Goal: Task Accomplishment & Management: Manage account settings

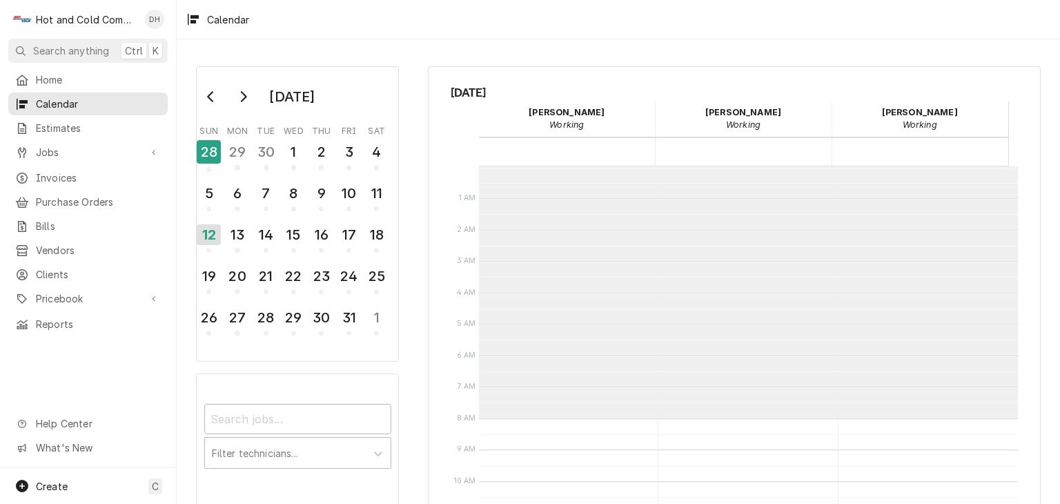
scroll to position [251, 0]
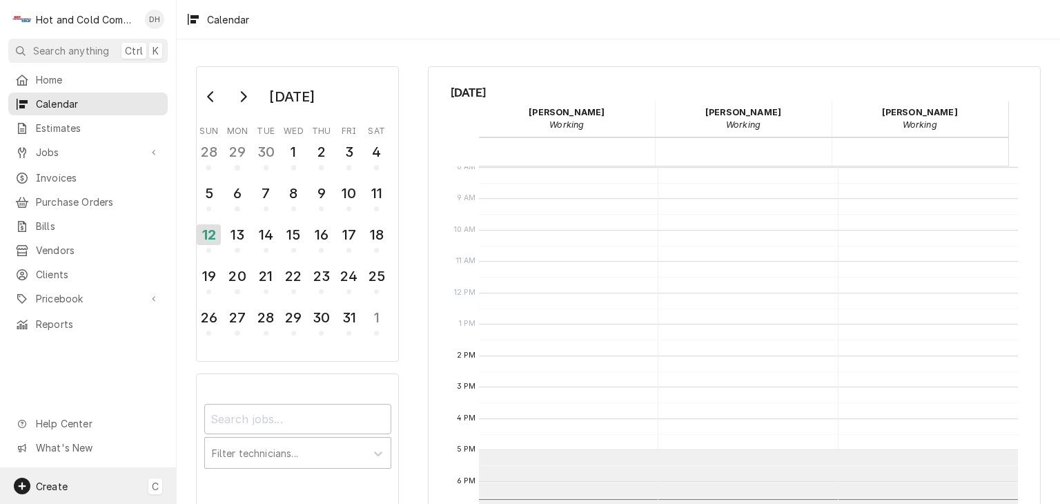
click at [52, 484] on span "Create" at bounding box center [52, 486] width 32 height 12
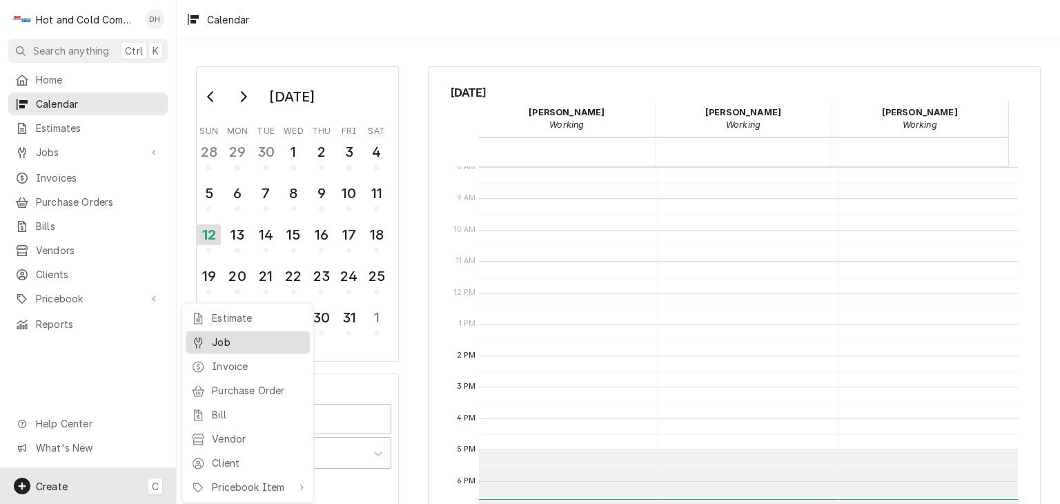
click at [244, 333] on div "Job" at bounding box center [247, 341] width 119 height 17
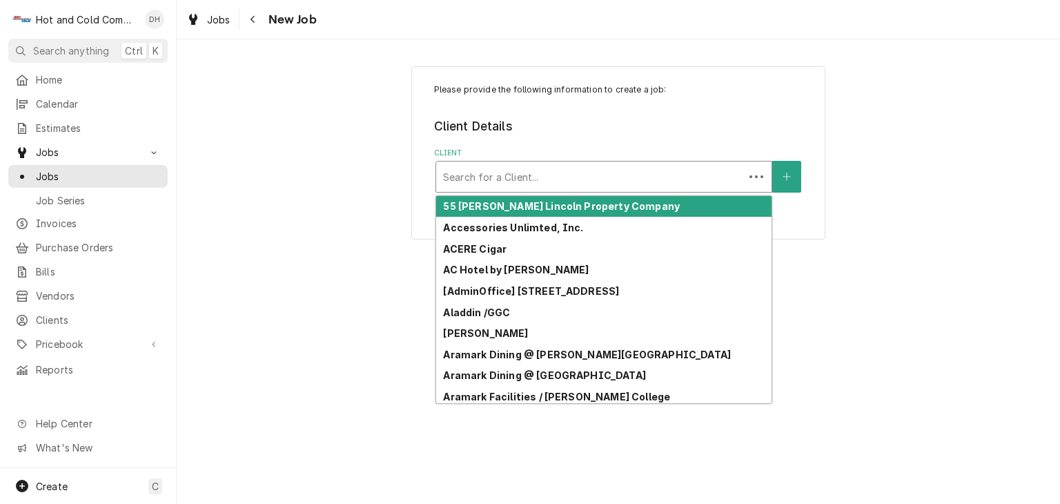
click at [582, 177] on div "Client" at bounding box center [590, 176] width 294 height 25
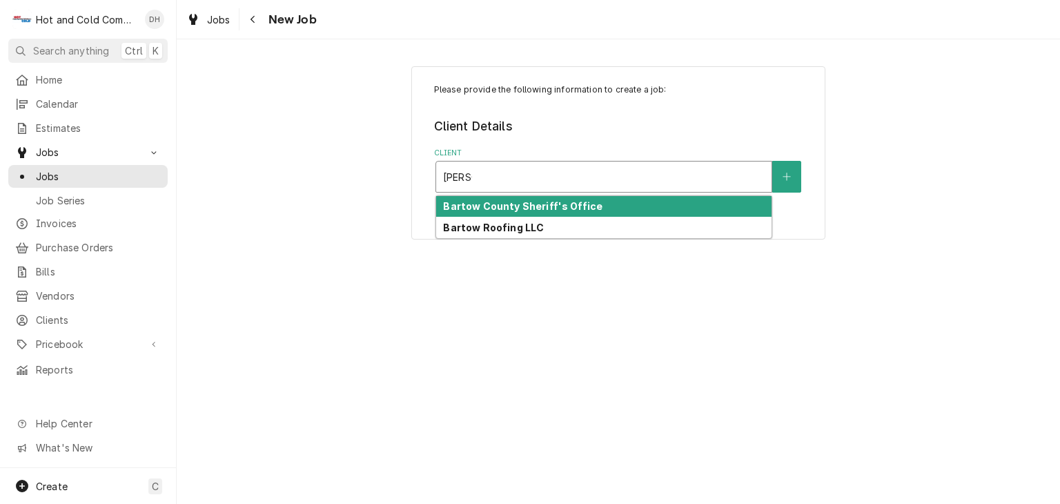
type input "Bartow"
click at [557, 208] on strong "Bartow County Sheriff's Office" at bounding box center [522, 206] width 159 height 12
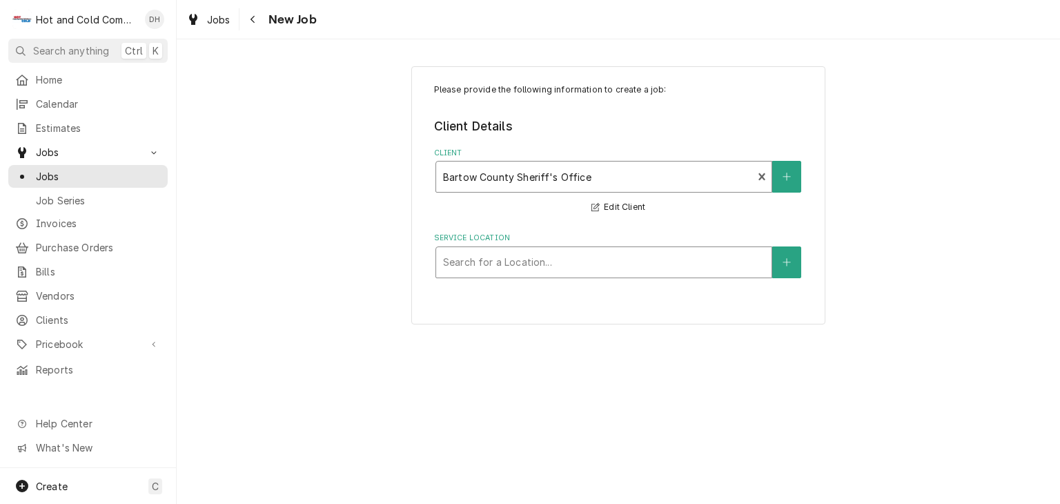
click at [659, 255] on div "Service Location" at bounding box center [604, 262] width 322 height 25
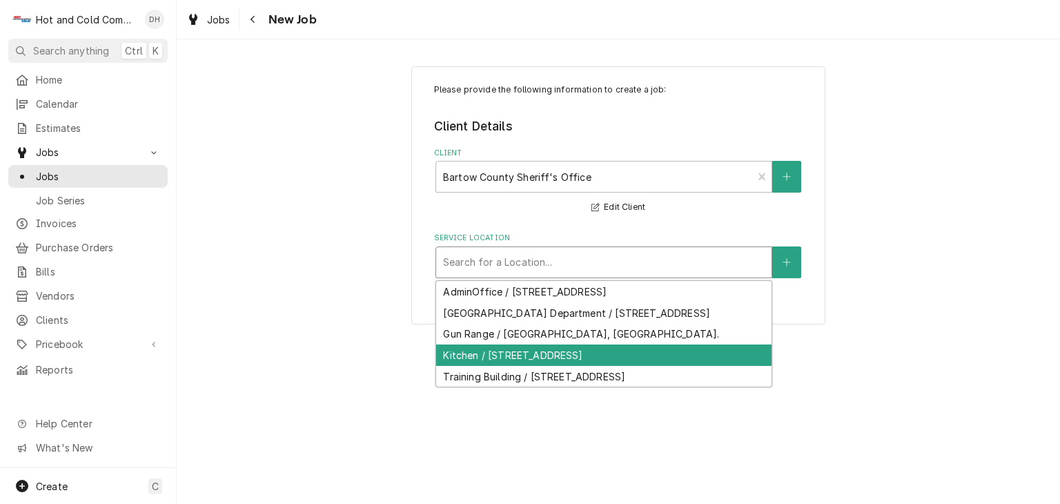
drag, startPoint x: 638, startPoint y: 369, endPoint x: 713, endPoint y: 355, distance: 76.5
click at [642, 366] on div "Kitchen / 103 Zena Dr, Cartersville, GA 30121" at bounding box center [603, 354] width 335 height 21
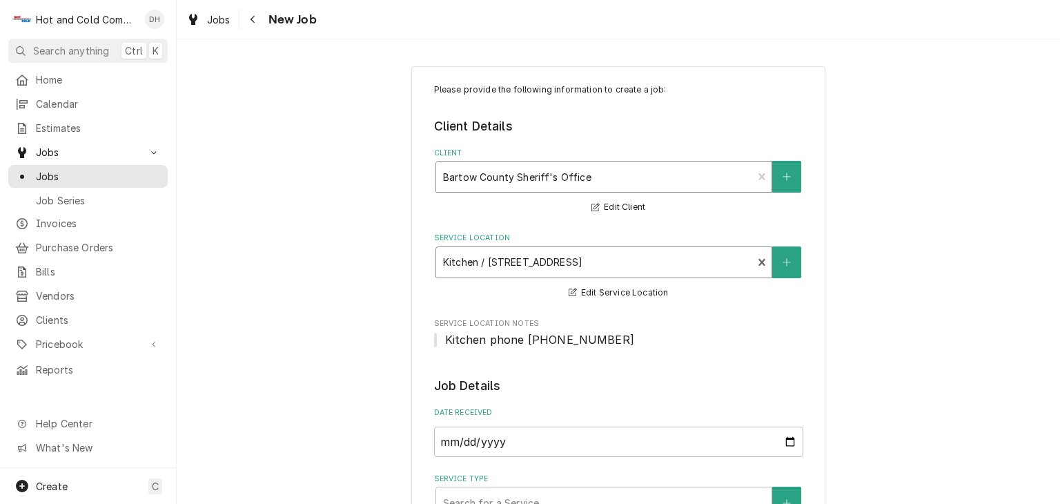
scroll to position [230, 0]
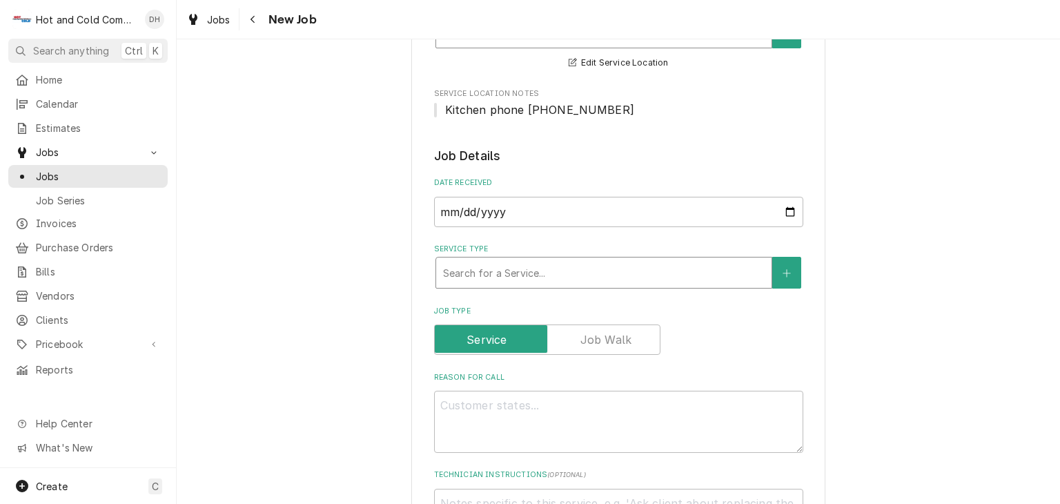
click at [558, 274] on div "Service Type" at bounding box center [604, 272] width 322 height 25
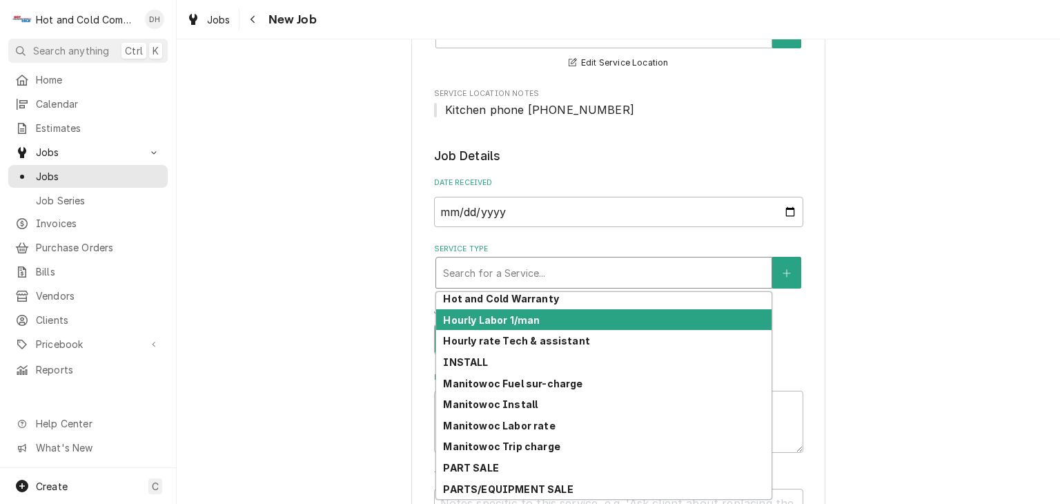
click at [455, 315] on strong "Hourly Labor 1/man" at bounding box center [491, 320] width 97 height 12
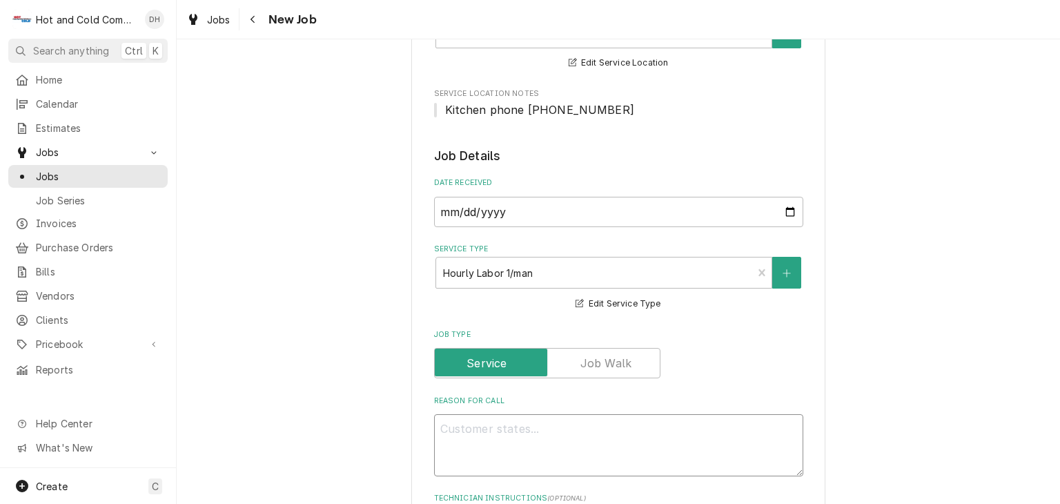
click at [527, 426] on textarea "Reason For Call" at bounding box center [618, 445] width 369 height 62
type textarea "x"
type textarea "D"
type textarea "x"
type textarea "Da"
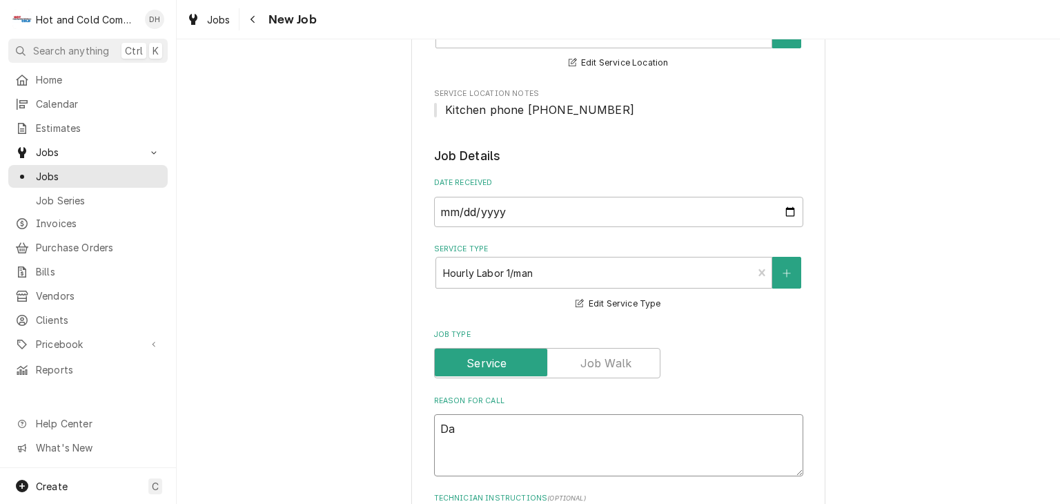
type textarea "x"
type textarea "Dan"
type textarea "x"
type textarea "Dann"
type textarea "x"
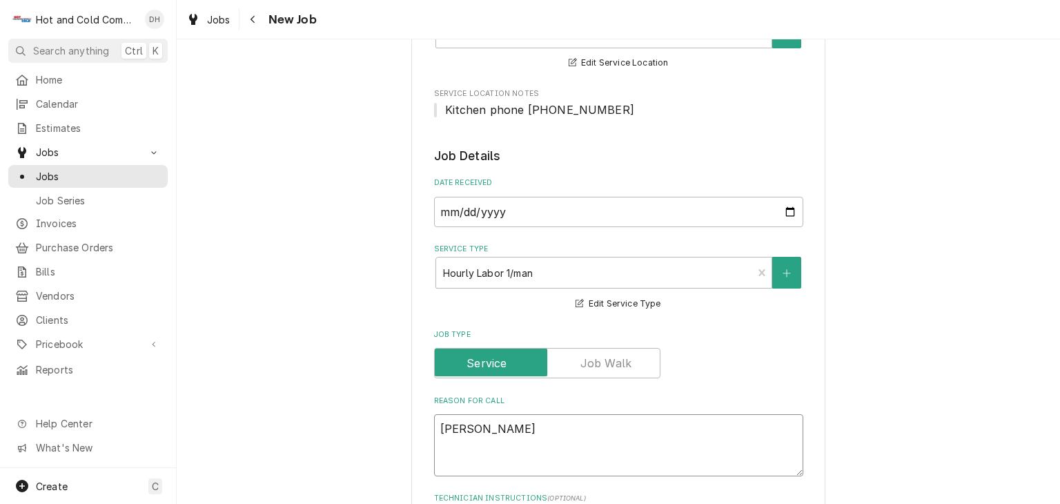
type textarea "Danny"
type textarea "x"
type textarea "Danny"
type textarea "x"
type textarea "Danny c"
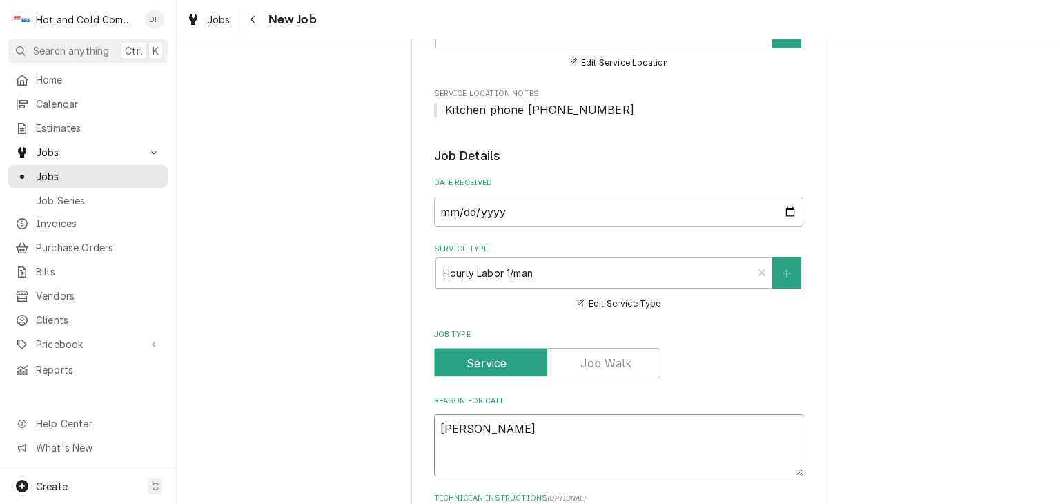
type textarea "x"
type textarea "Danny ca"
type textarea "x"
type textarea "Danny cal"
type textarea "x"
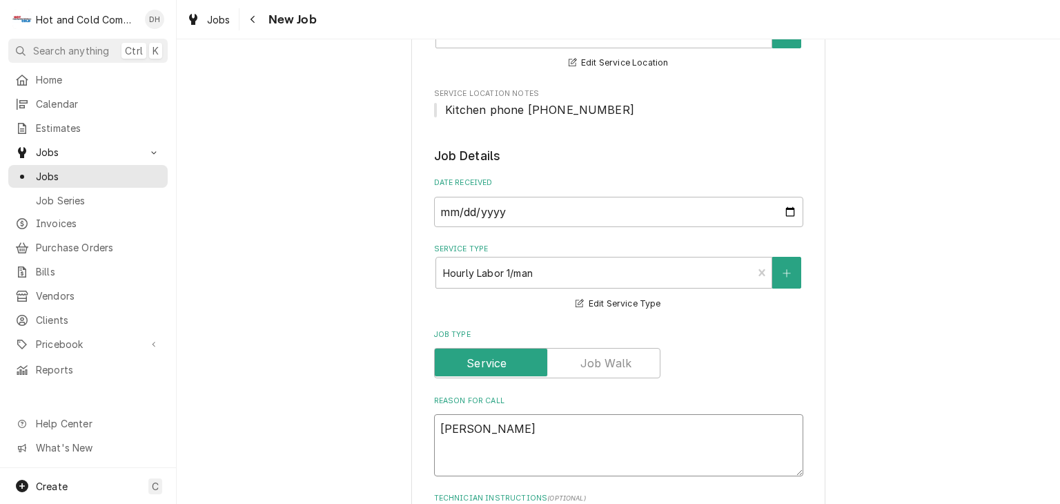
type textarea "Danny call"
type textarea "x"
type textarea "Danny calle"
type textarea "x"
type textarea "Danny called"
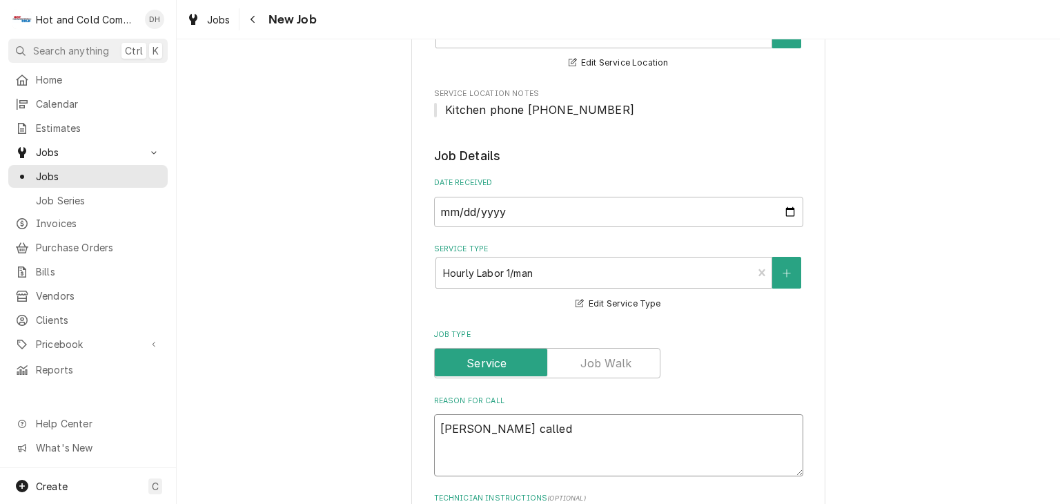
type textarea "x"
type textarea "Danny called"
type textarea "x"
type textarea "Danny called S"
type textarea "x"
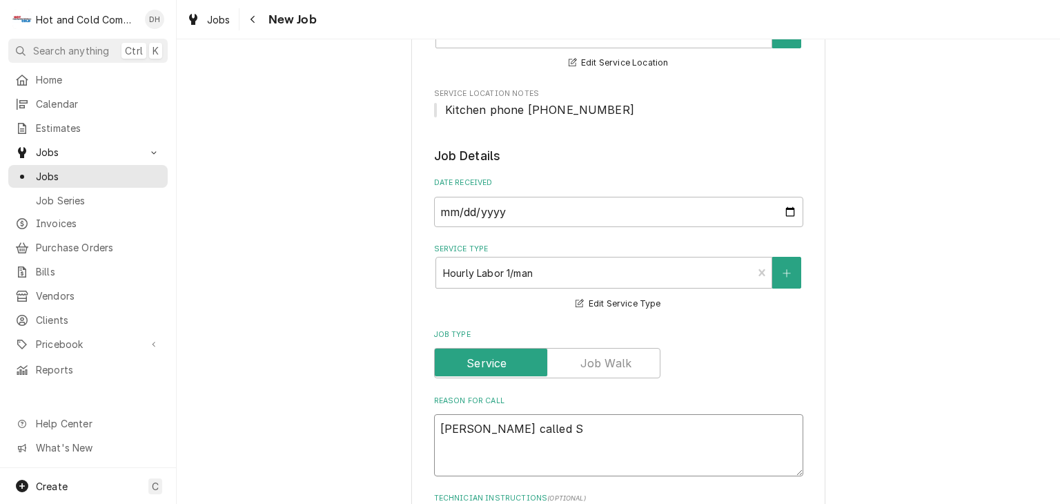
type textarea "Danny called Su"
type textarea "x"
type textarea "Danny called Sun"
type textarea "x"
type textarea "Danny called Sund"
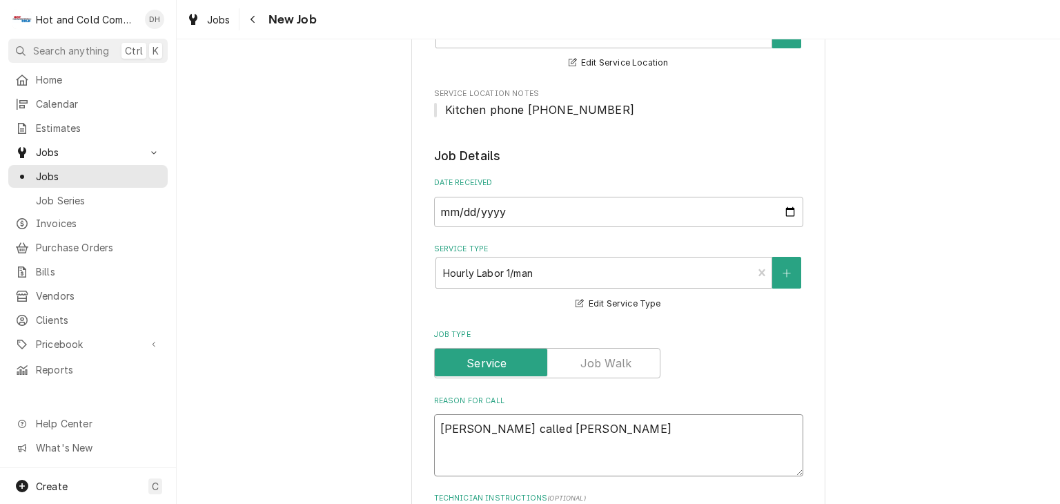
type textarea "x"
type textarea "Danny called Sunda"
type textarea "x"
type textarea "Danny called Sunday"
type textarea "x"
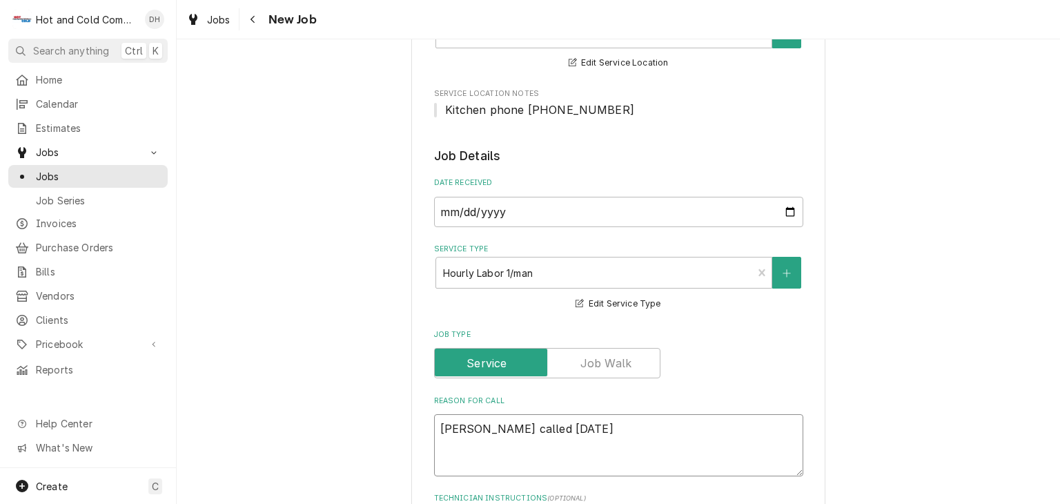
type textarea "Danny called Sunday"
type textarea "x"
type textarea "Danny called Sunday s"
type textarea "x"
type textarea "Danny called Sunday sa"
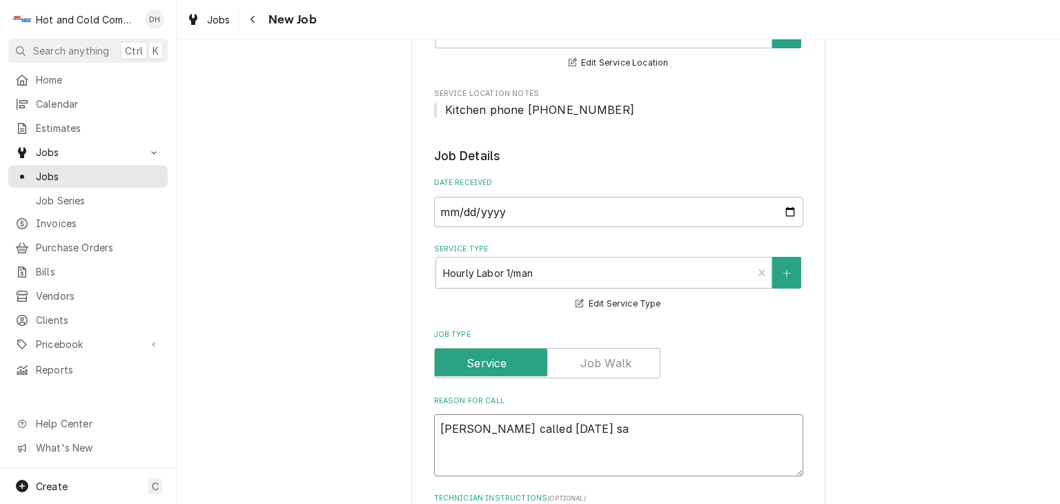
type textarea "x"
type textarea "Danny called Sunday sai"
type textarea "x"
type textarea "Danny called Sunday said"
type textarea "x"
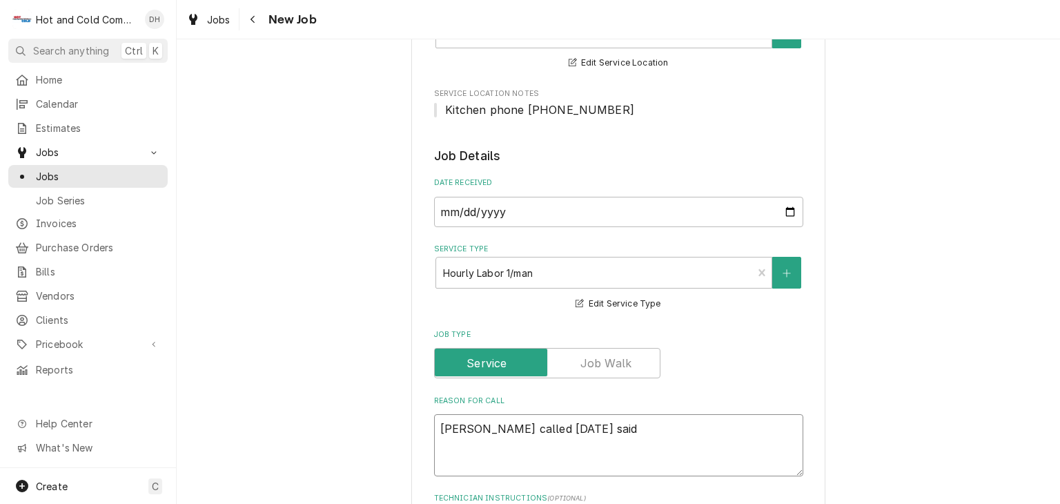
type textarea "Danny called Sunday said"
type textarea "x"
type textarea "Danny called Sunday said W"
type textarea "x"
type textarea "Danny called Sunday said WI"
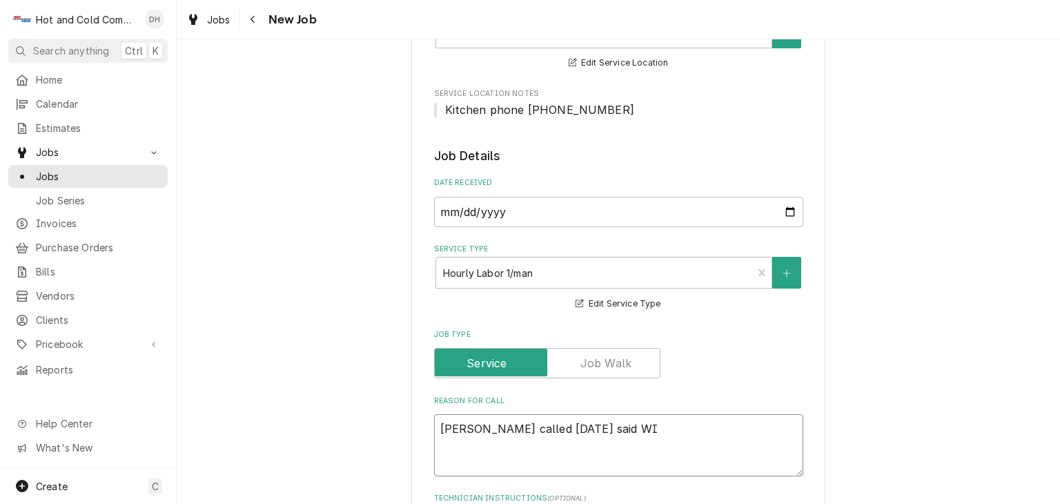
type textarea "x"
type textarea "Danny called Sunday said WIC"
type textarea "x"
type textarea "Danny called Sunday said WIC"
type textarea "x"
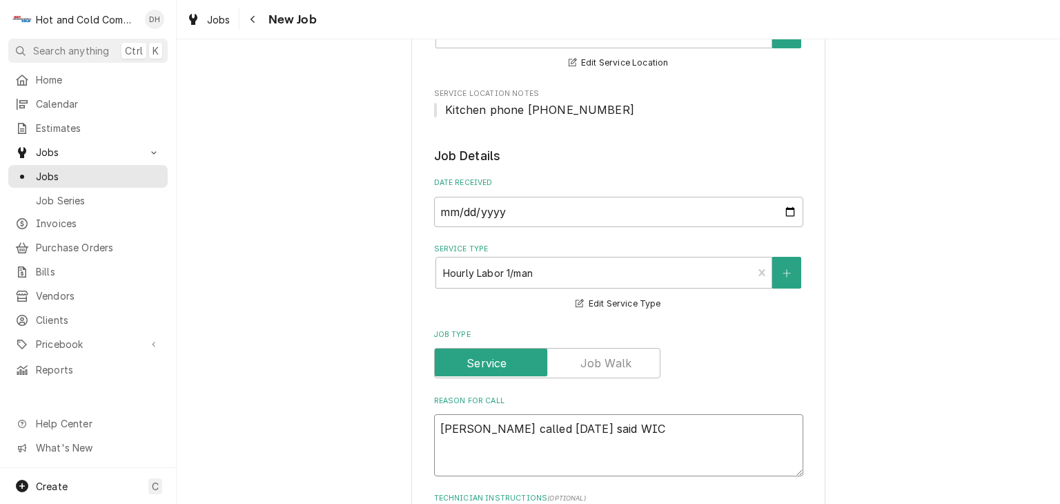
type textarea "Danny called Sunday said WIC w"
type textarea "x"
type textarea "Danny called Sunday said WIC wa"
type textarea "x"
type textarea "Danny called Sunday said WIC was"
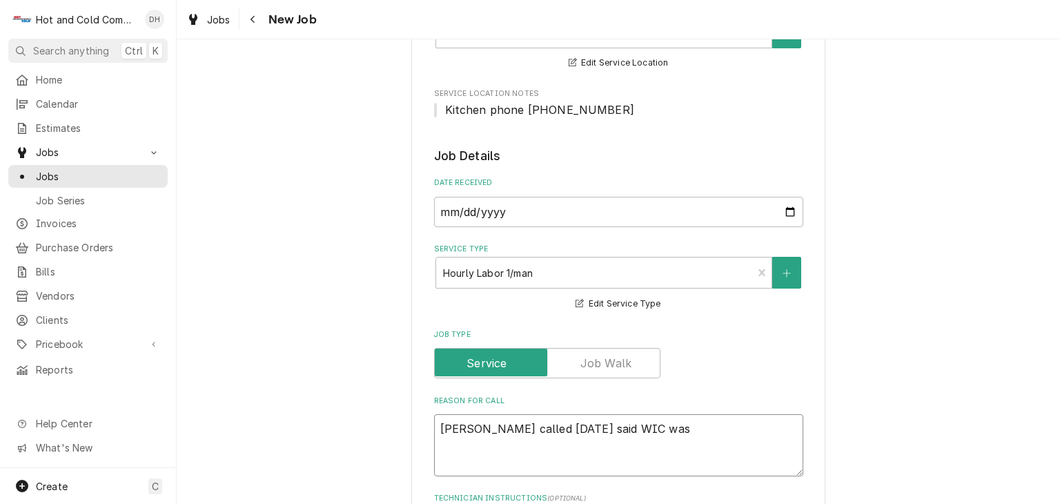
type textarea "x"
type textarea "Danny called Sunday said WIC was"
type textarea "x"
type textarea "Danny called Sunday said WIC was u"
type textarea "x"
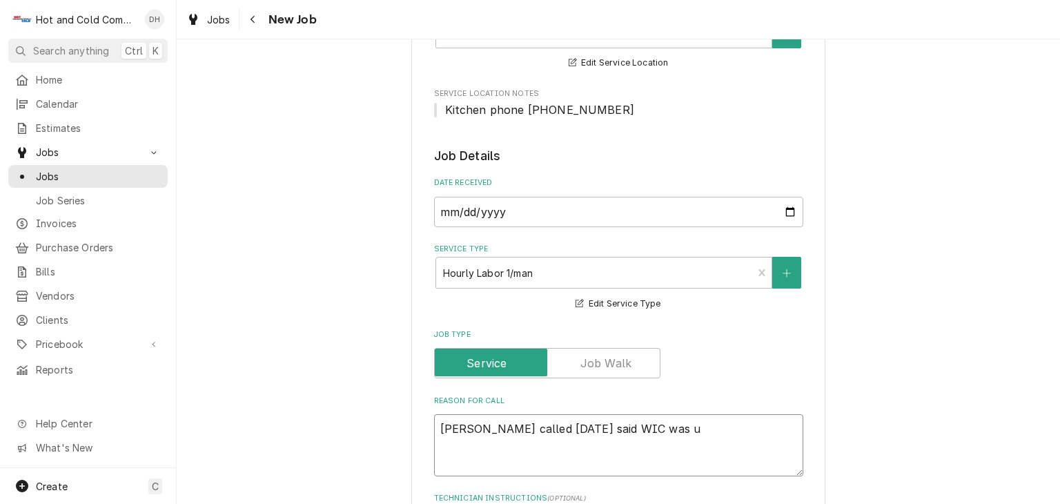
type textarea "Danny called Sunday said WIC was up"
type textarea "x"
type textarea "Danny called Sunday said WIC was up"
type textarea "x"
type textarea "Danny called Sunday said WIC was up i"
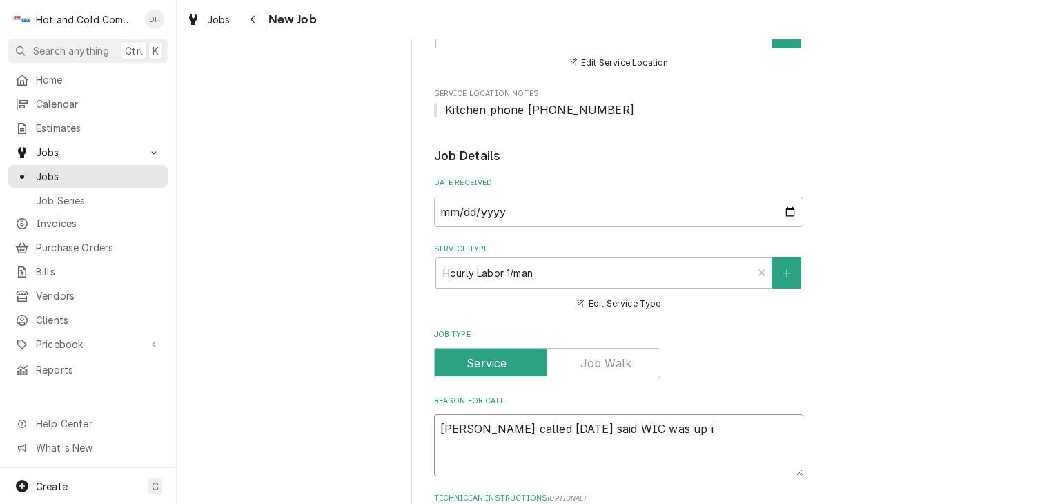
type textarea "x"
type textarea "Danny called Sunday said WIC was up in"
type textarea "x"
type textarea "Danny called Sunday said WIC was up in"
type textarea "x"
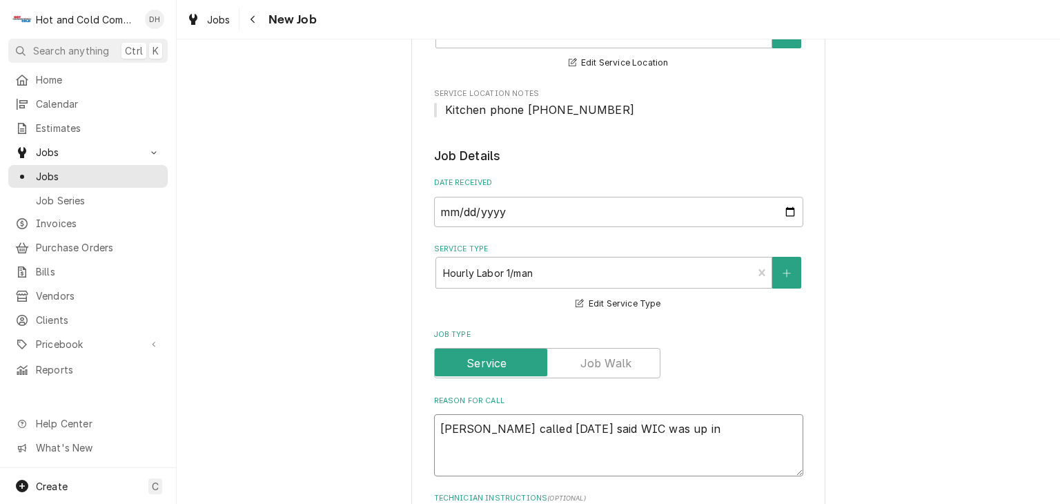
type textarea "Danny called Sunday said WIC was up in t"
type textarea "x"
type textarea "Danny called Sunday said WIC was up in te"
type textarea "x"
type textarea "Danny called Sunday said WIC was up in tem"
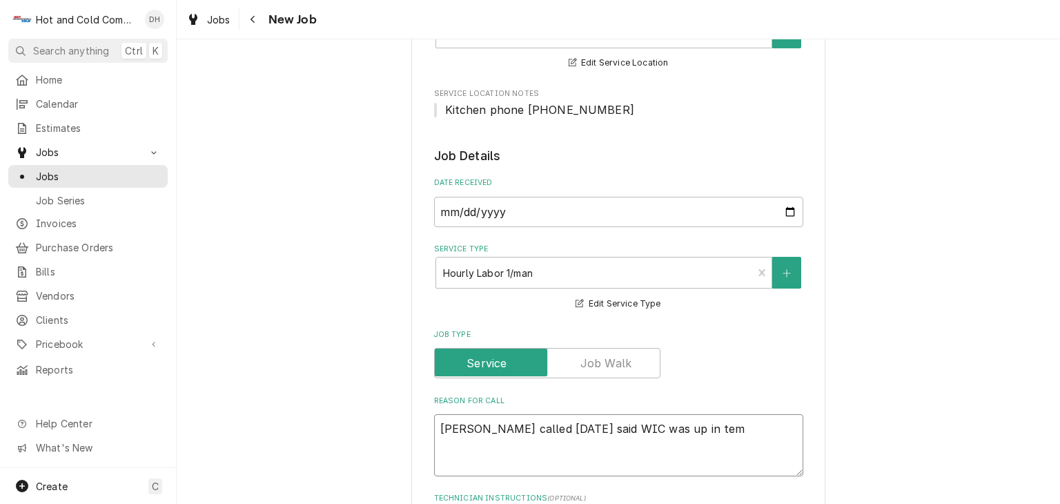
type textarea "x"
type textarea "Danny called Sunday said WIC was up in temp"
type textarea "x"
type textarea "Danny called Sunday said WIC was up in temp"
type textarea "x"
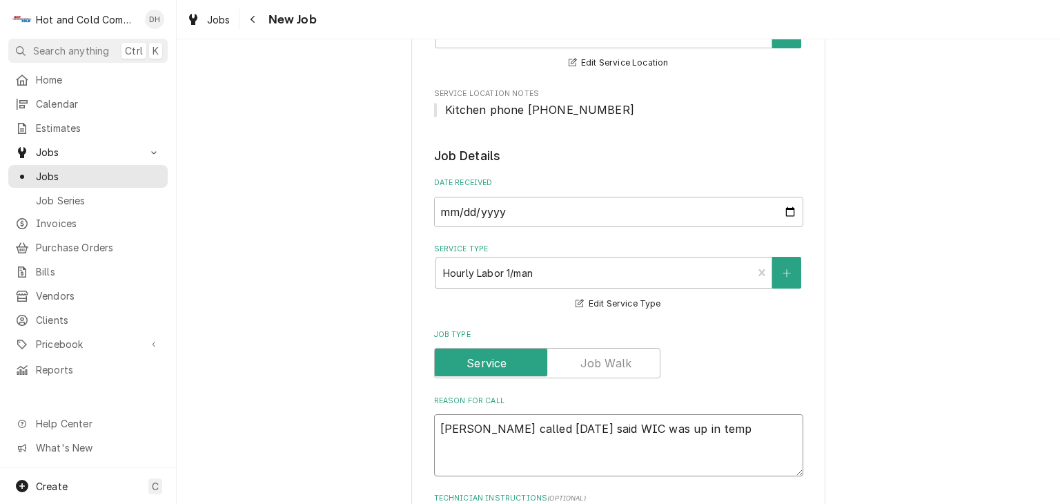
type textarea "Danny called Sunday said WIC was up in temp a"
type textarea "x"
type textarea "Danny called Sunday said WIC was up in temp al"
type textarea "x"
type textarea "Danny called Sunday said WIC was up in temp als"
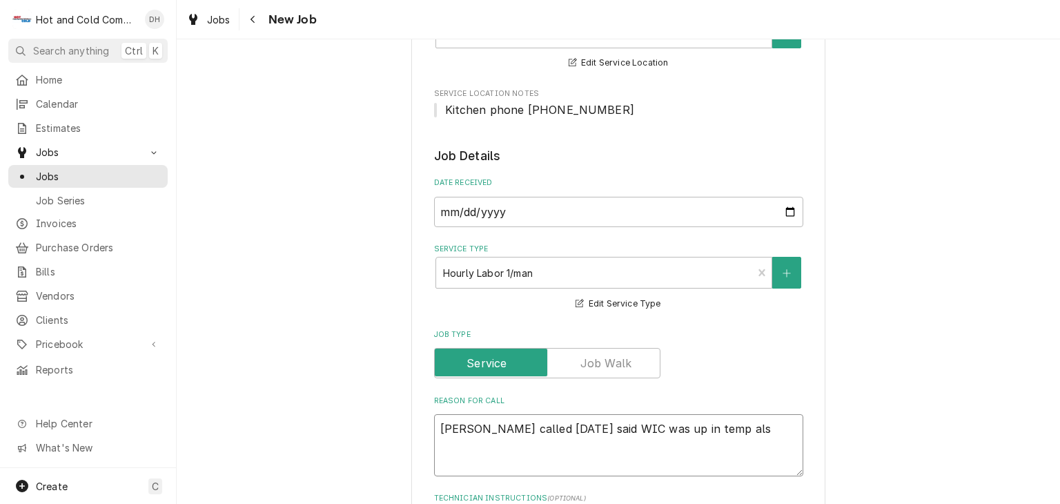
type textarea "x"
type textarea "Danny called Sunday said WIC was up in temp also"
type textarea "x"
type textarea "Danny called Sunday said WIC was up in temp also"
type textarea "x"
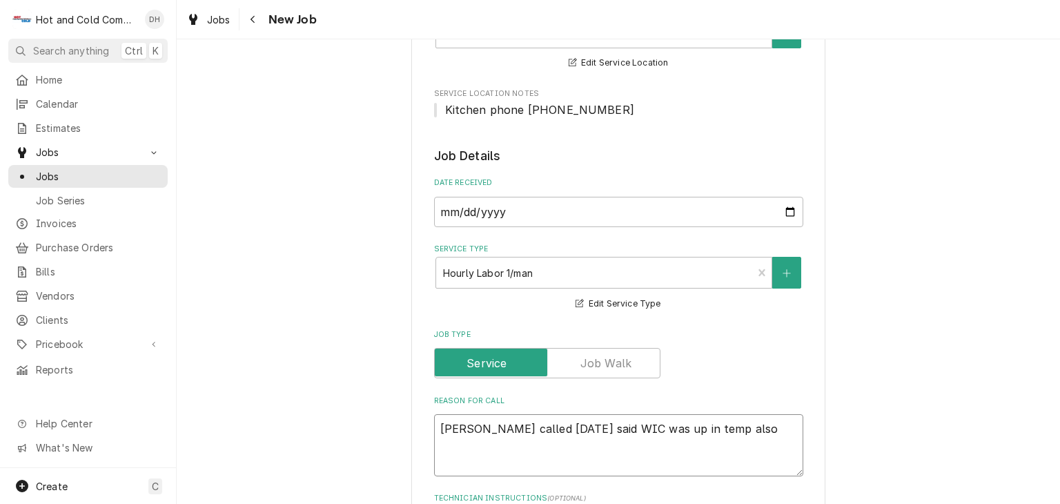
type textarea "Danny called Sunday said WIC was up in temp also t"
type textarea "x"
type textarea "Danny called Sunday said WIC was up in temp also ti"
type textarea "x"
type textarea "Danny called Sunday said WIC was up in temp also til"
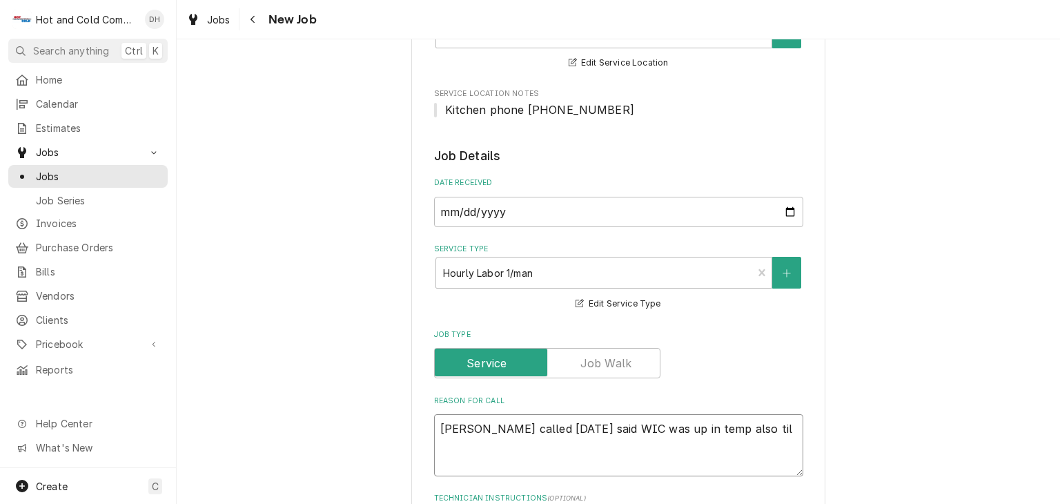
type textarea "x"
type textarea "Danny called Sunday said WIC was up in temp also tilt"
type textarea "x"
type textarea "Danny called Sunday said WIC was up in temp also tilt"
type textarea "x"
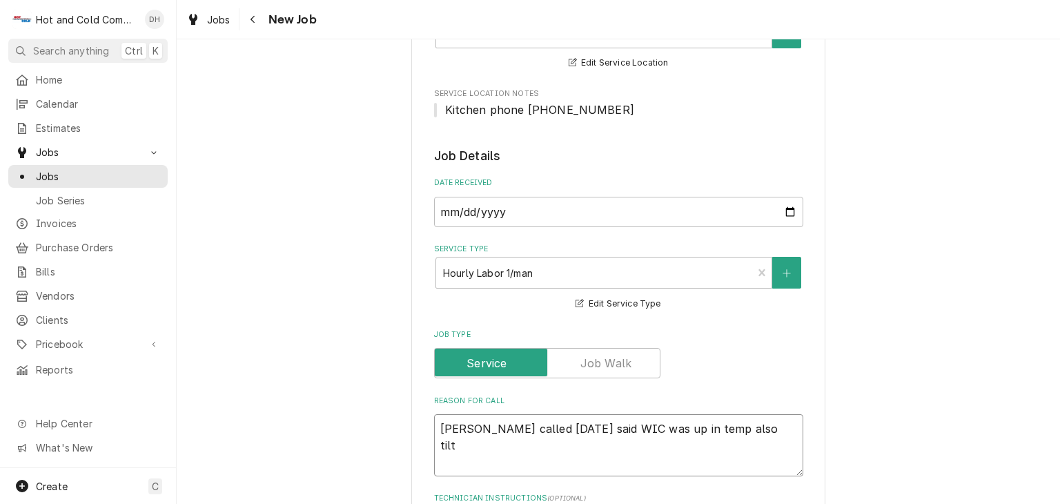
type textarea "Danny called Sunday said WIC was up in temp also tilt s"
type textarea "x"
type textarea "Danny called Sunday said WIC was up in temp also tilt sk"
type textarea "x"
type textarea "Danny called Sunday said WIC was up in temp also tilt ski"
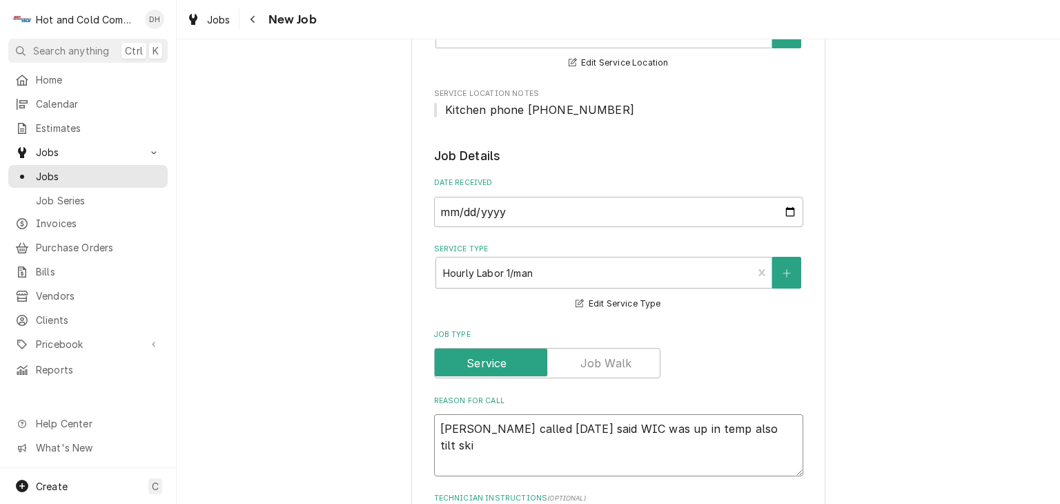
type textarea "x"
type textarea "Danny called Sunday said WIC was up in temp also tilt skil"
type textarea "x"
type textarea "Danny called Sunday said WIC was up in temp also tilt skill"
type textarea "x"
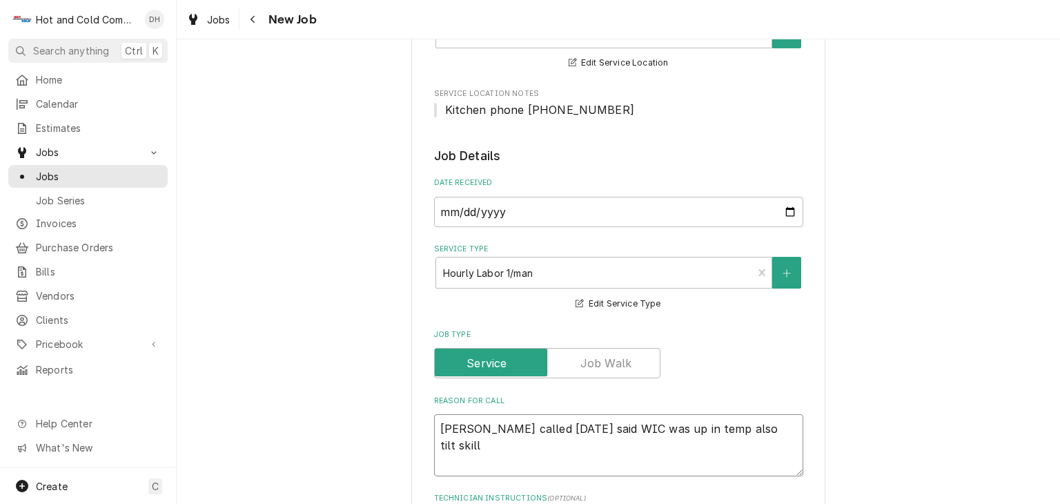
type textarea "Danny called Sunday said WIC was up in temp also tilt skille"
type textarea "x"
type textarea "Danny called Sunday said WIC was up in temp also tilt skillet"
type textarea "x"
type textarea "Danny called Sunday said WIC was up in temp also tilt skillett"
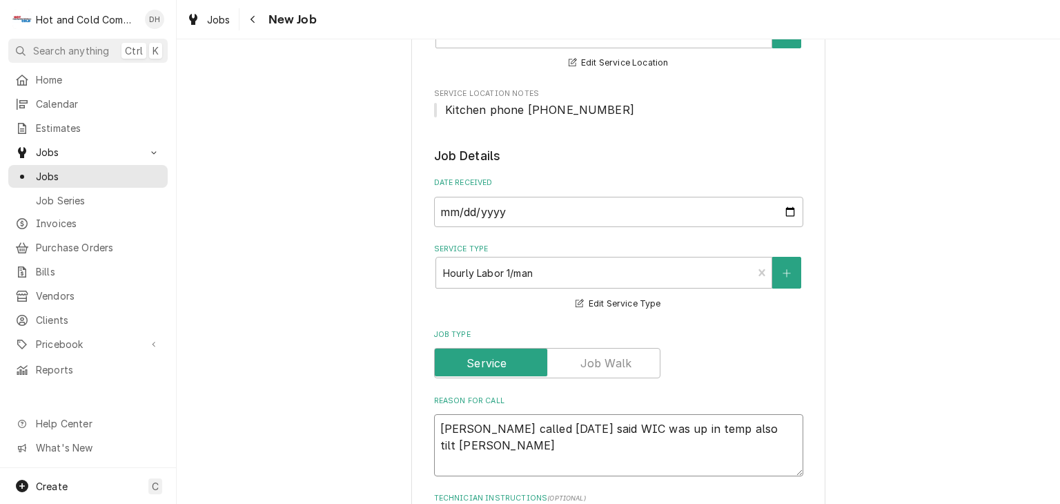
type textarea "x"
type textarea "Danny called Sunday said WIC was up in temp also tilt skillett"
type textarea "x"
type textarea "Danny called Sunday said WIC was up in temp also tilt skillett n"
type textarea "x"
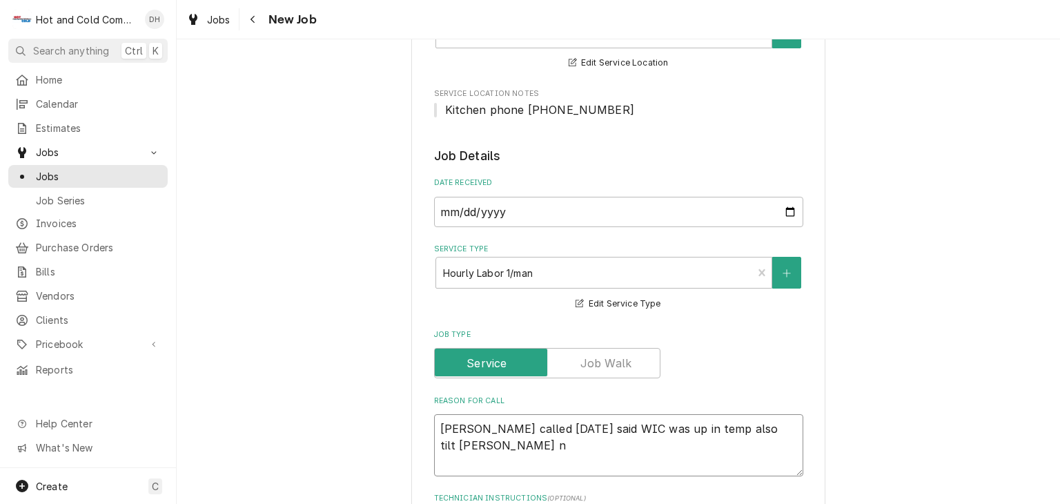
type textarea "Danny called Sunday said WIC was up in temp also tilt skillett no"
type textarea "x"
type textarea "Danny called Sunday said WIC was up in temp also tilt skillett not"
type textarea "x"
type textarea "Danny called Sunday said WIC was up in temp also tilt skillett not"
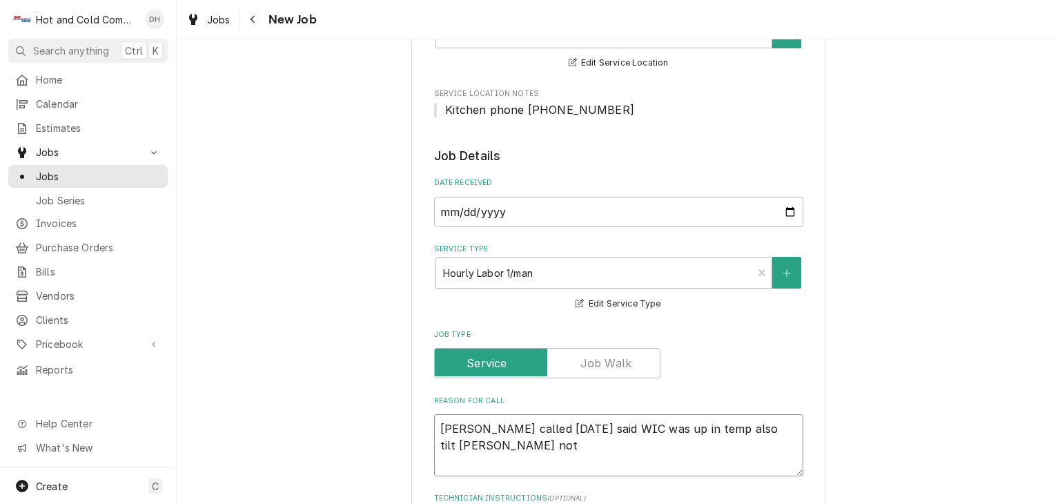
type textarea "x"
type textarea "Danny called Sunday said WIC was up in temp also tilt skillett not w"
type textarea "x"
type textarea "Danny called Sunday said WIC was up in temp also tilt skillett not wo"
type textarea "x"
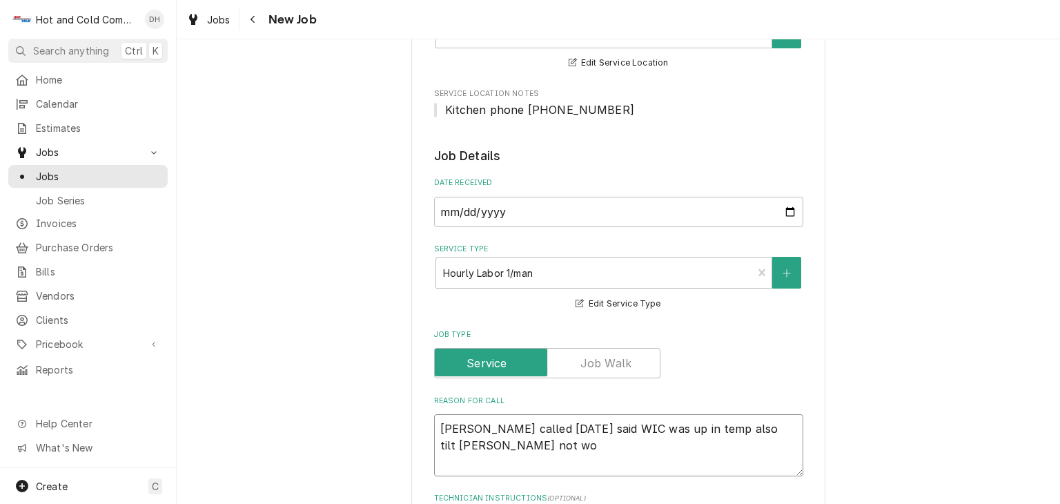
type textarea "Danny called Sunday said WIC was up in temp also tilt skillett not wor"
type textarea "x"
type textarea "Danny called Sunday said WIC was up in temp also tilt skillett not work"
type textarea "x"
type textarea "Danny called Sunday said WIC was up in temp also tilt skillett not worki"
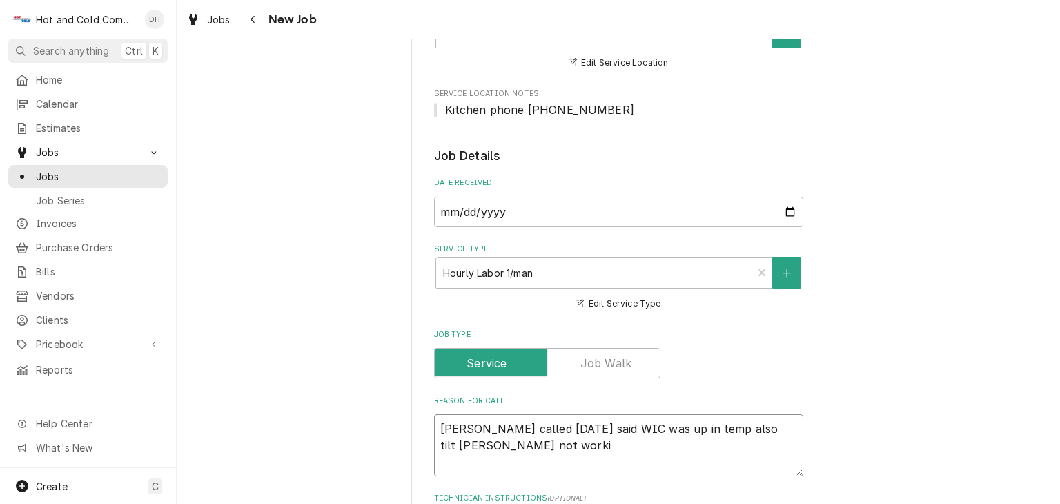
type textarea "x"
type textarea "Danny called Sunday said WIC was up in temp also tilt skillett not workin"
type textarea "x"
type textarea "Danny called Sunday said WIC was up in temp also tilt skillett not working"
type textarea "x"
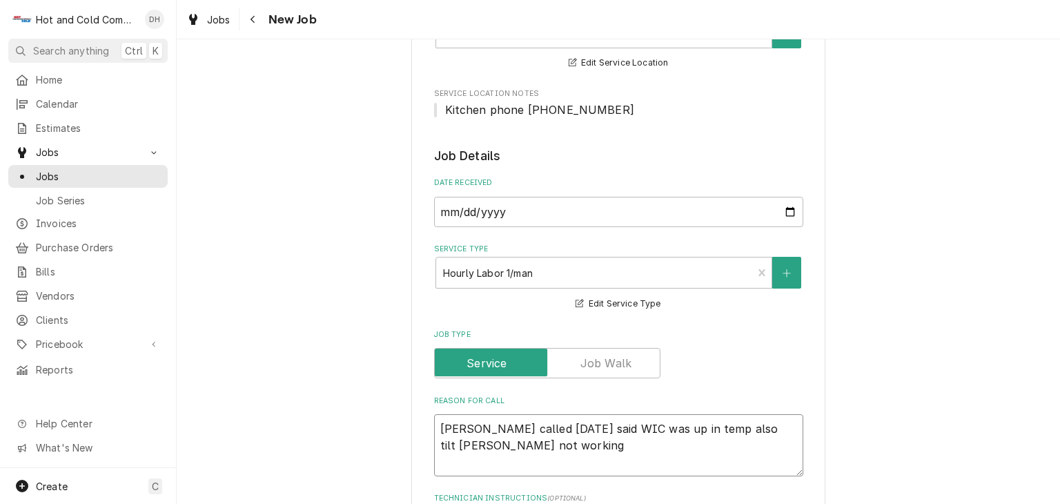
type textarea "Danny called Sunday said WIC was up in temp also tilt skillett not working."
type textarea "x"
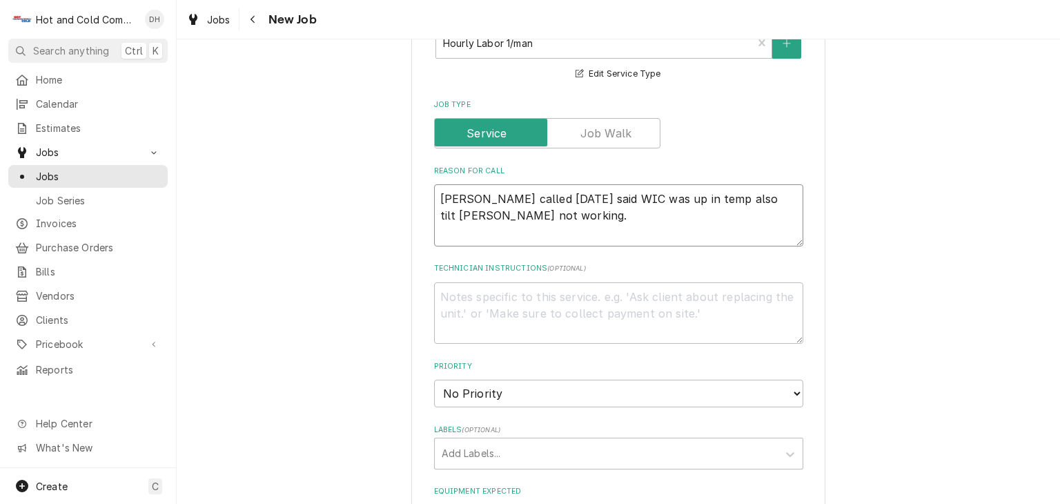
type textarea "Danny called Sunday said WIC was up in temp also tilt skillett not working."
click at [664, 299] on textarea "Technician Instructions ( optional )" at bounding box center [618, 313] width 369 height 62
type textarea "x"
type textarea "g"
type textarea "x"
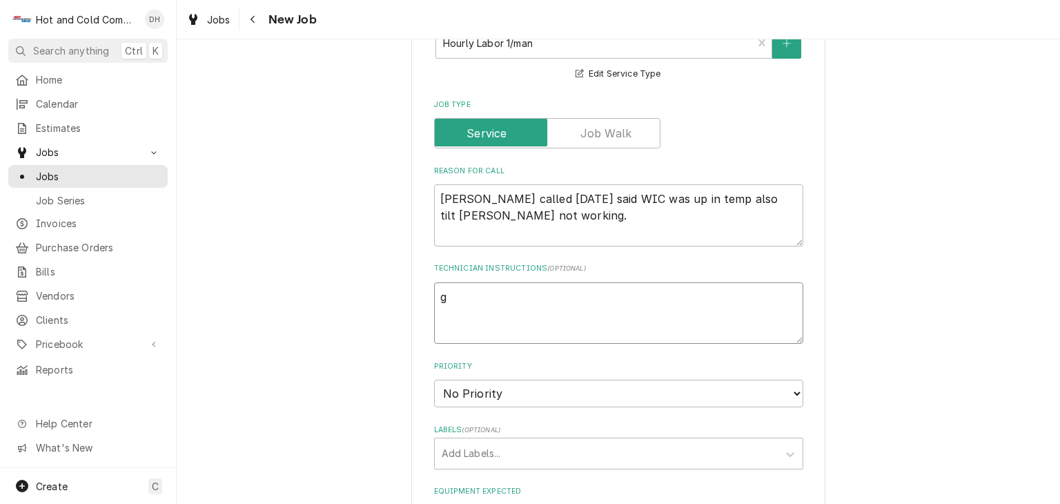
type textarea "ge"
type textarea "x"
type textarea "get"
type textarea "x"
type textarea "get"
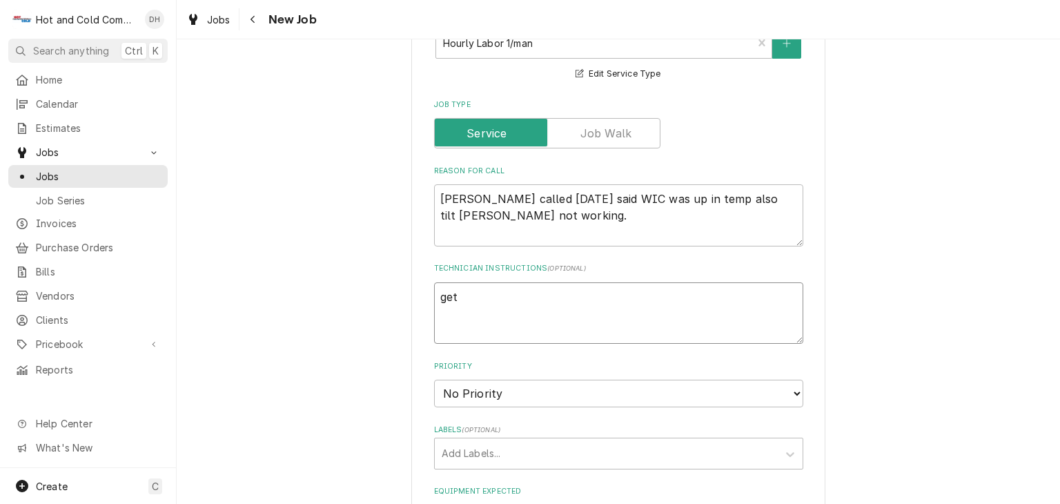
type textarea "x"
type textarea "get a"
type textarea "x"
type textarea "get a"
type textarea "x"
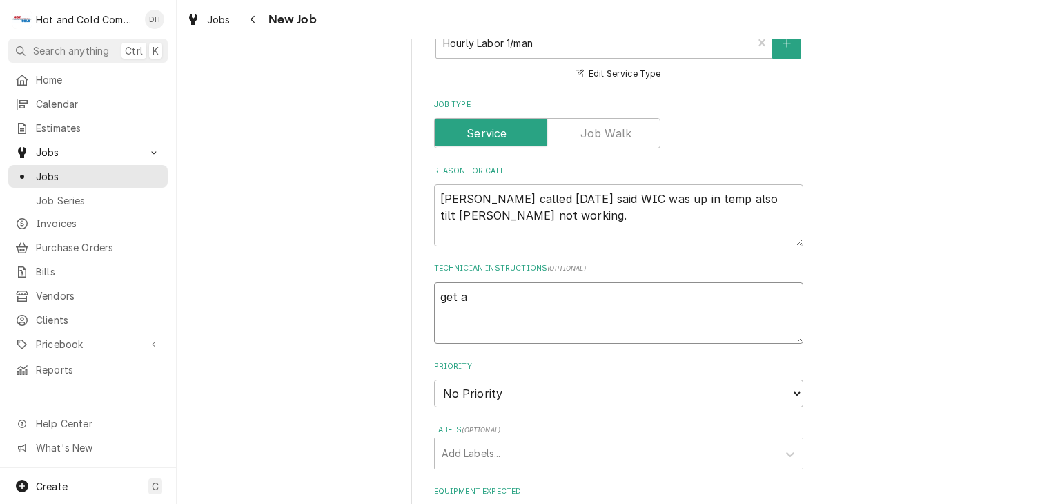
type textarea "get a l"
type textarea "x"
type textarea "get a la"
type textarea "x"
type textarea "get a lar"
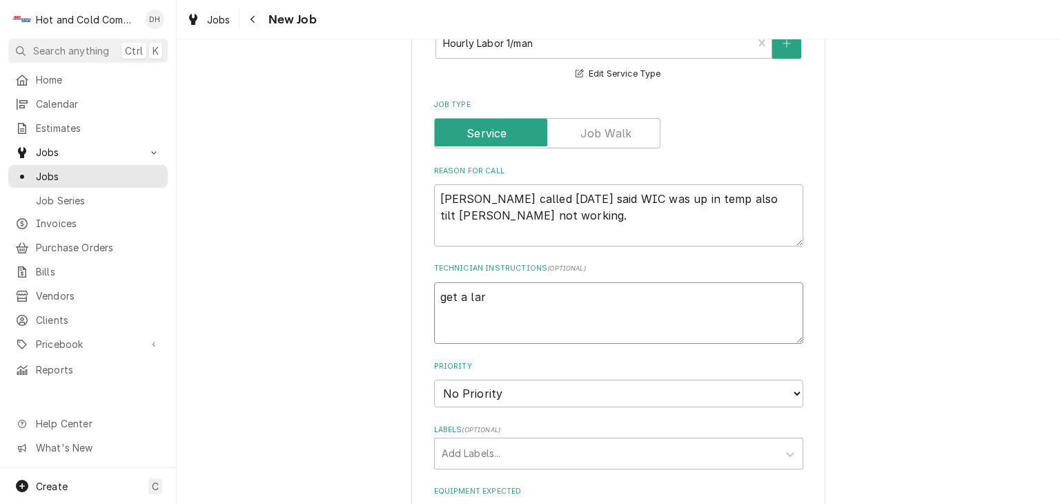
type textarea "x"
type textarea "get a larg"
type textarea "x"
type textarea "get a large"
type textarea "x"
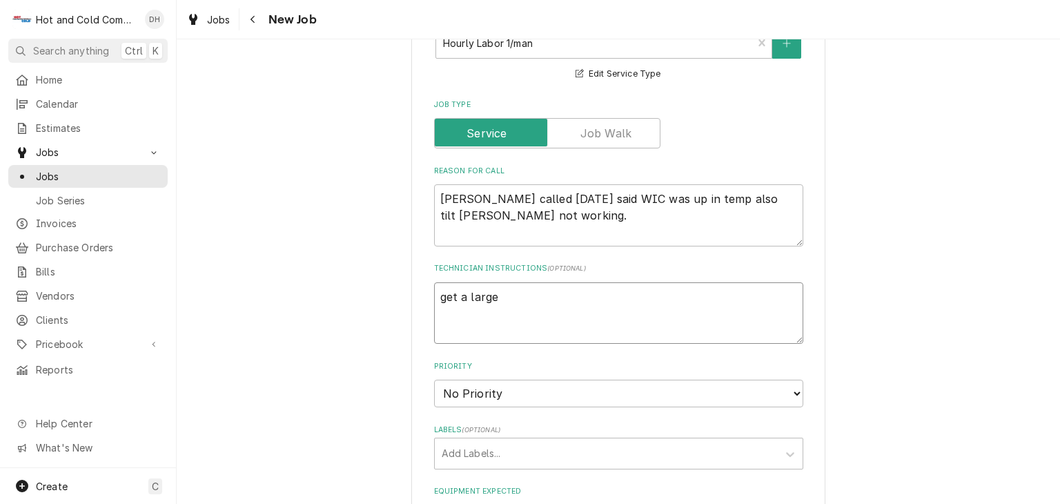
type textarea "get a large"
type textarea "x"
type textarea "get a large s"
type textarea "x"
type textarea "get a large st"
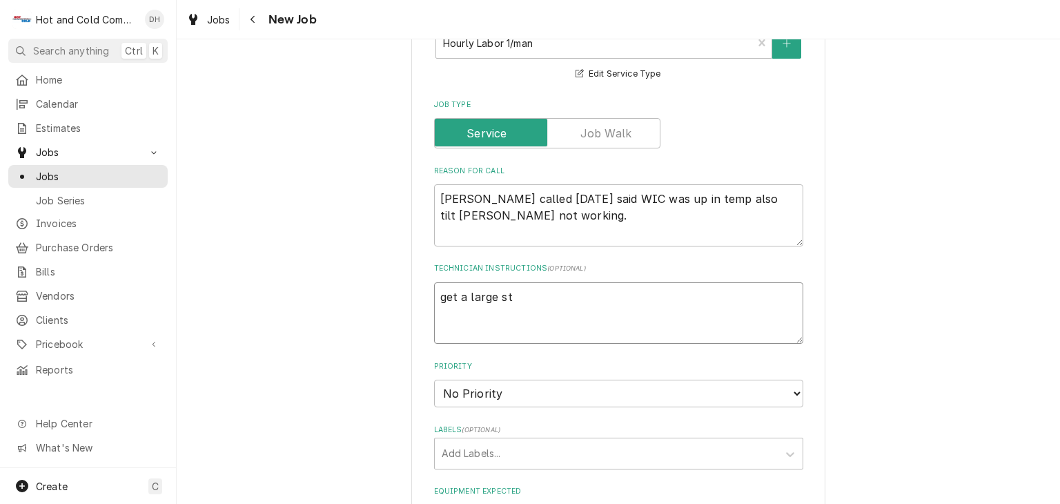
type textarea "x"
type textarea "get a large sto"
type textarea "x"
type textarea "get a large stop"
type textarea "x"
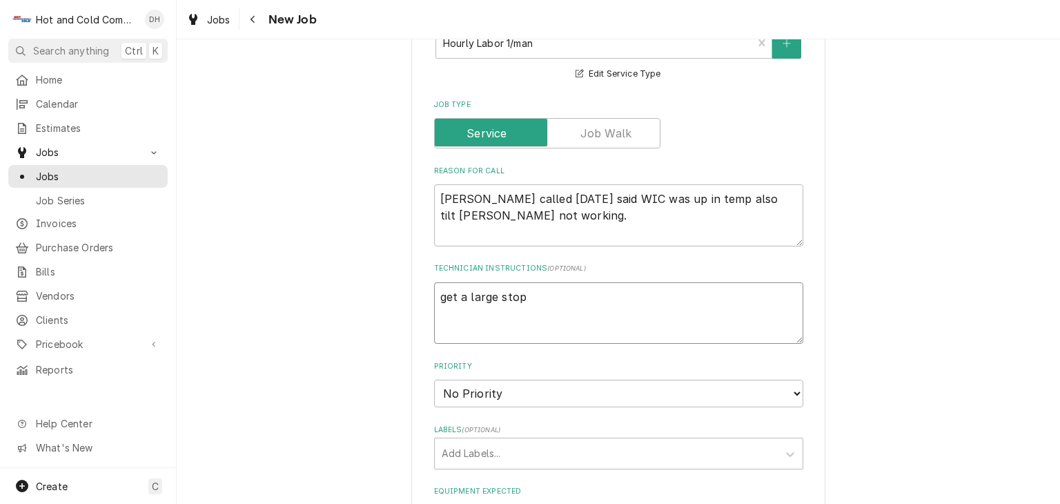
type textarea "get a large stop"
type textarea "x"
type textarea "get a large stop l"
type textarea "x"
type textarea "get a large stop le"
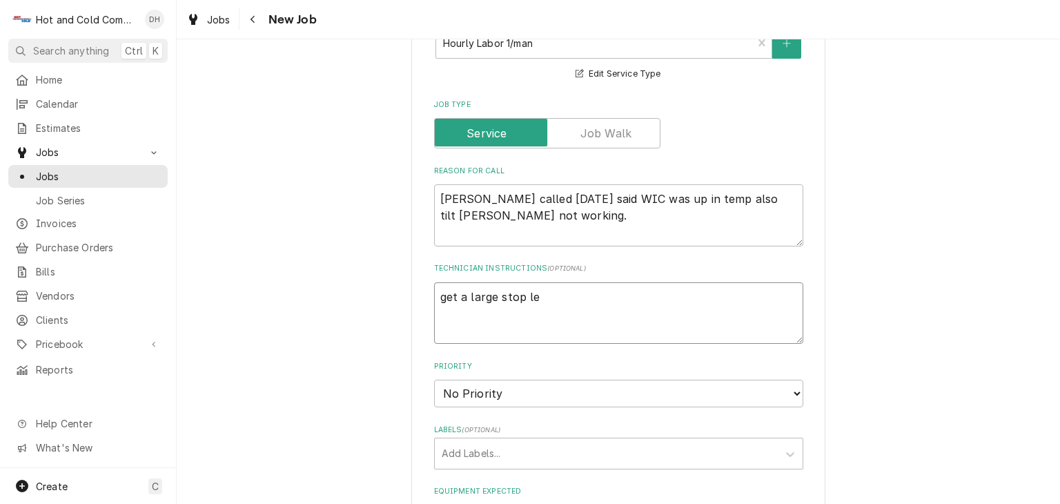
type textarea "x"
type textarea "get a large stop lea"
type textarea "x"
type textarea "get a large stop leak"
type textarea "x"
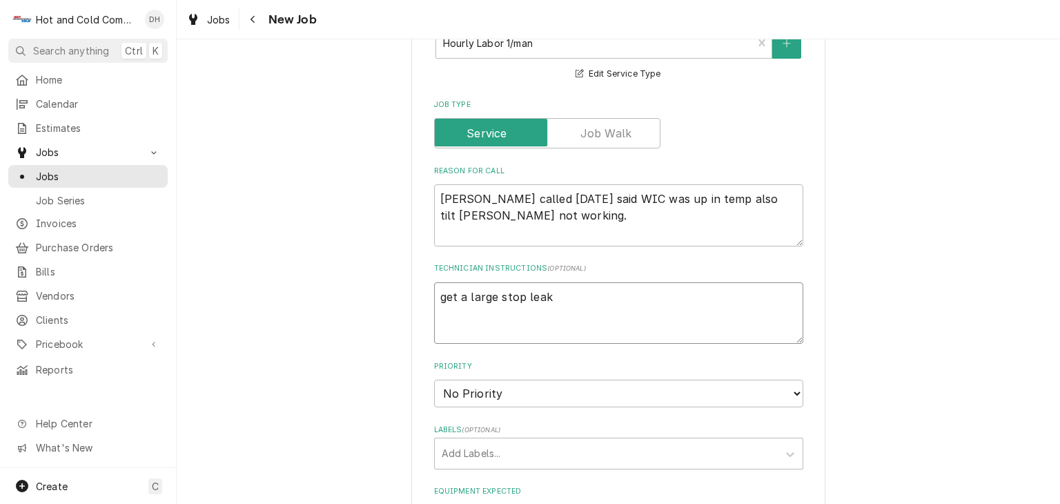
type textarea "get a large stop leak"
type textarea "x"
type textarea "get a large stop leak t"
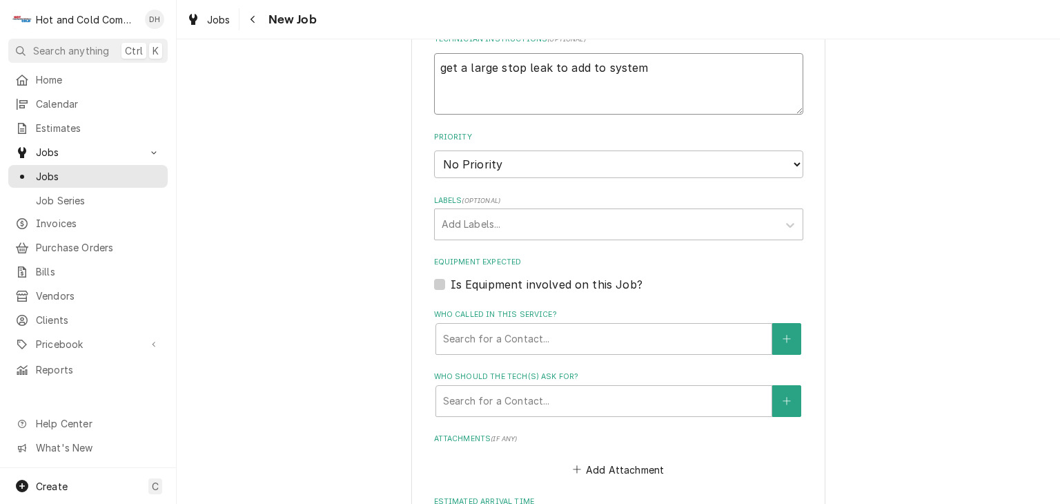
scroll to position [690, 0]
click at [516, 335] on div "Who called in this service?" at bounding box center [604, 337] width 322 height 25
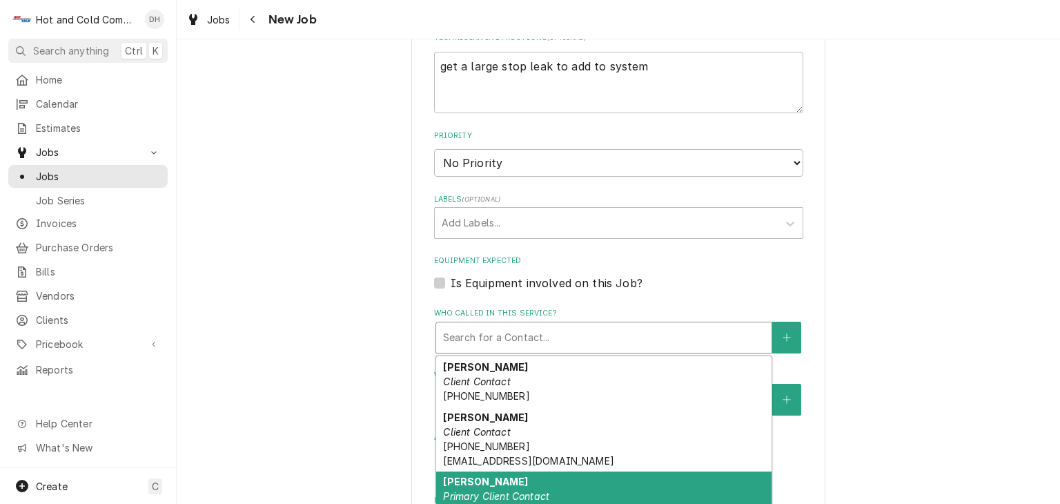
click at [493, 490] on em "Primary Client Contact" at bounding box center [496, 496] width 106 height 12
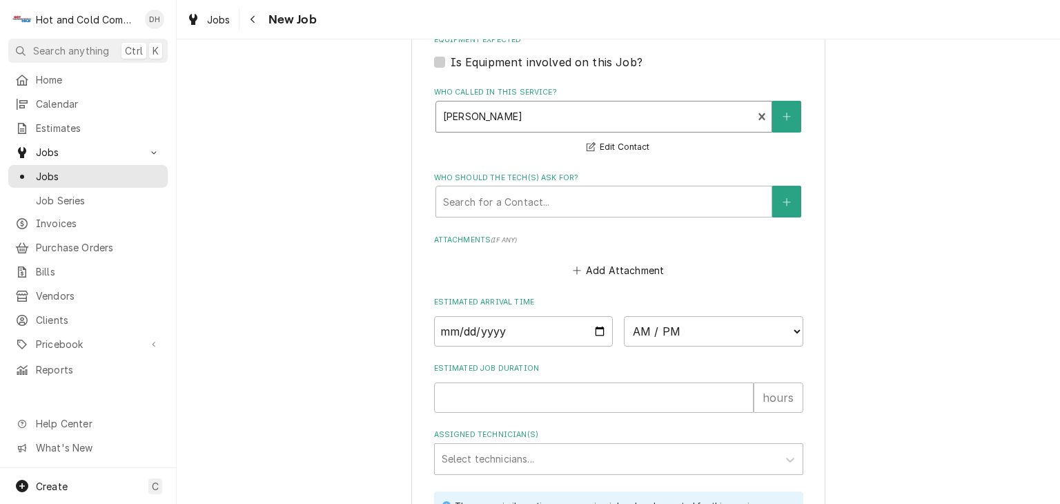
scroll to position [920, 0]
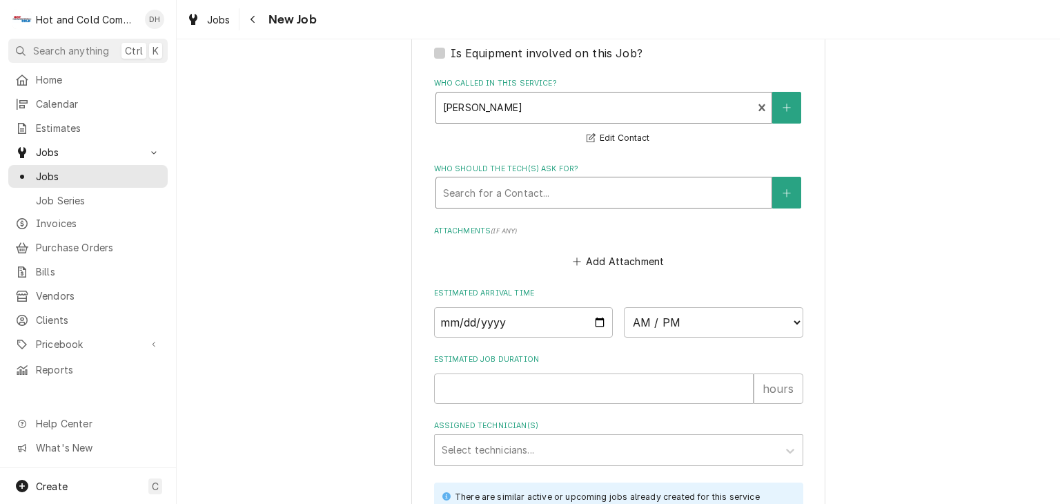
click at [491, 191] on div "Who should the tech(s) ask for?" at bounding box center [604, 192] width 322 height 25
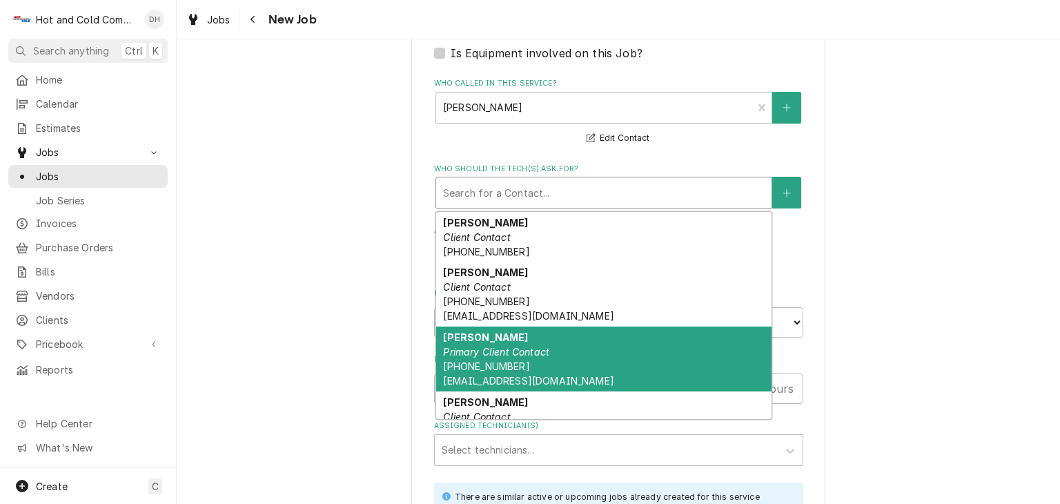
click at [477, 349] on em "Primary Client Contact" at bounding box center [496, 352] width 106 height 12
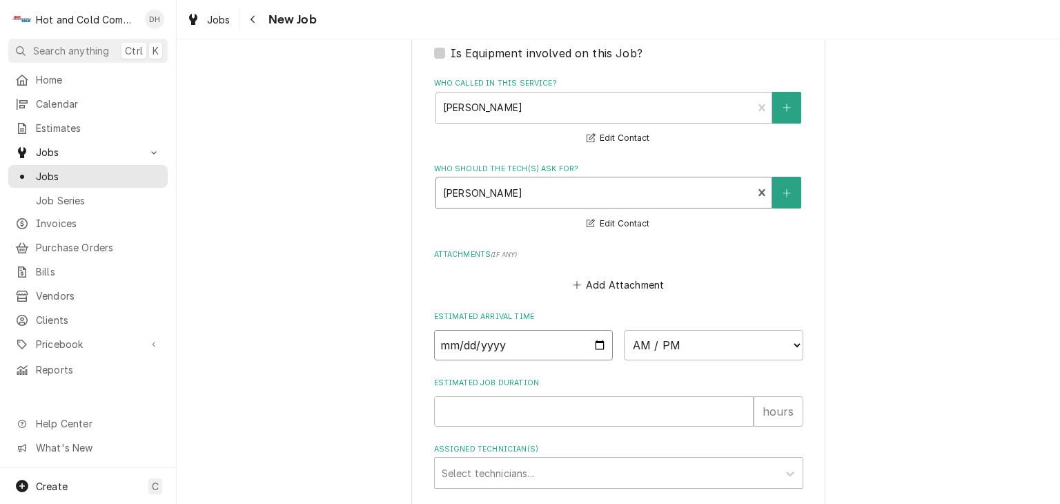
click at [589, 340] on input "Date" at bounding box center [523, 345] width 179 height 30
click at [794, 339] on select "AM / PM 6:00 AM 6:15 AM 6:30 AM 6:45 AM 7:00 AM 7:15 AM 7:30 AM 7:45 AM 8:00 AM…" at bounding box center [713, 345] width 179 height 30
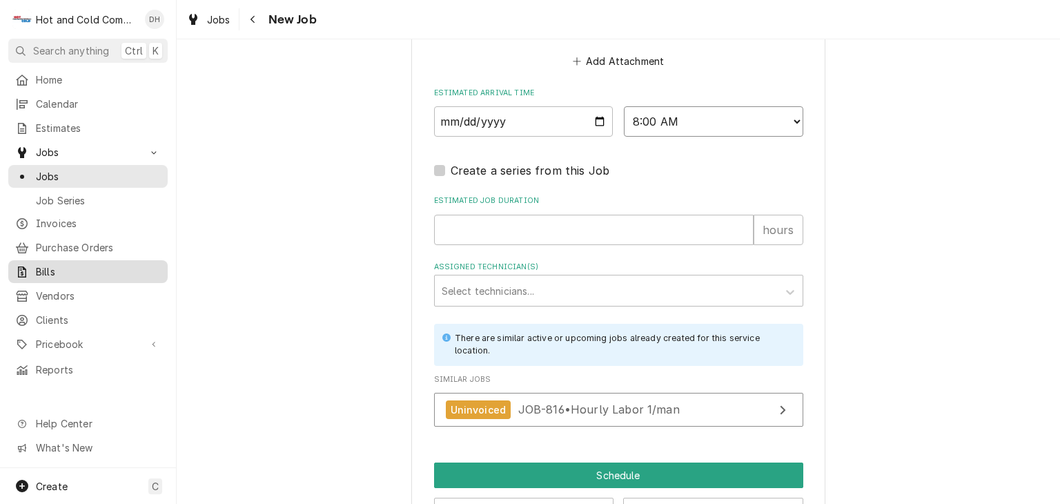
scroll to position [1149, 0]
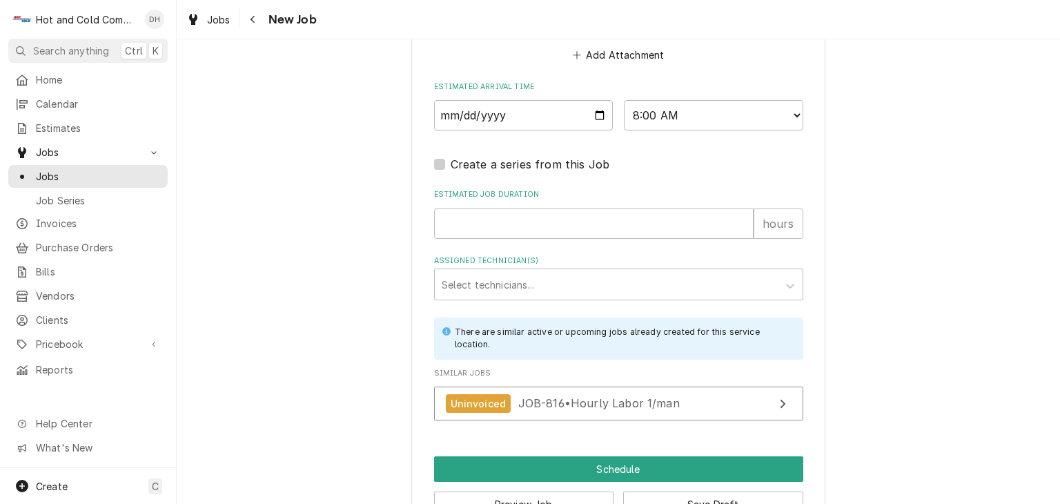
click at [484, 202] on div "Estimated Job Duration hours" at bounding box center [618, 213] width 369 height 49
click at [475, 224] on input "Estimated Job Duration" at bounding box center [593, 223] width 319 height 30
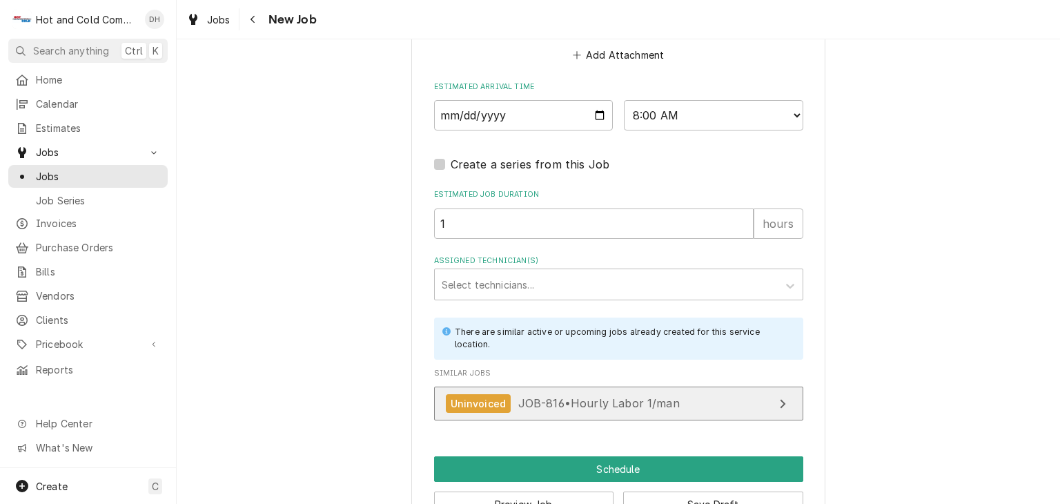
click at [599, 402] on span "JOB-816 • Hourly Labor 1/man" at bounding box center [598, 403] width 161 height 14
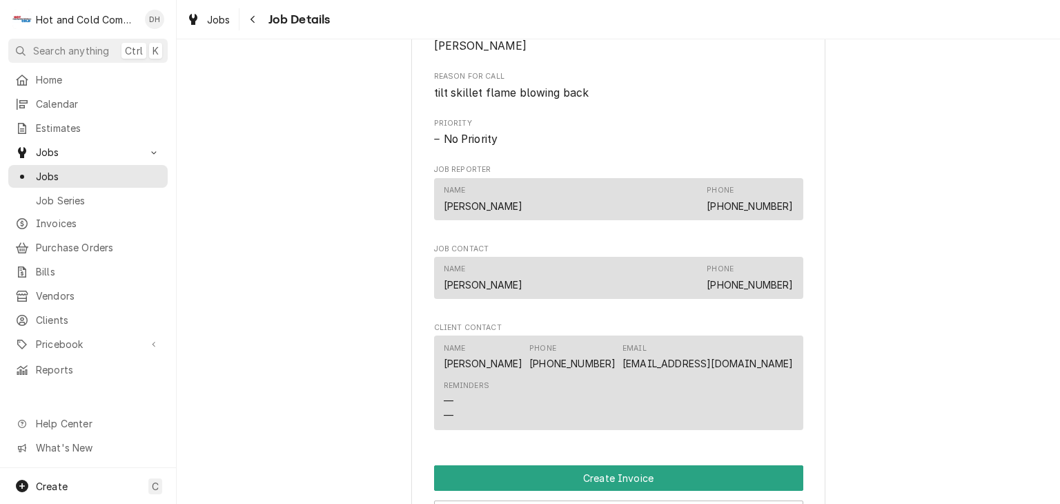
scroll to position [920, 0]
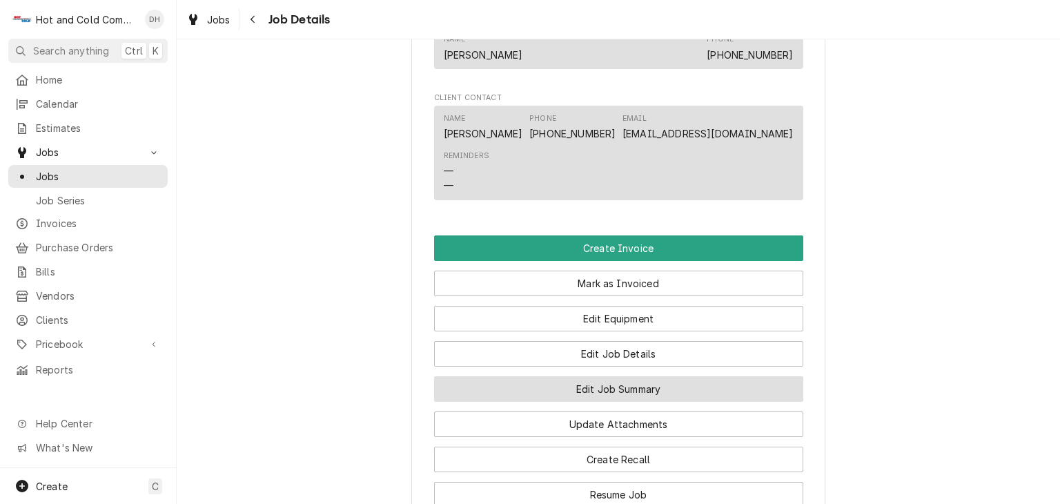
click at [644, 402] on button "Edit Job Summary" at bounding box center [618, 389] width 369 height 26
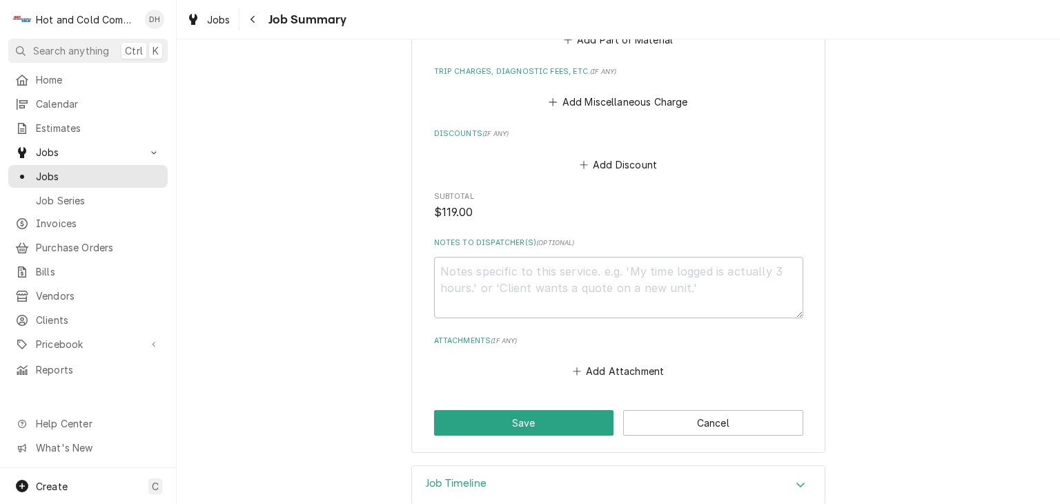
scroll to position [703, 0]
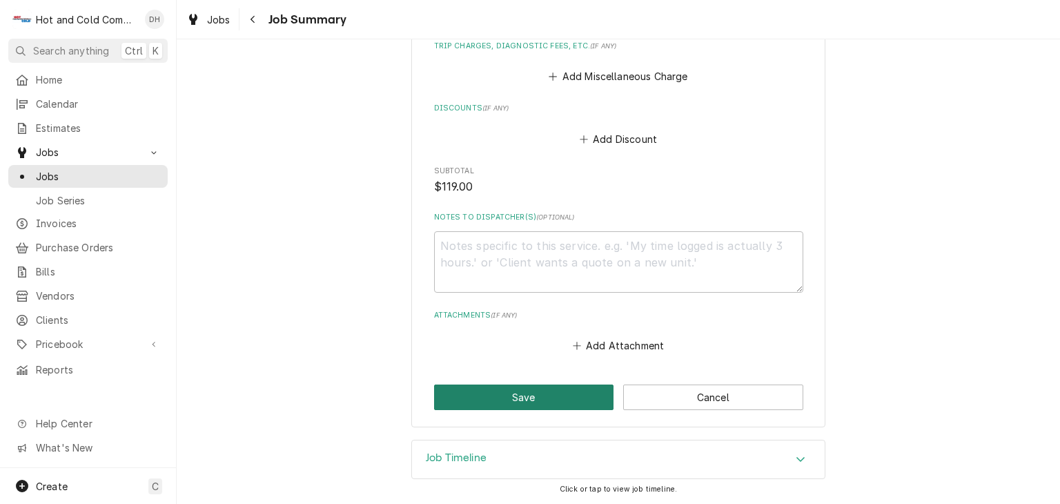
click at [505, 393] on button "Save" at bounding box center [524, 397] width 180 height 26
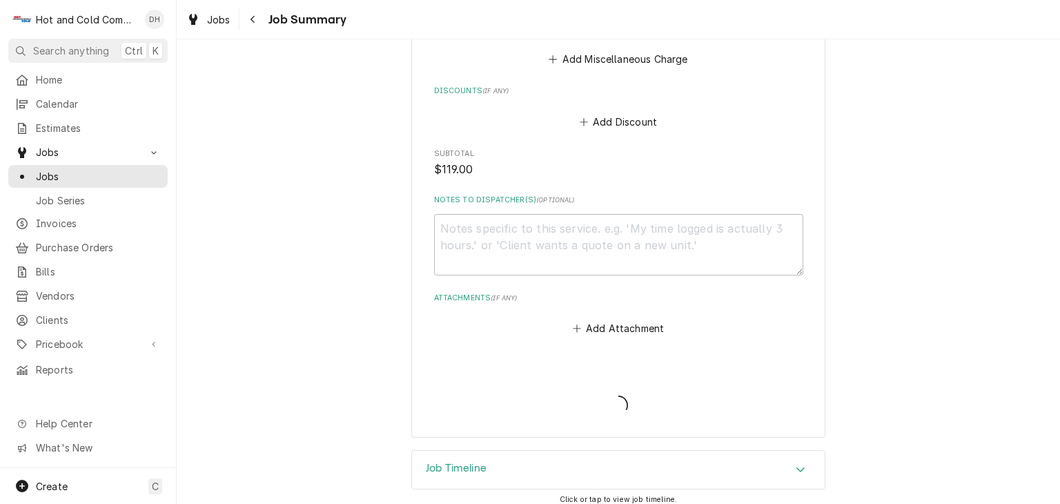
type textarea "x"
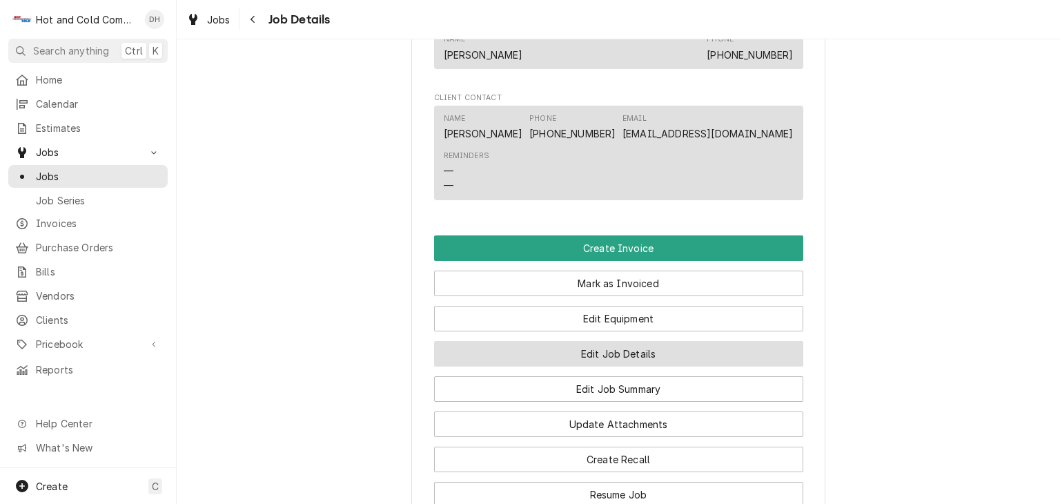
scroll to position [1149, 0]
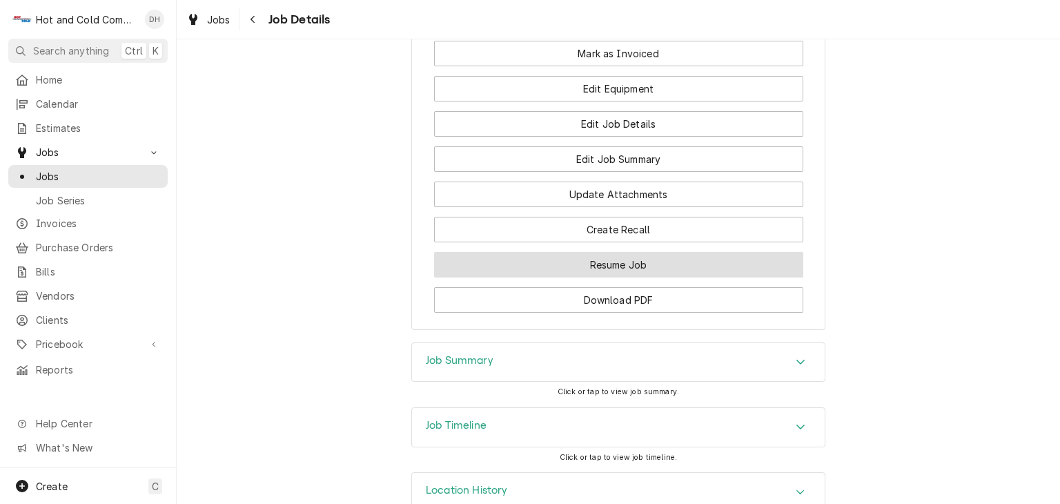
click at [608, 277] on button "Resume Job" at bounding box center [618, 265] width 369 height 26
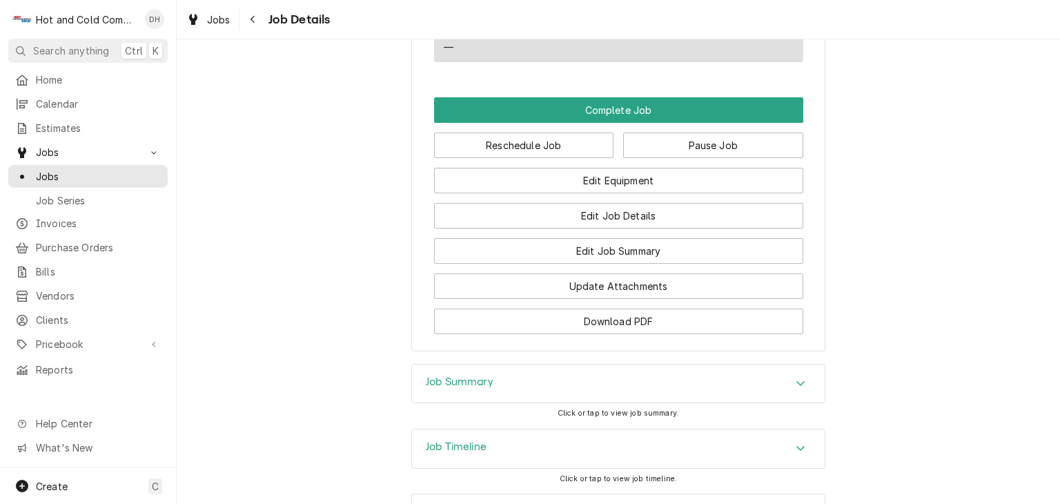
scroll to position [1278, 0]
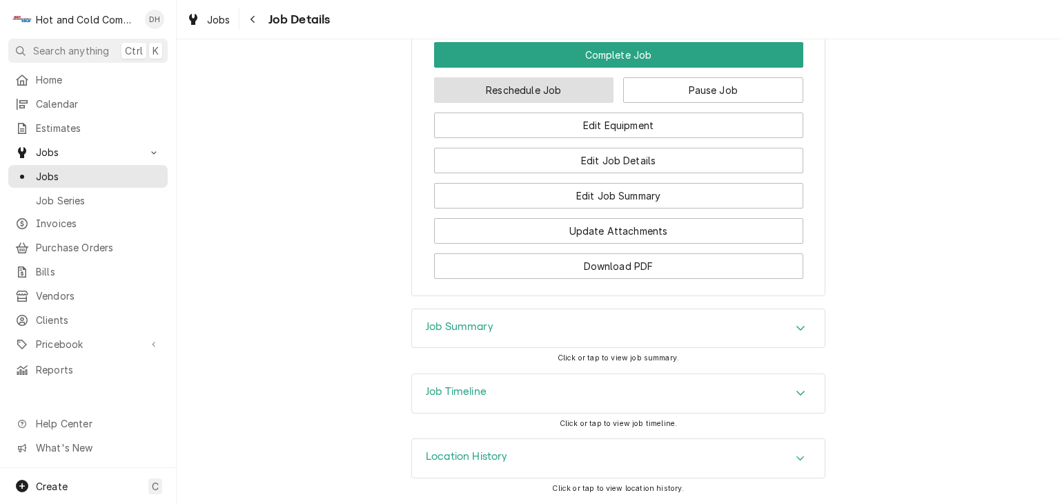
click at [549, 92] on button "Reschedule Job" at bounding box center [524, 90] width 180 height 26
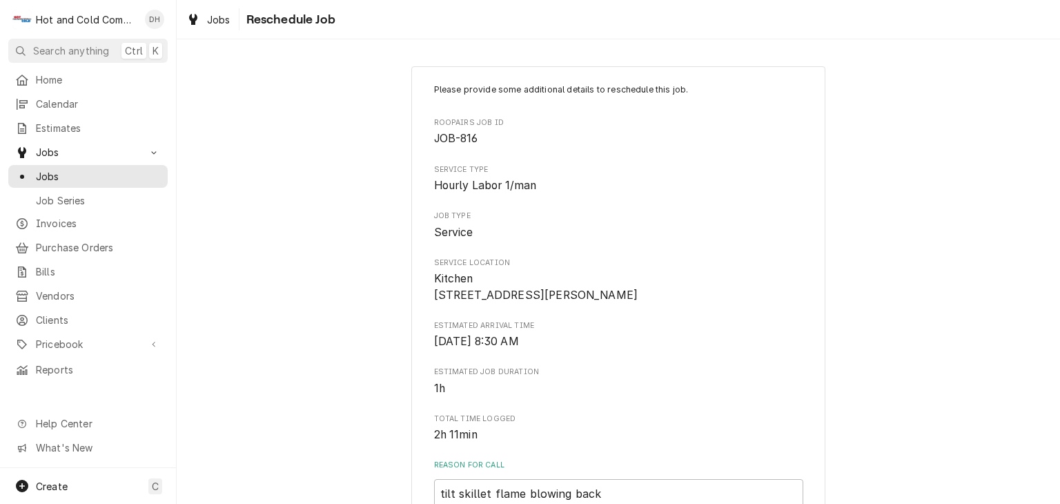
scroll to position [526, 0]
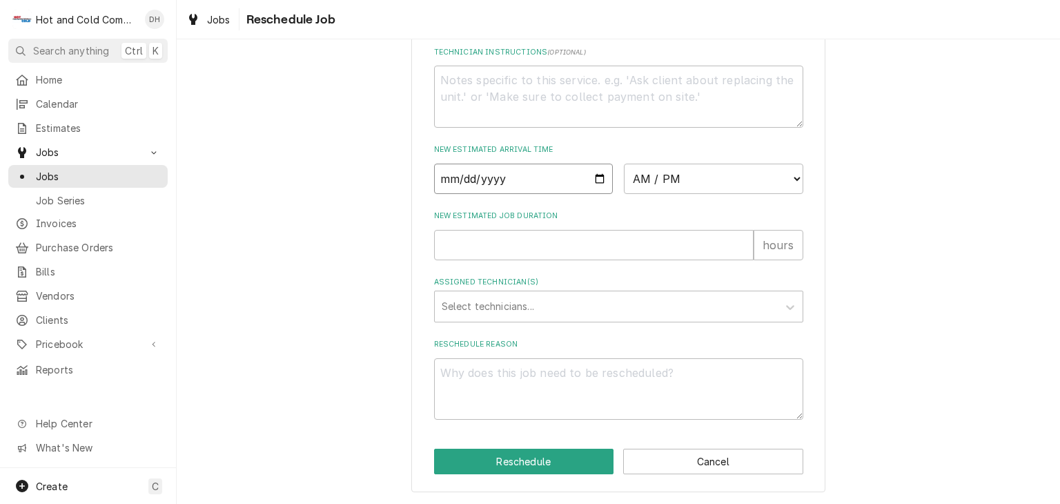
click at [599, 180] on input "Date" at bounding box center [523, 179] width 179 height 30
type textarea "x"
type input "2025-10-13"
click at [793, 177] on select "AM / PM 6:00 AM 6:15 AM 6:30 AM 6:45 AM 7:00 AM 7:15 AM 7:30 AM 7:45 AM 8:00 AM…" at bounding box center [713, 179] width 179 height 30
select select "09:00:00"
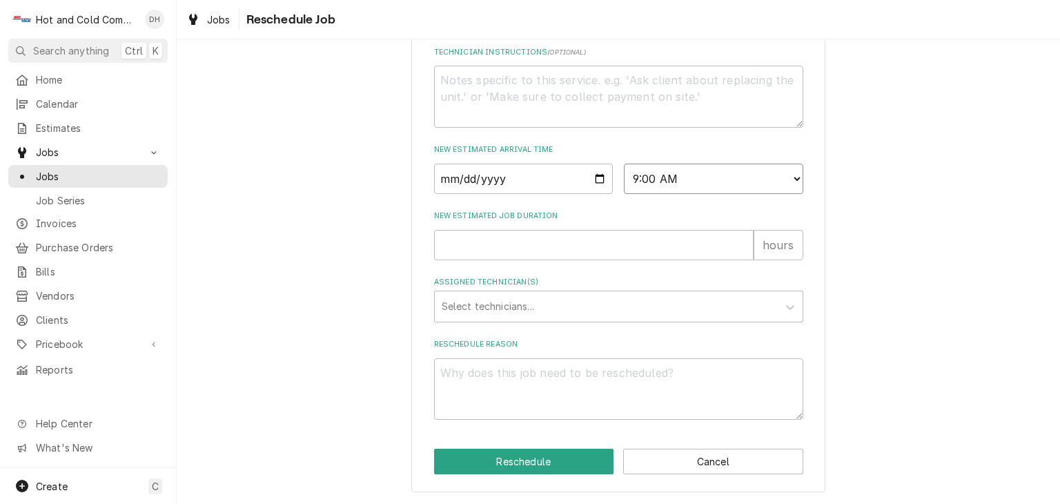
click at [624, 164] on select "AM / PM 6:00 AM 6:15 AM 6:30 AM 6:45 AM 7:00 AM 7:15 AM 7:30 AM 7:45 AM 8:00 AM…" at bounding box center [713, 179] width 179 height 30
click at [455, 238] on input "New Estimated Job Duration" at bounding box center [593, 245] width 319 height 30
type textarea "x"
type input "1"
click at [536, 305] on div "Assigned Technician(s)" at bounding box center [606, 306] width 329 height 25
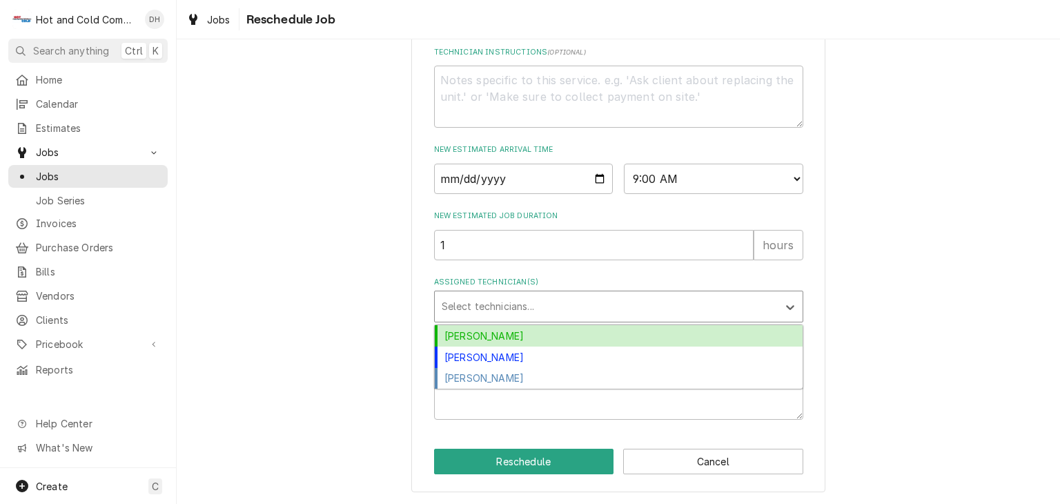
click at [471, 333] on div "[PERSON_NAME]" at bounding box center [619, 335] width 368 height 21
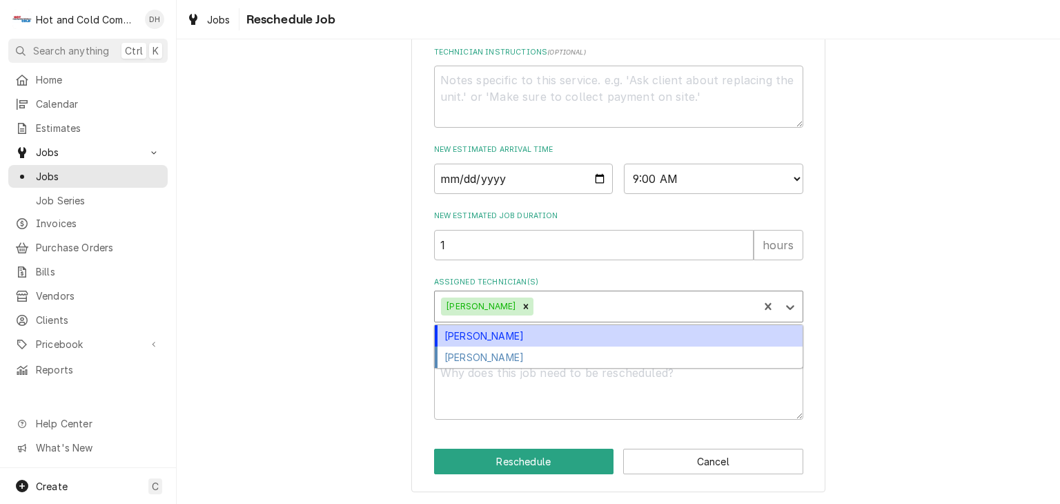
click at [567, 317] on div "Assigned Technician(s)" at bounding box center [643, 306] width 215 height 25
click at [505, 333] on div "[PERSON_NAME]" at bounding box center [619, 335] width 368 height 21
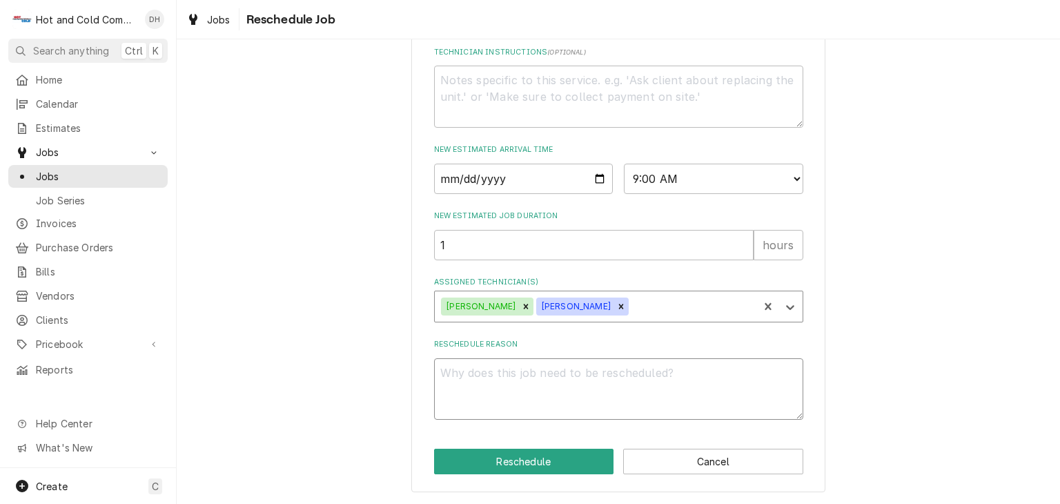
click at [475, 371] on textarea "Reschedule Reason" at bounding box center [618, 389] width 369 height 62
type textarea "x"
type textarea "p"
type textarea "x"
type textarea "pa"
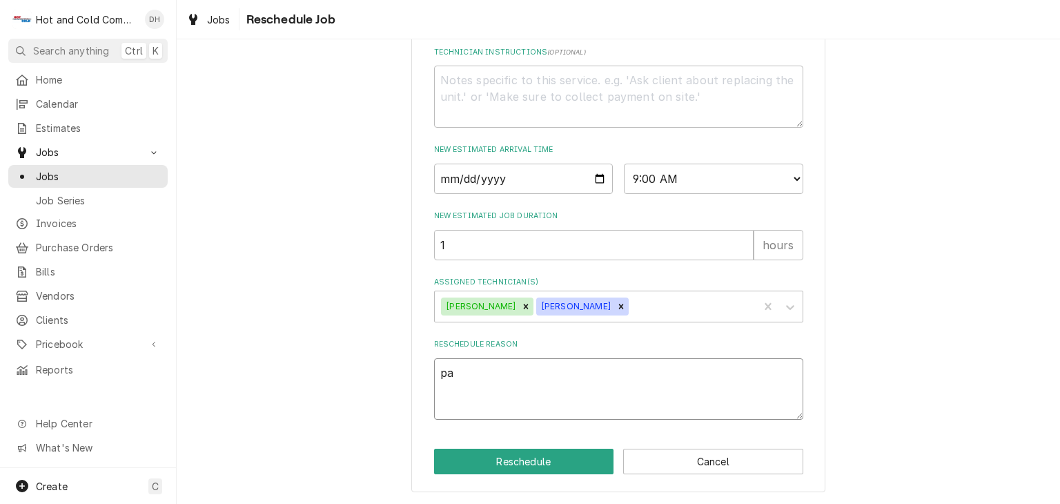
type textarea "x"
type textarea "par"
type textarea "x"
type textarea "part"
click at [515, 451] on button "Reschedule" at bounding box center [524, 461] width 180 height 26
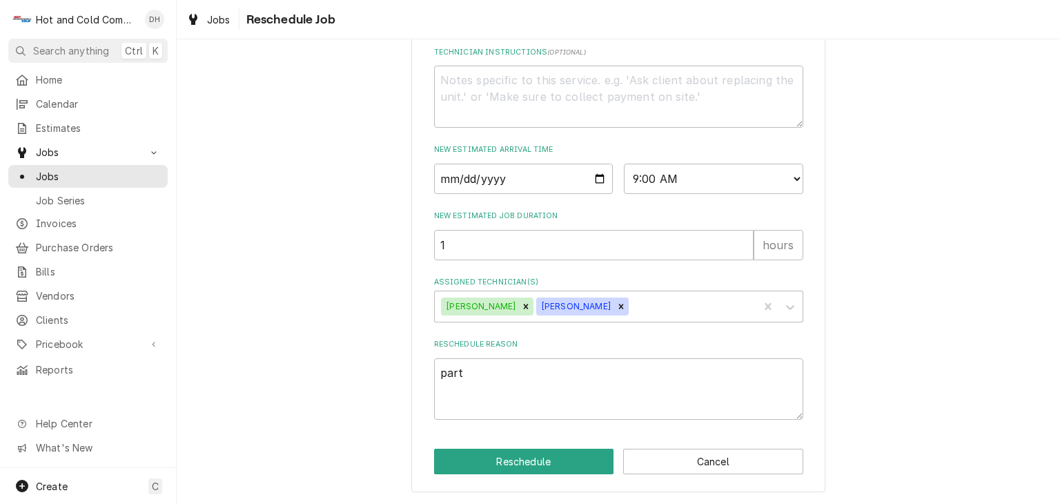
type textarea "x"
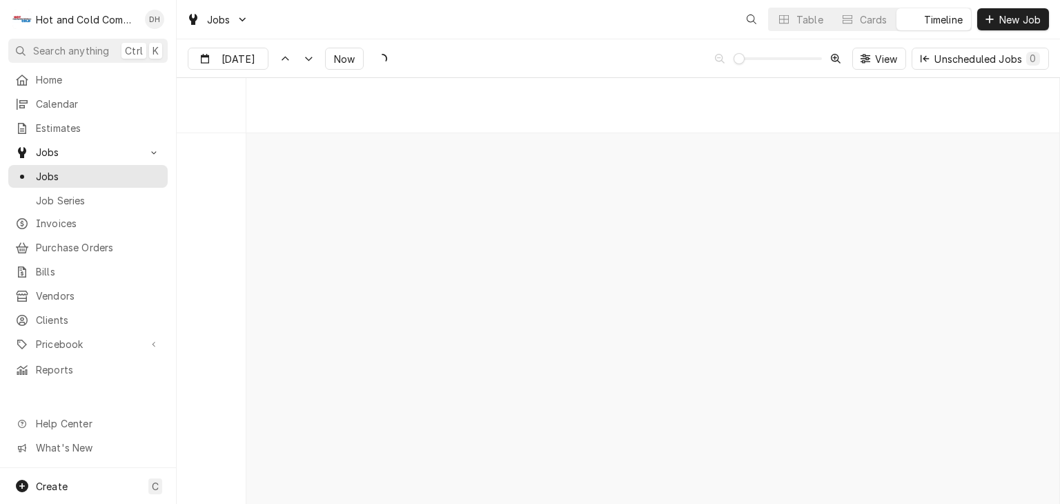
scroll to position [7862, 0]
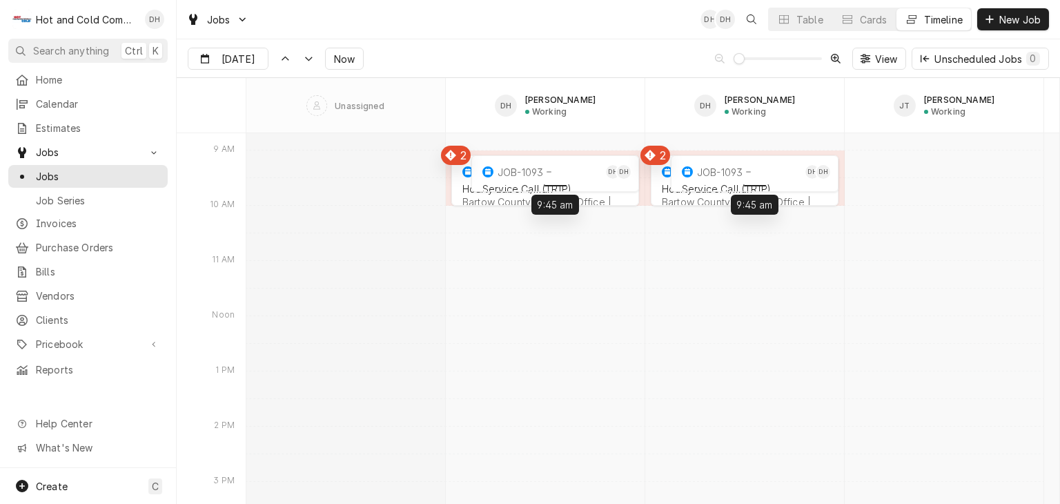
drag, startPoint x: 515, startPoint y: 186, endPoint x: 557, endPoint y: 178, distance: 43.4
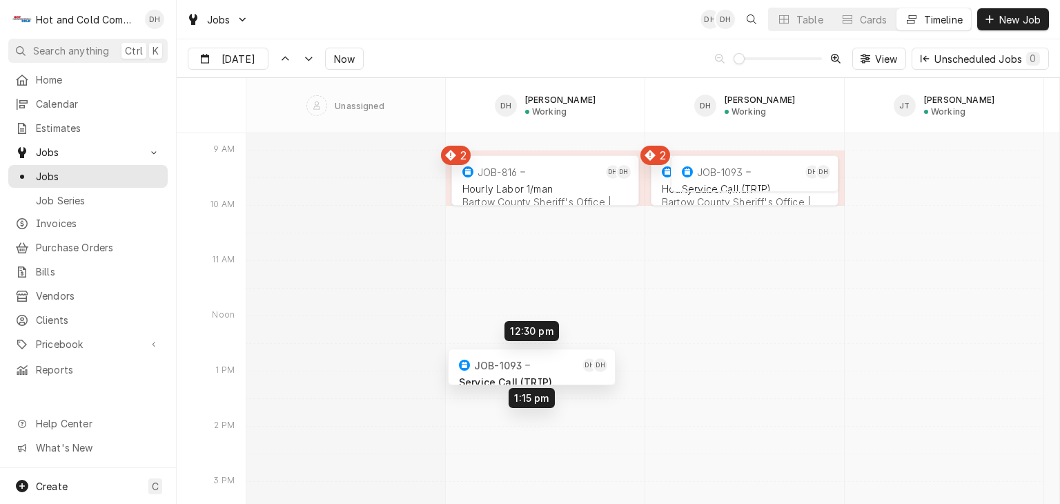
drag, startPoint x: 602, startPoint y: 172, endPoint x: 577, endPoint y: 371, distance: 200.2
click at [577, 371] on div "9:00 AM 10:00 AM JOB-816 DH DH [DEMOGRAPHIC_DATA] Labor 1/man Bartow County She…" at bounding box center [652, 419] width 813 height 16297
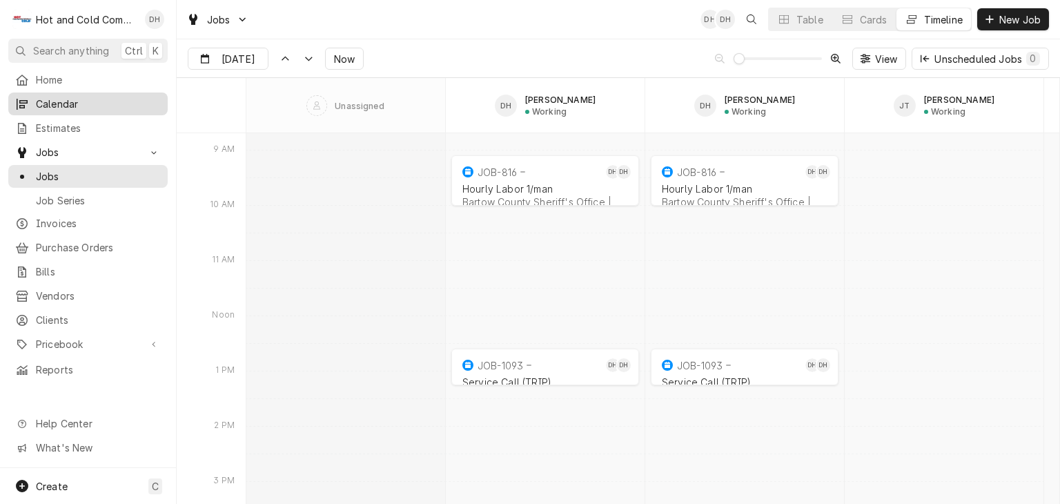
click at [59, 97] on span "Calendar" at bounding box center [98, 104] width 125 height 14
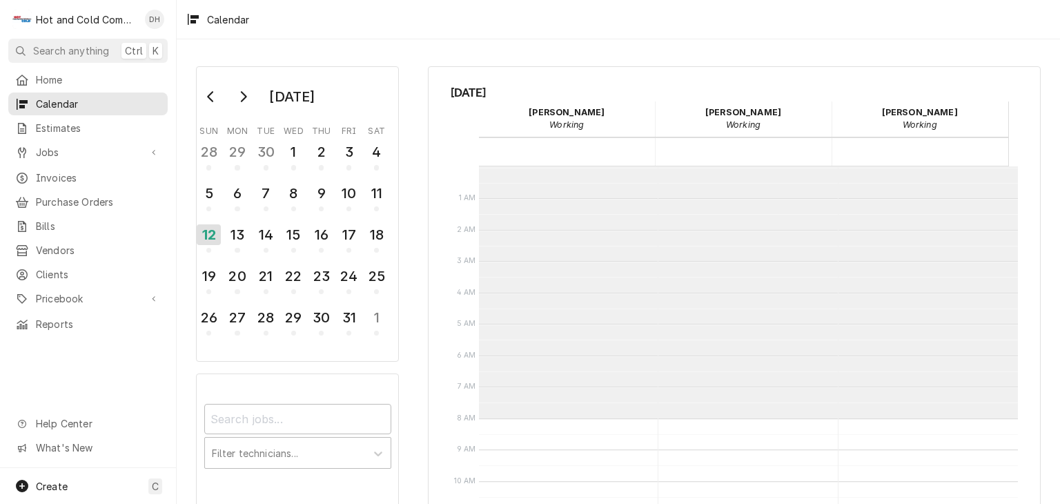
scroll to position [251, 0]
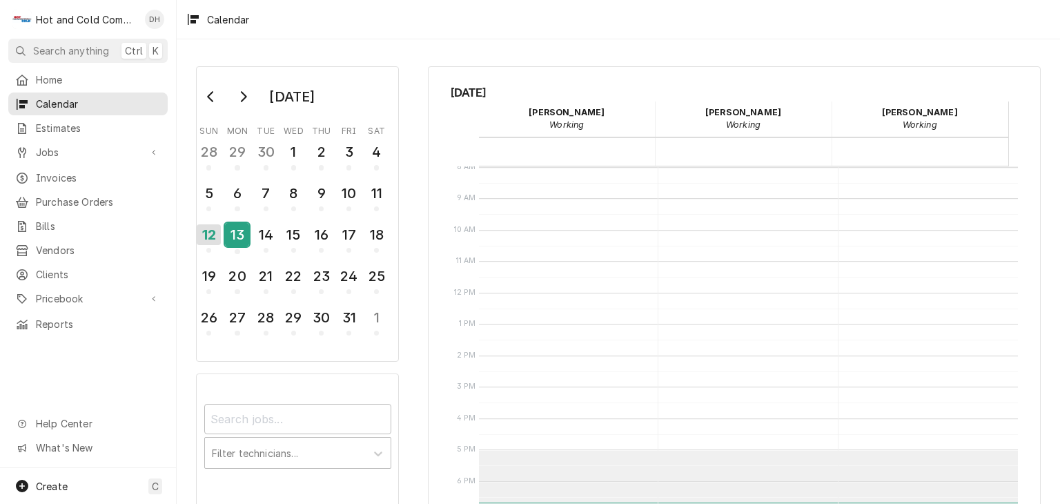
click at [229, 238] on div "13" at bounding box center [237, 234] width 24 height 23
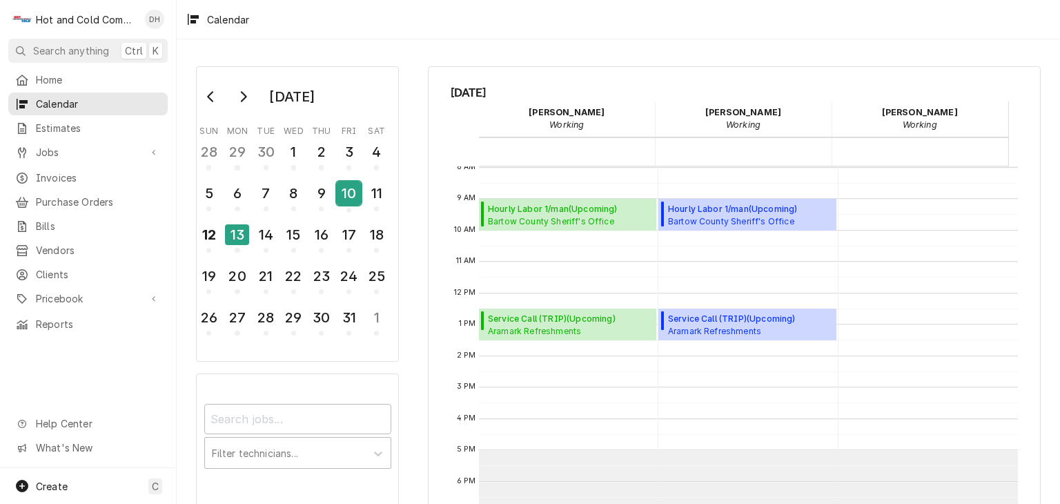
click at [358, 197] on div "10" at bounding box center [349, 192] width 24 height 23
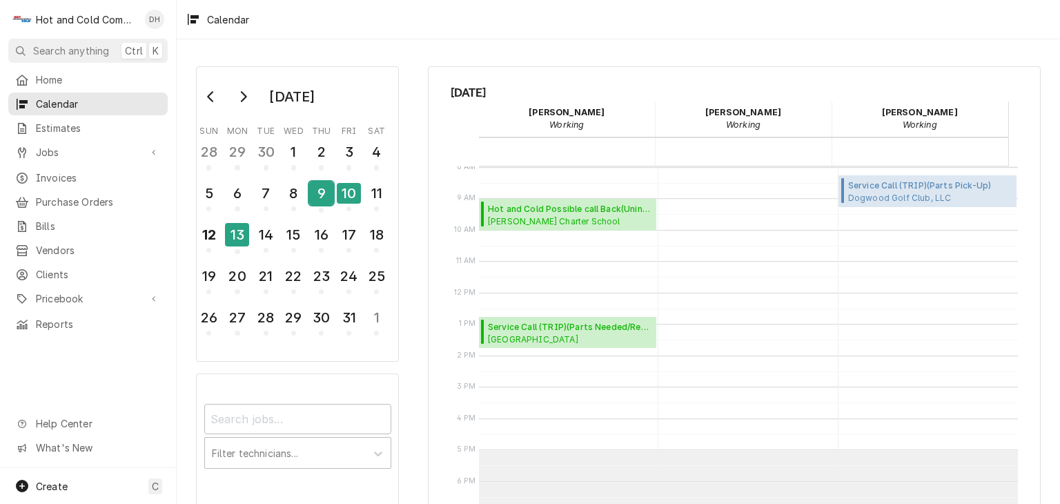
click at [323, 194] on div "9" at bounding box center [321, 192] width 24 height 23
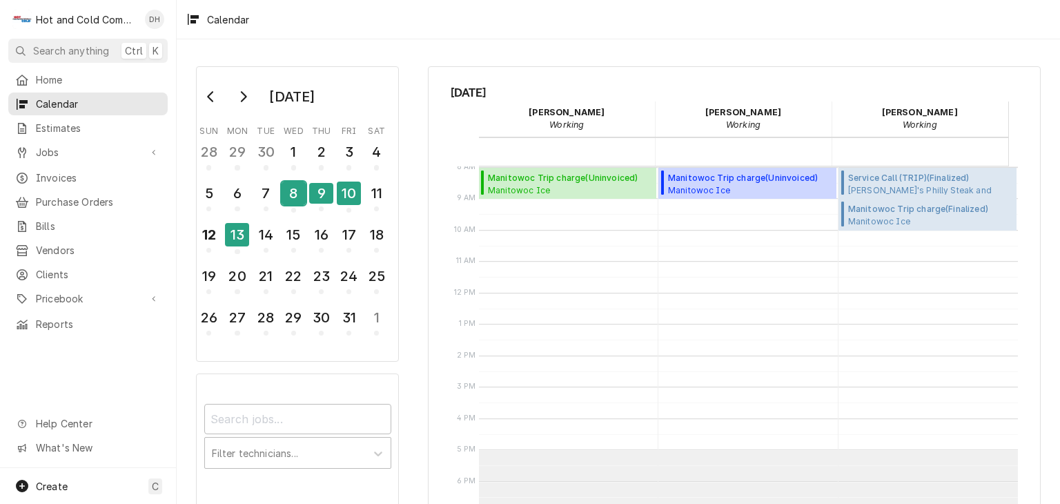
click at [296, 197] on div "8" at bounding box center [294, 192] width 24 height 23
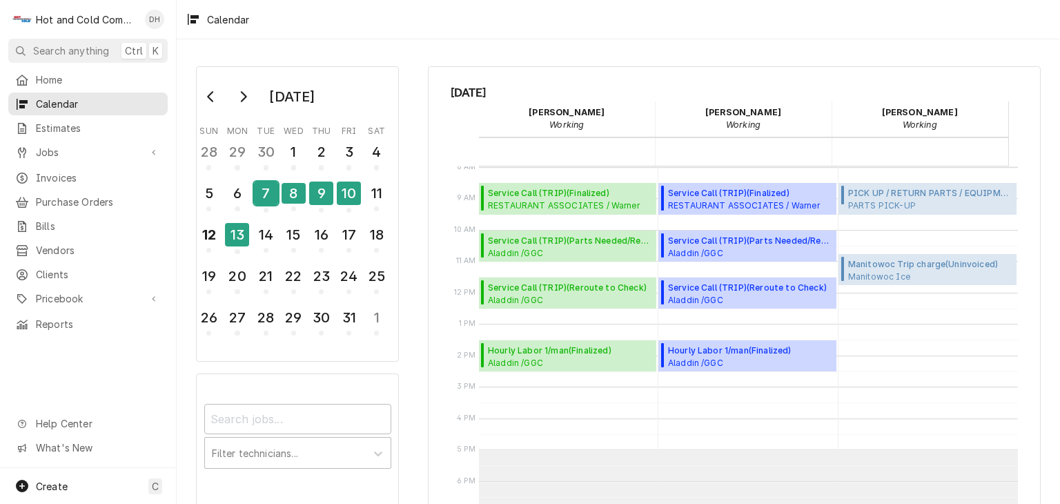
click at [272, 201] on div "7" at bounding box center [266, 192] width 24 height 23
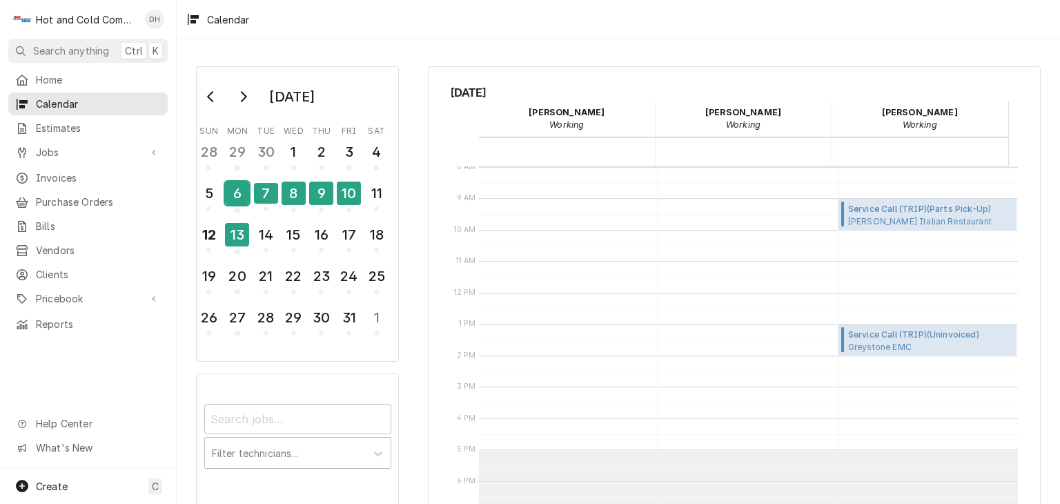
click at [239, 191] on div "6" at bounding box center [237, 192] width 24 height 23
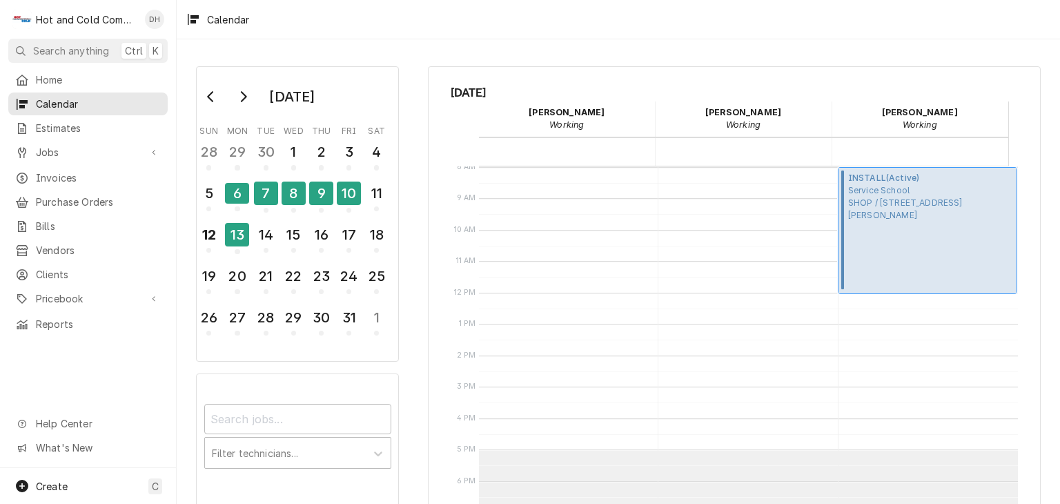
click at [886, 220] on div "INSTALL ( Active ) Service School SHOP / 2700 Baker Rd, Acworth, GA 30101" at bounding box center [930, 230] width 165 height 117
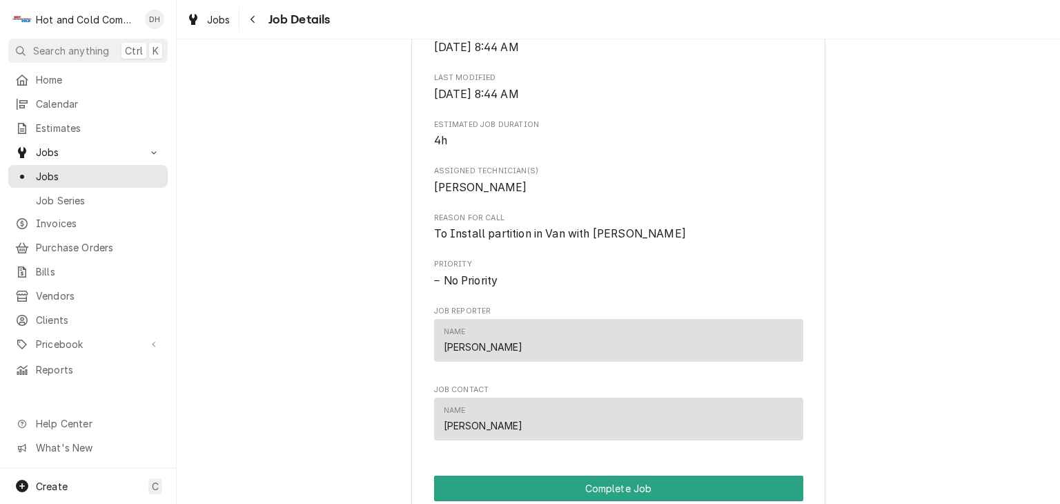
scroll to position [690, 0]
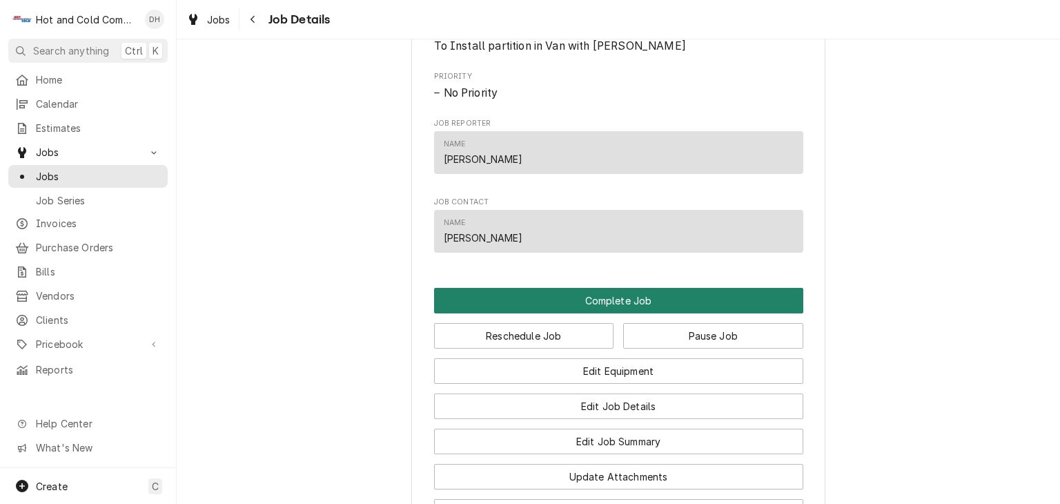
click at [636, 311] on button "Complete Job" at bounding box center [618, 301] width 369 height 26
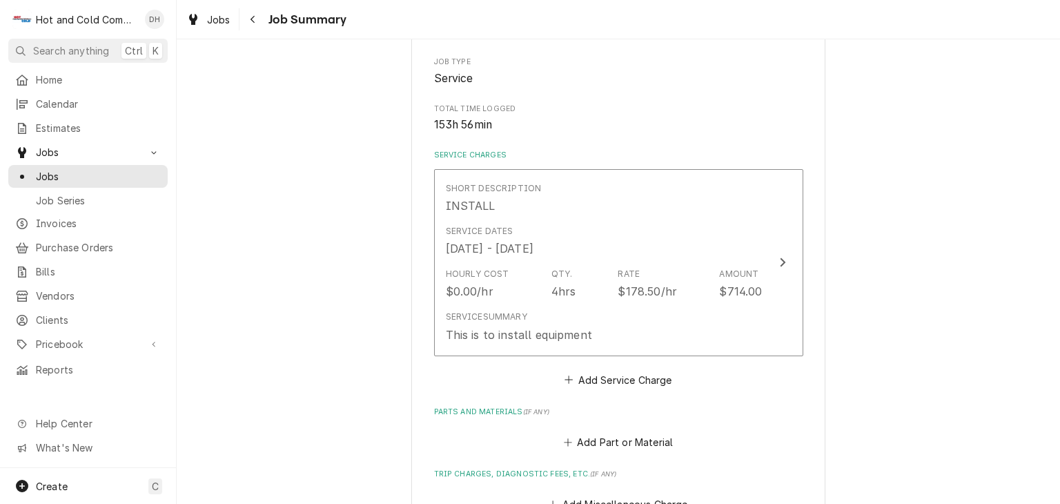
scroll to position [230, 0]
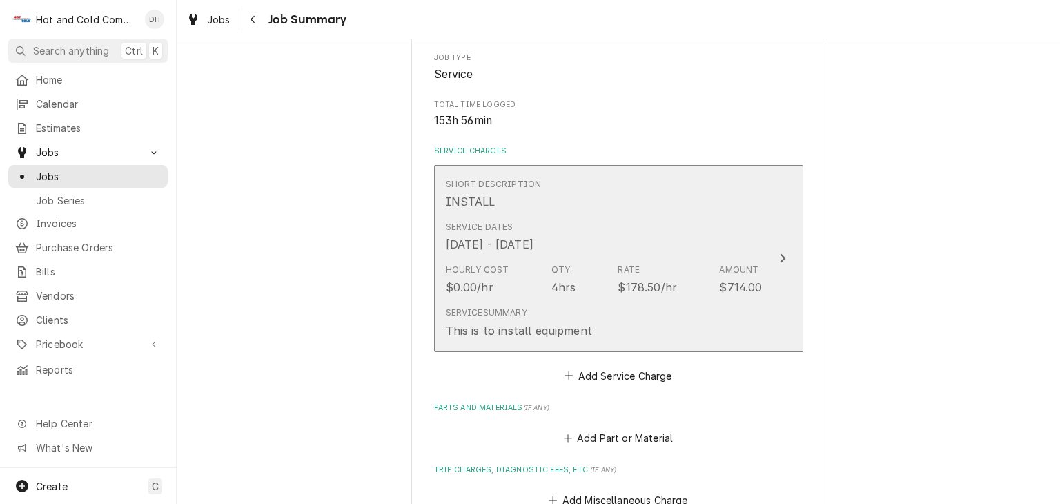
click at [616, 247] on div "Service Dates [DATE] - [DATE]" at bounding box center [604, 236] width 317 height 43
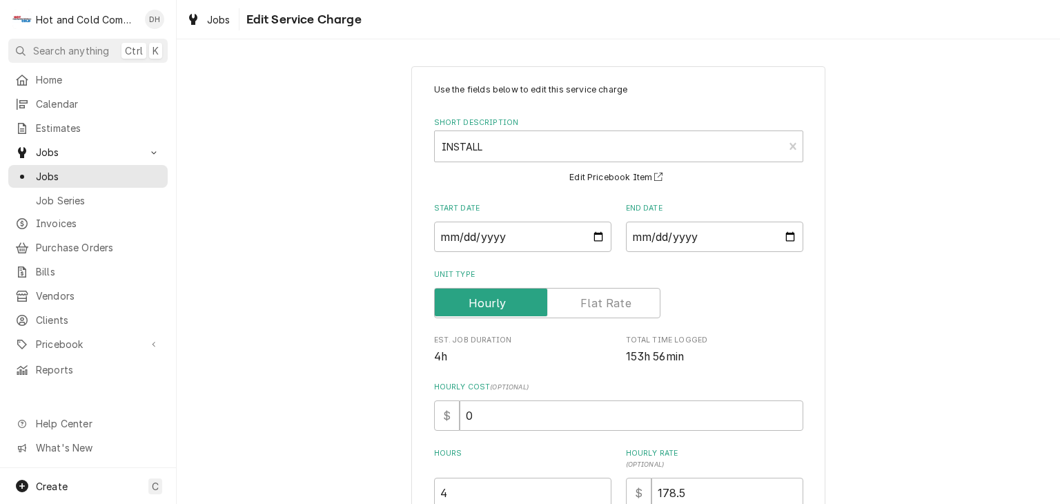
scroll to position [220, 0]
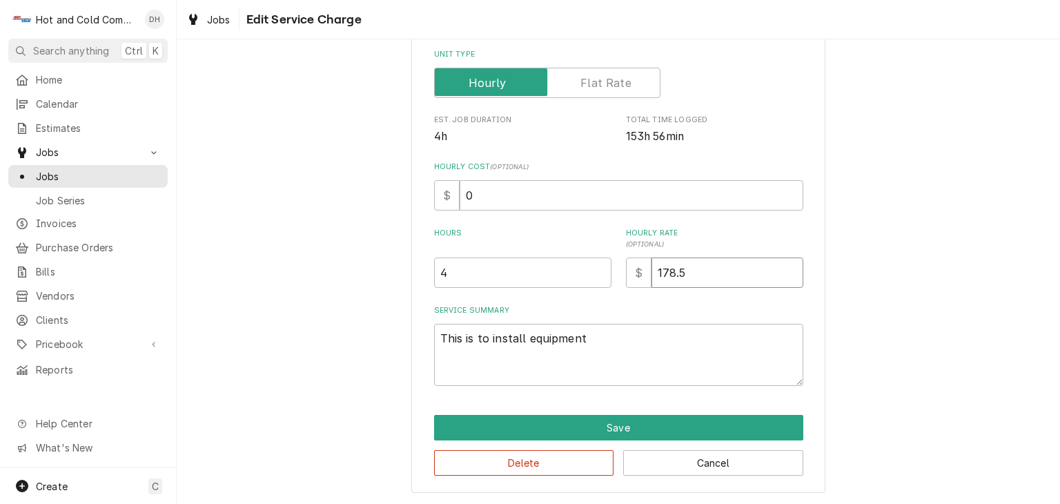
click at [713, 274] on input "178.5" at bounding box center [727, 272] width 152 height 30
type textarea "x"
type input "178"
type textarea "x"
type input "17"
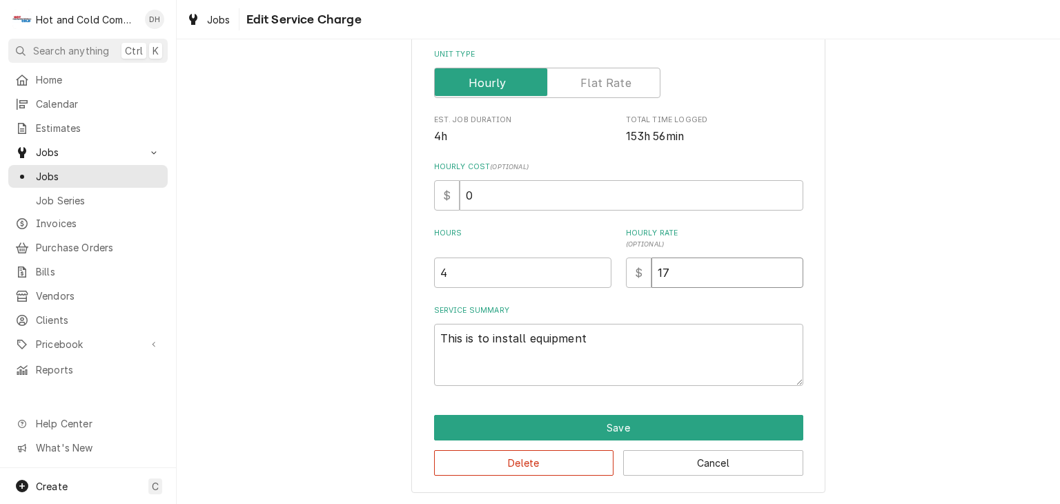
type textarea "x"
type input "1"
type textarea "x"
type input "0"
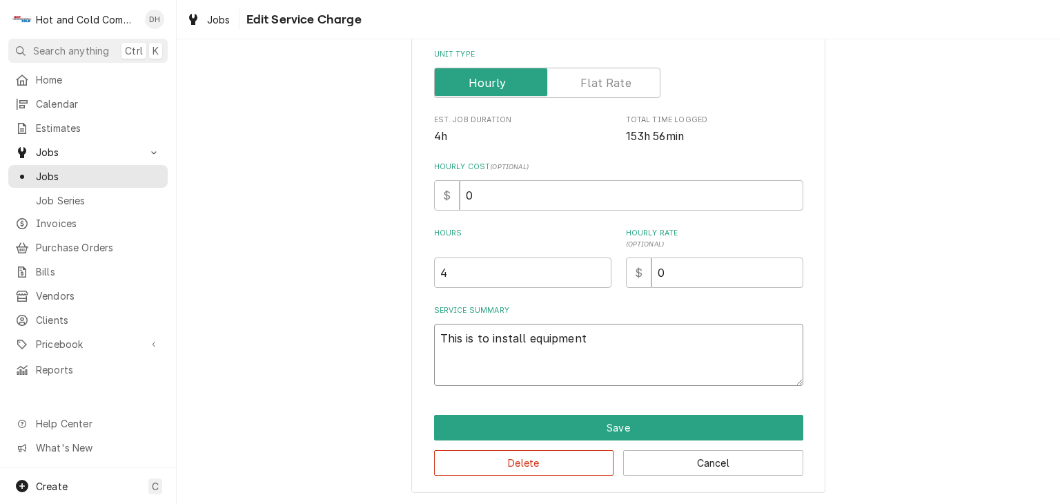
click at [628, 337] on textarea "This is to install equipment" at bounding box center [618, 355] width 369 height 62
type textarea "x"
type textarea "This is to install equipment"
type textarea "x"
type textarea "This is to install equipment r"
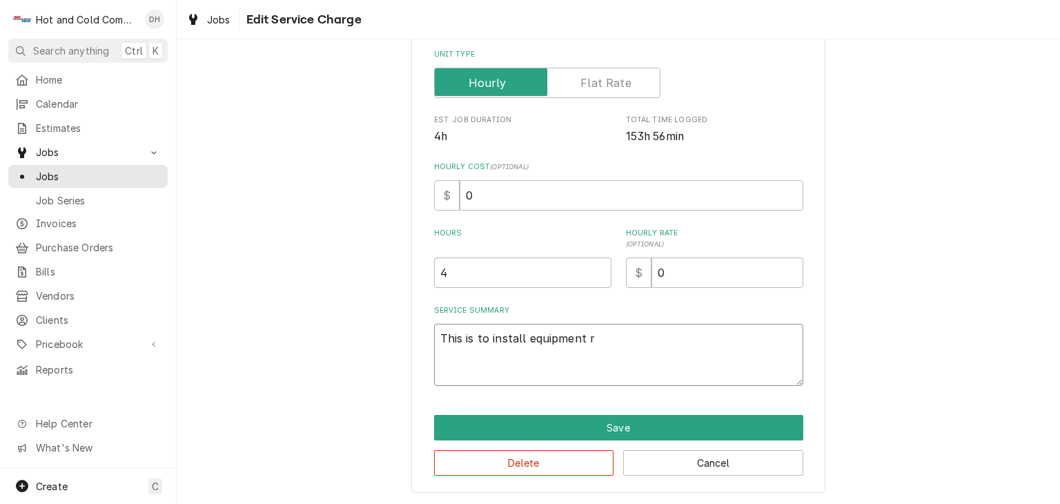
type textarea "x"
type textarea "This is to install equipment ra"
type textarea "x"
type textarea "This is to install equipment rac"
type textarea "x"
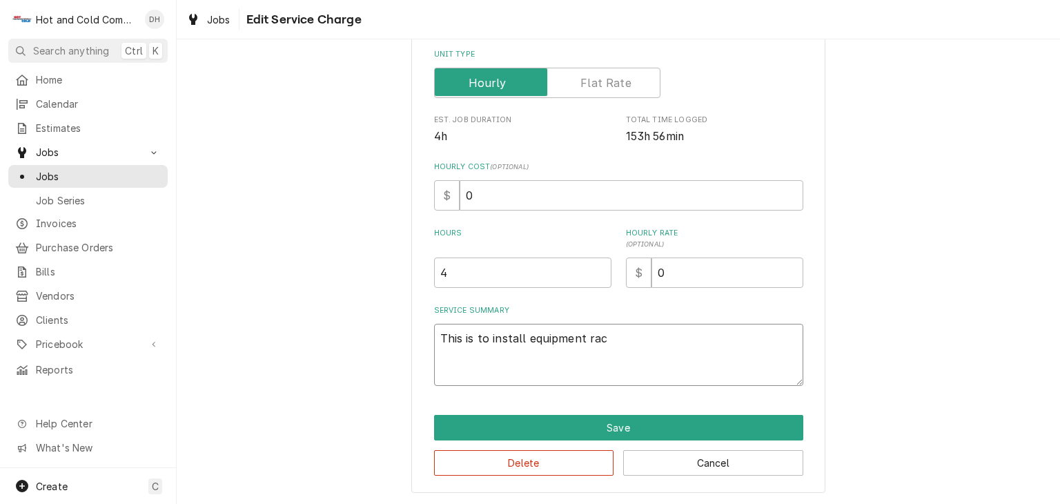
type textarea "This is to install equipment rack"
type textarea "x"
type textarea "This is to install equipment rack"
type textarea "x"
type textarea "This is to install equipment rack o"
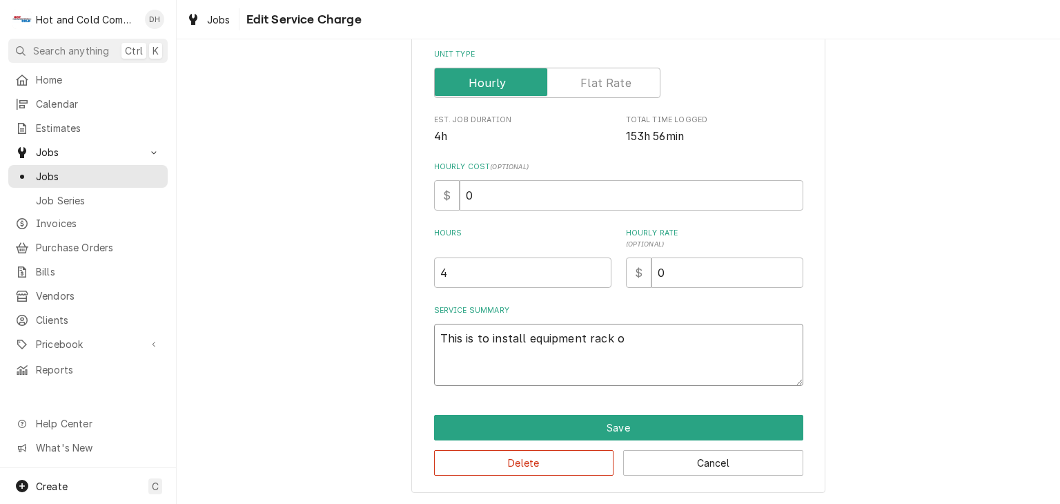
type textarea "x"
type textarea "This is to install equipment rack"
type textarea "x"
type textarea "This is to install equipment rack i"
type textarea "x"
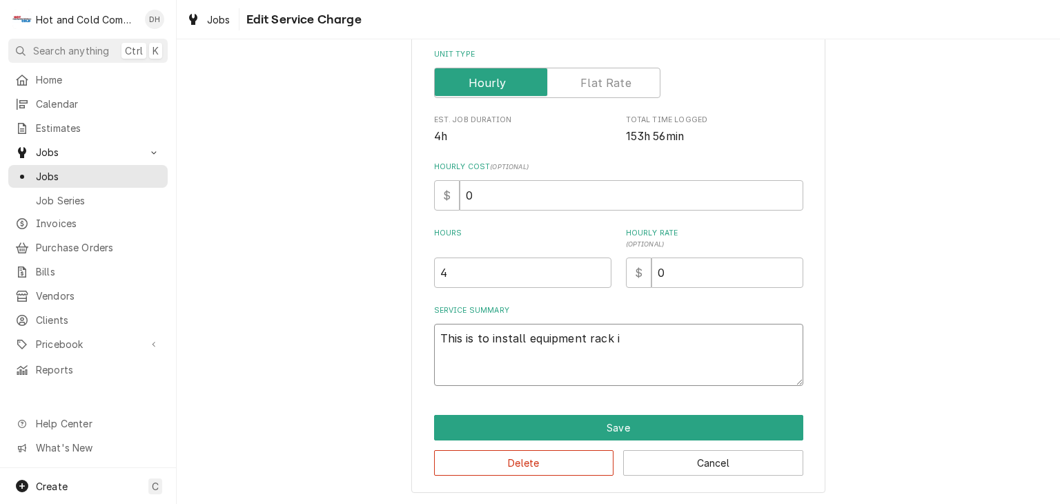
type textarea "This is to install equipment rack in"
type textarea "x"
type textarea "This is to install equipment rack in"
type textarea "x"
type textarea "This is to install equipment rack in v"
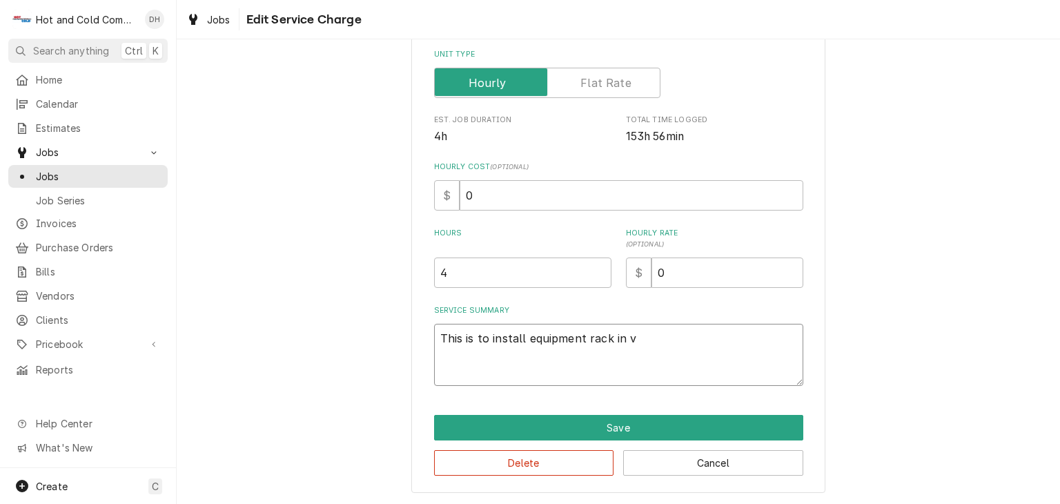
type textarea "x"
type textarea "This is to install equipment rack in va"
type textarea "x"
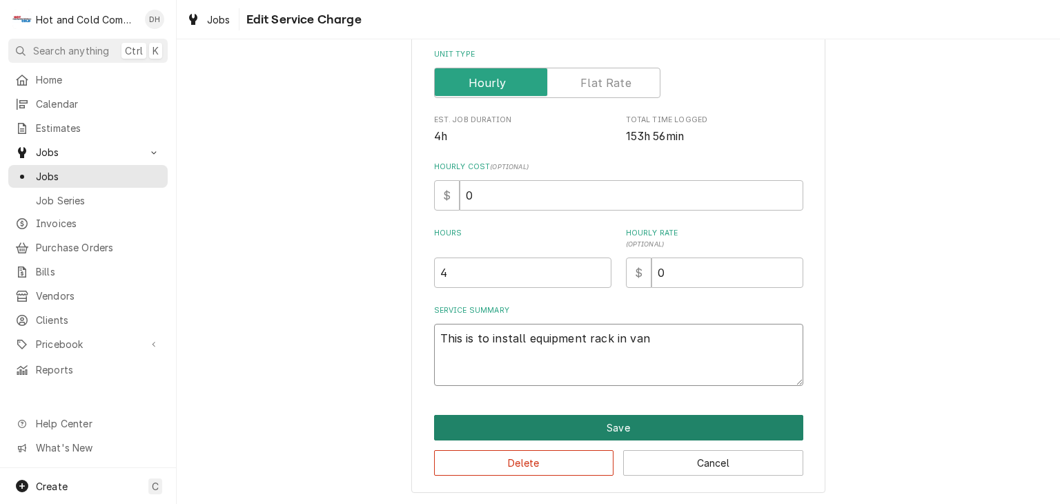
type textarea "This is to install equipment rack in van"
click at [629, 426] on button "Save" at bounding box center [618, 428] width 369 height 26
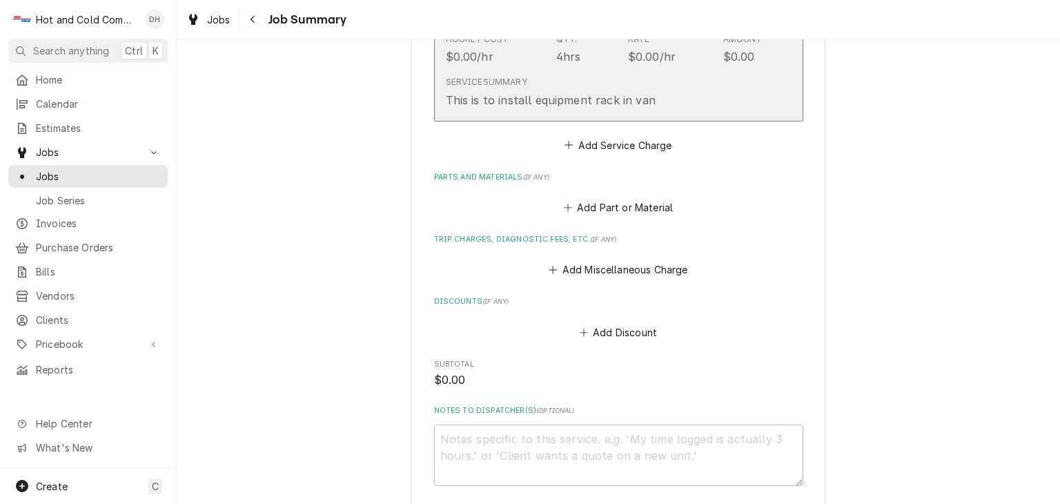
scroll to position [653, 0]
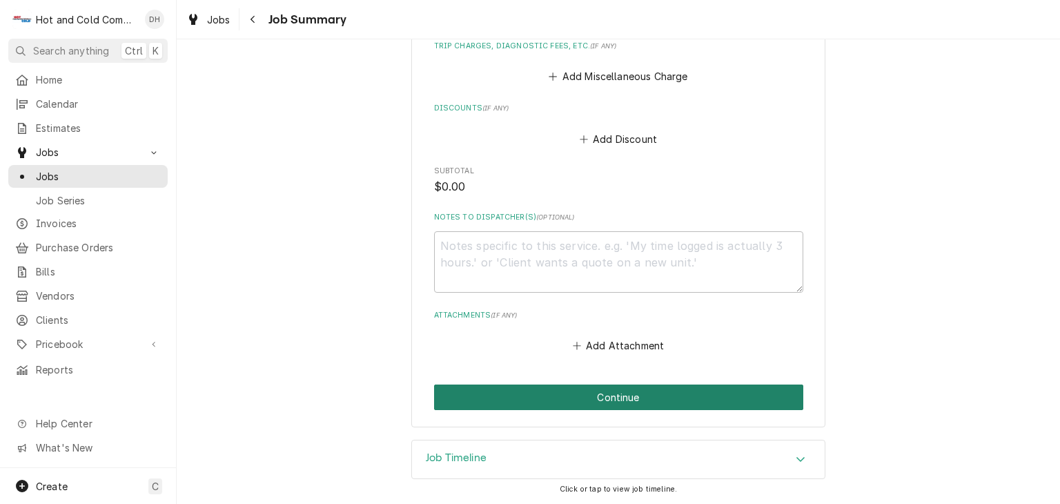
click at [634, 402] on button "Continue" at bounding box center [618, 397] width 369 height 26
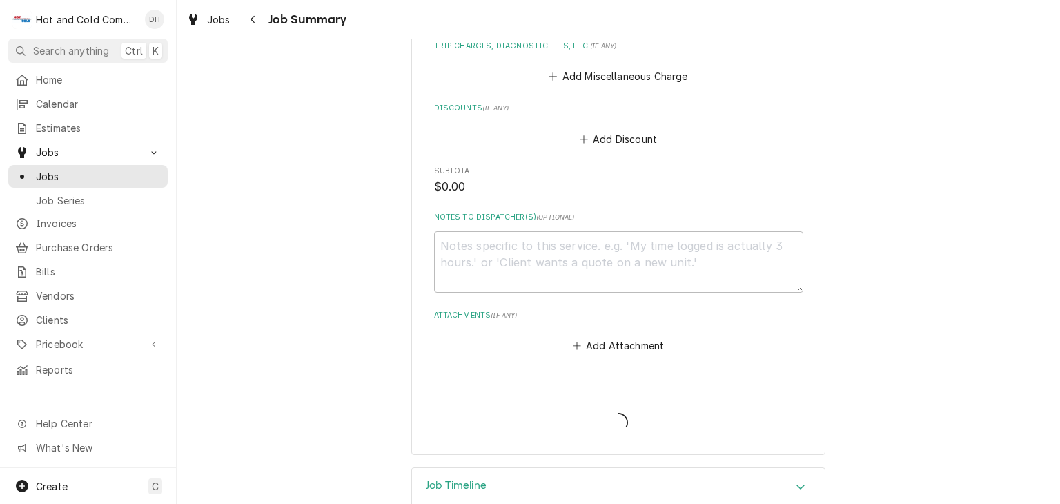
type textarea "x"
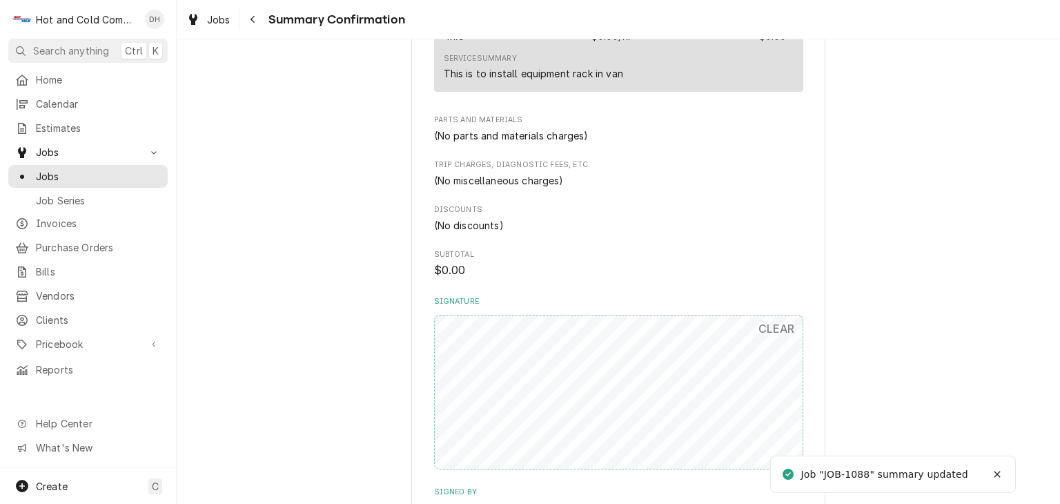
scroll to position [690, 0]
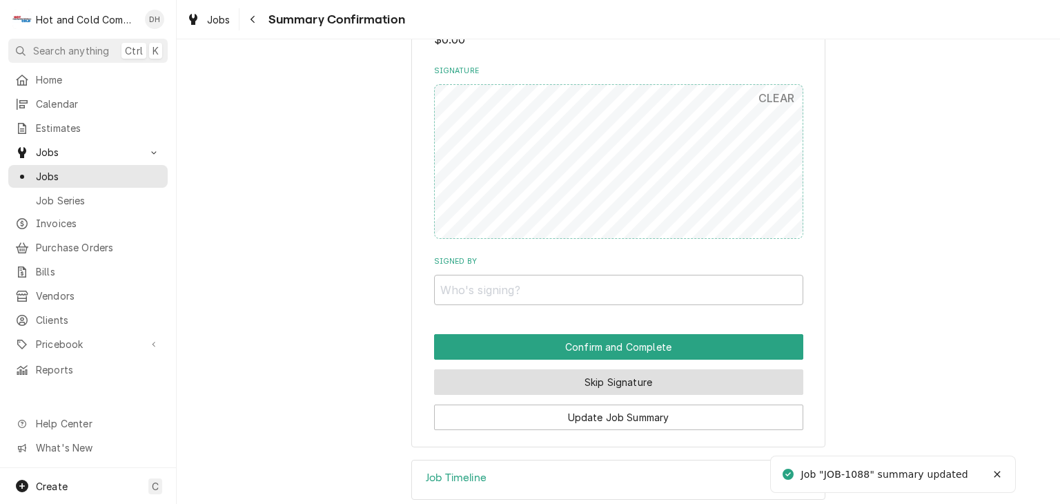
click at [603, 386] on button "Skip Signature" at bounding box center [618, 382] width 369 height 26
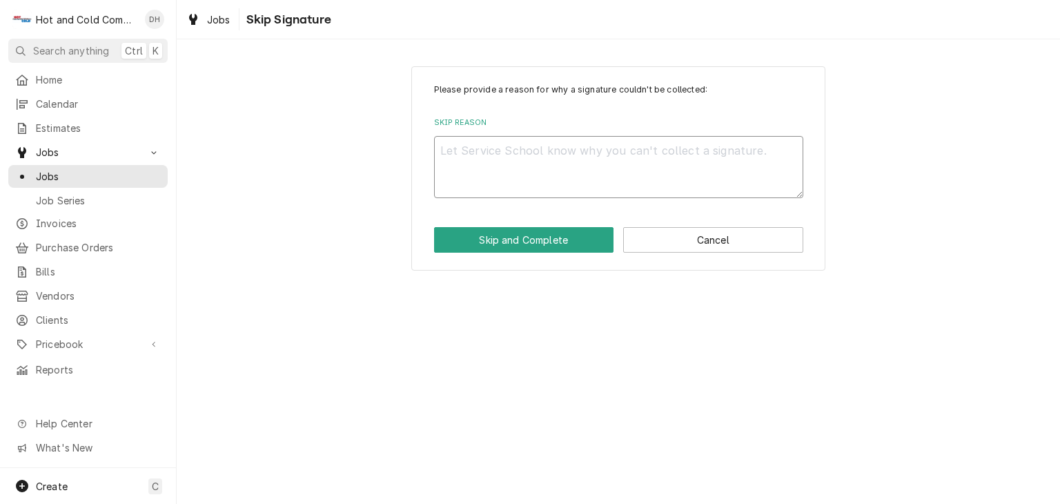
click at [551, 178] on textarea "Skip Reason" at bounding box center [618, 167] width 369 height 62
type textarea "x"
type textarea "d"
type textarea "x"
type textarea "da"
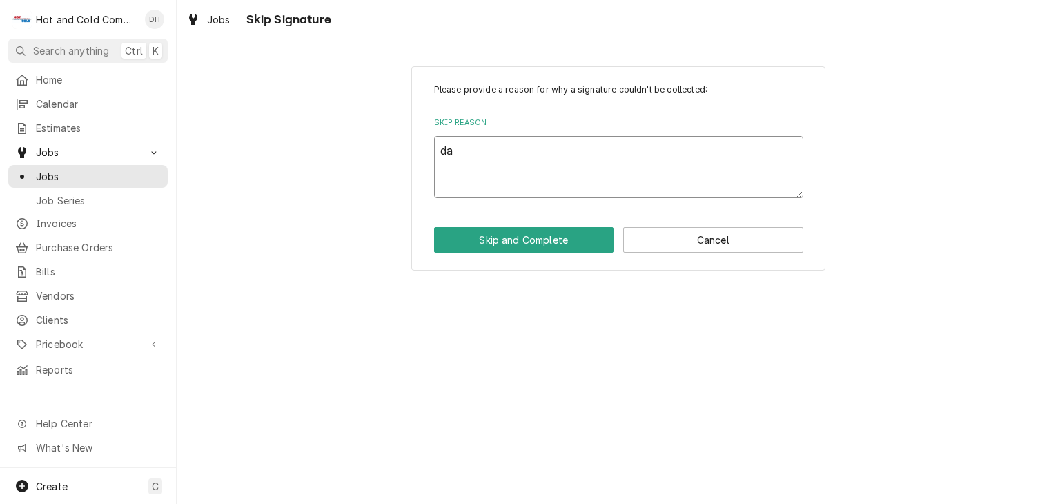
type textarea "x"
type textarea "dar"
type textarea "x"
type textarea "dary"
type textarea "x"
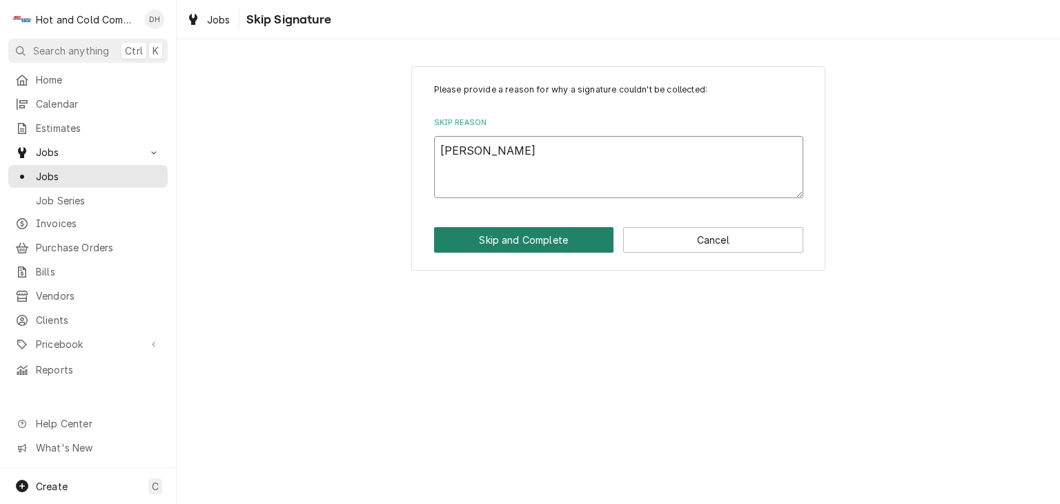
type textarea "daryl"
click at [544, 235] on button "Skip and Complete" at bounding box center [524, 240] width 180 height 26
type textarea "x"
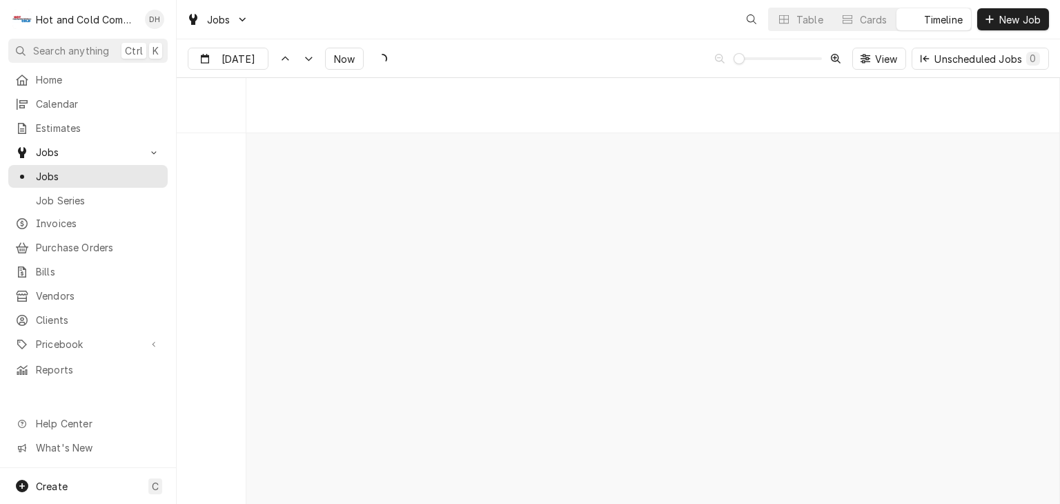
scroll to position [7862, 0]
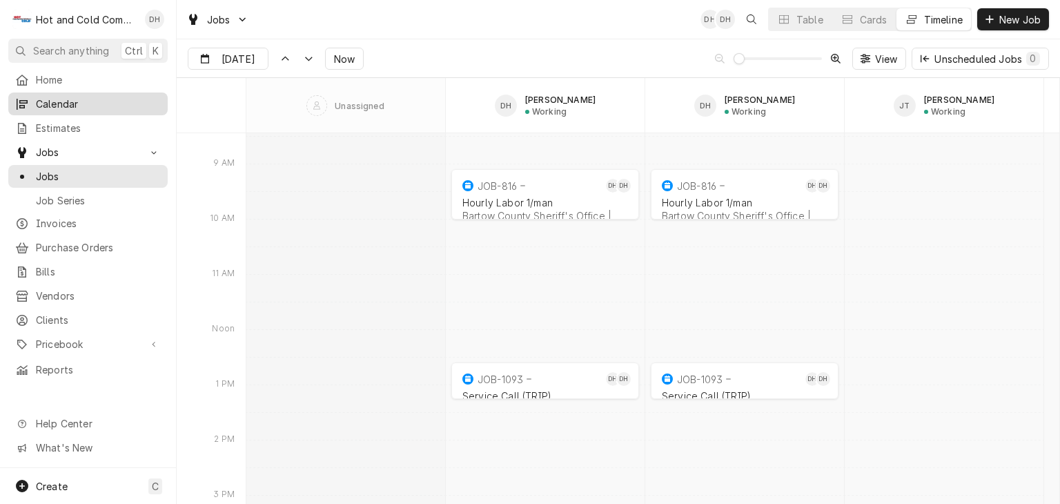
click at [70, 97] on span "Calendar" at bounding box center [98, 104] width 125 height 14
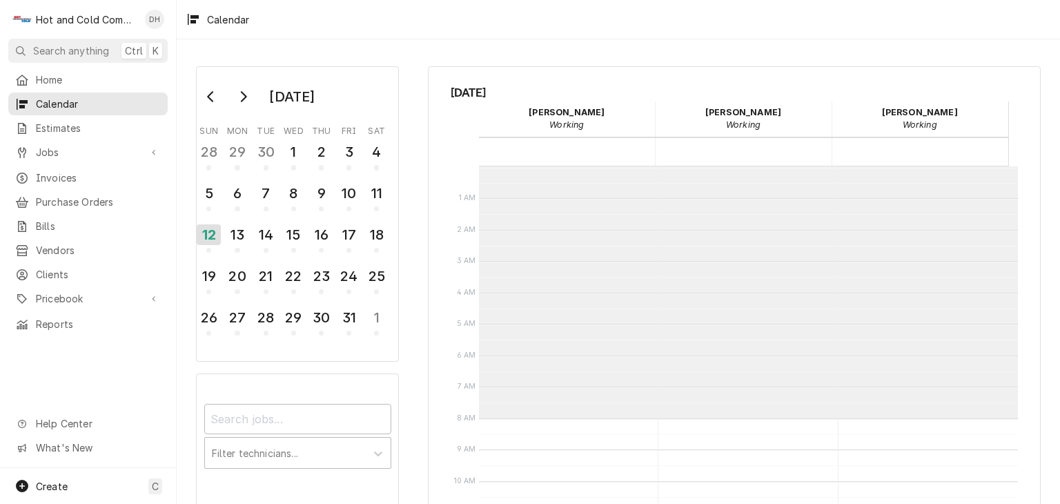
scroll to position [251, 0]
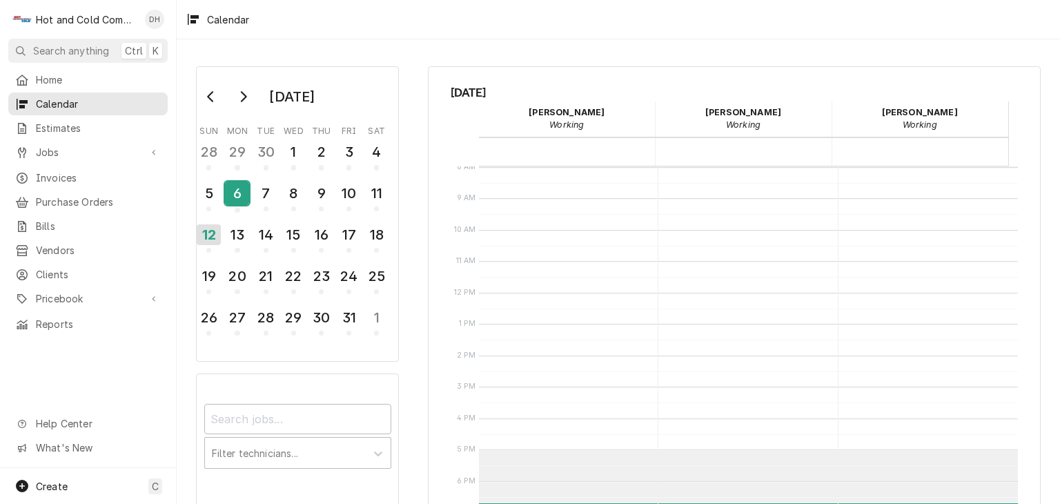
click at [235, 200] on div "6" at bounding box center [237, 192] width 24 height 23
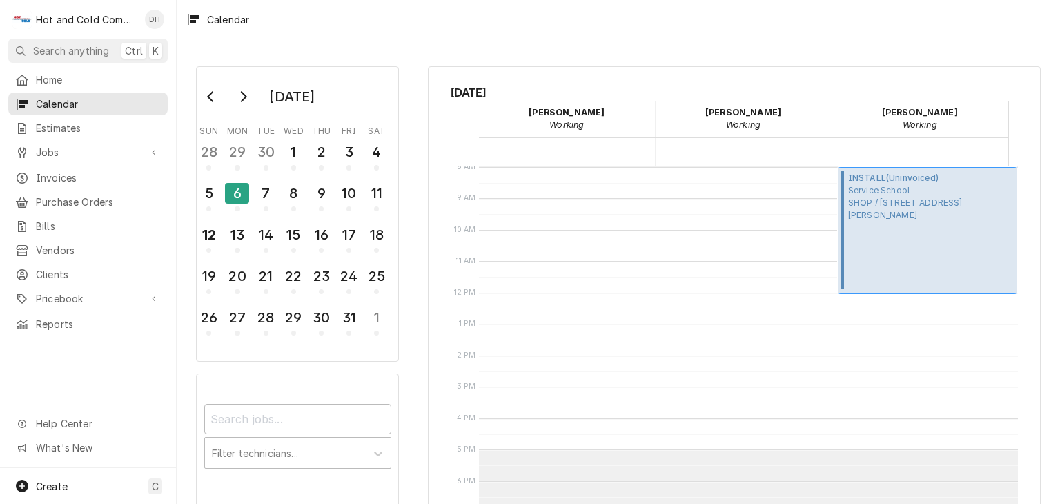
click at [903, 216] on span "Service School SHOP / 2700 Baker Rd, Acworth, GA 30101" at bounding box center [930, 202] width 165 height 37
click at [273, 208] on div "7" at bounding box center [266, 196] width 24 height 34
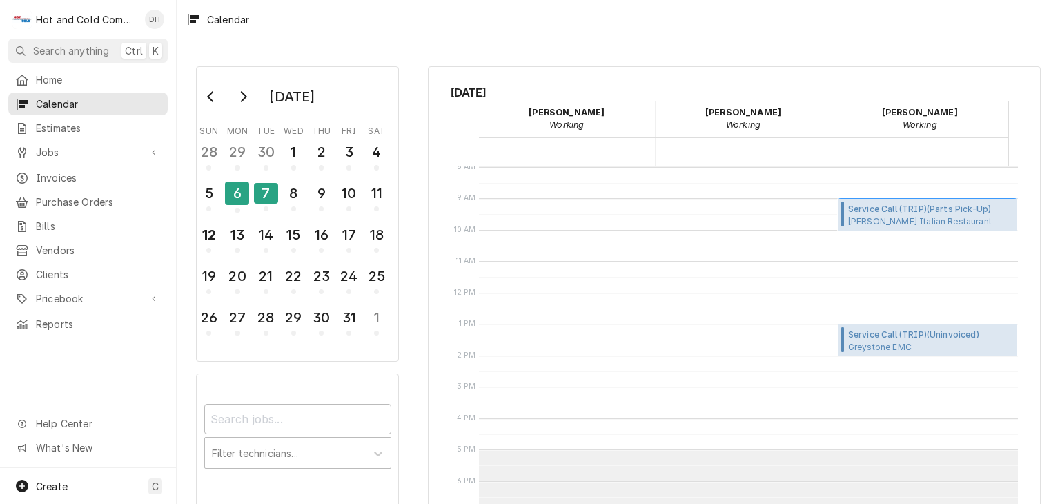
click at [911, 217] on span "Ippolito's Italian Restaurant Ippolito's / 12850 Alpharetta Hwy, Alpharetta, GA…" at bounding box center [927, 220] width 159 height 11
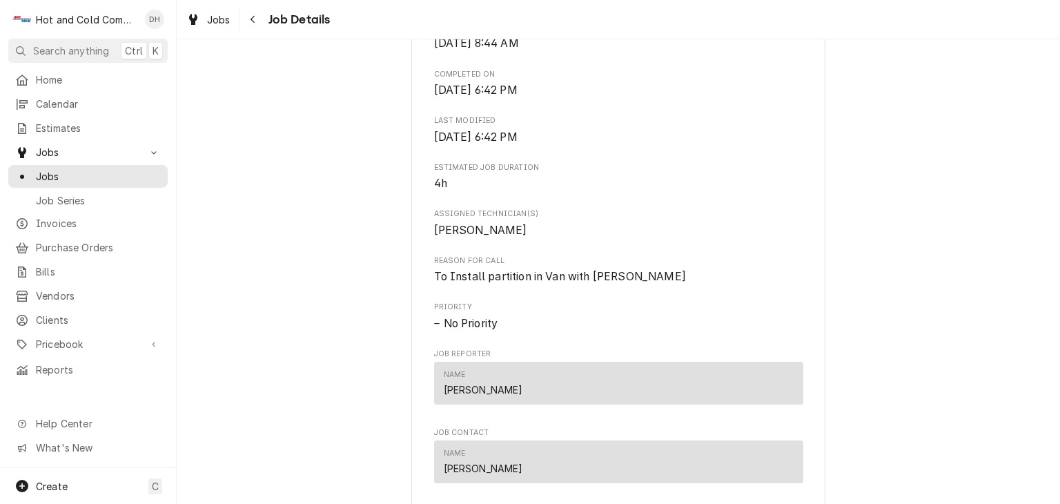
scroll to position [690, 0]
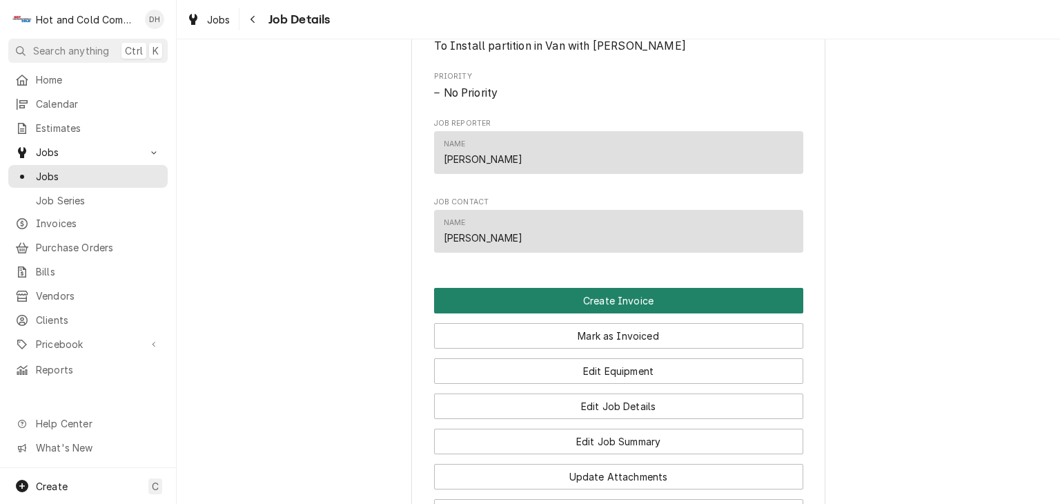
click at [622, 313] on button "Create Invoice" at bounding box center [618, 301] width 369 height 26
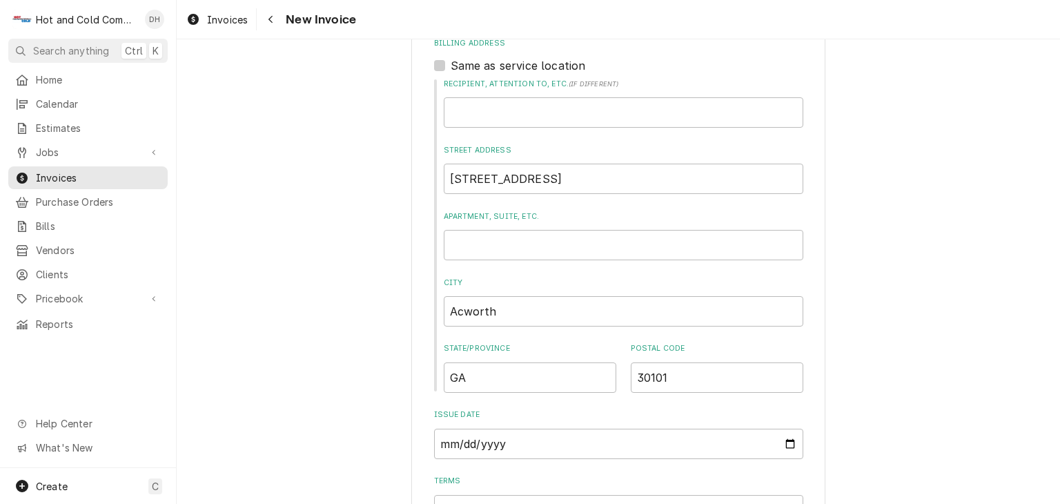
scroll to position [690, 0]
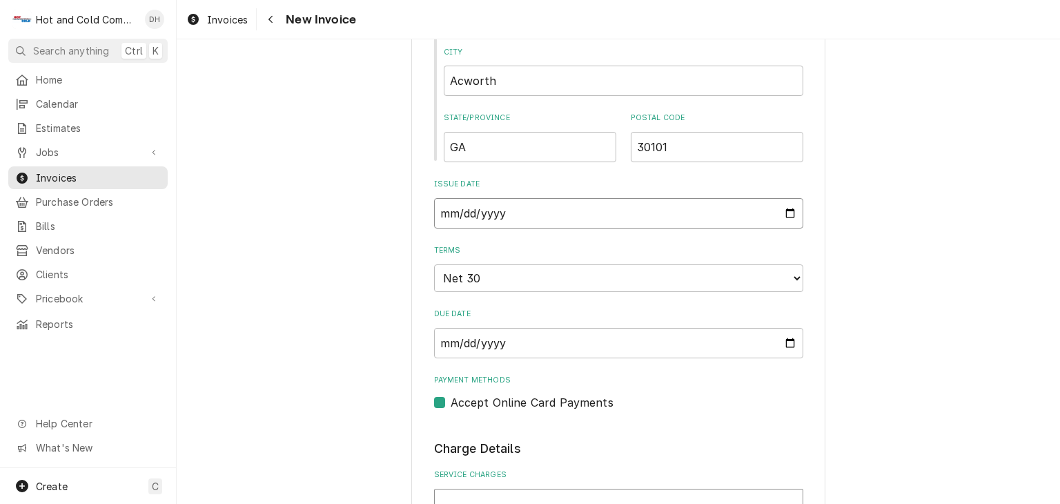
click at [787, 211] on input "[DATE]" at bounding box center [618, 213] width 369 height 30
type input "[DATE]"
click at [784, 335] on input "[DATE]" at bounding box center [618, 343] width 369 height 30
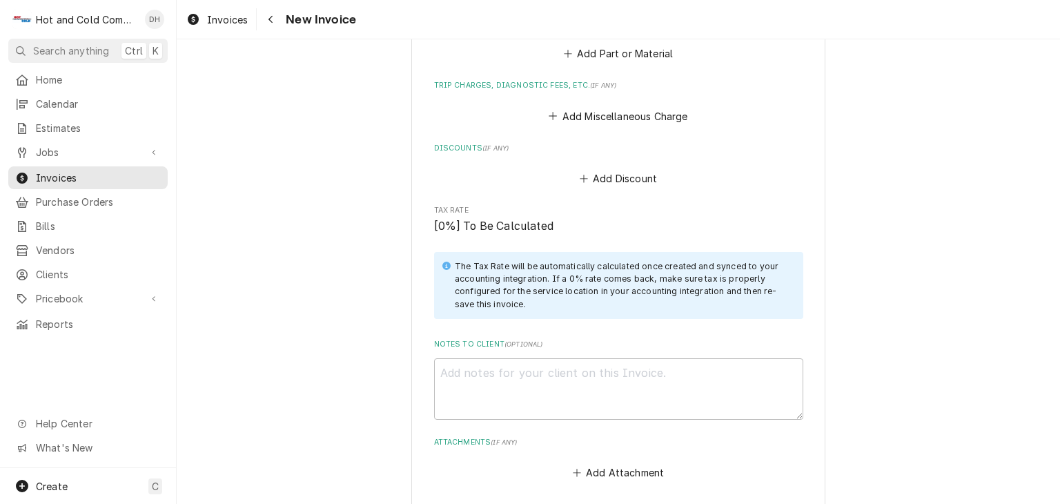
scroll to position [1672, 0]
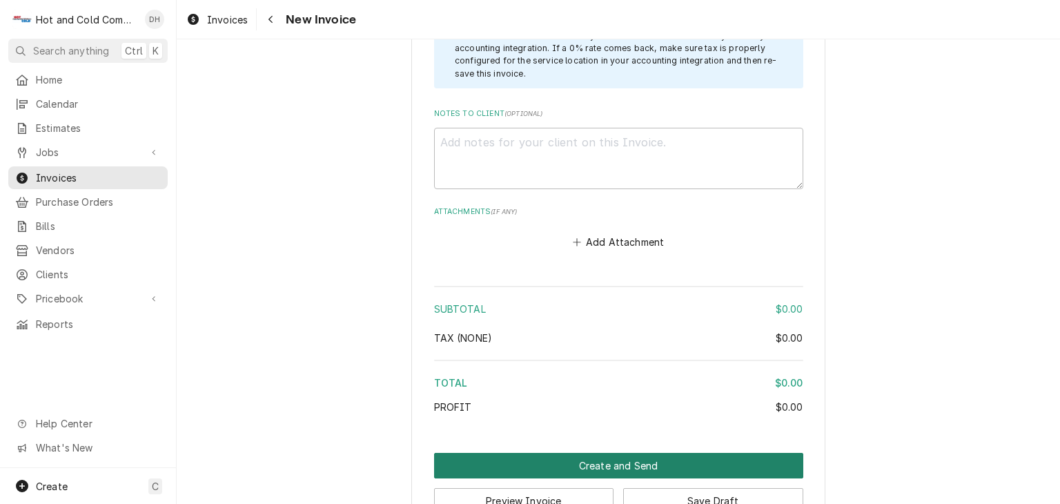
click at [605, 462] on button "Create and Send" at bounding box center [618, 466] width 369 height 26
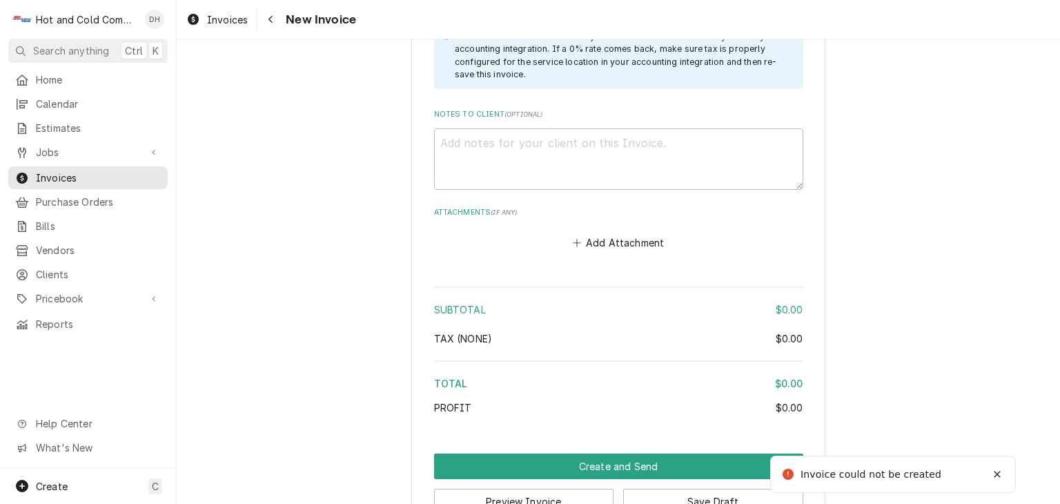
scroll to position [1739, 0]
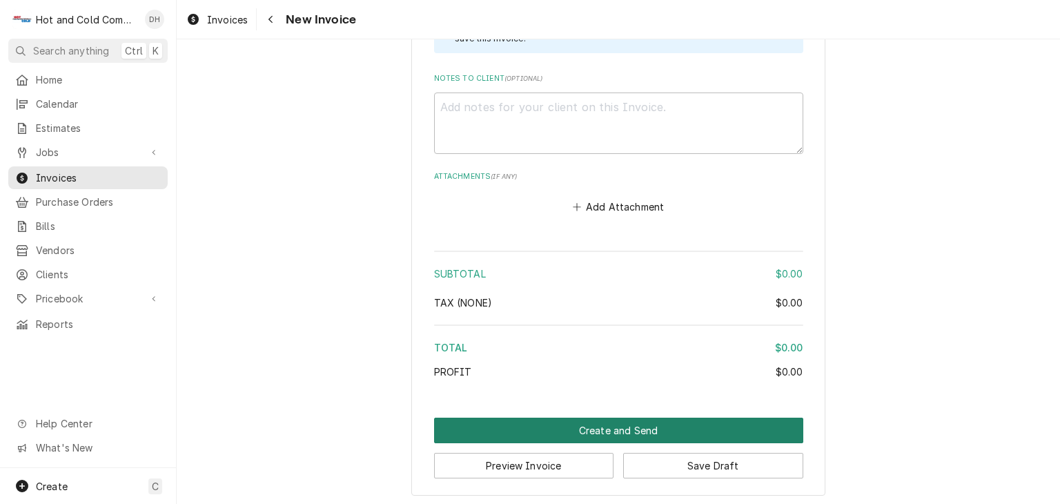
click at [602, 422] on button "Create and Send" at bounding box center [618, 430] width 369 height 26
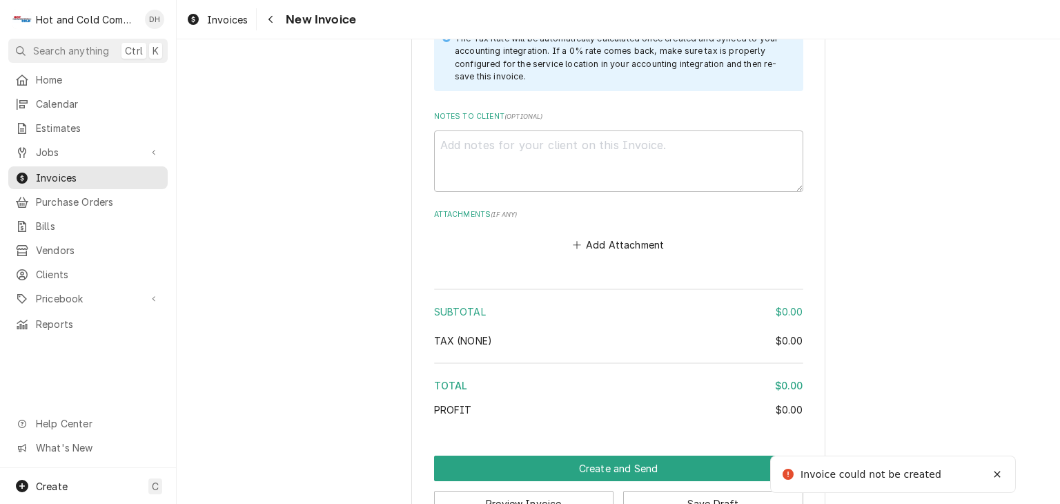
scroll to position [956, 0]
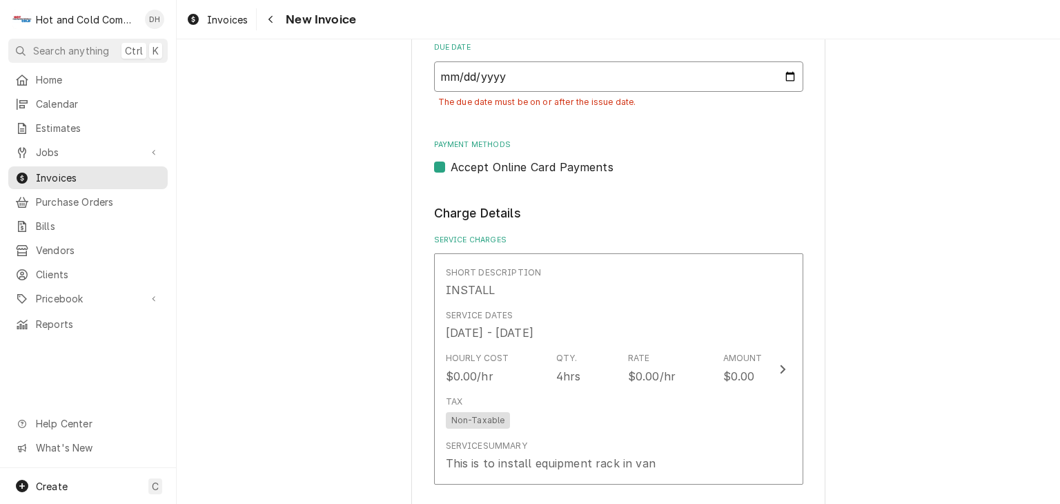
click at [791, 72] on input "2025-10-05" at bounding box center [618, 76] width 369 height 30
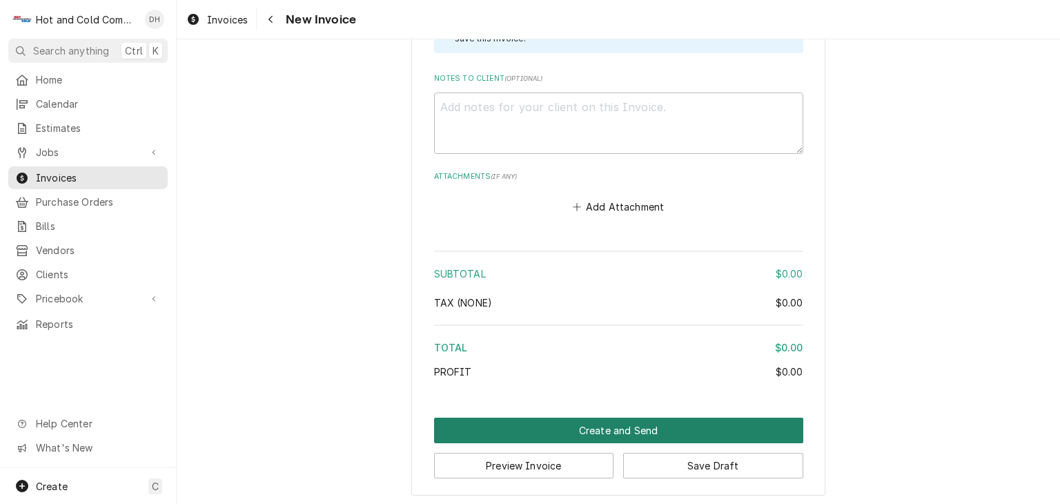
click at [600, 428] on button "Create and Send" at bounding box center [618, 430] width 369 height 26
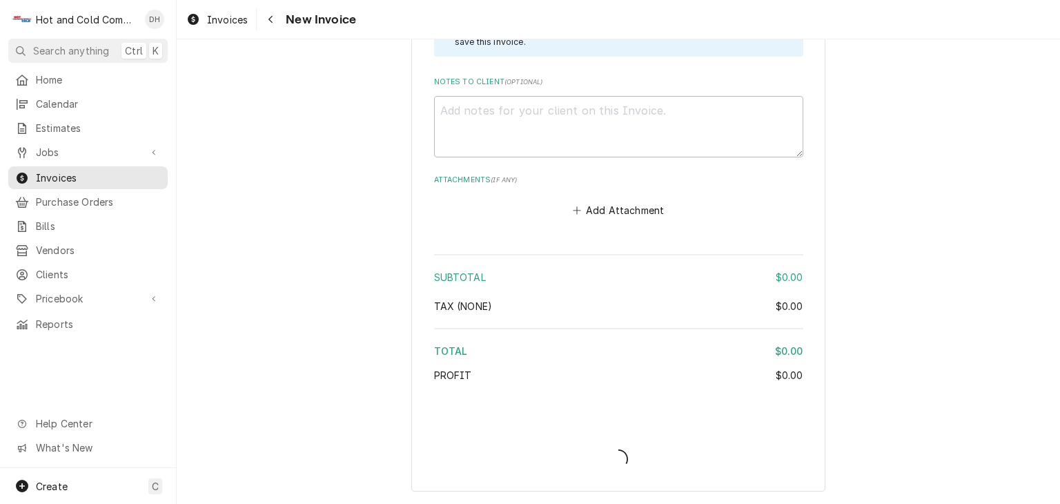
scroll to position [1701, 0]
type textarea "x"
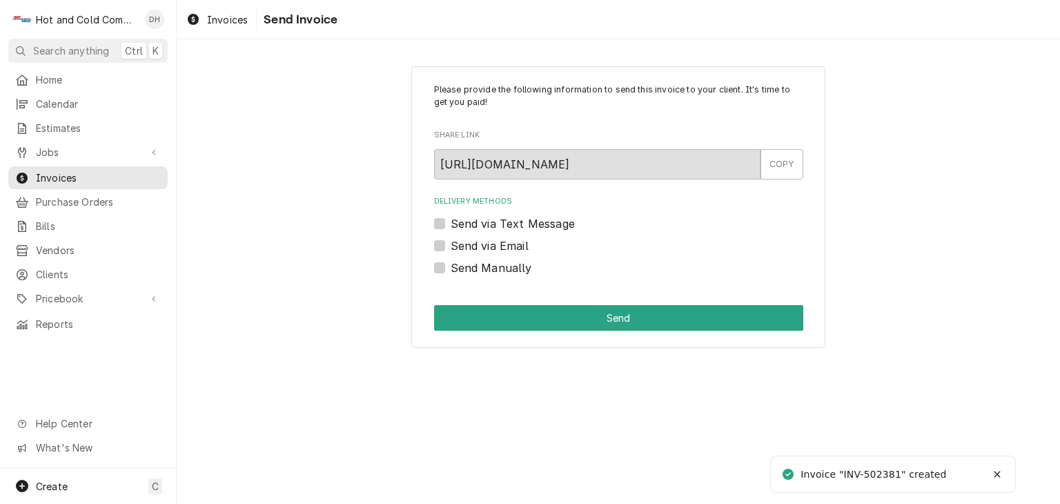
click at [496, 260] on label "Send Manually" at bounding box center [491, 267] width 81 height 17
click at [496, 260] on input "Send Manually" at bounding box center [635, 274] width 369 height 30
checkbox input "true"
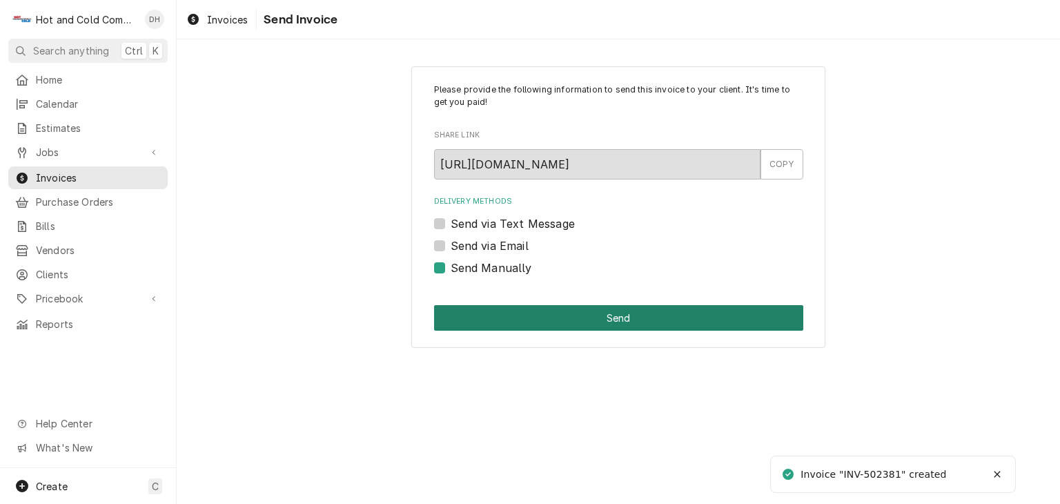
click at [637, 308] on button "Send" at bounding box center [618, 318] width 369 height 26
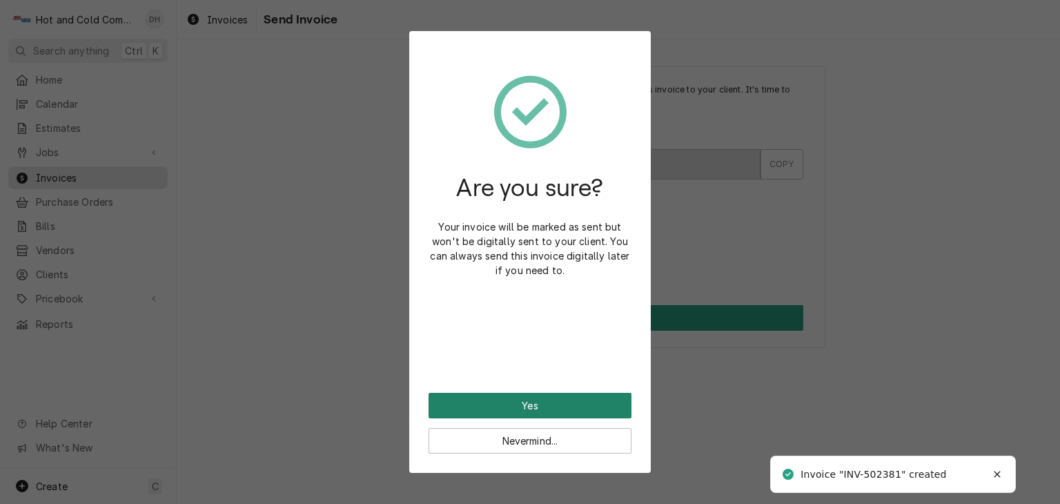
click at [571, 405] on button "Yes" at bounding box center [529, 406] width 203 height 26
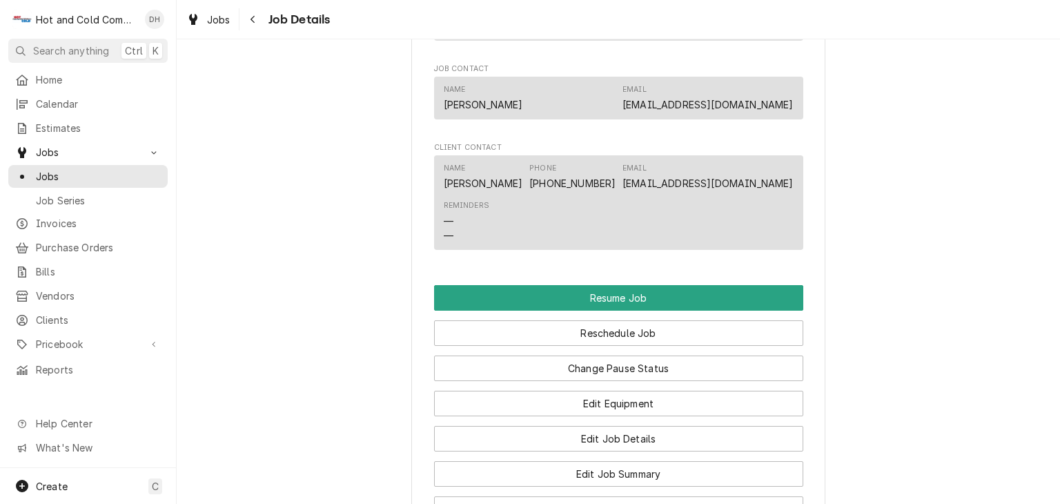
scroll to position [1380, 0]
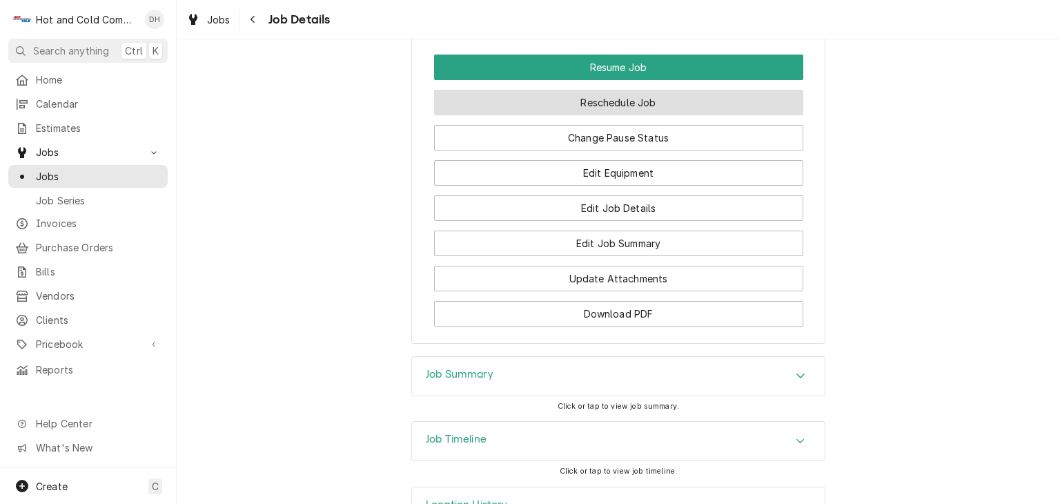
click at [640, 115] on button "Reschedule Job" at bounding box center [618, 103] width 369 height 26
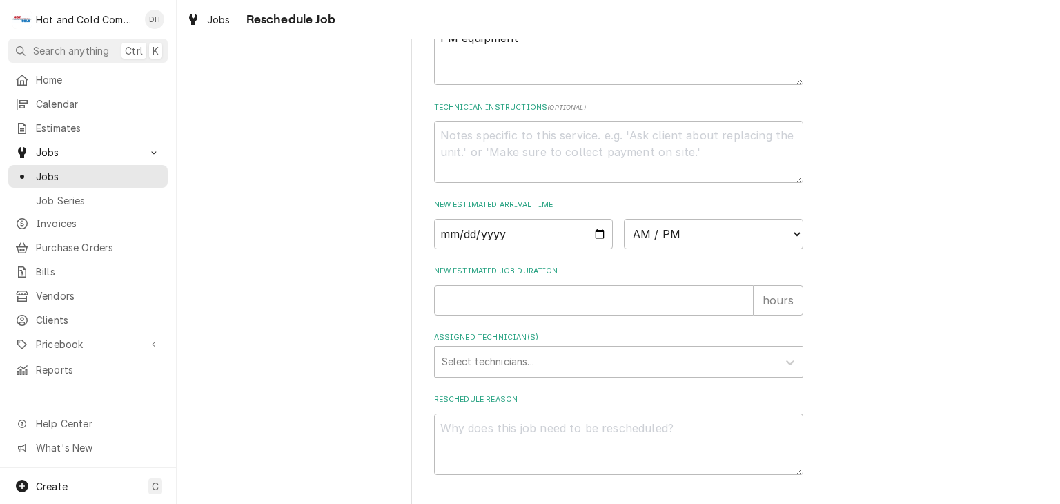
scroll to position [460, 0]
click at [593, 245] on input "Date" at bounding box center [523, 230] width 179 height 30
type textarea "x"
type input "2025-10-13"
click at [792, 242] on select "AM / PM 6:00 AM 6:15 AM 6:30 AM 6:45 AM 7:00 AM 7:15 AM 7:30 AM 7:45 AM 8:00 AM…" at bounding box center [713, 230] width 179 height 30
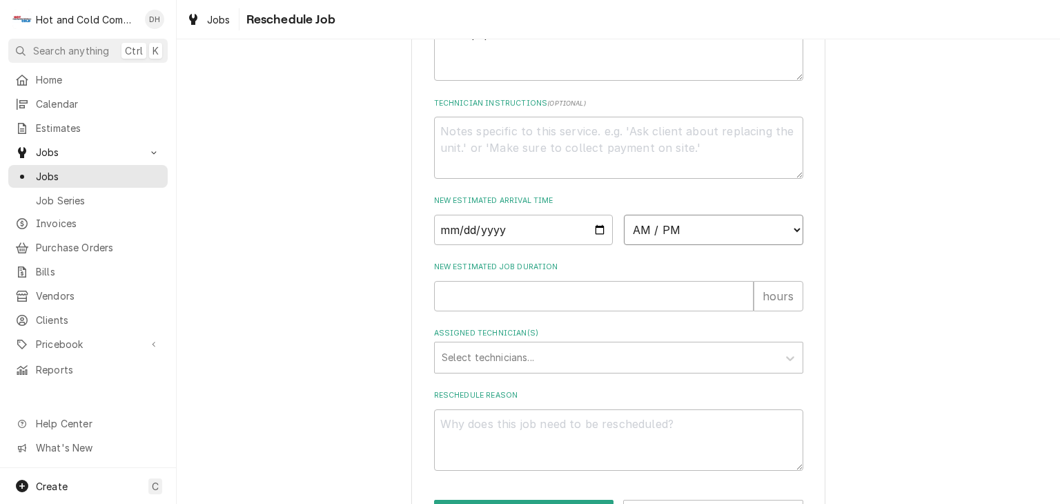
select select "09:00:00"
click at [624, 230] on select "AM / PM 6:00 AM 6:15 AM 6:30 AM 6:45 AM 7:00 AM 7:15 AM 7:30 AM 7:45 AM 8:00 AM…" at bounding box center [713, 230] width 179 height 30
click at [498, 311] on input "New Estimated Job Duration" at bounding box center [593, 296] width 319 height 30
type textarea "x"
type input "1"
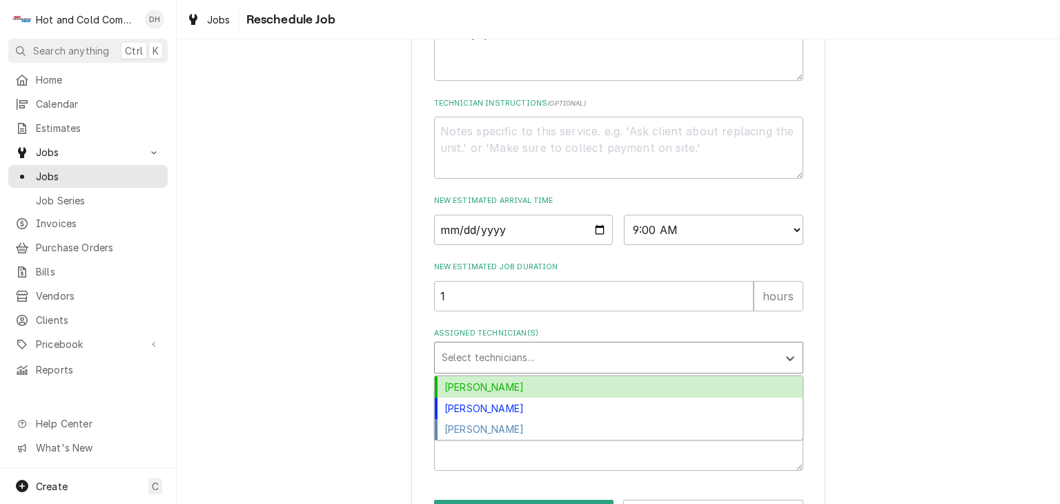
click at [519, 370] on div "Assigned Technician(s)" at bounding box center [606, 357] width 329 height 25
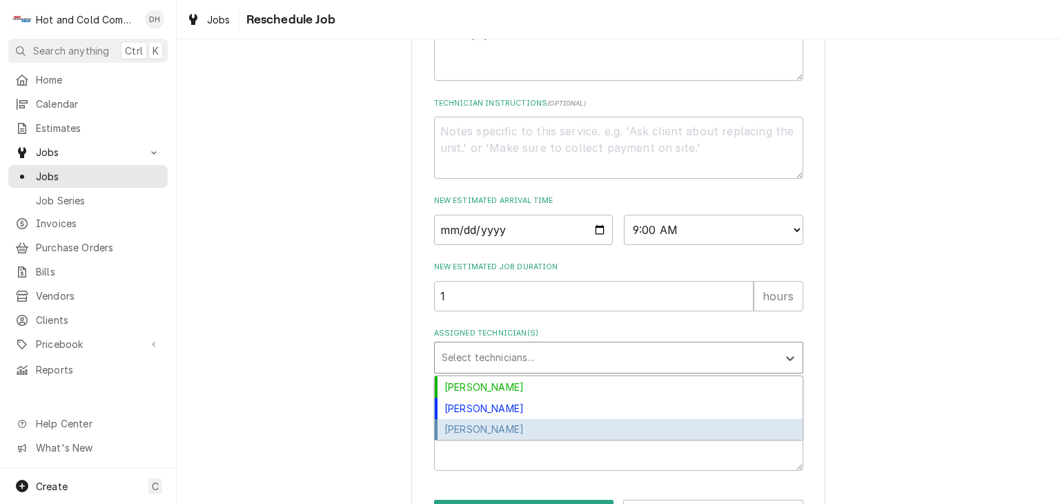
click at [500, 440] on div "[PERSON_NAME]" at bounding box center [619, 429] width 368 height 21
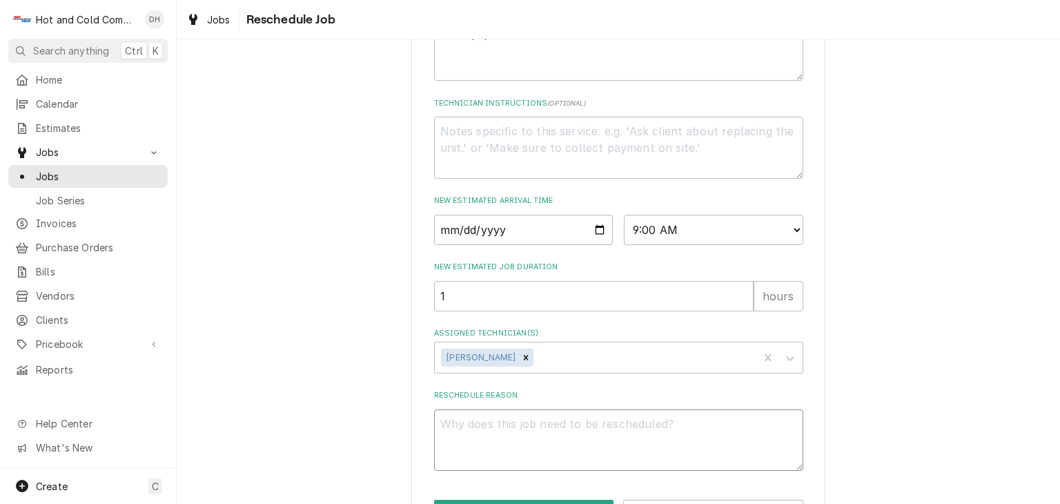
click at [497, 425] on textarea "Reschedule Reason" at bounding box center [618, 440] width 369 height 62
type textarea "x"
type textarea "g"
type textarea "x"
type textarea "ga"
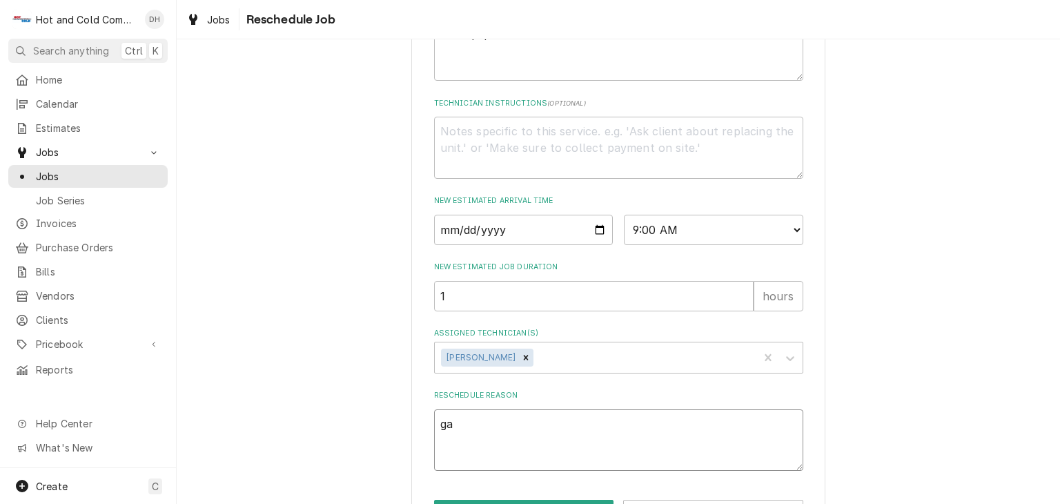
type textarea "x"
type textarea "gas"
type textarea "x"
type textarea "gas"
type textarea "x"
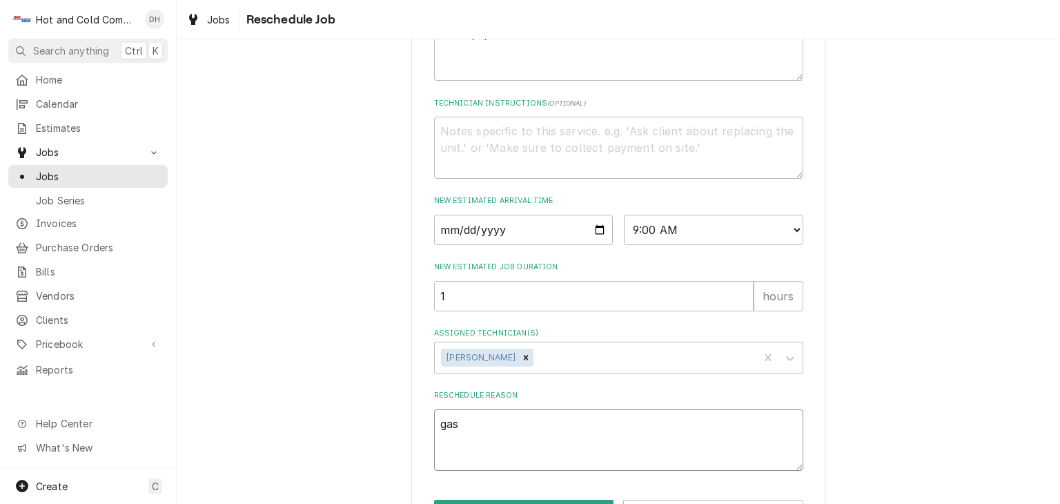
type textarea "gas l"
type textarea "x"
type textarea "gas li"
type textarea "x"
type textarea "gas lin"
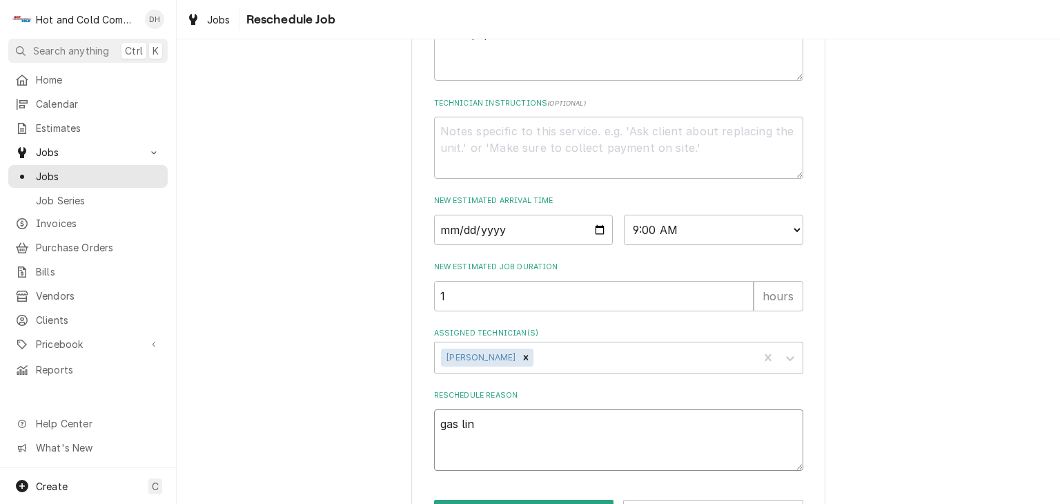
type textarea "x"
type textarea "gas line"
type textarea "x"
type textarea "gas line"
type textarea "x"
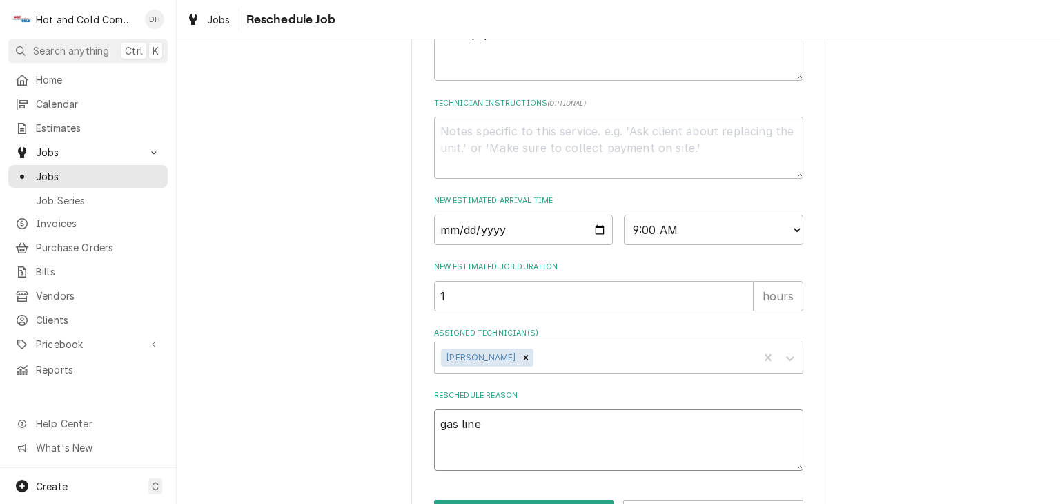
type textarea "gas line a"
type textarea "x"
type textarea "gas line an"
type textarea "x"
type textarea "gas line and"
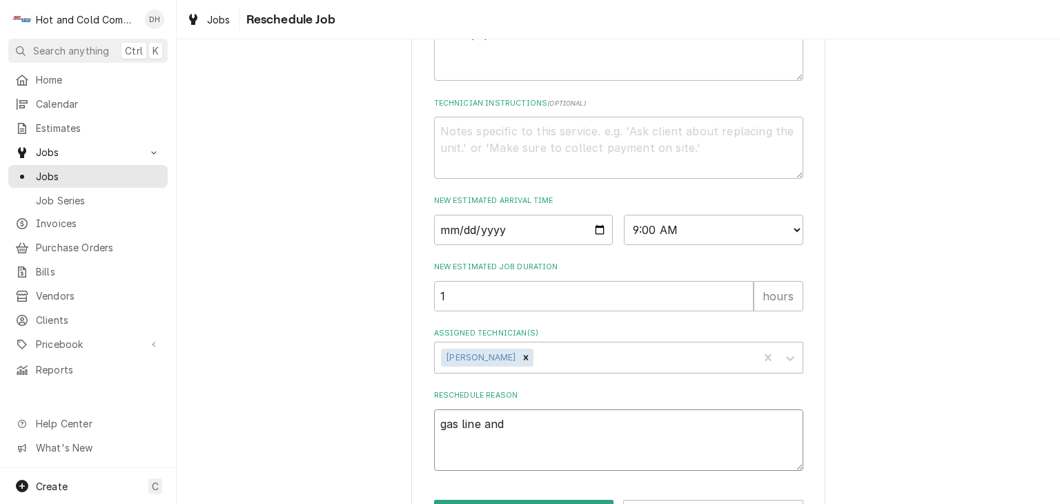
type textarea "x"
type textarea "gas line and"
type textarea "x"
type textarea "gas line and f"
type textarea "x"
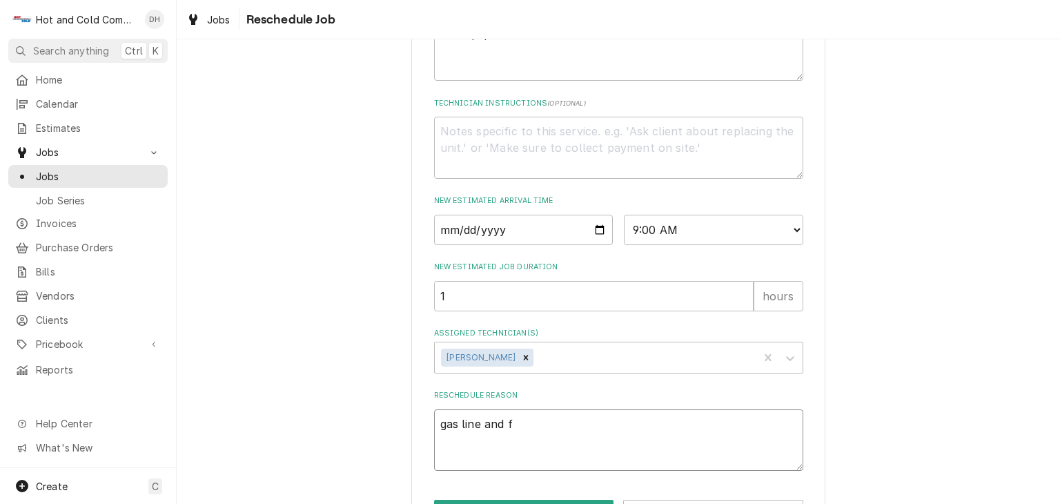
type textarea "gas line and fa"
type textarea "x"
type textarea "gas line and fan"
type textarea "x"
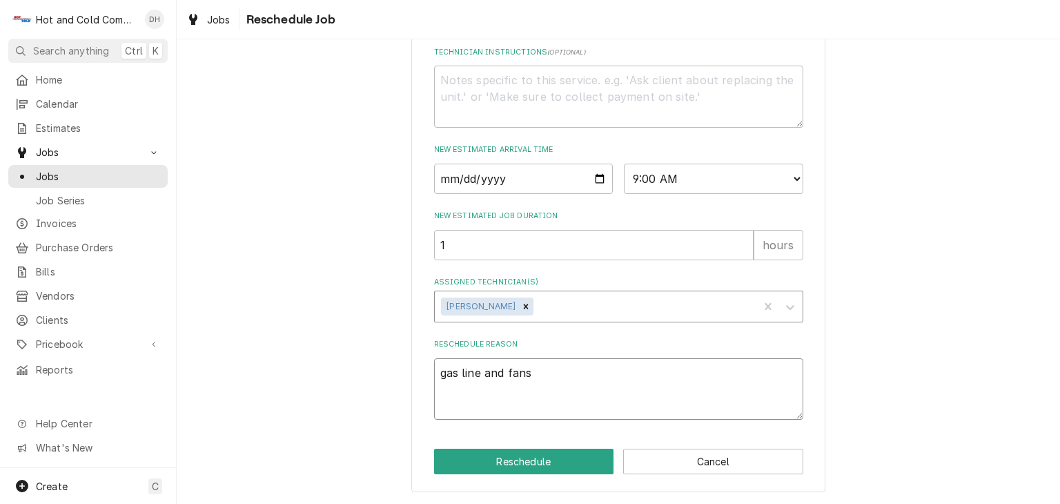
scroll to position [526, 0]
type textarea "gas line and fans"
click at [517, 461] on button "Reschedule" at bounding box center [524, 461] width 180 height 26
type textarea "x"
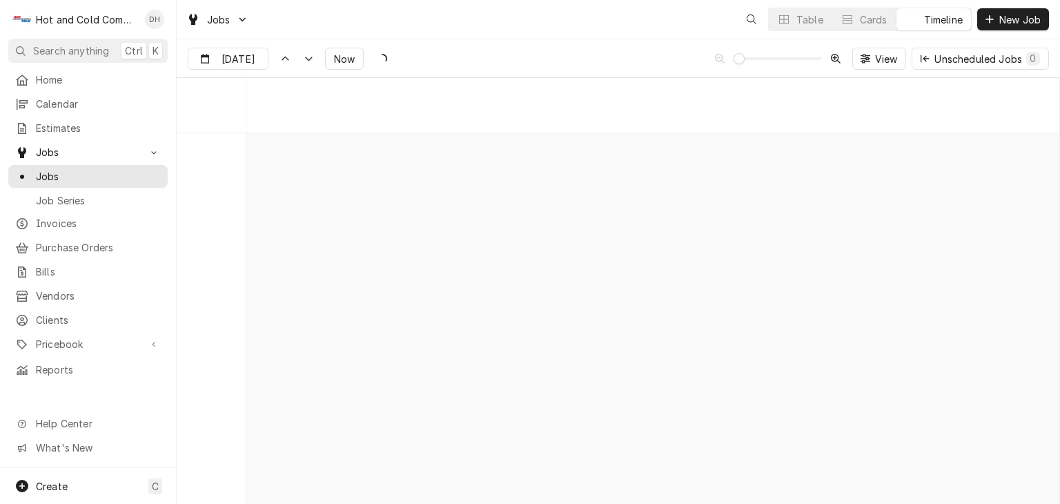
scroll to position [7862, 0]
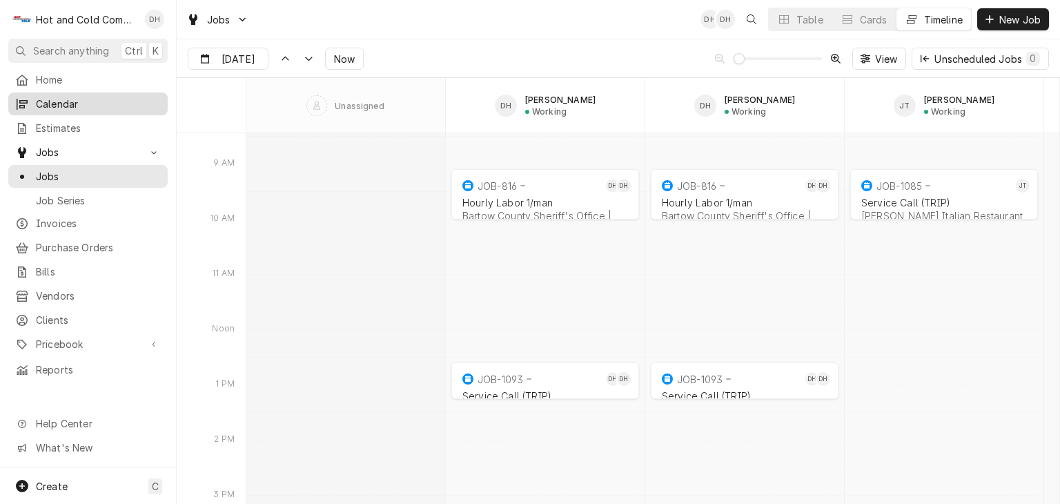
click at [61, 97] on span "Calendar" at bounding box center [98, 104] width 125 height 14
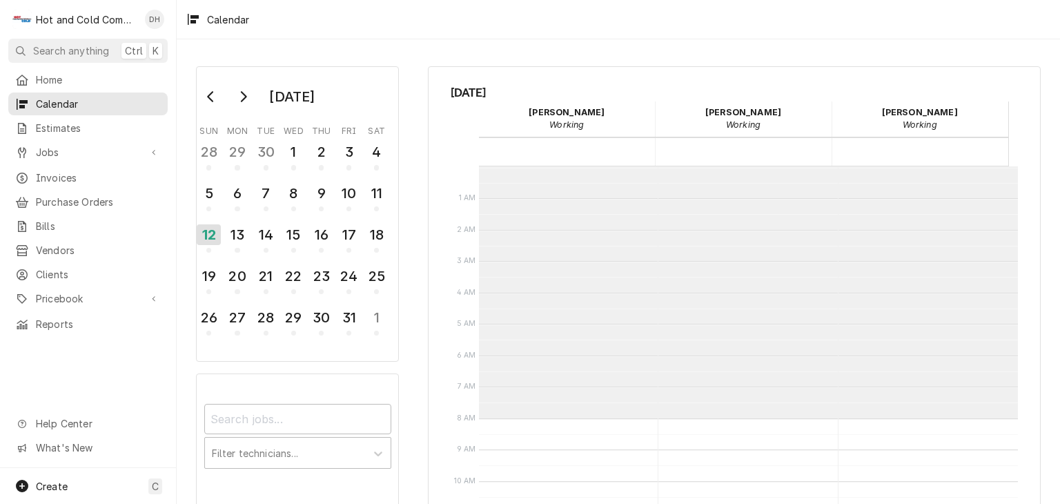
scroll to position [251, 0]
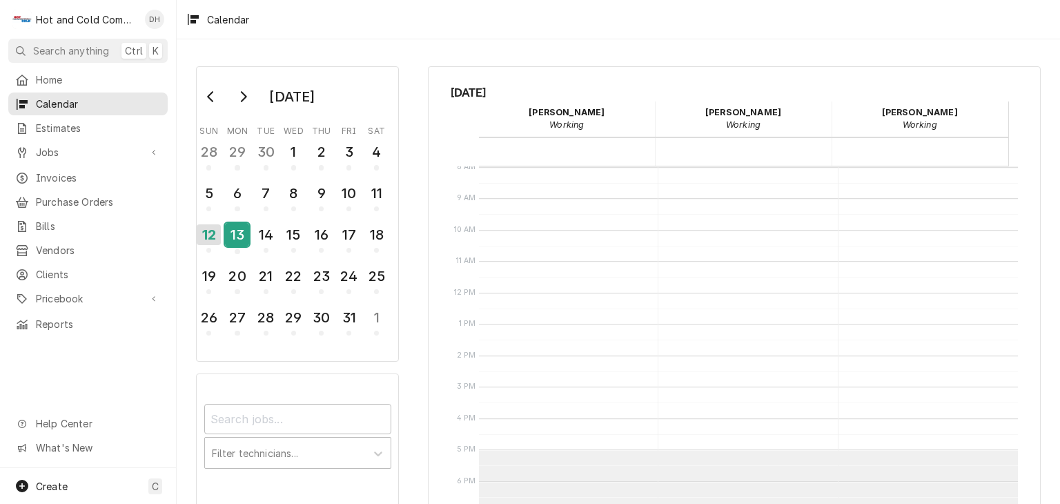
click at [243, 239] on div "13" at bounding box center [237, 234] width 24 height 23
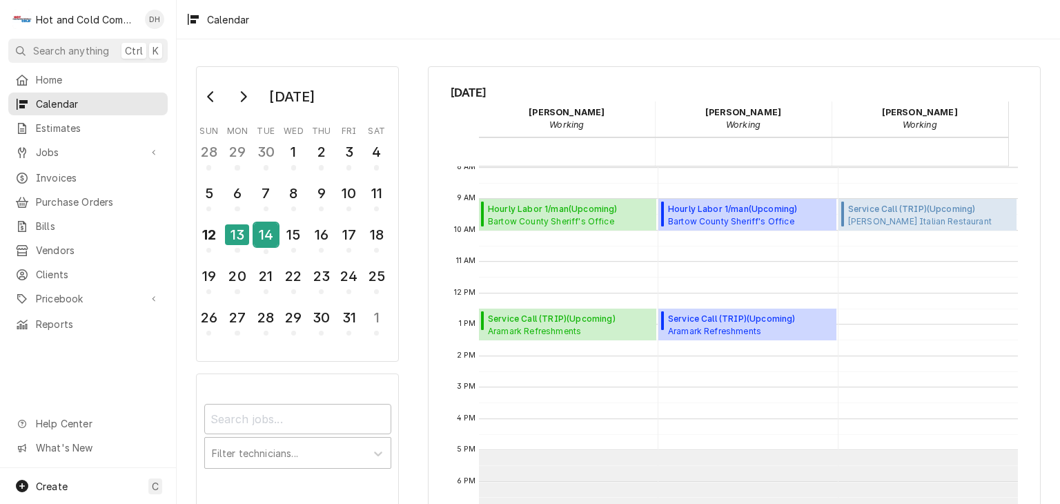
click at [274, 234] on div "14" at bounding box center [266, 234] width 24 height 23
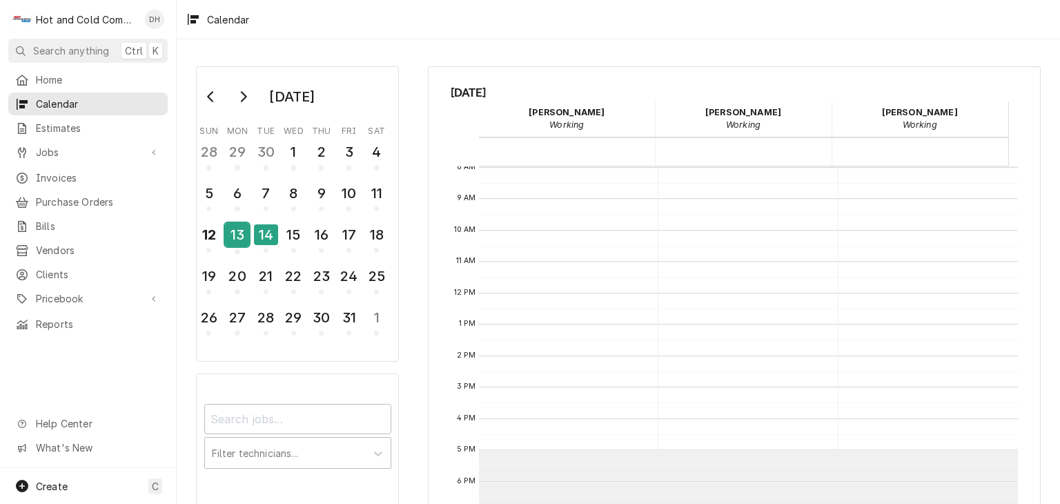
click at [244, 236] on div "13" at bounding box center [237, 234] width 24 height 23
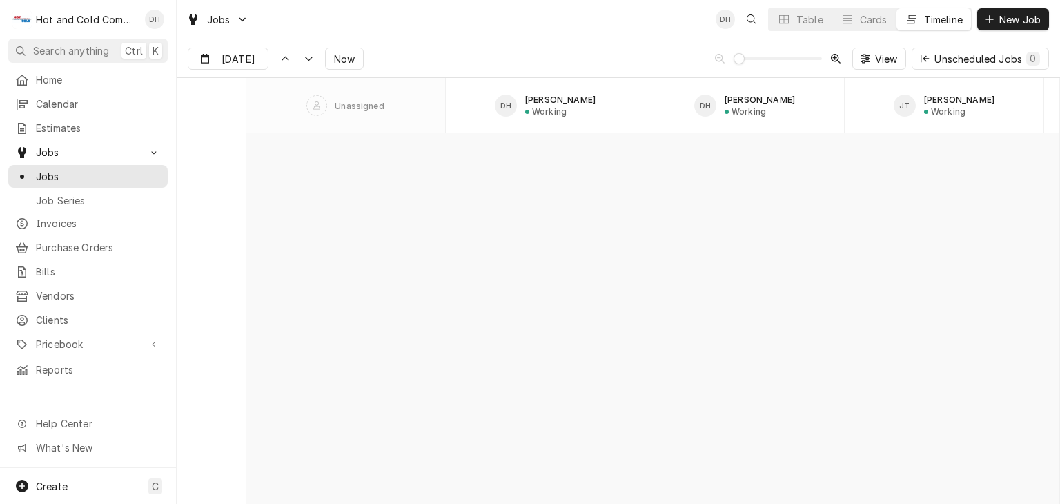
scroll to position [8207, 0]
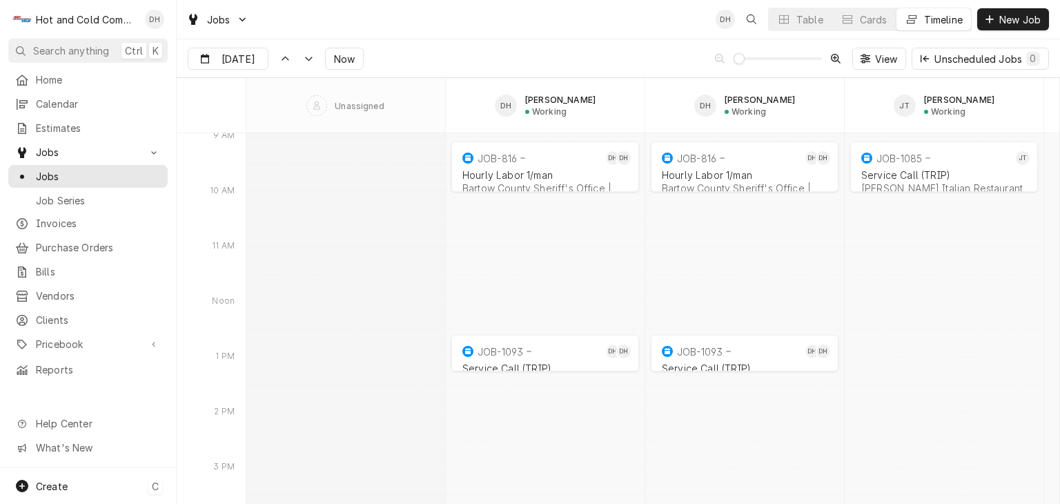
drag, startPoint x: 61, startPoint y: 484, endPoint x: 160, endPoint y: 440, distance: 108.4
click at [62, 484] on span "Create" at bounding box center [52, 486] width 32 height 12
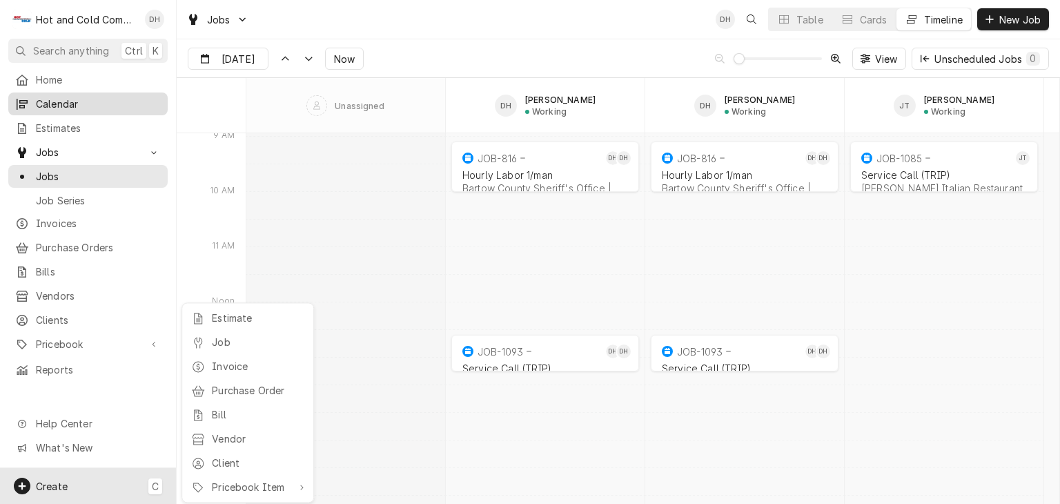
click at [41, 101] on html "H Hot and Cold Commercial Kitchens, Inc. DH Search anything Ctrl K Home Calenda…" at bounding box center [530, 252] width 1060 height 504
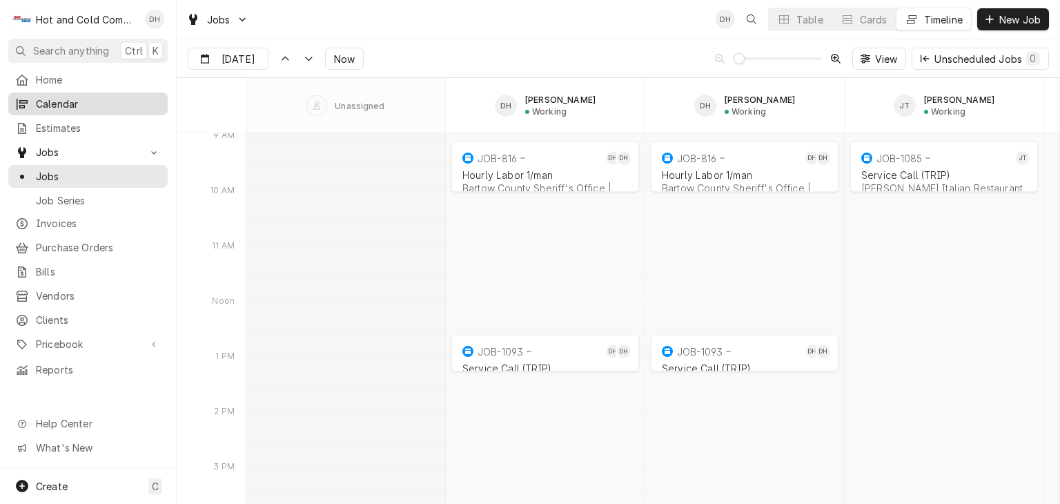
click at [59, 103] on span "Calendar" at bounding box center [98, 104] width 125 height 14
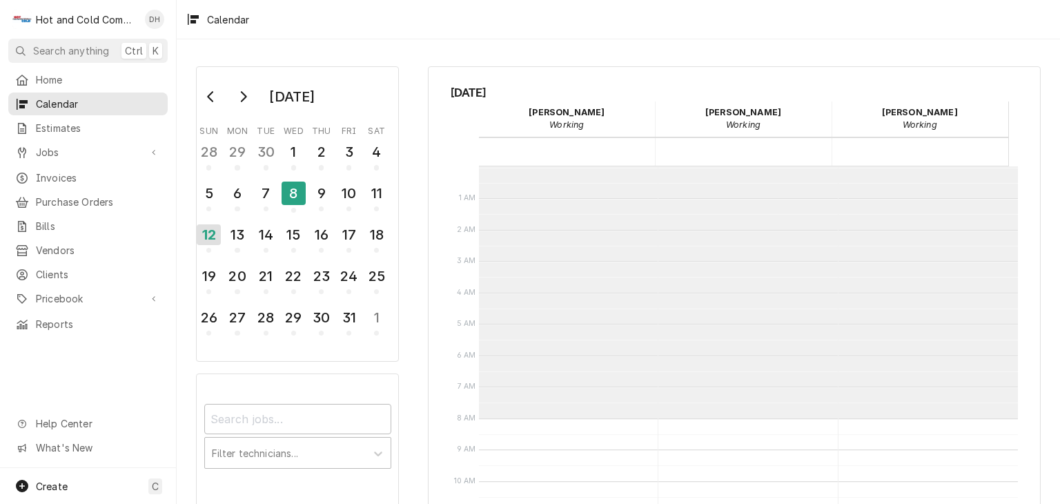
scroll to position [251, 0]
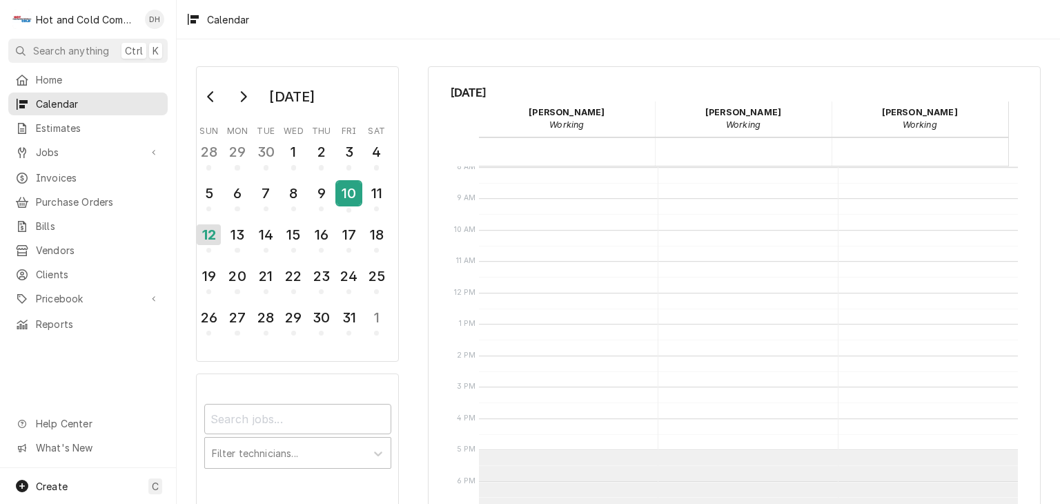
click at [346, 208] on span "Calendar Day Picker" at bounding box center [348, 210] width 5 height 5
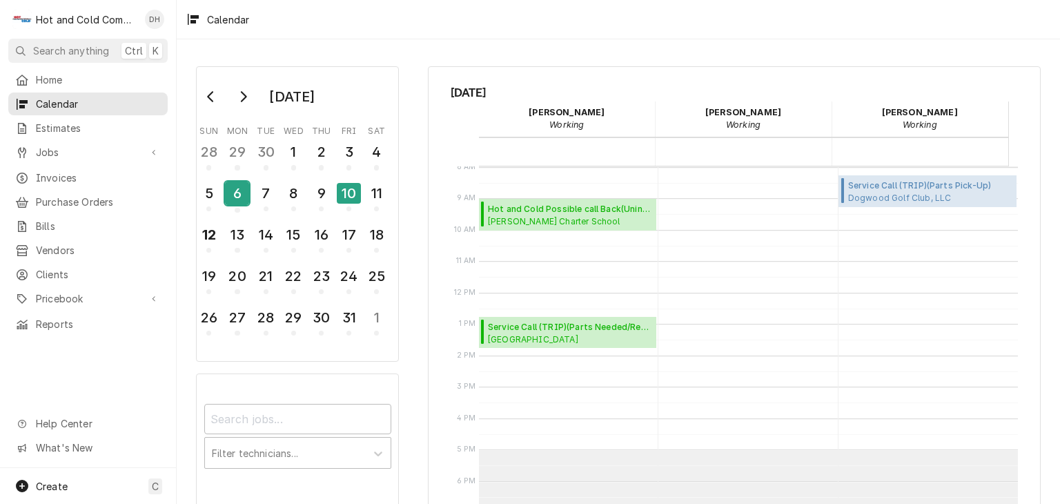
click at [232, 200] on div "6" at bounding box center [237, 192] width 24 height 23
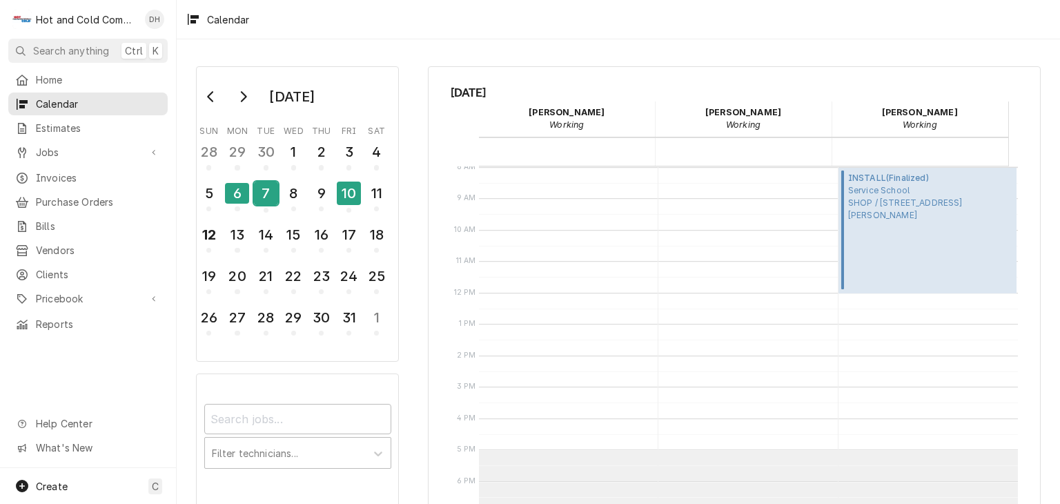
click at [261, 197] on div "7" at bounding box center [266, 192] width 24 height 23
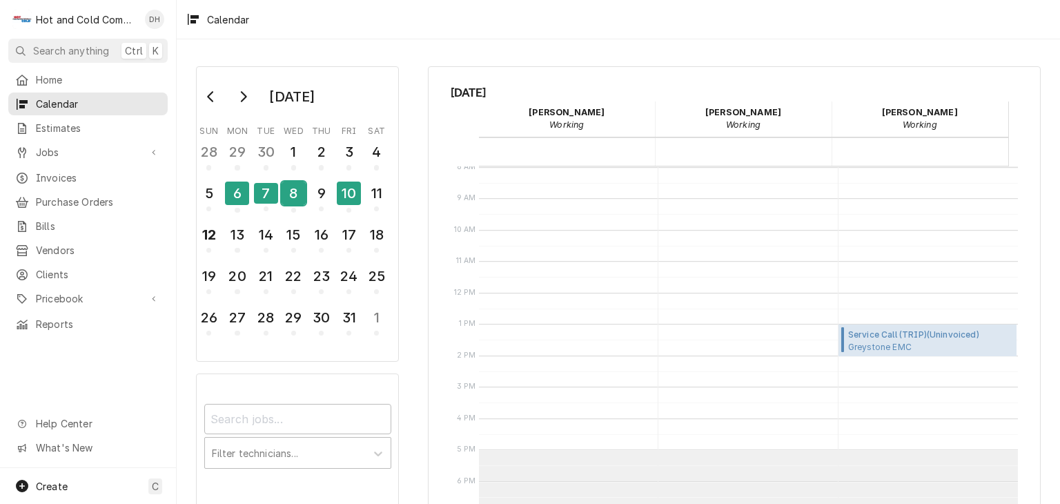
click at [286, 196] on div "8" at bounding box center [294, 192] width 24 height 23
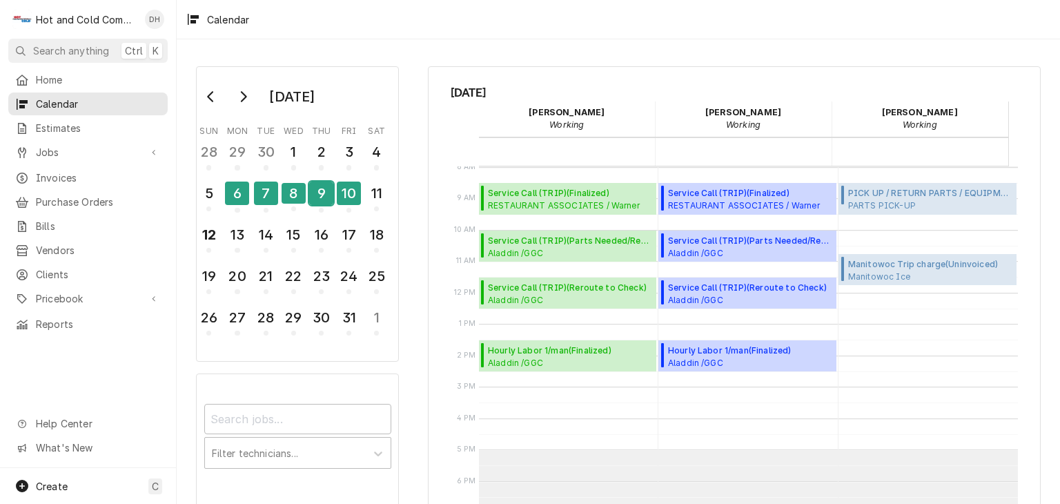
click at [318, 201] on div "9" at bounding box center [321, 192] width 24 height 23
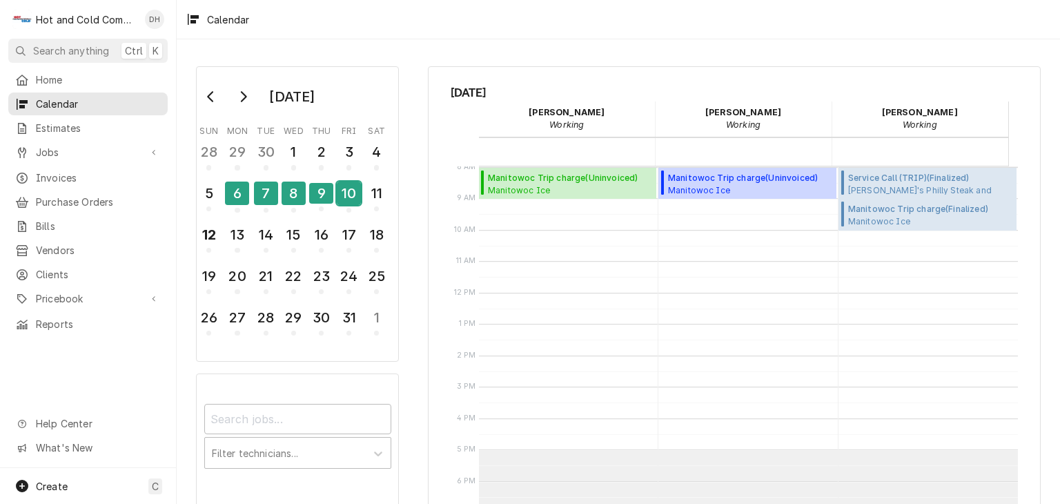
click at [343, 204] on div "10" at bounding box center [349, 196] width 24 height 34
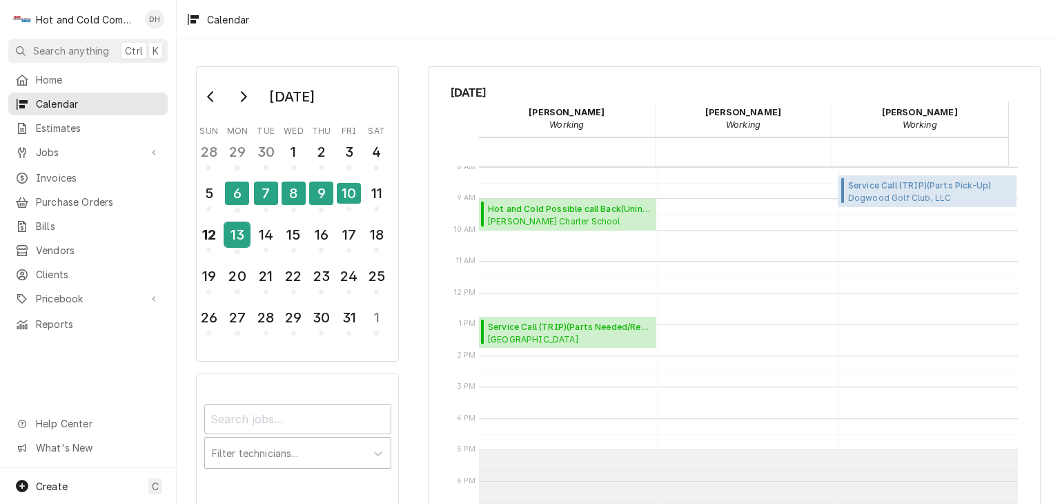
click at [233, 234] on div "13" at bounding box center [237, 234] width 24 height 23
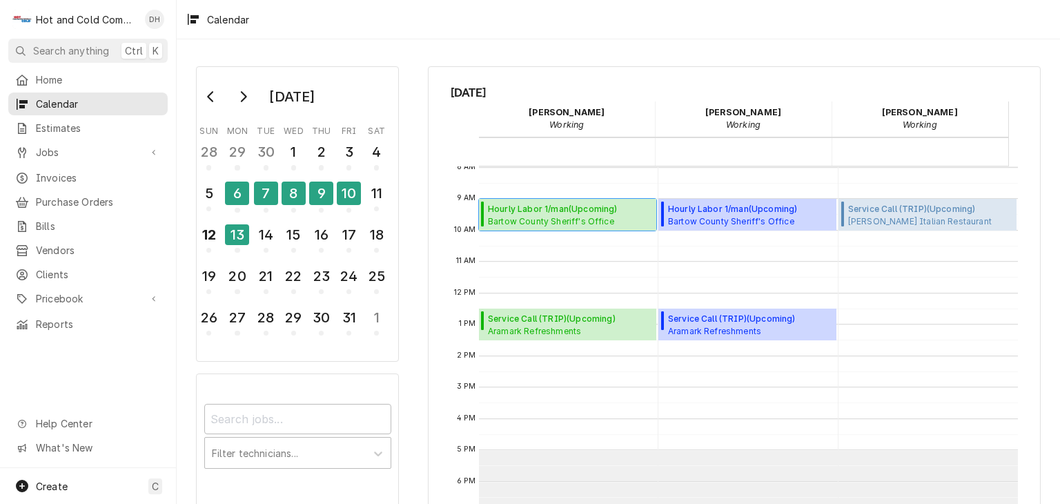
click at [563, 216] on span "Bartow County Sheriff's Office Kitchen / 103 Zena Dr, Cartersville, GA 30121" at bounding box center [553, 220] width 130 height 11
click at [57, 483] on span "Create" at bounding box center [52, 486] width 32 height 12
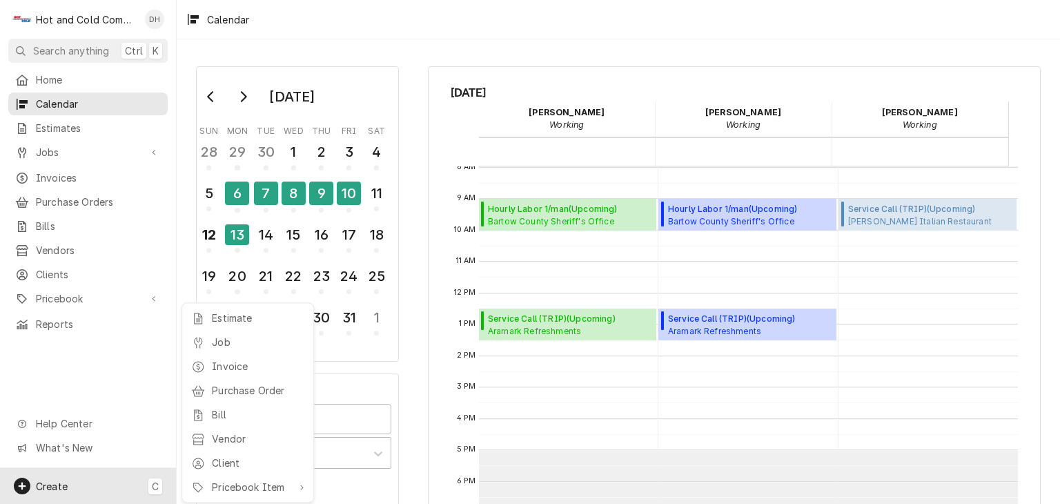
click at [207, 230] on html "H Hot and Cold Commercial Kitchens, Inc. DH Search anything Ctrl K Home Calenda…" at bounding box center [530, 252] width 1060 height 504
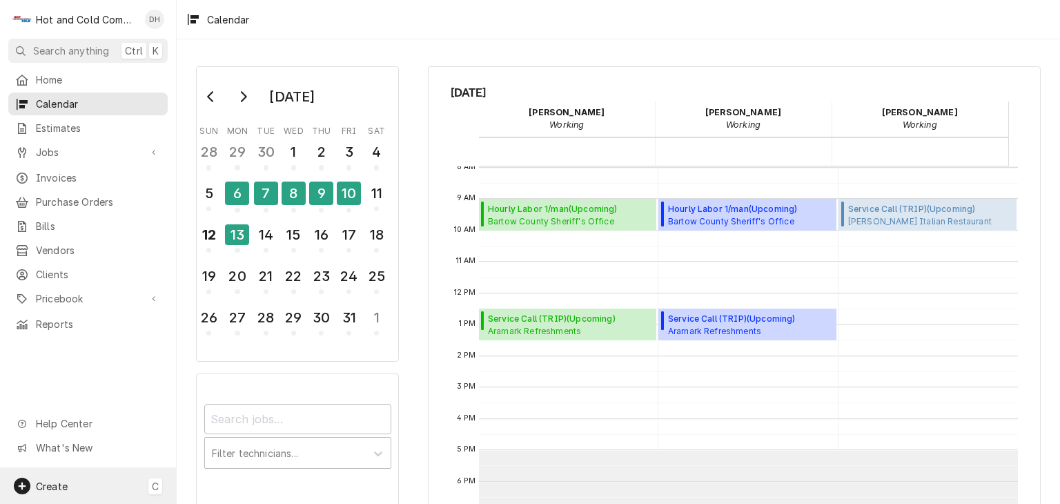
click at [58, 484] on span "Create" at bounding box center [52, 486] width 32 height 12
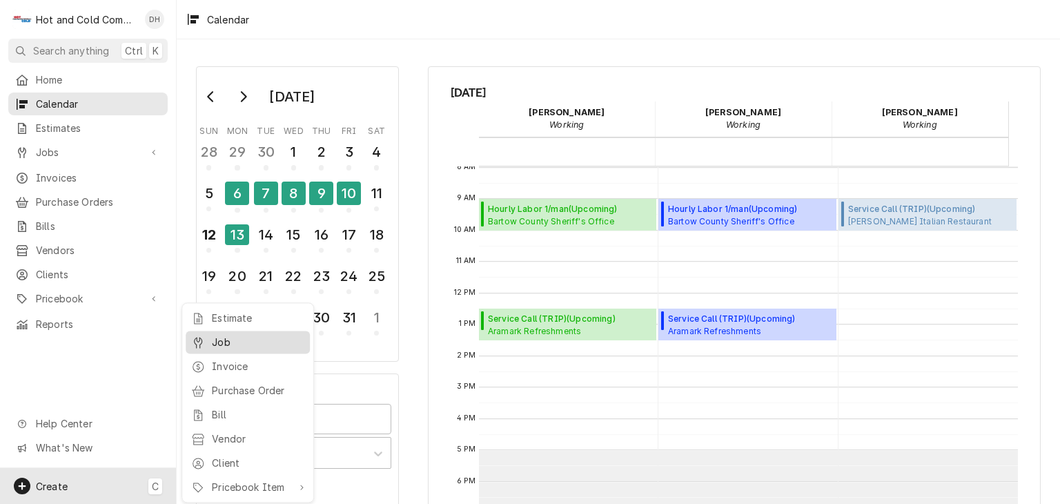
click at [231, 343] on div "Job" at bounding box center [258, 342] width 92 height 14
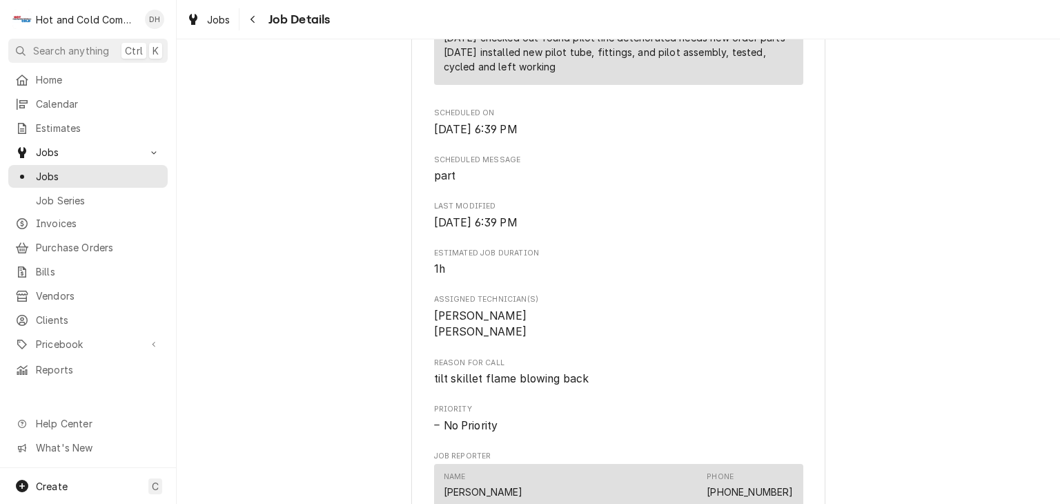
scroll to position [920, 0]
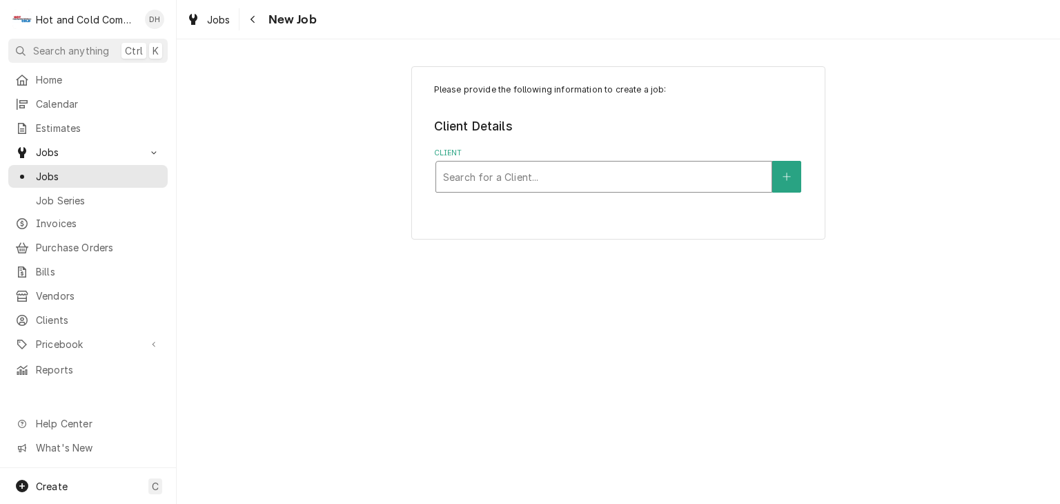
click at [505, 170] on div "Client" at bounding box center [604, 176] width 322 height 25
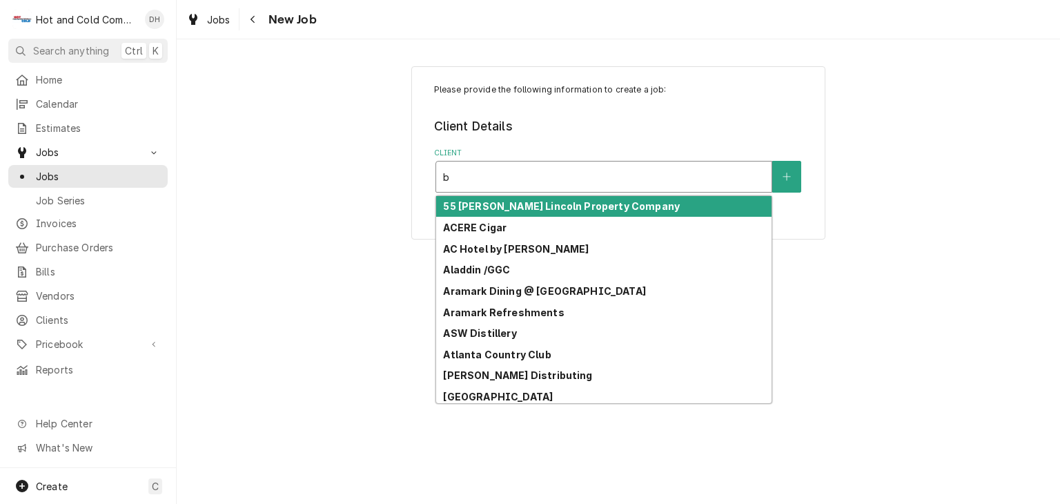
type input "ba"
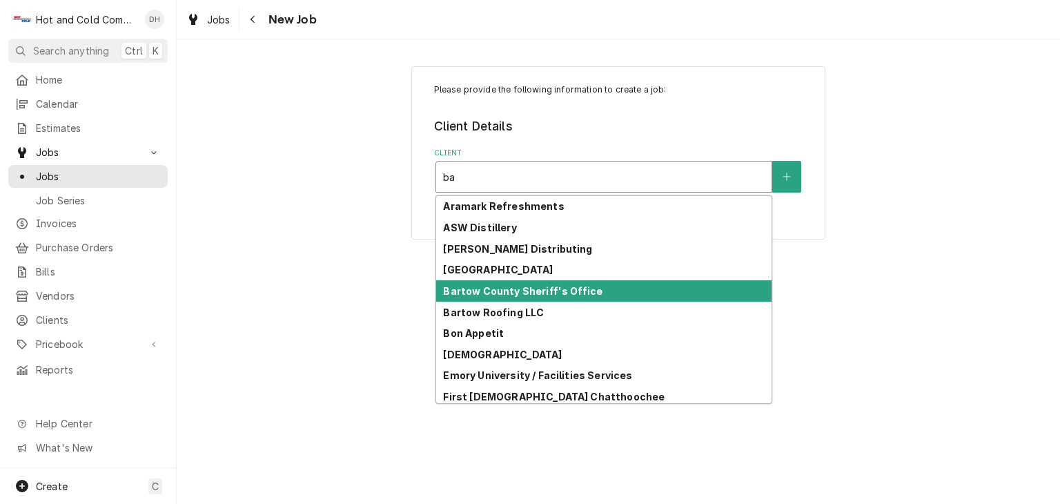
click at [519, 293] on strong "Bartow County Sheriff's Office" at bounding box center [522, 291] width 159 height 12
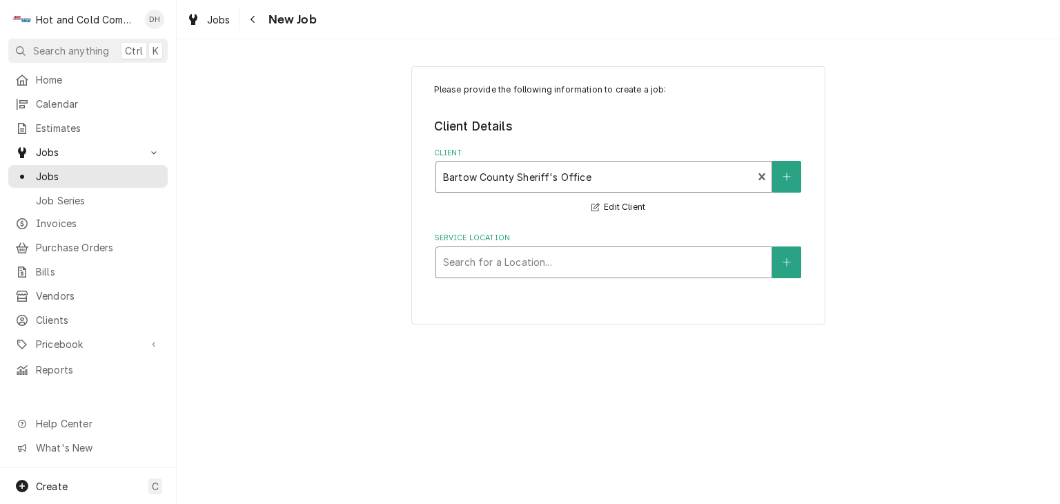
click at [629, 257] on div "Service Location" at bounding box center [604, 262] width 322 height 25
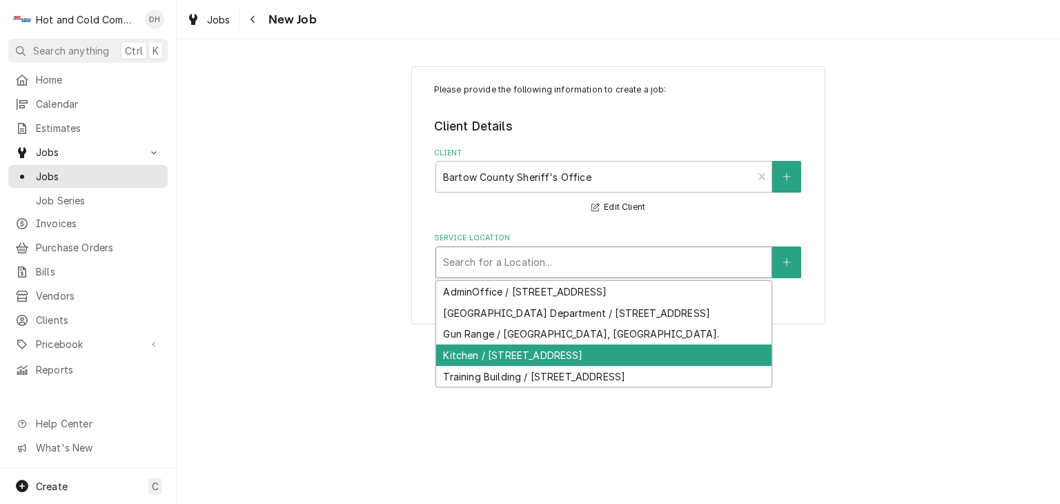
click at [537, 366] on div "Kitchen / [STREET_ADDRESS]" at bounding box center [603, 354] width 335 height 21
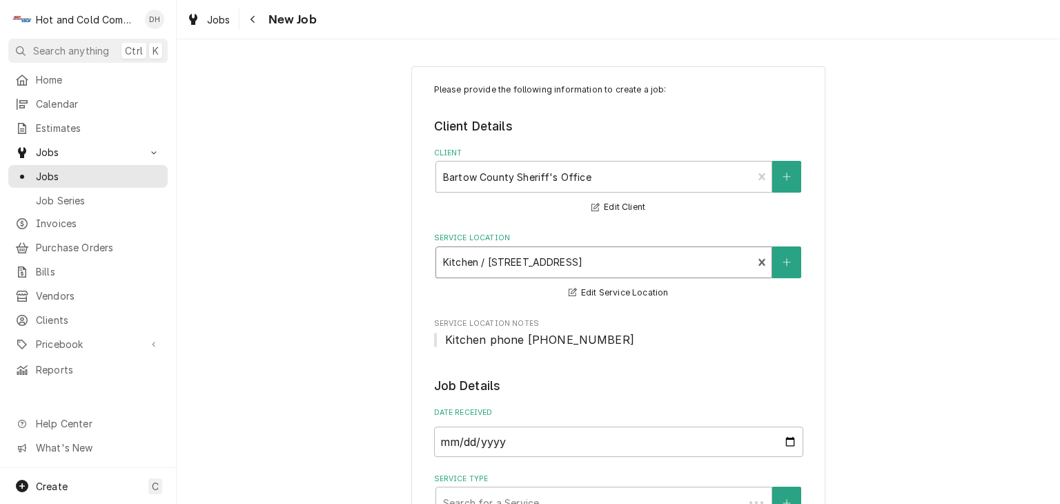
scroll to position [230, 0]
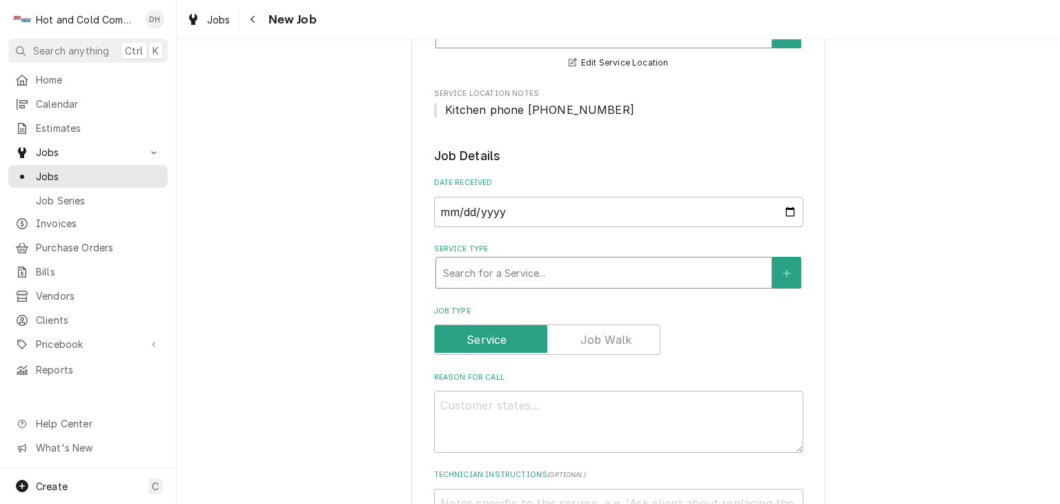
click at [574, 264] on div "Service Type" at bounding box center [604, 272] width 322 height 25
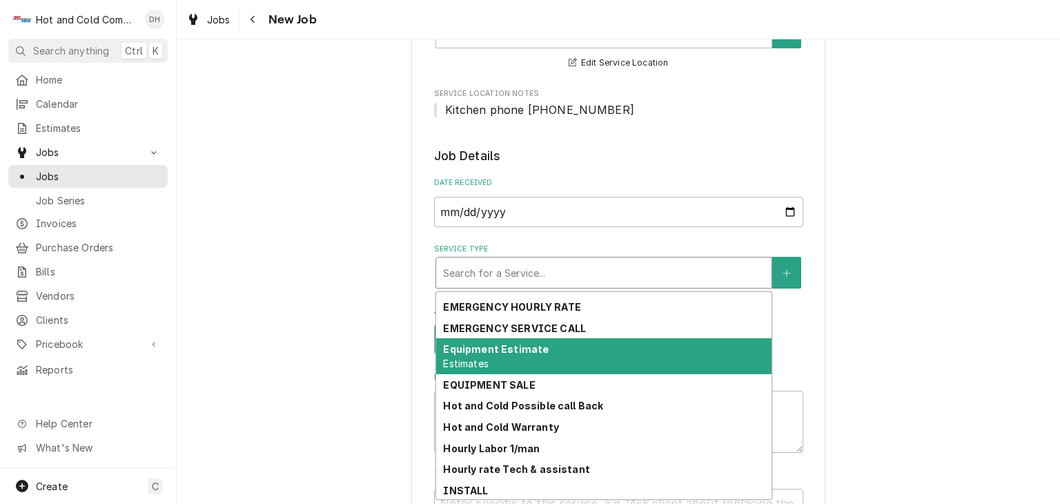
scroll to position [129, 0]
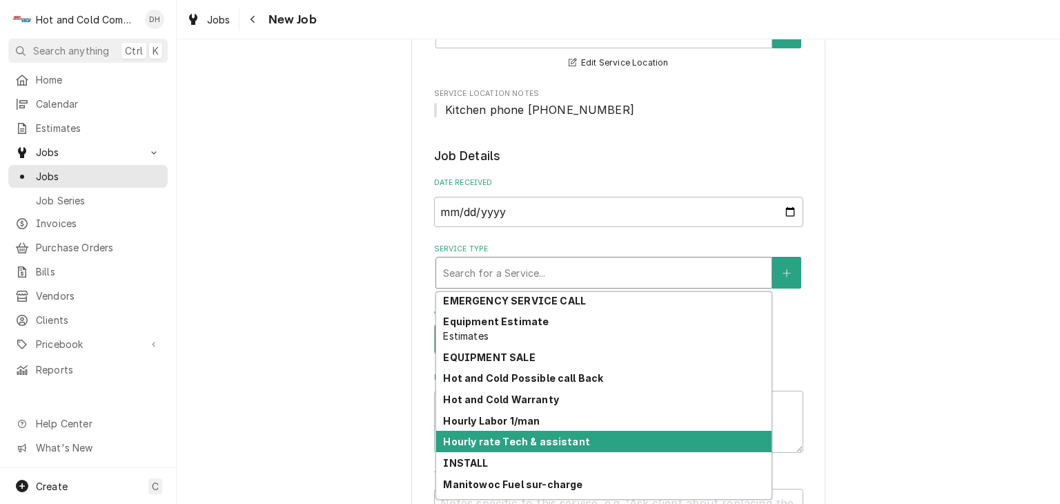
drag, startPoint x: 583, startPoint y: 440, endPoint x: 714, endPoint y: 437, distance: 131.1
click at [586, 440] on div "Hourly rate Tech & assistant" at bounding box center [603, 441] width 335 height 21
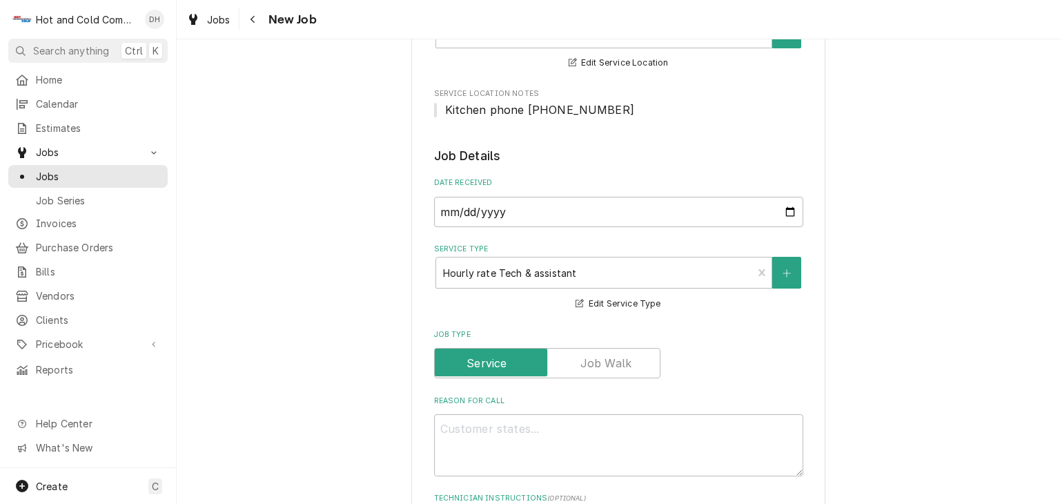
click at [466, 395] on label "Reason For Call" at bounding box center [618, 400] width 369 height 11
click at [466, 414] on textarea "Reason For Call" at bounding box center [618, 445] width 369 height 62
type textarea "x"
type textarea "D"
type textarea "x"
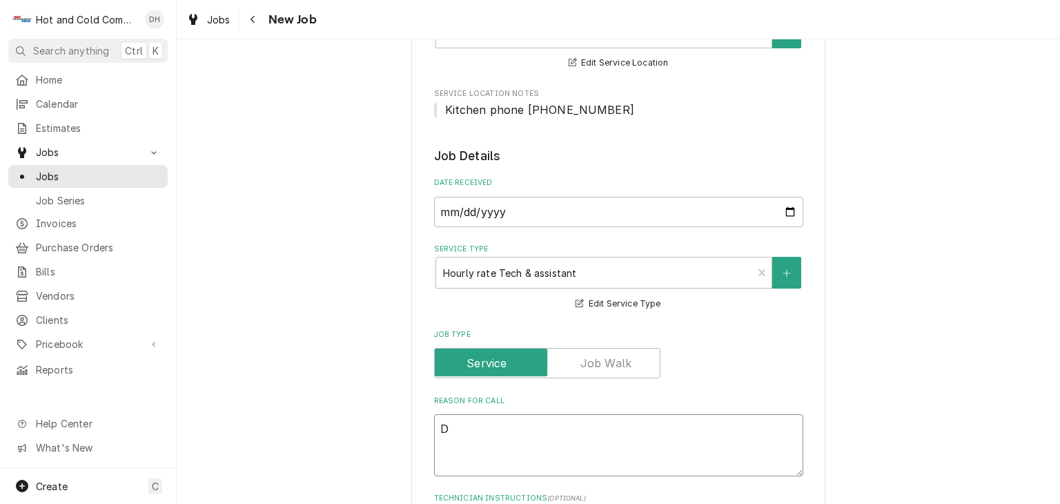
type textarea "Da"
type textarea "x"
type textarea "Dan"
type textarea "x"
type textarea "Dann"
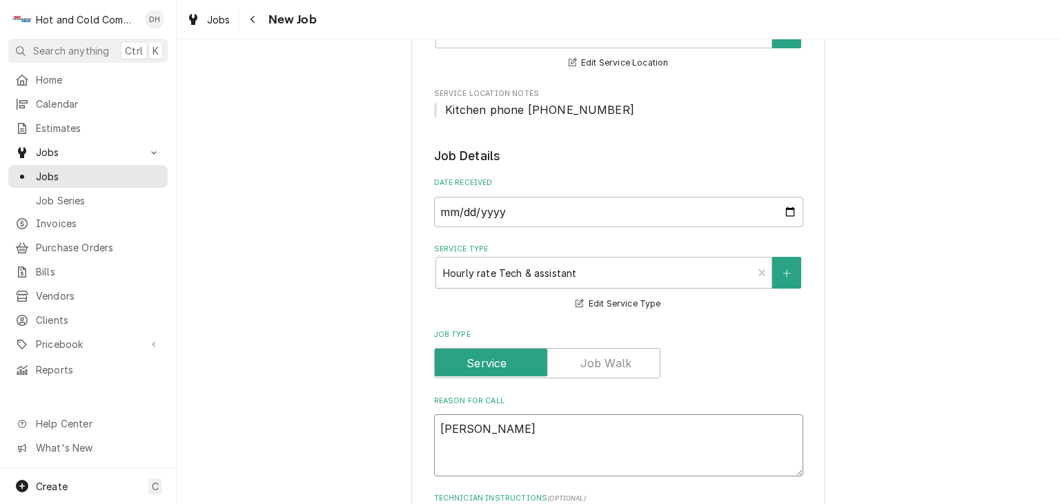
type textarea "x"
type textarea "Dannyn"
type textarea "x"
type textarea "Dannyn"
type textarea "x"
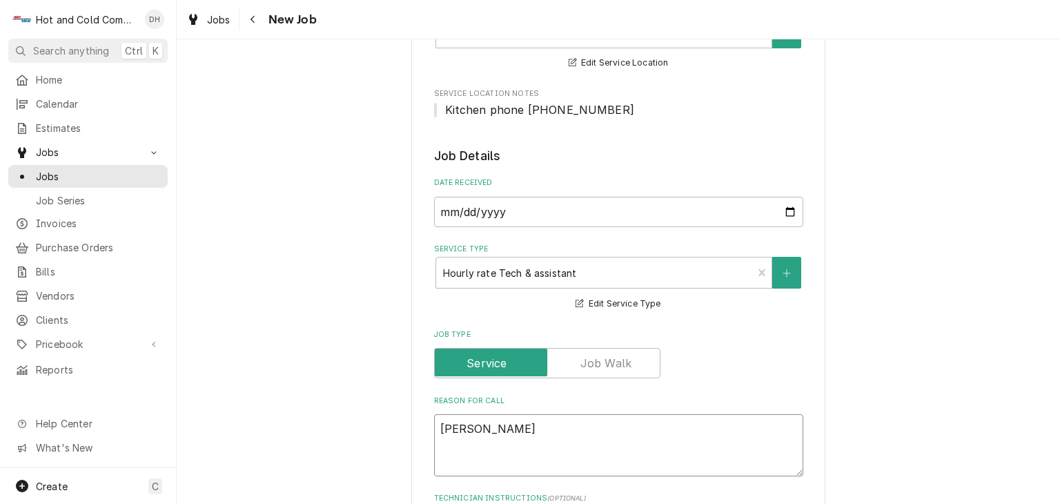
type textarea "Dannyn c"
type textarea "x"
type textarea "Dannyn ca"
type textarea "x"
type textarea "Dannyn cal"
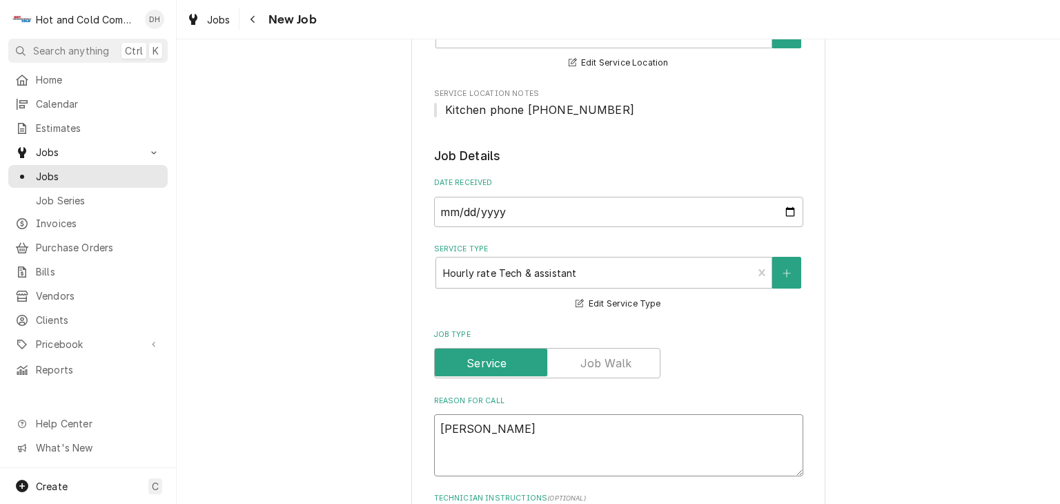
type textarea "x"
type textarea "Dannyn call"
type textarea "x"
type textarea "Dannyn calle"
type textarea "x"
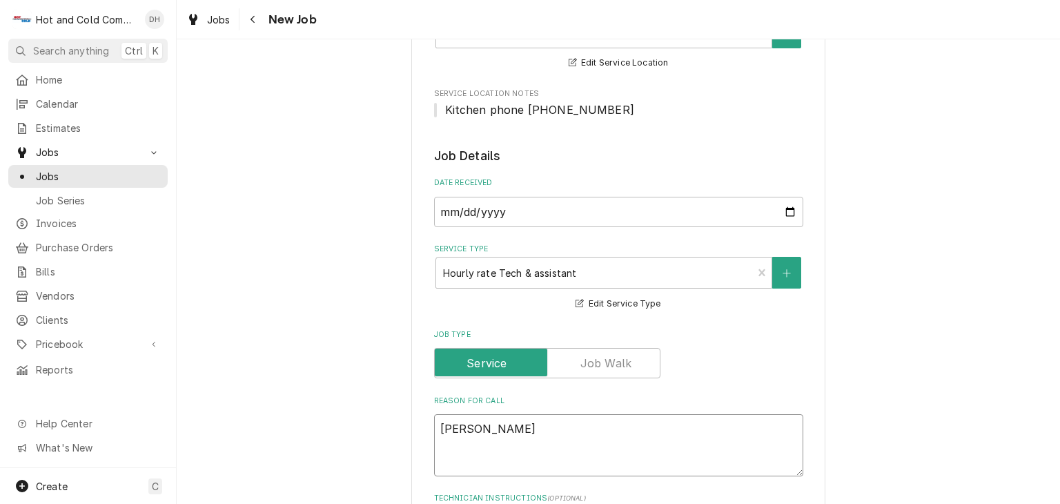
type textarea "Dannyn called"
type textarea "x"
type textarea "Dannyn called"
type textarea "x"
type textarea "Dannyn called o"
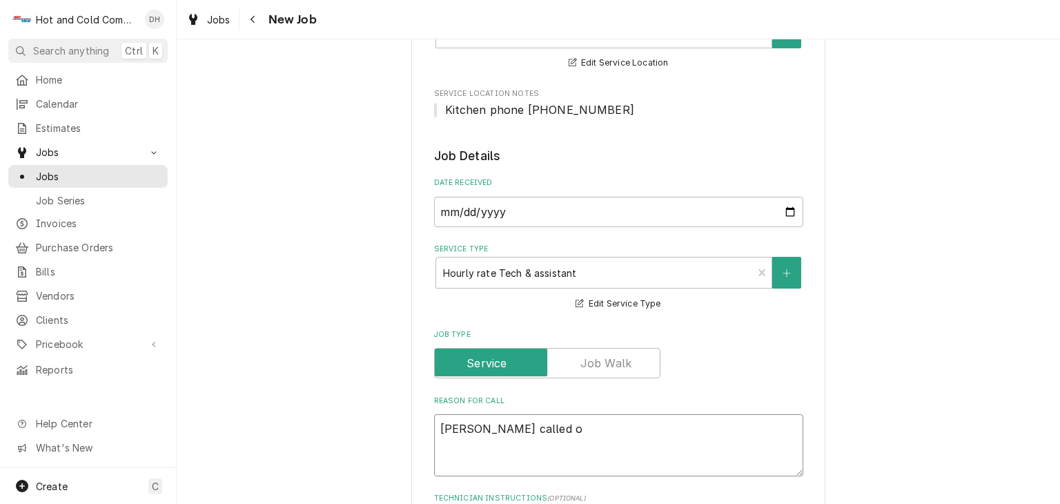
type textarea "x"
type textarea "Dannyn called on"
type textarea "x"
type textarea "Dannyn called on"
type textarea "x"
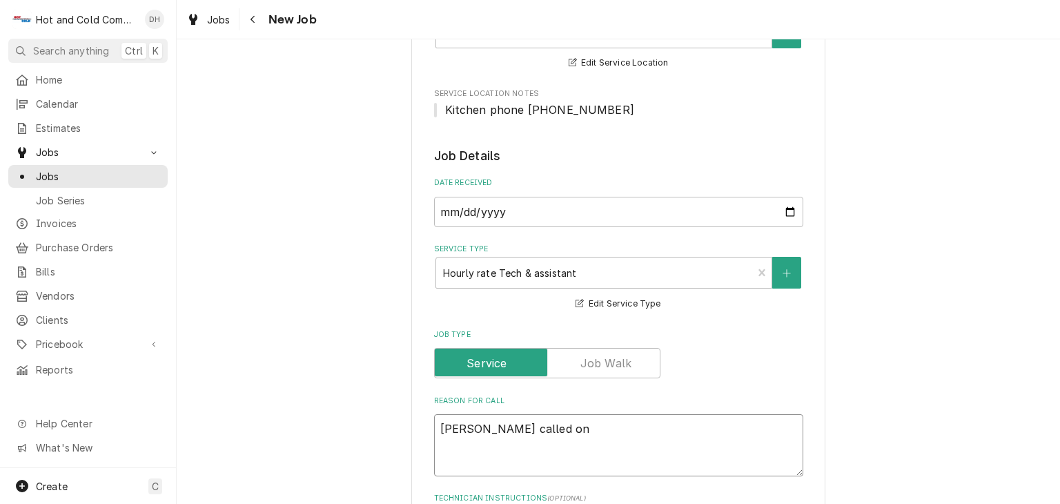
type textarea "Dannyn called on S"
type textarea "x"
type textarea "Dannyn called on Su"
type textarea "x"
type textarea "Dannyn called on Sun"
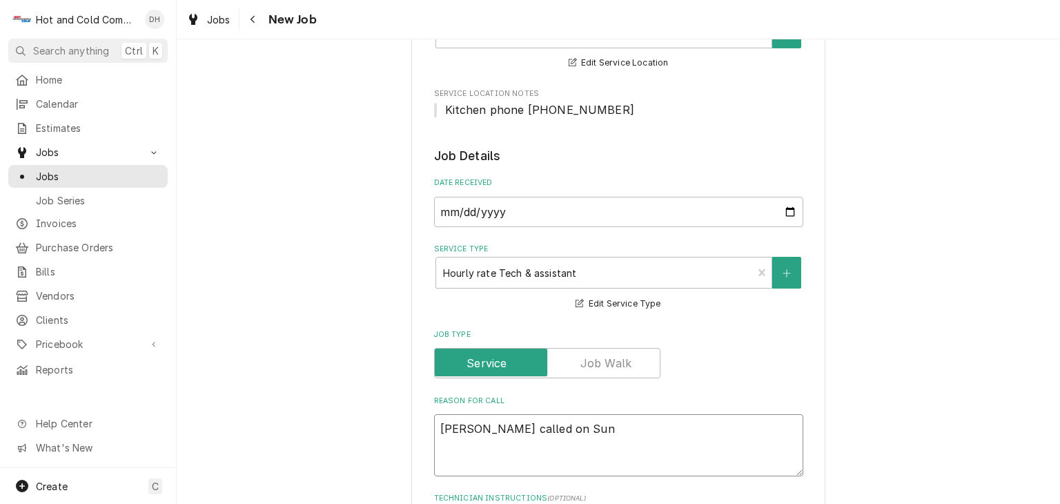
type textarea "x"
type textarea "Dannyn called on Sund"
type textarea "x"
type textarea "Dannyn called on Sunda"
type textarea "x"
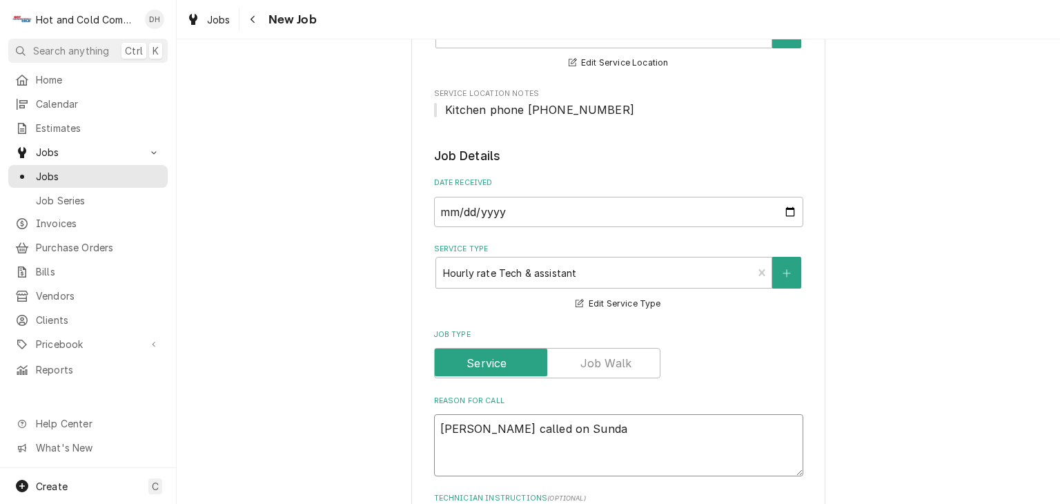
type textarea "Dannyn called on Sunday"
type textarea "x"
type textarea "Dannyn called on Sunday"
type textarea "x"
type textarea "Dannyn called on Sunday s"
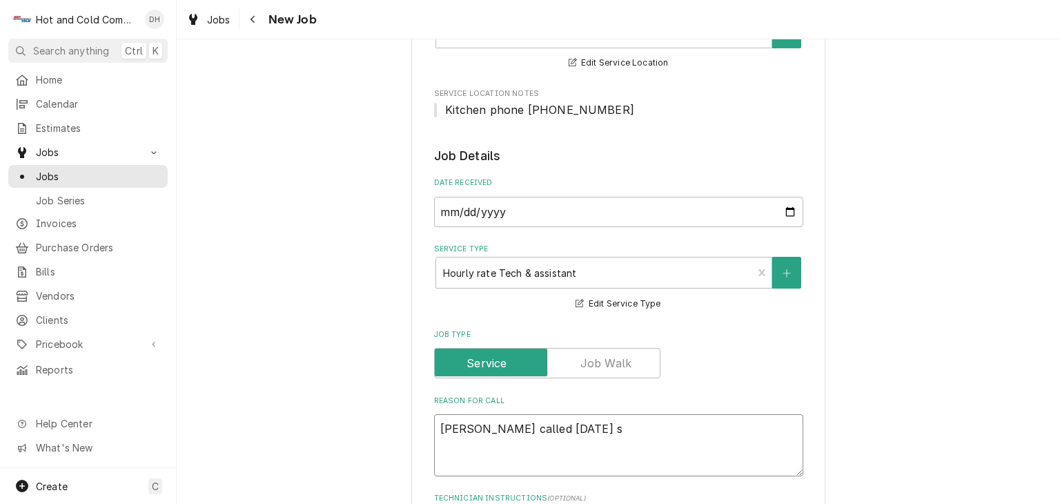
type textarea "x"
type textarea "Dannyn called on Sunday sa"
type textarea "x"
type textarea "Dannyn called on Sunday sai"
type textarea "x"
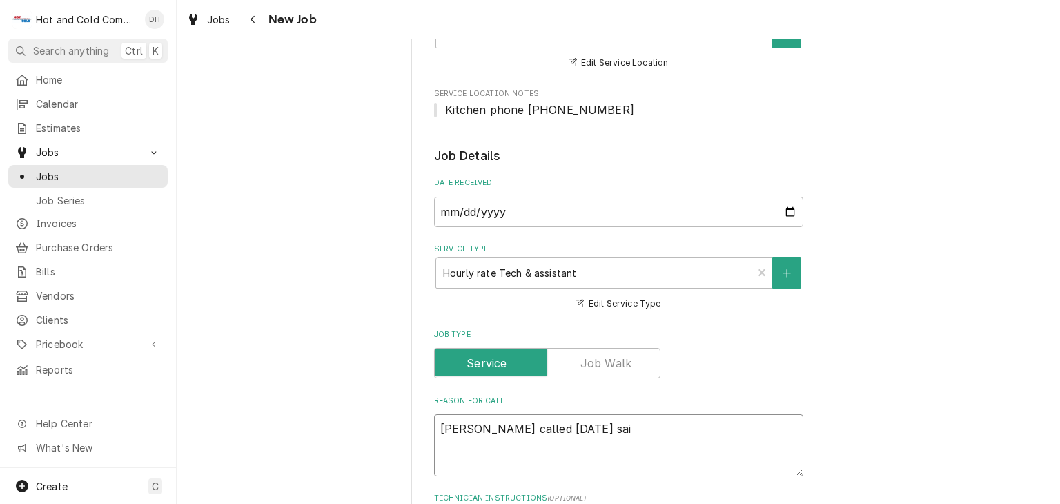
type textarea "Dannyn called on Sunday said"
type textarea "x"
type textarea "Dannyn called on Sunday said"
type textarea "x"
type textarea "Dannyn called on Sunday said S"
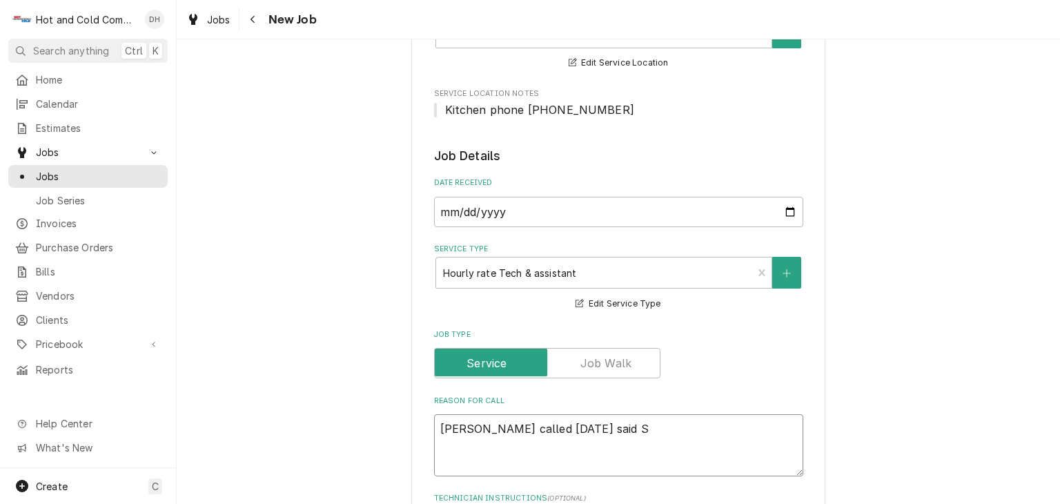
type textarea "x"
type textarea "Dannyn called on Sunday said St"
type textarea "x"
type textarea "Dannyn called on Sunday said Sta"
type textarea "x"
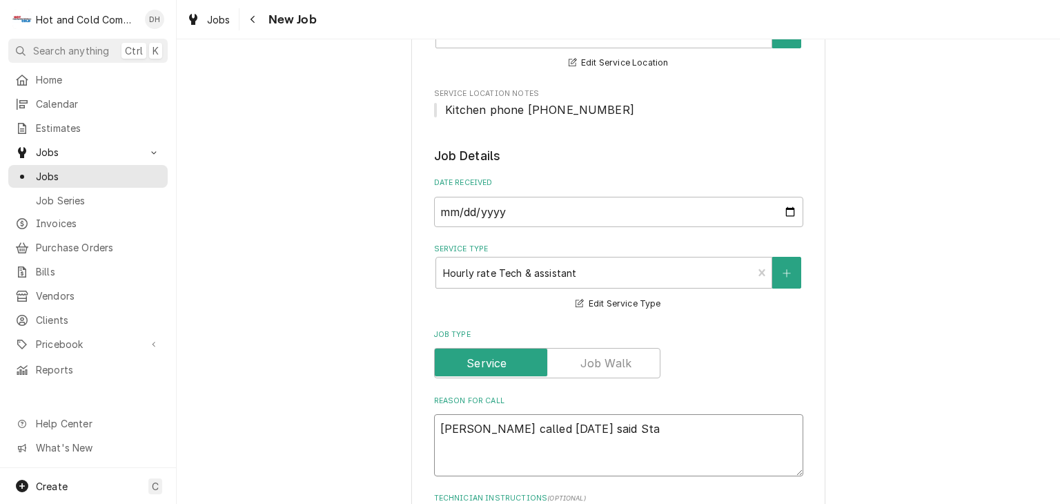
type textarea "Dannyn called on Sunday said Staf"
type textarea "x"
type textarea "Dannyn called on Sunday said Staff"
type textarea "x"
type textarea "Dannyn called on Sunday said Staff"
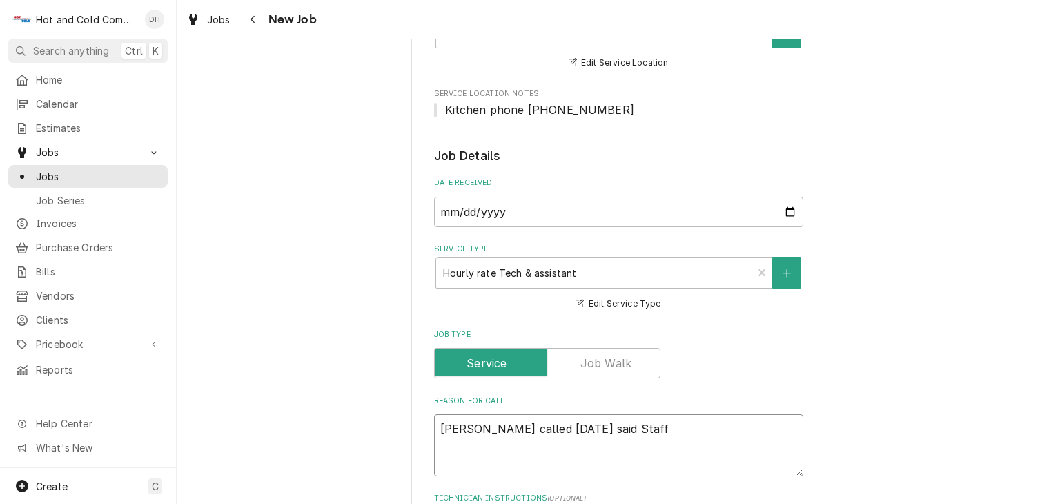
type textarea "x"
type textarea "Dannyn called on Sunday said Staff W"
type textarea "x"
type textarea "Dannyn called on Sunday said Staff WI"
type textarea "x"
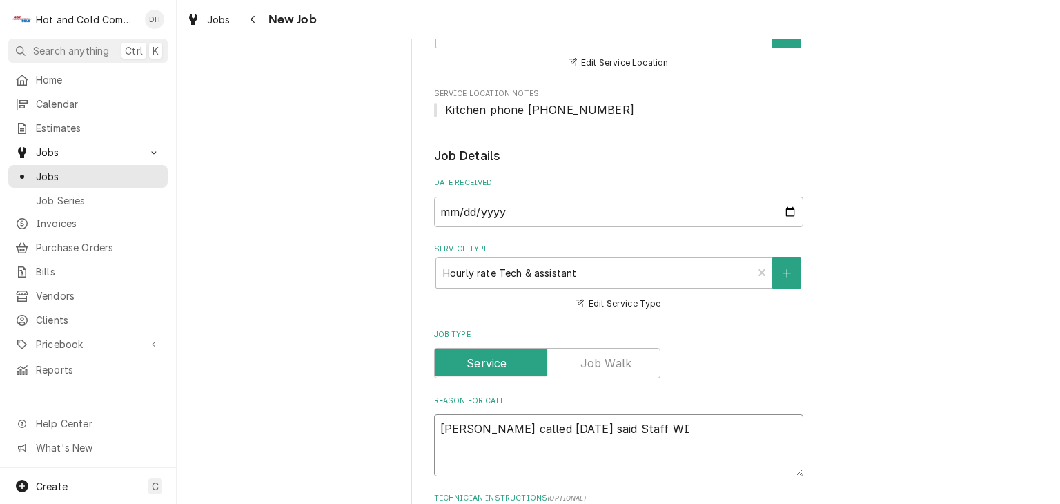
type textarea "Dannyn called on Sunday said Staff WIC"
type textarea "x"
type textarea "Dannyn called on Sunday said Staff WIC"
type textarea "x"
type textarea "Dannyn called on Sunday said Staff WIC u"
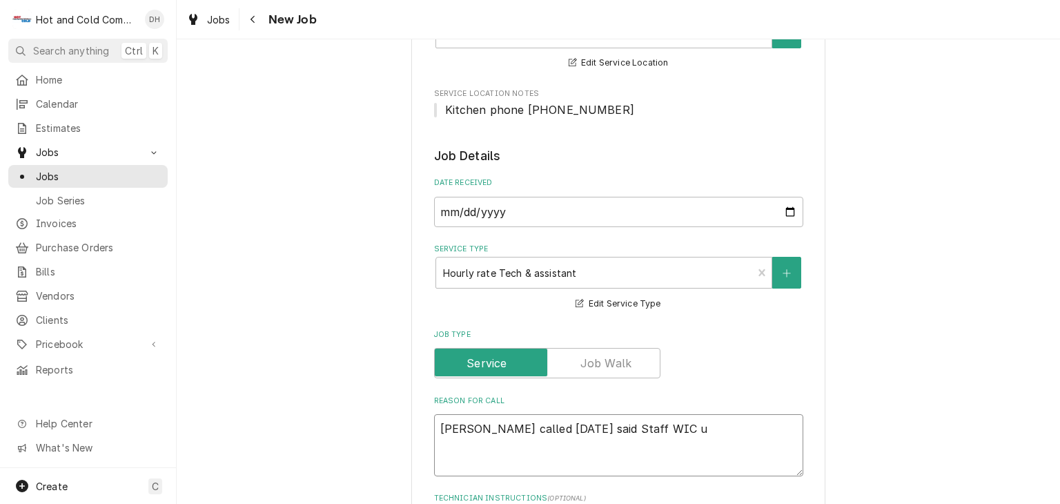
type textarea "x"
type textarea "Dannyn called on Sunday said Staff WIC up"
type textarea "x"
type textarea "Dannyn called on Sunday said Staff WIC up"
type textarea "x"
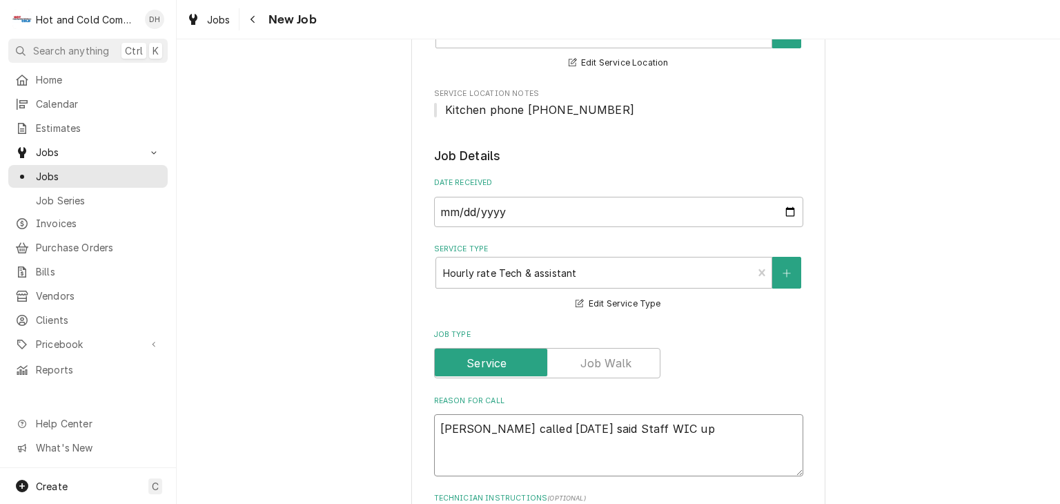
type textarea "Dannyn called on Sunday said Staff WIC up i"
type textarea "x"
type textarea "Dannyn called on Sunday said Staff WIC up in"
type textarea "x"
type textarea "Dannyn called on Sunday said Staff WIC up in"
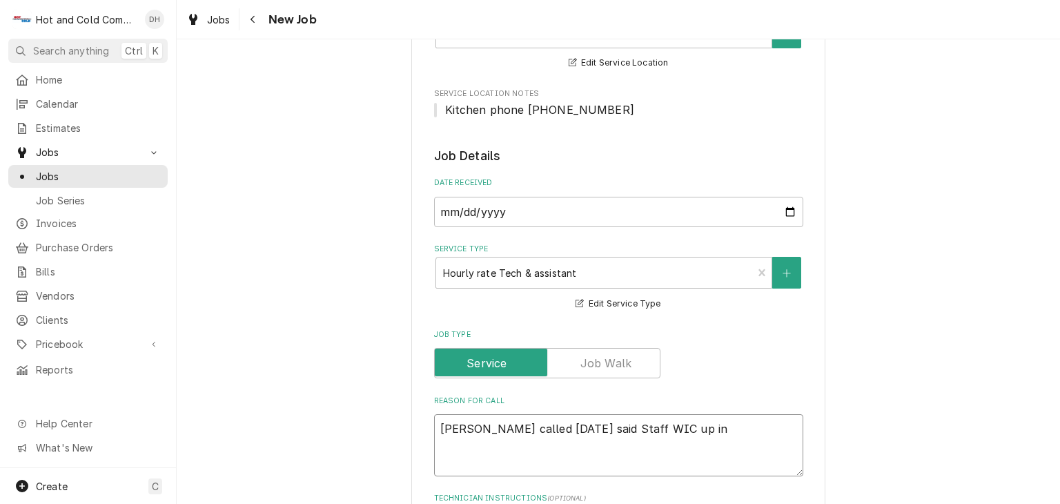
type textarea "x"
type textarea "Dannyn called on Sunday said Staff WIC up in t"
type textarea "x"
type textarea "Dannyn called on Sunday said Staff WIC up in te"
type textarea "x"
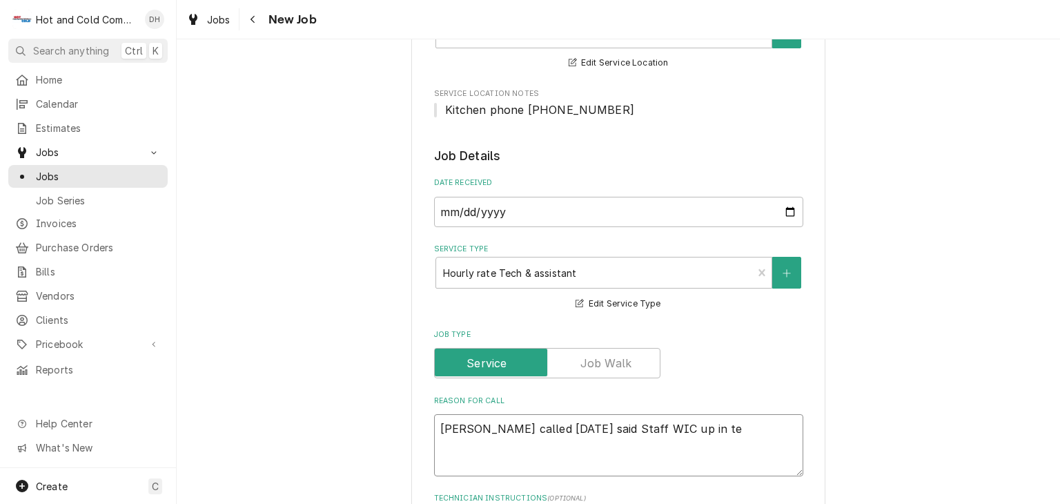
type textarea "Dannyn called on Sunday said Staff WIC up in tem"
type textarea "x"
type textarea "Dannyn called on Sunday said Staff WIC up in temp"
type textarea "x"
type textarea "Dannyn called on Sunday said Staff WIC up in temp"
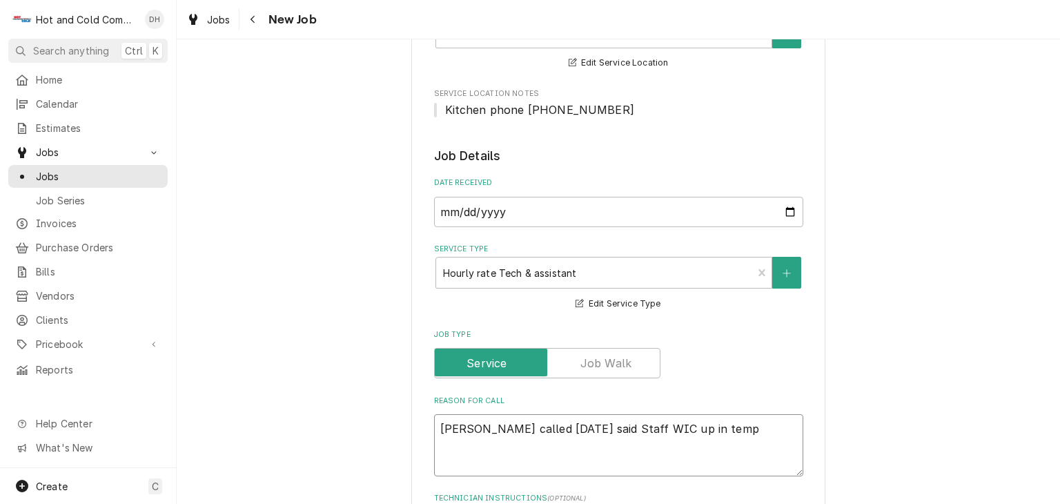
type textarea "x"
type textarea "Dannyn called on Sunday said Staff WIC up in temp a"
type textarea "x"
type textarea "Dannyn called on Sunday said Staff WIC up in temp al"
type textarea "x"
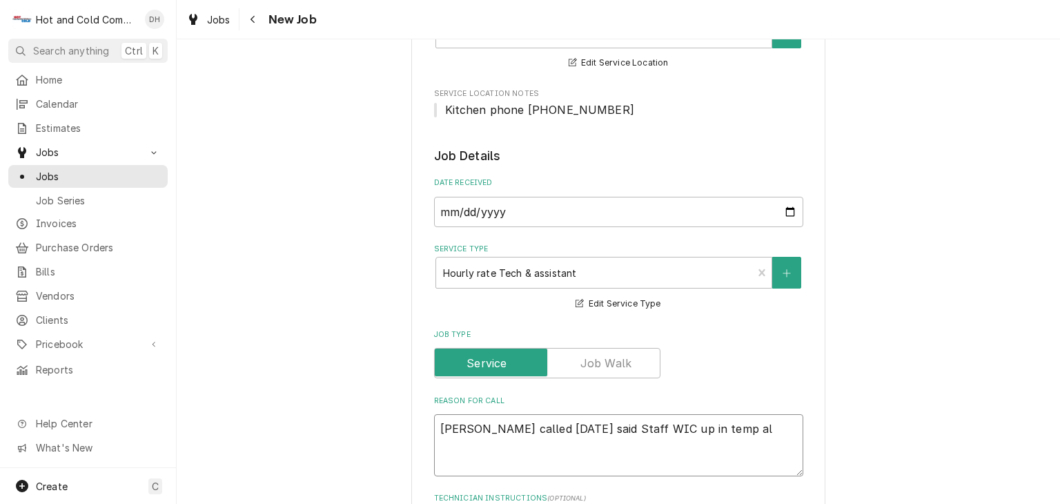
type textarea "Dannyn called on Sunday said Staff WIC up in temp als"
type textarea "x"
type textarea "Dannyn called on Sunday said Staff WIC up in temp also"
type textarea "x"
type textarea "Dannyn called on Sunday said Staff WIC up in temp also"
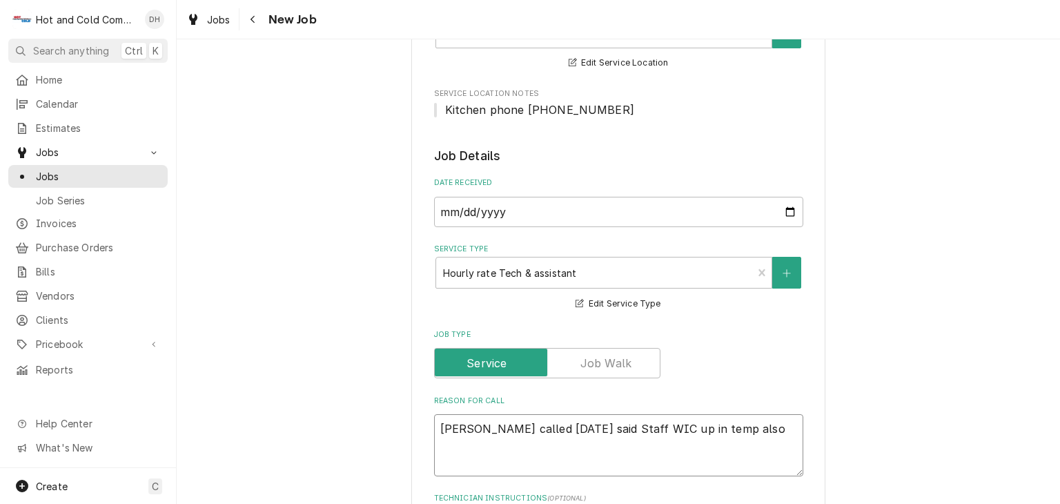
type textarea "x"
type textarea "Dannyn called on Sunday said Staff WIC up in temp also t"
type textarea "x"
type textarea "Dannyn called on Sunday said Staff WIC up in temp also ti"
type textarea "x"
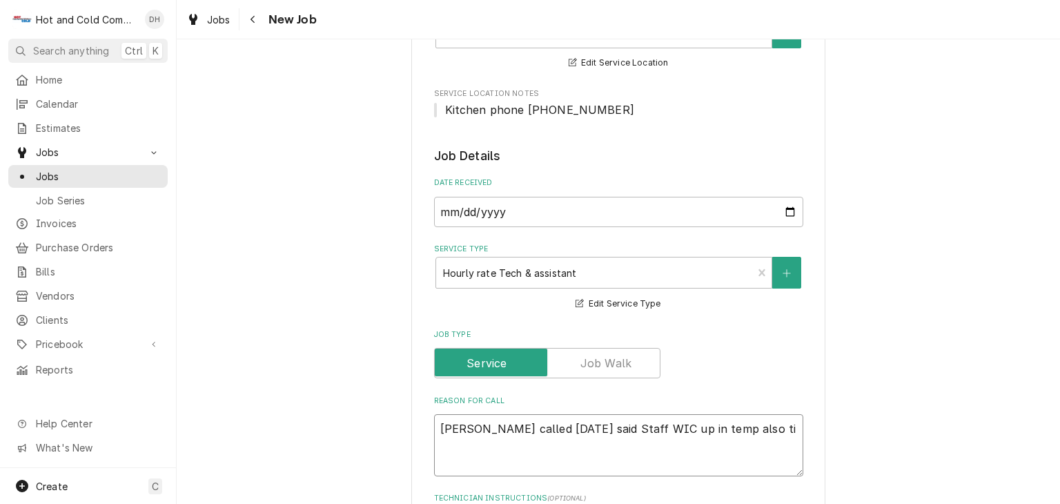
type textarea "Dannyn called on Sunday said Staff WIC up in temp also til"
type textarea "x"
type textarea "Dannyn called on Sunday said Staff WIC up in temp also tilt"
type textarea "x"
type textarea "Dannyn called on Sunday said Staff WIC up in temp also tilt"
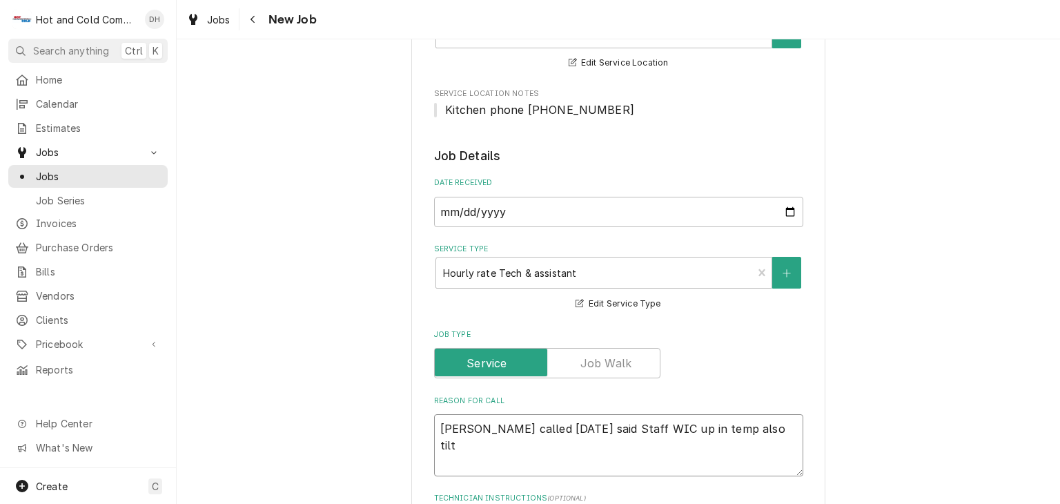
type textarea "x"
type textarea "Dannyn called on Sunday said Staff WIC up in temp also tilt s"
type textarea "x"
type textarea "Dannyn called on Sunday said Staff WIC up in temp also tilt sk"
type textarea "x"
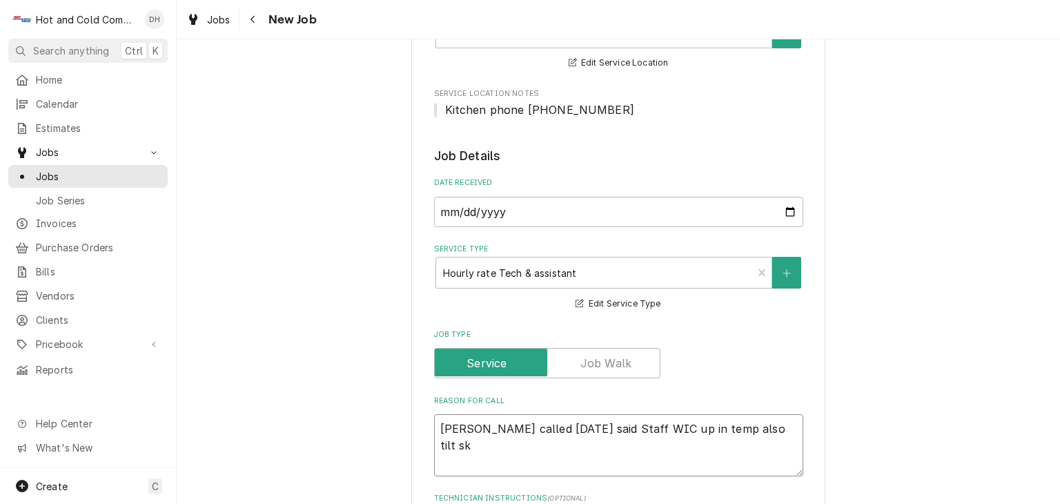
type textarea "Dannyn called on Sunday said Staff WIC up in temp also tilt ski"
type textarea "x"
type textarea "Dannyn called on Sunday said Staff WIC up in temp also tilt skil"
type textarea "x"
type textarea "Dannyn called on Sunday said Staff WIC up in temp also tilt skill"
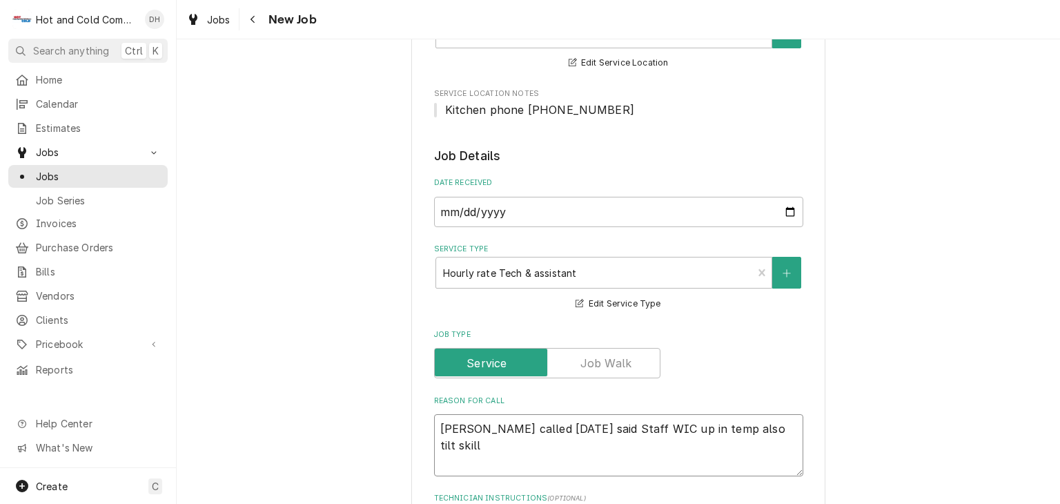
type textarea "x"
type textarea "Dannyn called on Sunday said Staff WIC up in temp also tilt skille"
type textarea "x"
type textarea "Dannyn called on Sunday said Staff WIC up in temp also tilt skillet"
type textarea "x"
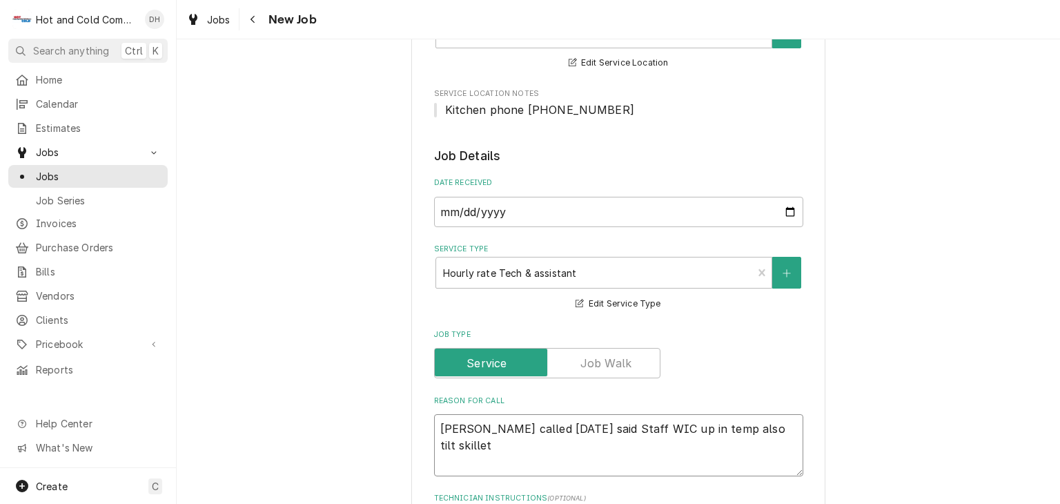
type textarea "Dannyn called on Sunday said Staff WIC up in temp also tilt skillett"
type textarea "x"
type textarea "Dannyn called on Sunday said Staff WIC up in temp also tilt skillett"
type textarea "x"
type textarea "Dannyn called on Sunday said Staff WIC up in temp also tilt skillett"
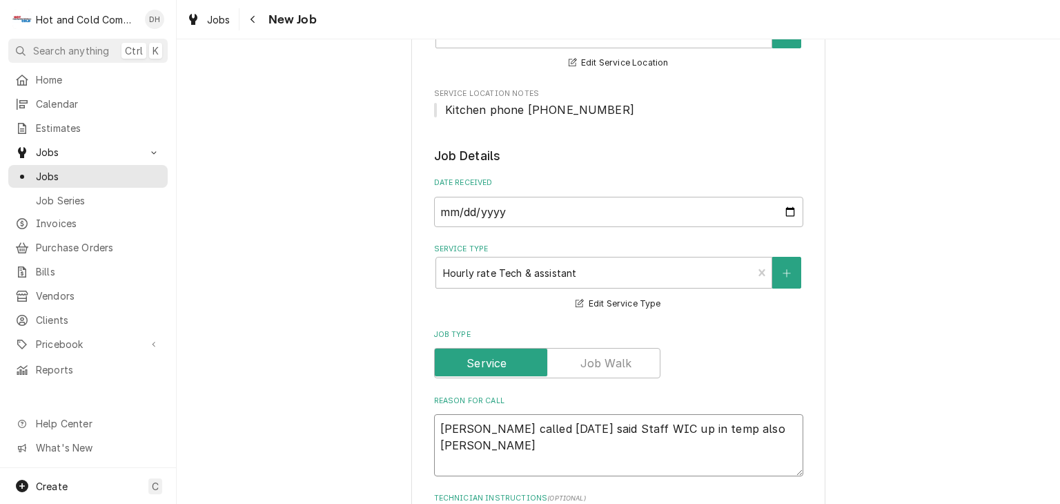
type textarea "x"
type textarea "Dannyn called on Sunday said Staff WIC up in temp also tilt skillet"
type textarea "x"
type textarea "Dannyn called on Sunday said Staff WIC up in temp also tilt skillet"
type textarea "x"
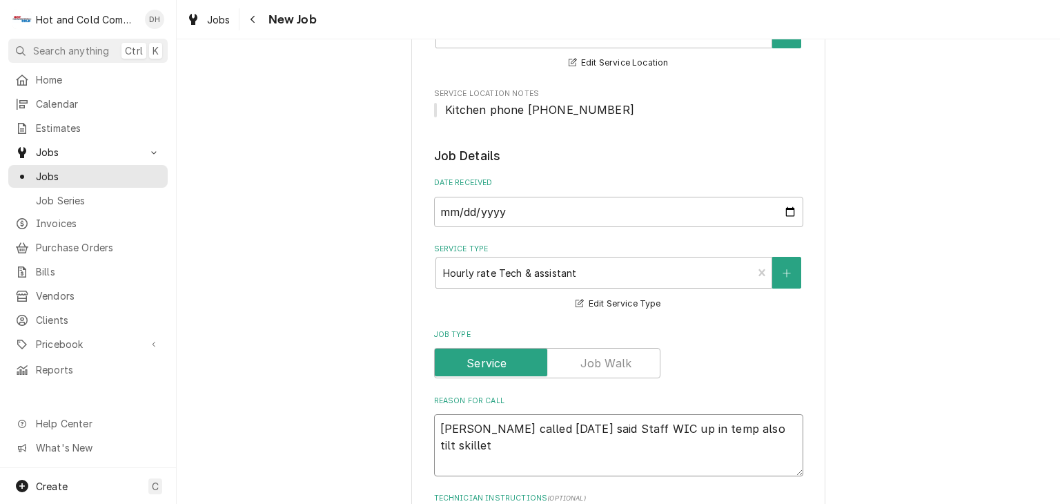
type textarea "Dannyn called on Sunday said Staff WIC up in temp also tilt skillet n"
type textarea "x"
type textarea "Dannyn called on Sunday said Staff WIC up in temp also tilt skillet no"
type textarea "x"
type textarea "Dannyn called on Sunday said Staff WIC up in temp also tilt skillet not"
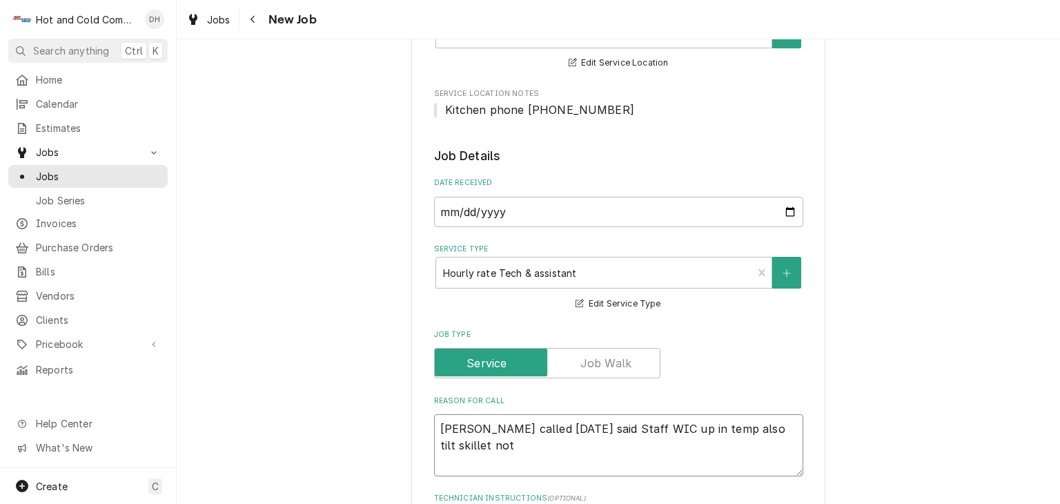
type textarea "x"
type textarea "Dannyn called on Sunday said Staff WIC up in temp also tilt skillet not"
type textarea "x"
type textarea "Dannyn called on Sunday said Staff WIC up in temp also tilt skillet not w"
type textarea "x"
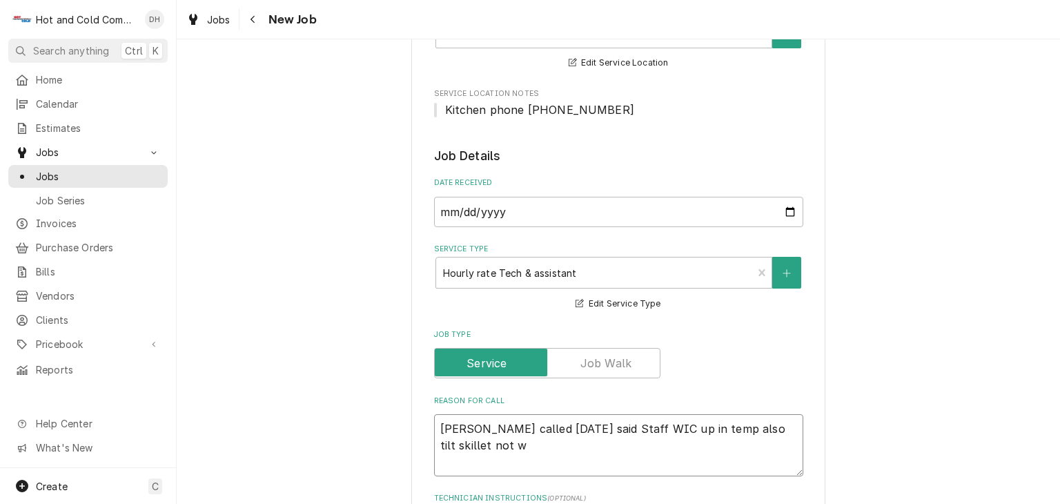
type textarea "Dannyn called on Sunday said Staff WIC up in temp also tilt skillet not wo"
type textarea "x"
type textarea "Dannyn called on Sunday said Staff WIC up in temp also tilt skillet not wor"
type textarea "x"
type textarea "Dannyn called on Sunday said Staff WIC up in temp also tilt skillet not work"
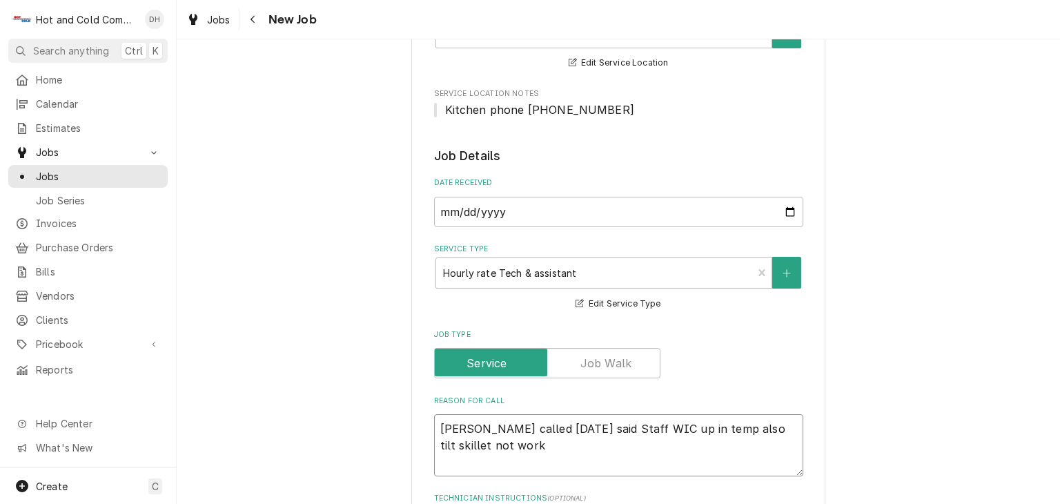
type textarea "x"
type textarea "Dannyn called on Sunday said Staff WIC up in temp also tilt skillet not worki"
type textarea "x"
type textarea "Dannyn called on Sunday said Staff WIC up in temp also tilt skillet not workin"
type textarea "x"
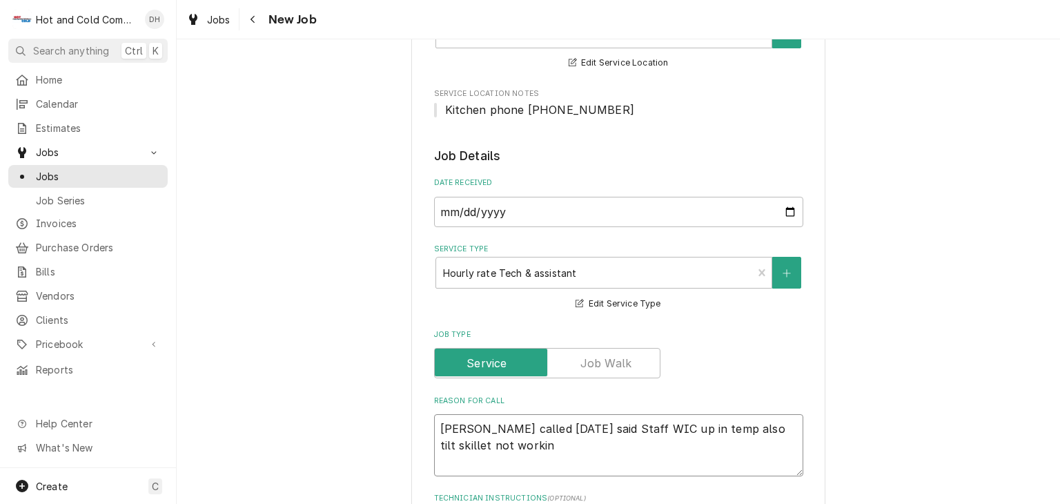
type textarea "[PERSON_NAME] called [DATE] said Staff WIC up in temp also tilt skillet not wor…"
type textarea "x"
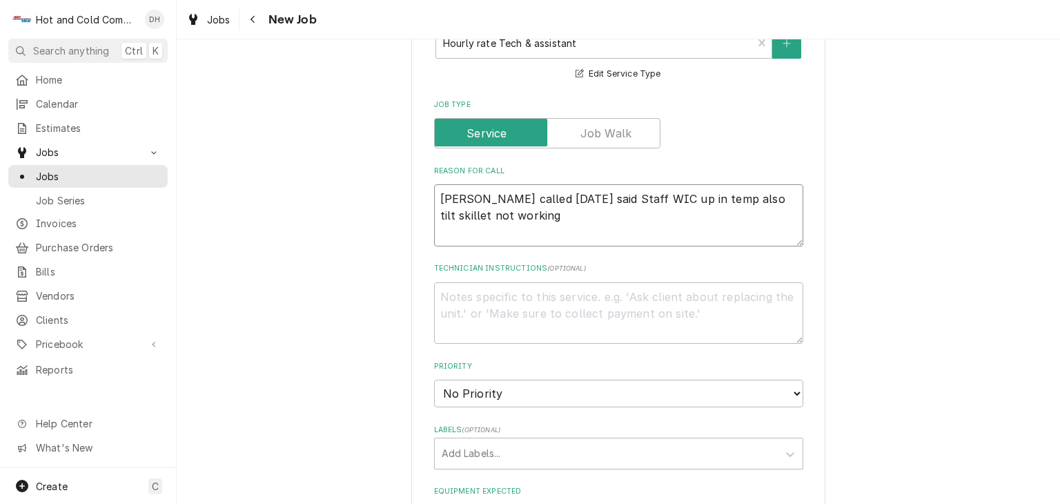
scroll to position [690, 0]
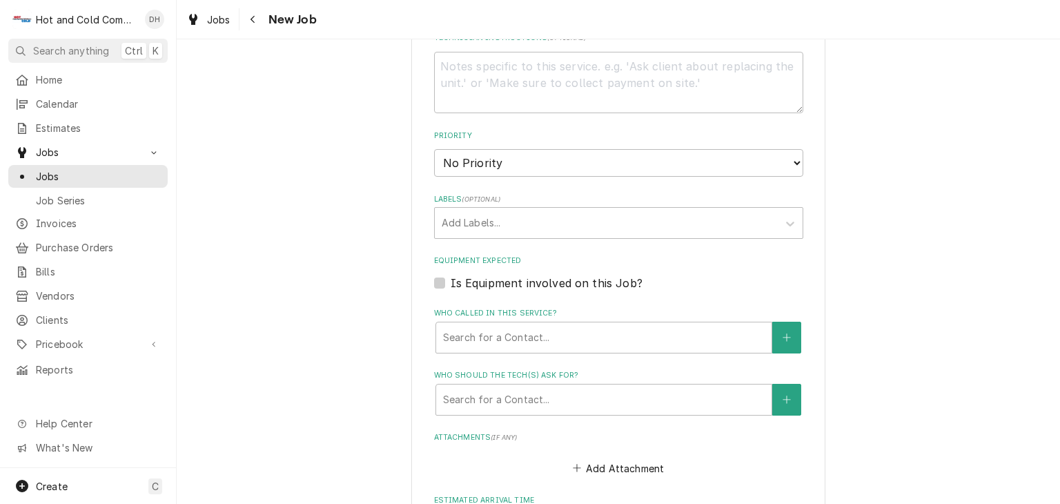
type textarea "[PERSON_NAME] called [DATE] said Staff WIC up in temp also tilt skillet not wor…"
click at [538, 157] on select "No Priority Urgent High Medium Low" at bounding box center [618, 163] width 369 height 28
select select "2"
click at [434, 149] on select "No Priority Urgent High Medium Low" at bounding box center [618, 163] width 369 height 28
click at [622, 337] on div "Who called in this service?" at bounding box center [604, 337] width 322 height 25
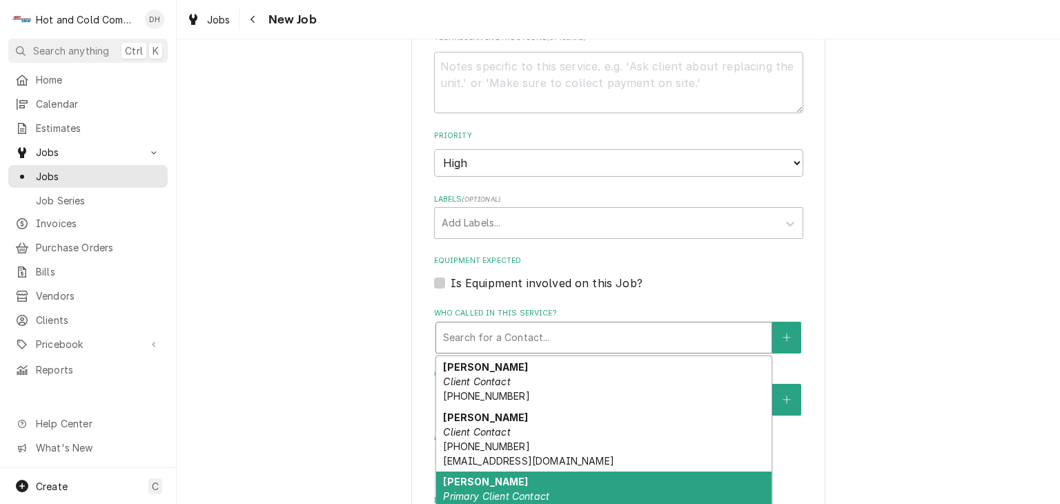
click at [494, 490] on em "Primary Client Contact" at bounding box center [496, 496] width 106 height 12
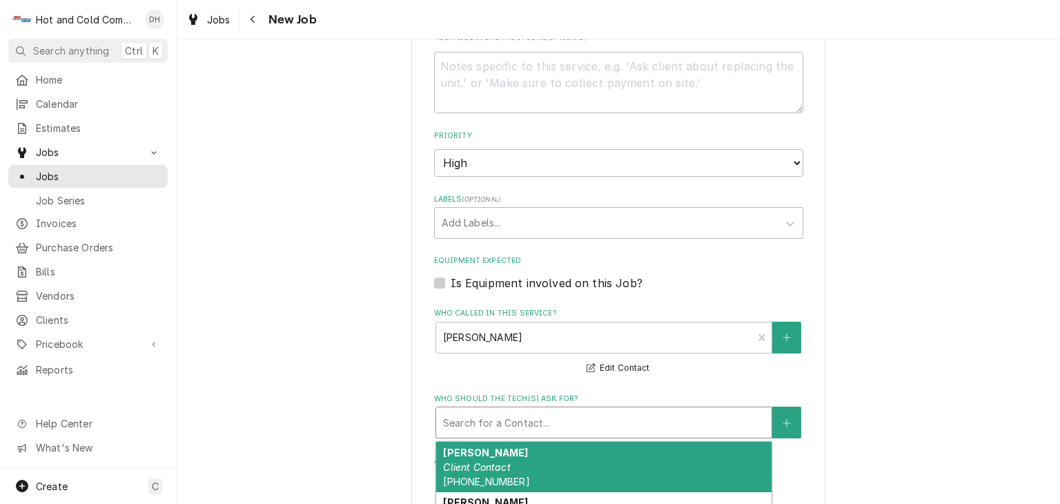
click at [557, 415] on div "Who should the tech(s) ask for?" at bounding box center [604, 422] width 322 height 25
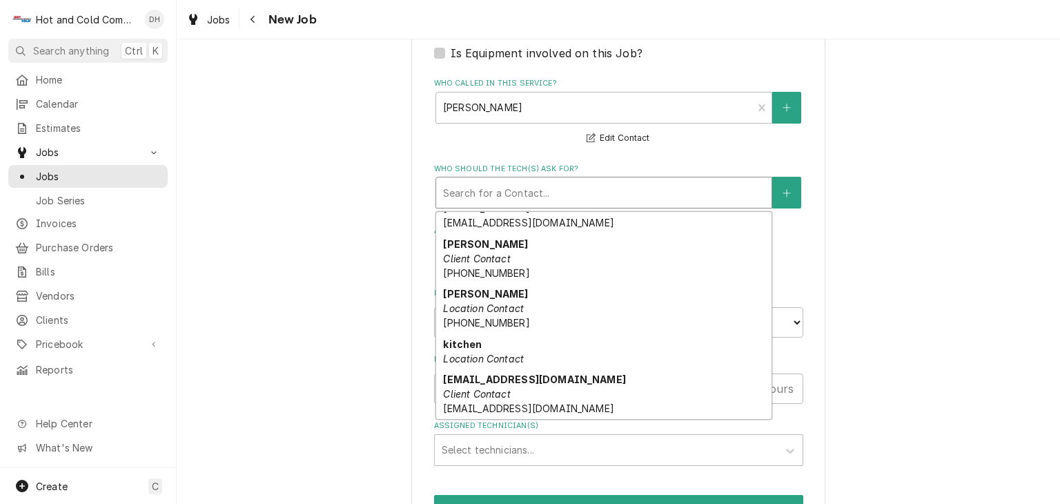
scroll to position [0, 0]
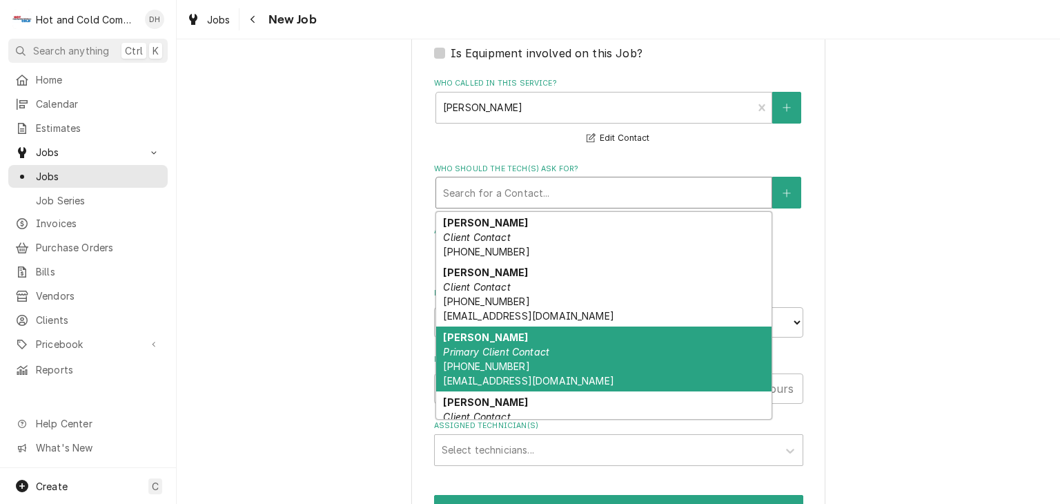
click at [496, 360] on span "(678) 873-9590 dannyhiggins@bartow.org" at bounding box center [528, 373] width 170 height 26
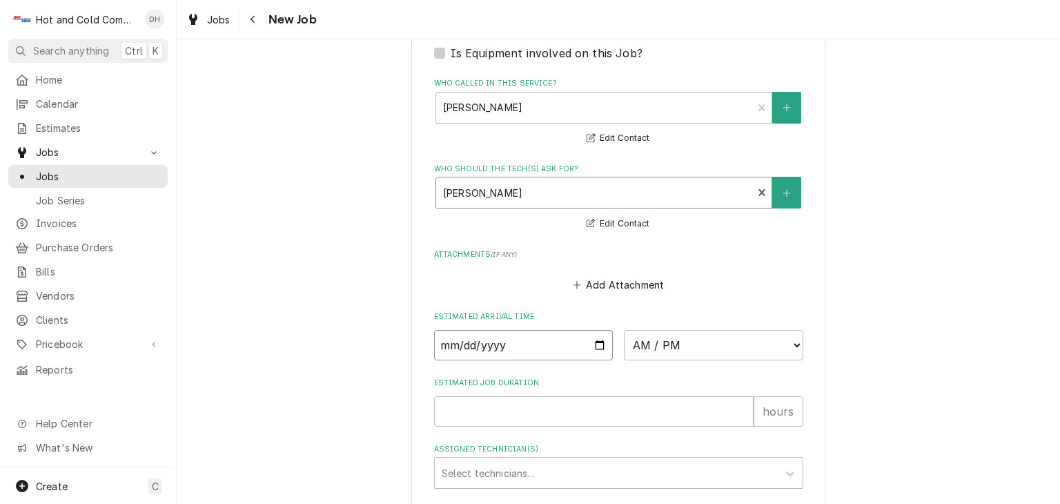
click at [596, 342] on input "Date" at bounding box center [523, 345] width 179 height 30
type textarea "x"
type input "2025-10-13"
type textarea "x"
click at [792, 339] on select "AM / PM 6:00 AM 6:15 AM 6:30 AM 6:45 AM 7:00 AM 7:15 AM 7:30 AM 7:45 AM 8:00 AM…" at bounding box center [713, 345] width 179 height 30
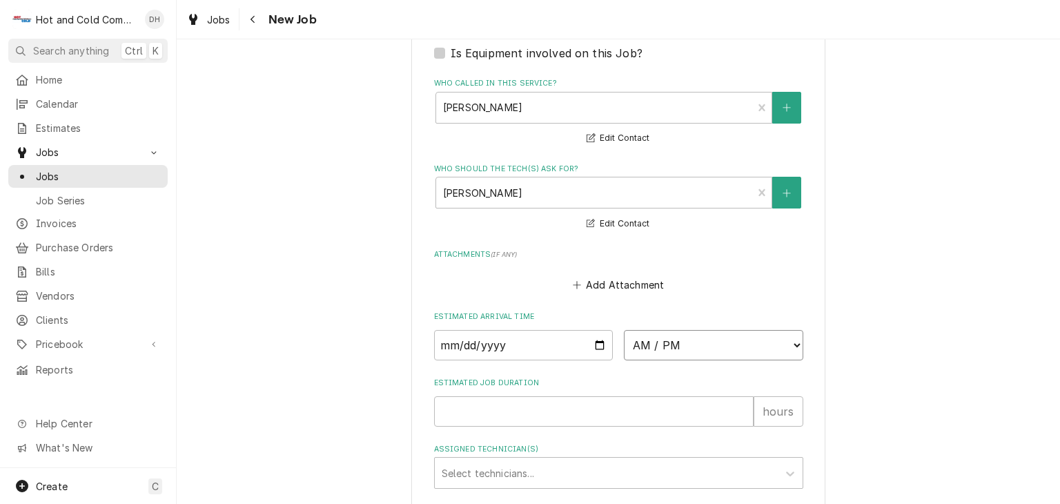
select select "08:00:00"
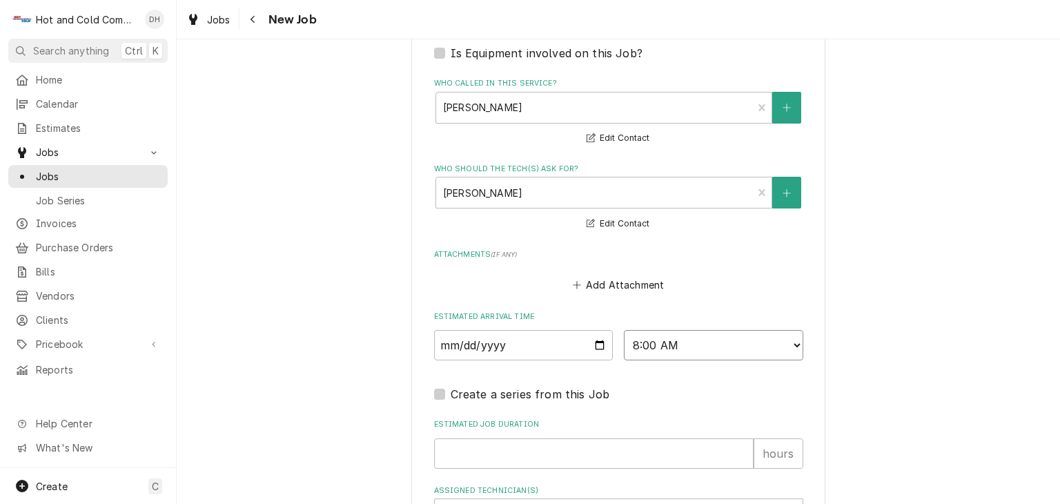
scroll to position [1062, 0]
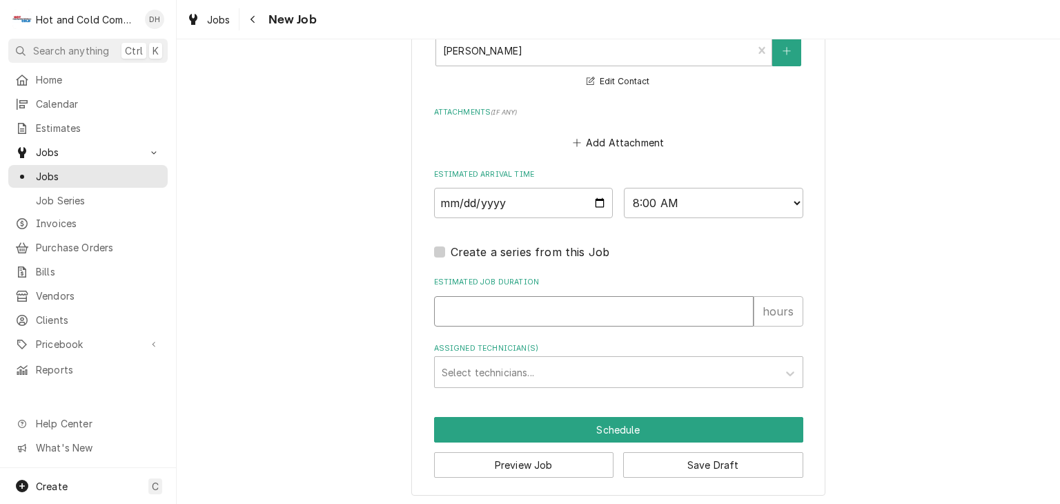
click at [435, 308] on input "Estimated Job Duration" at bounding box center [593, 311] width 319 height 30
type textarea "x"
type input "1"
type textarea "x"
type input "1"
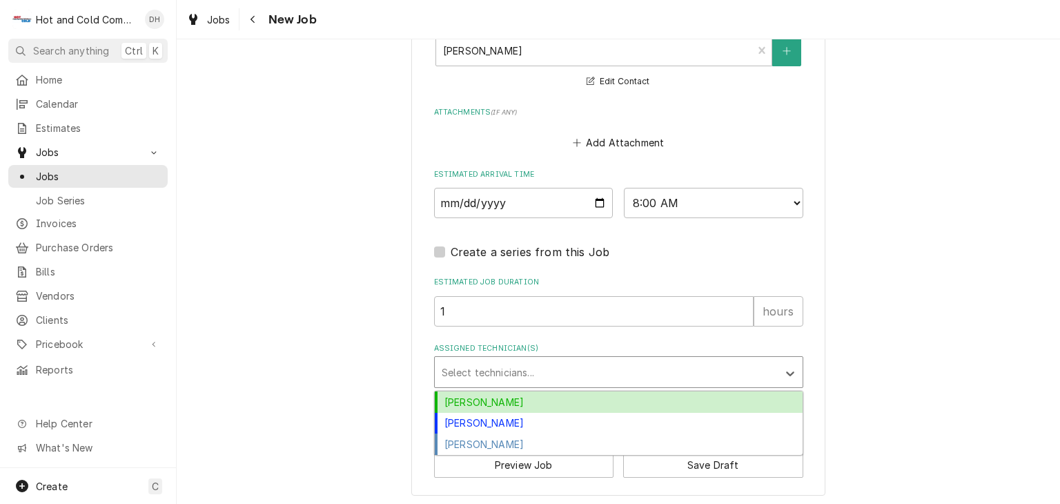
click at [461, 368] on div "Assigned Technician(s)" at bounding box center [606, 371] width 329 height 25
click at [477, 391] on div "[PERSON_NAME]" at bounding box center [619, 401] width 368 height 21
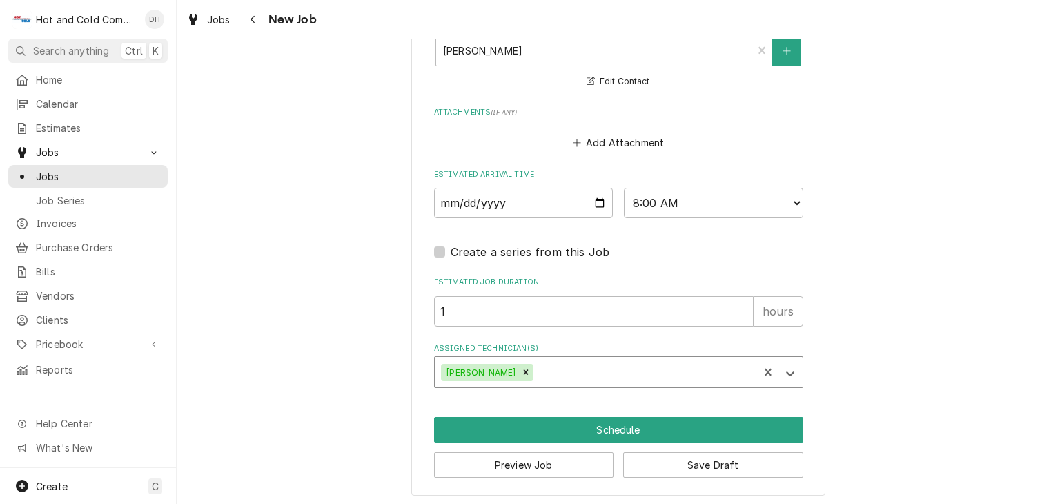
click at [593, 370] on div "Assigned Technician(s)" at bounding box center [643, 371] width 215 height 25
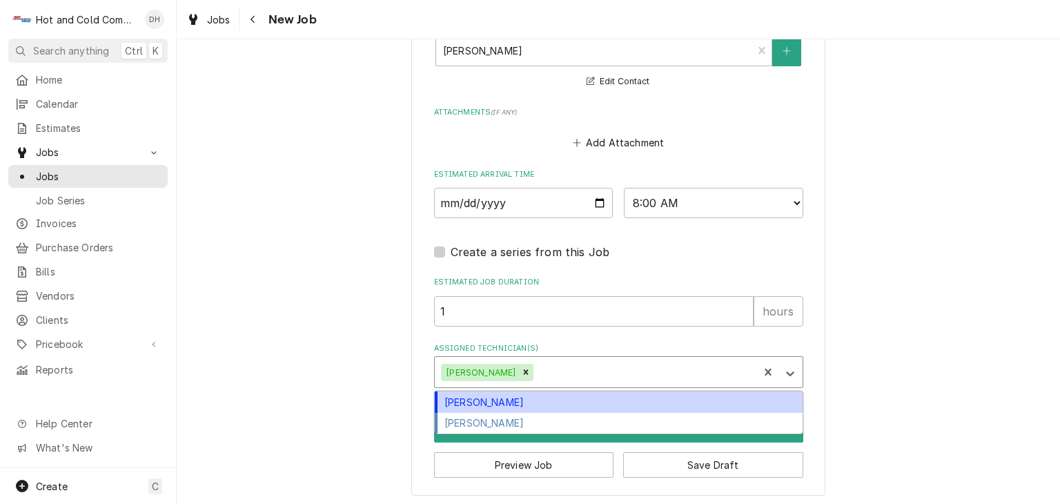
click at [546, 400] on div "[PERSON_NAME]" at bounding box center [619, 401] width 368 height 21
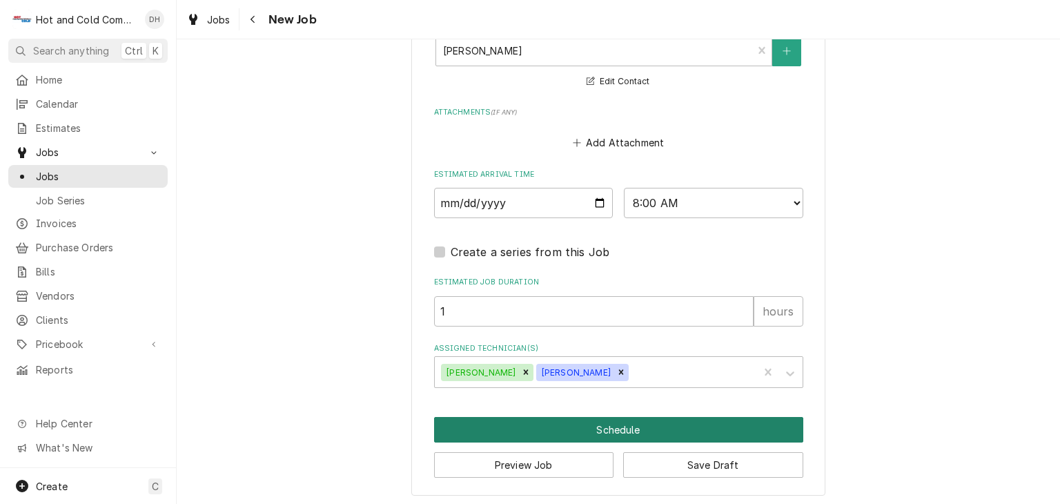
click at [627, 424] on button "Schedule" at bounding box center [618, 430] width 369 height 26
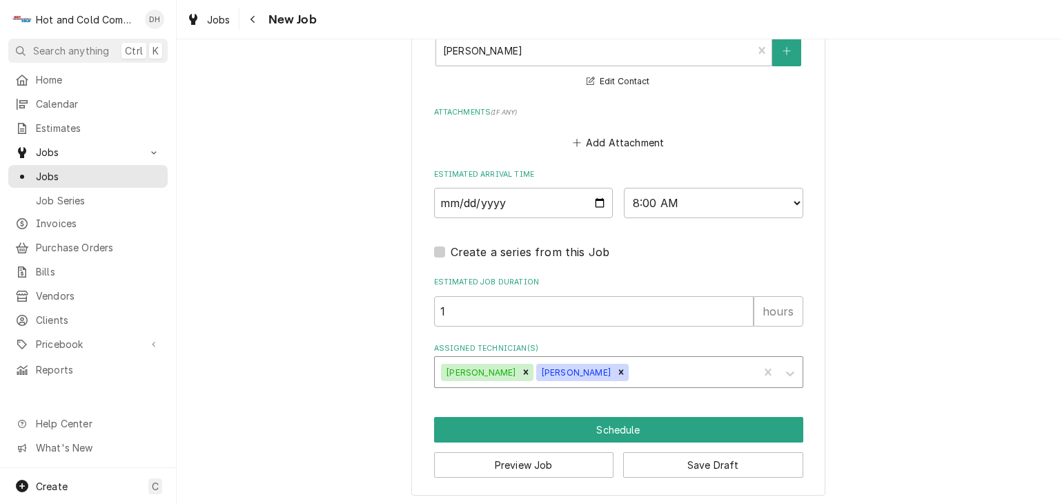
scroll to position [1049, 0]
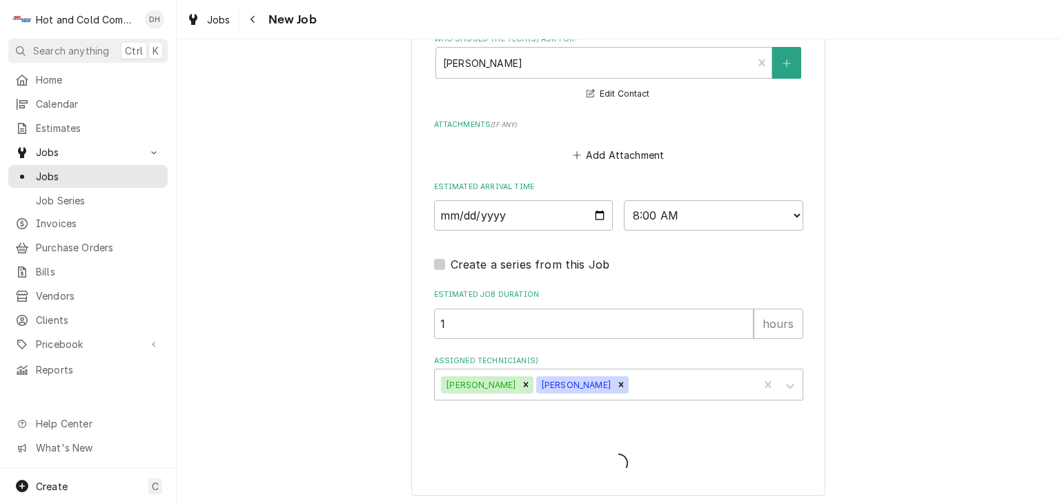
type textarea "x"
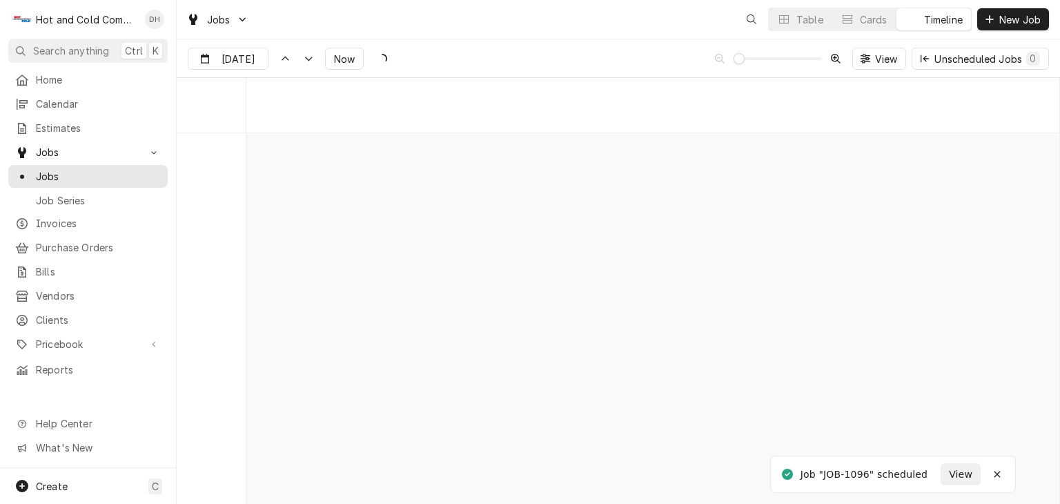
scroll to position [7862, 0]
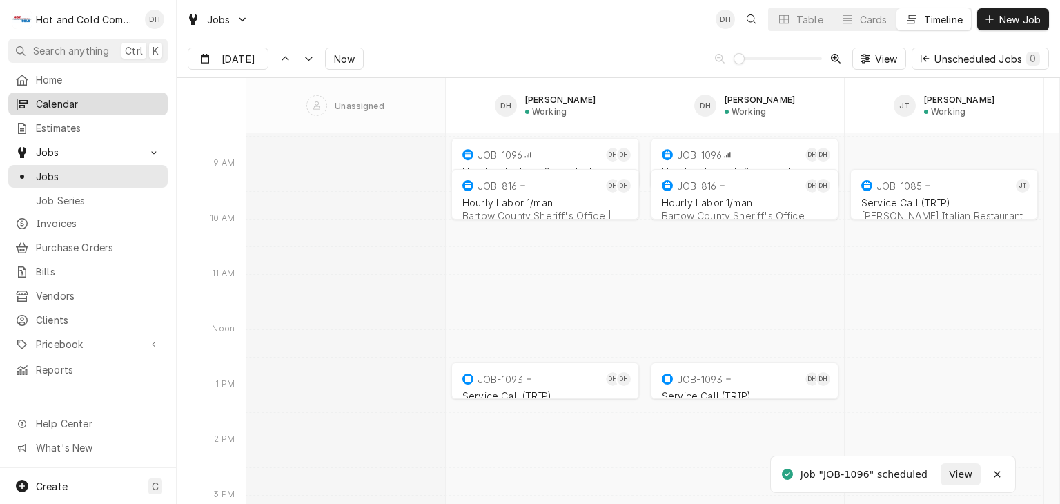
click at [83, 106] on span "Calendar" at bounding box center [98, 104] width 125 height 14
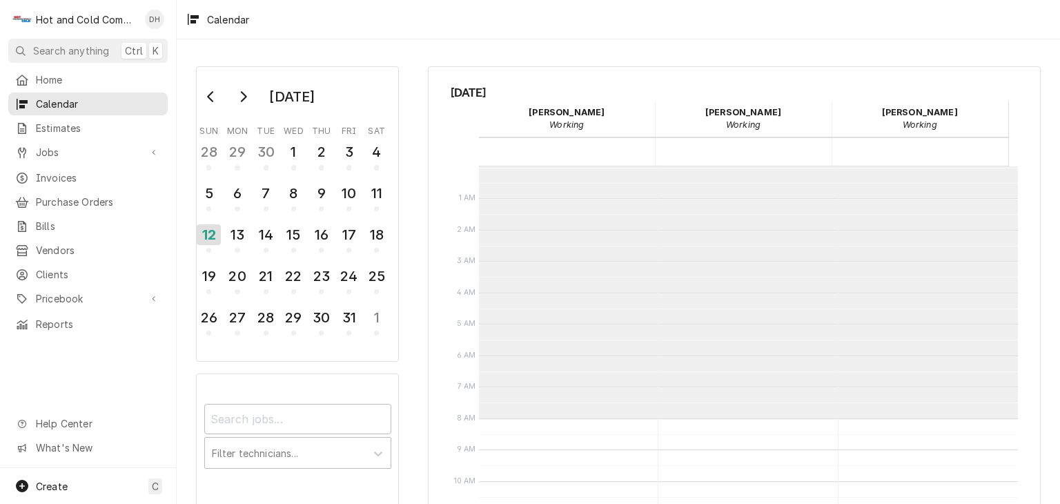
scroll to position [251, 0]
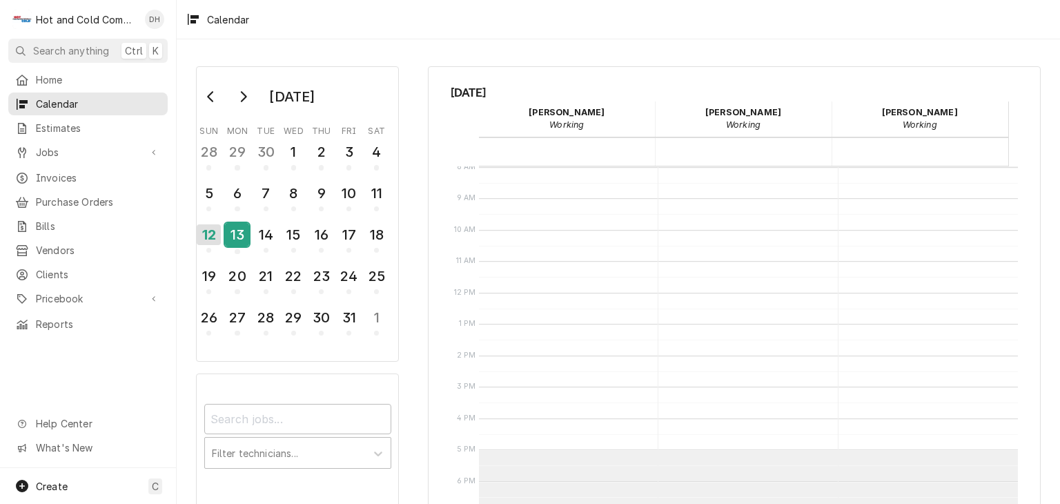
click at [246, 236] on div "13" at bounding box center [237, 234] width 24 height 23
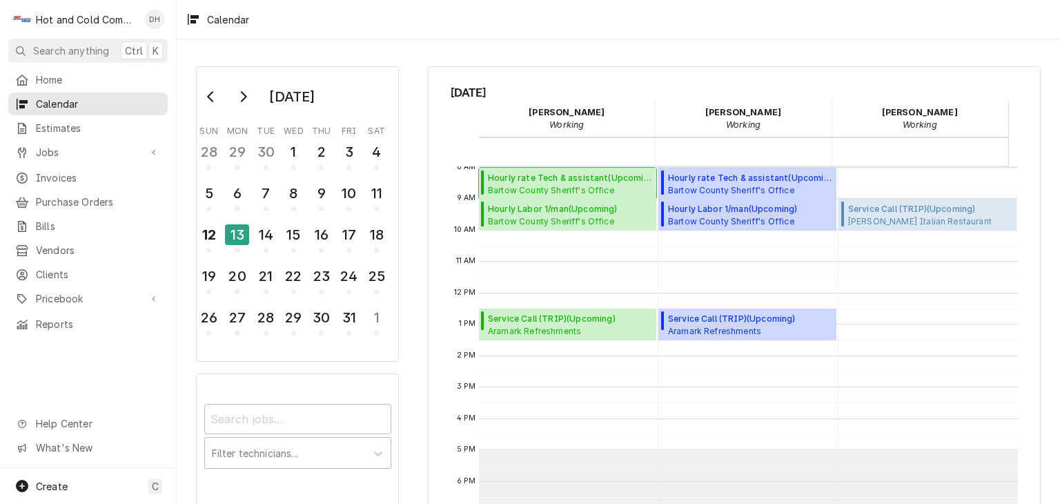
click at [567, 177] on span "Hourly rate Tech & assistant ( Upcoming )" at bounding box center [570, 178] width 164 height 12
click at [51, 148] on span "Jobs" at bounding box center [88, 152] width 104 height 14
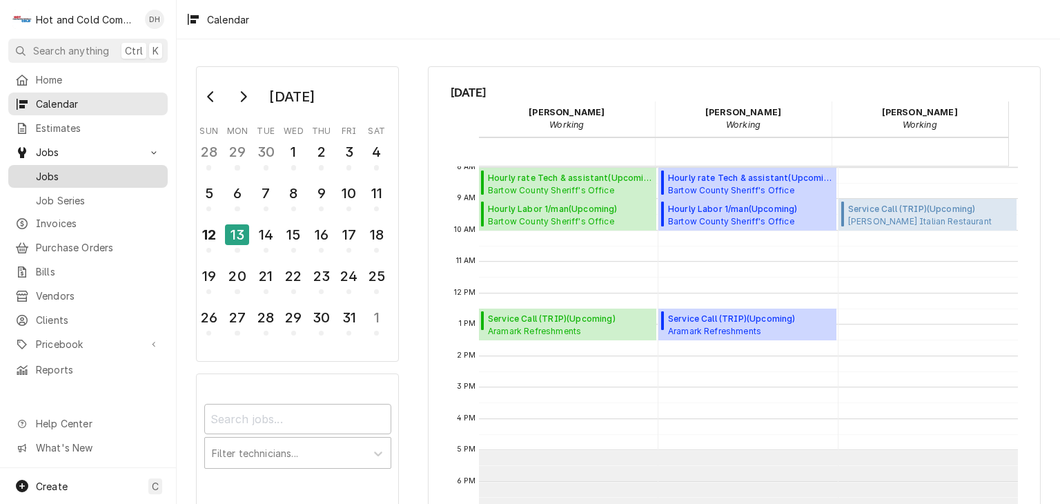
click at [67, 170] on span "Jobs" at bounding box center [98, 176] width 125 height 14
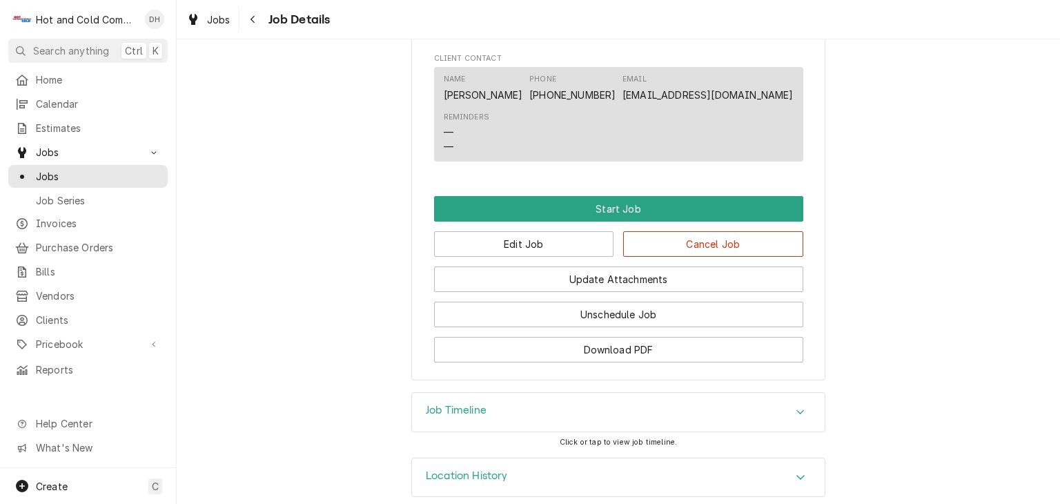
scroll to position [977, 0]
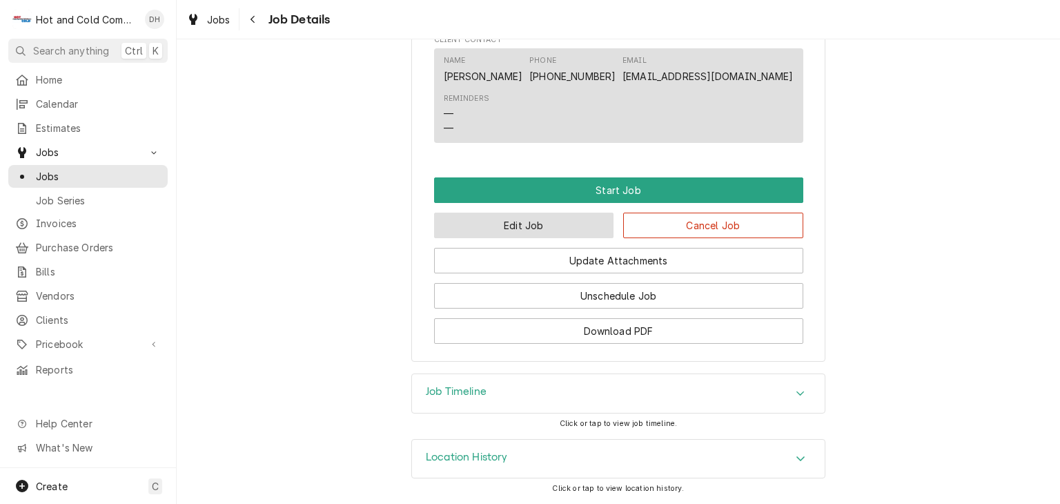
click at [515, 226] on button "Edit Job" at bounding box center [524, 226] width 180 height 26
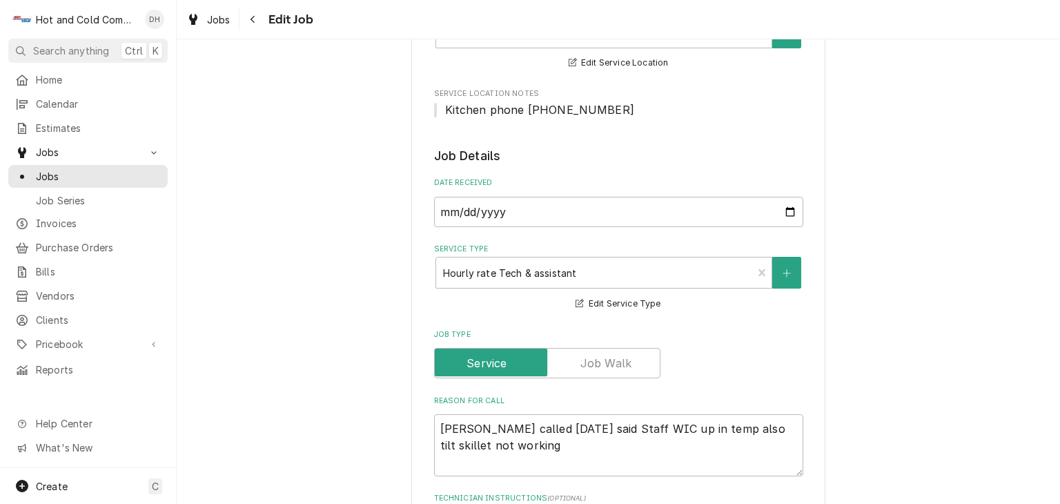
scroll to position [460, 0]
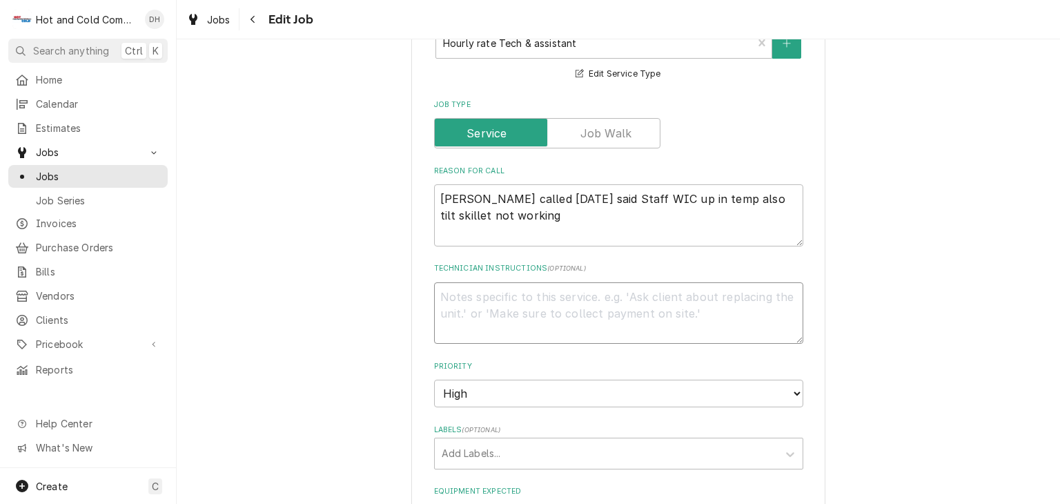
click at [535, 304] on textarea "Technician Instructions ( optional )" at bounding box center [618, 313] width 369 height 62
type textarea "x"
type textarea "g"
type textarea "x"
type textarea "ge"
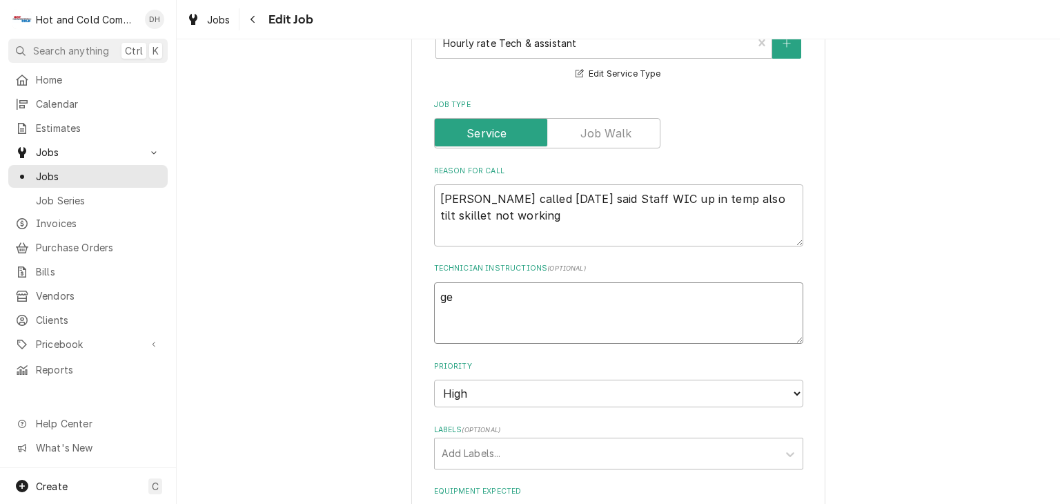
type textarea "x"
type textarea "get"
type textarea "x"
type textarea "get"
type textarea "x"
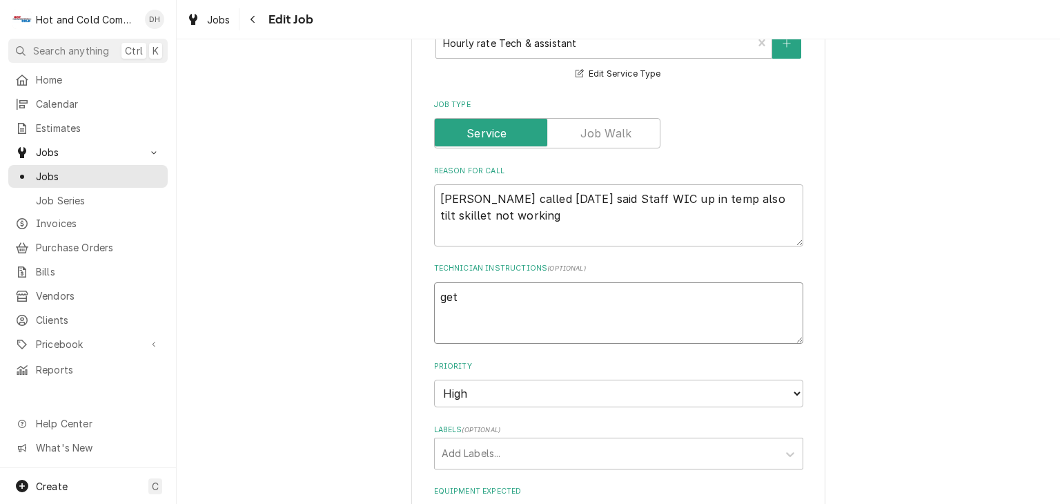
type textarea "get l"
type textarea "x"
type textarea "get la"
type textarea "x"
type textarea "get lar"
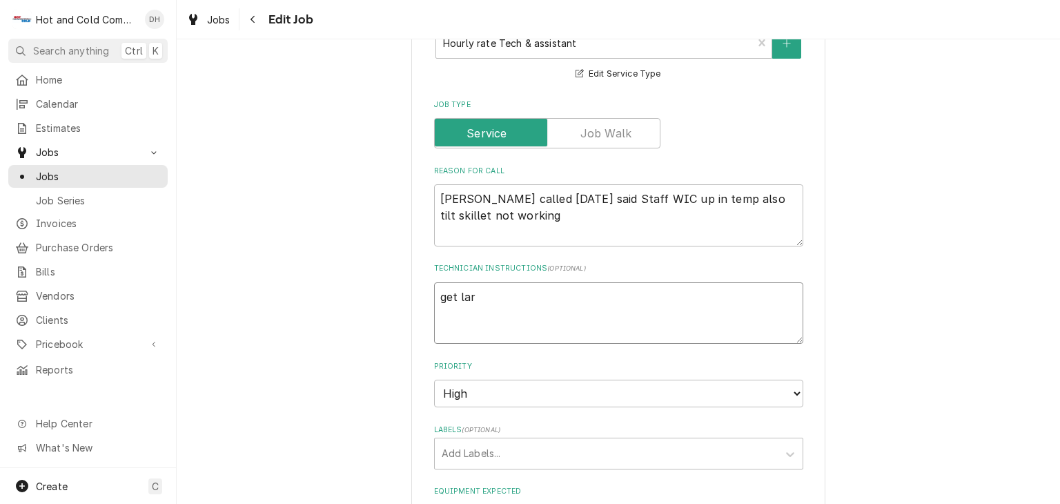
type textarea "x"
type textarea "get larg"
type textarea "x"
type textarea "get large"
type textarea "x"
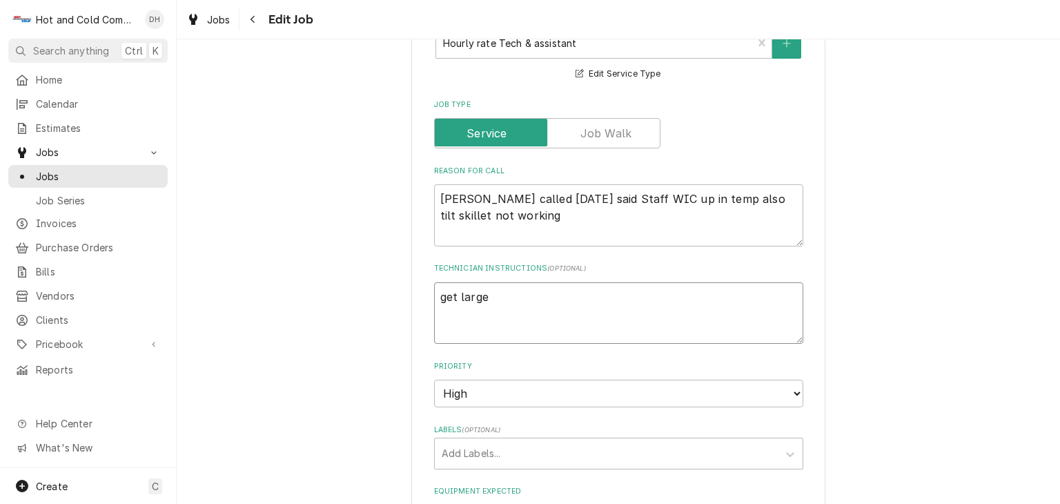
type textarea "get large"
type textarea "x"
type textarea "get large s"
type textarea "x"
type textarea "get large st"
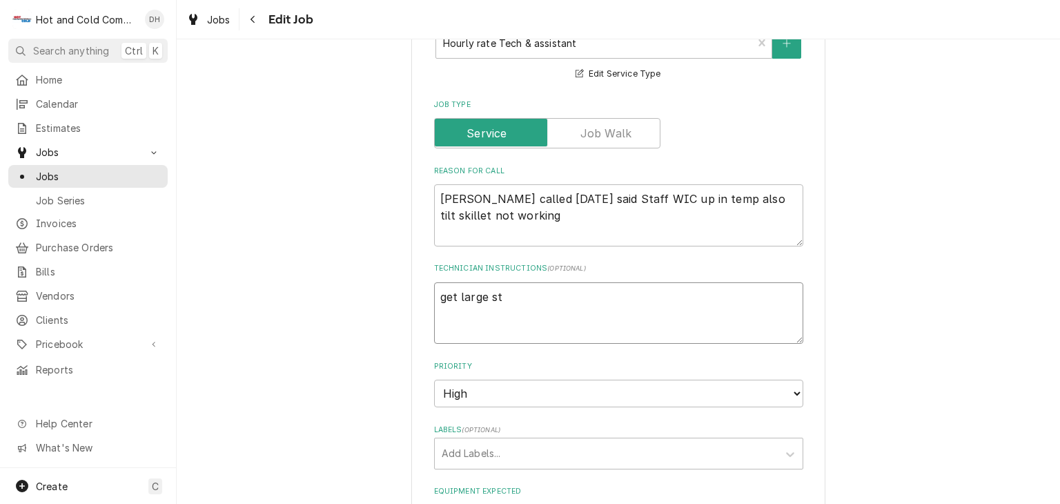
type textarea "x"
type textarea "get large sto"
type textarea "x"
type textarea "get large stop"
type textarea "x"
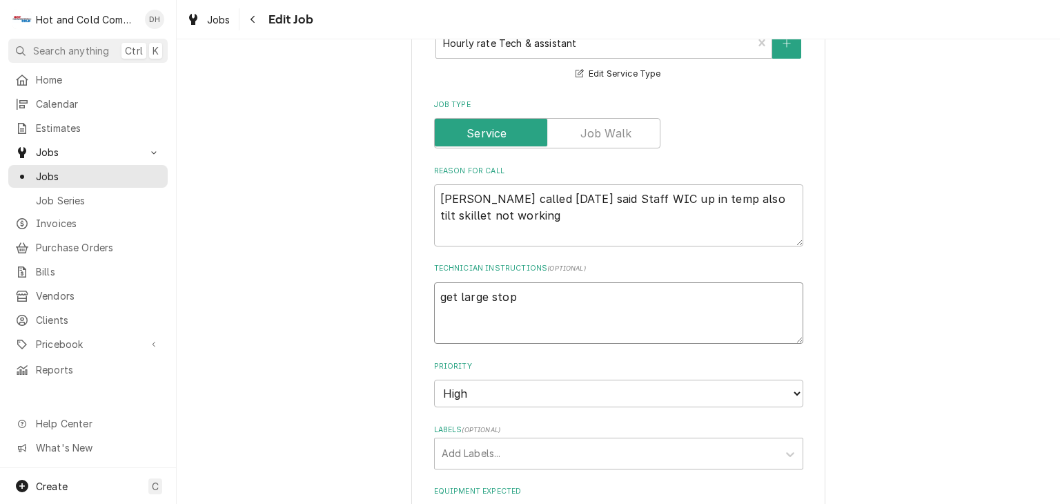
type textarea "get large stop"
type textarea "x"
type textarea "get large stop l"
type textarea "x"
type textarea "get large stop le"
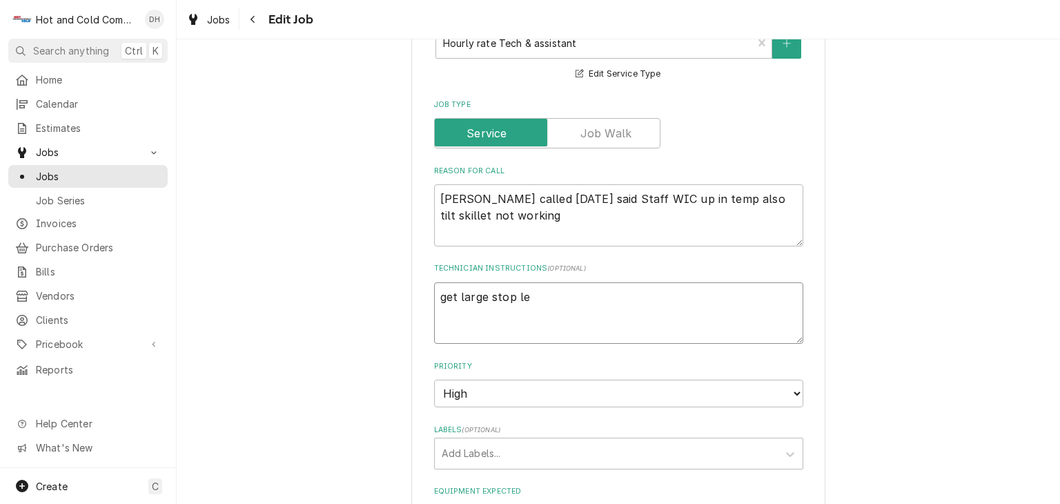
type textarea "x"
type textarea "get large stop lea"
type textarea "x"
type textarea "get large stop leak"
type textarea "x"
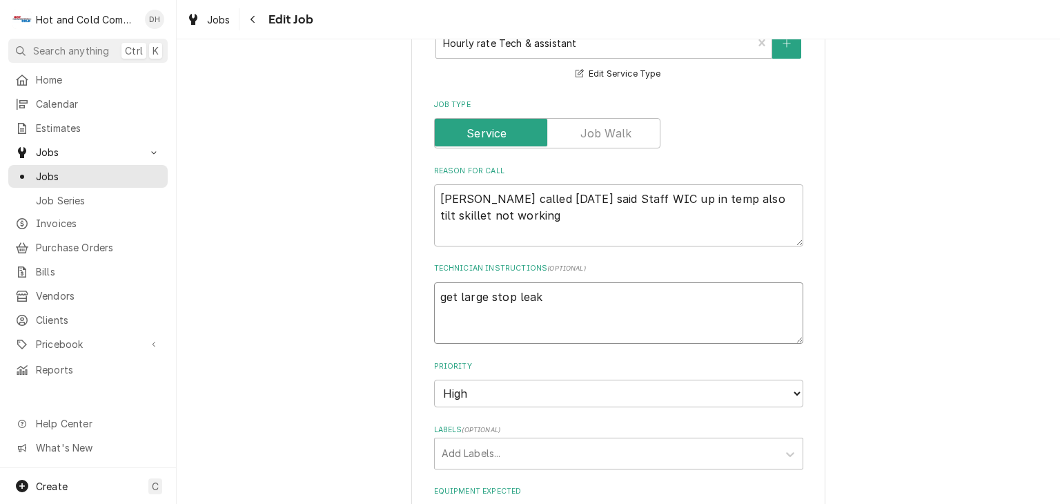
type textarea "get large stop leak"
type textarea "x"
type textarea "get large stop leak a"
type textarea "x"
type textarea "get large stop leak an"
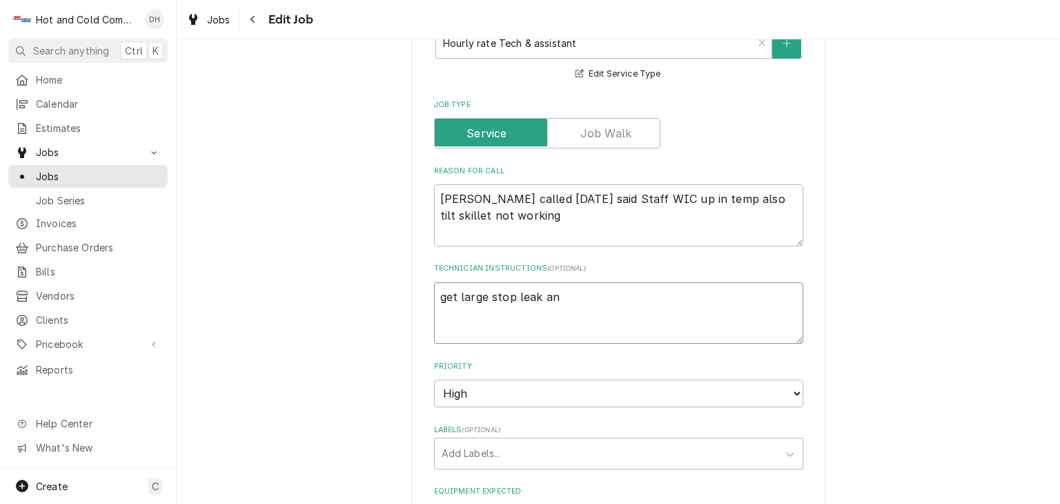
type textarea "x"
type textarea "get large stop leak and"
type textarea "x"
type textarea "get large stop leak and"
type textarea "x"
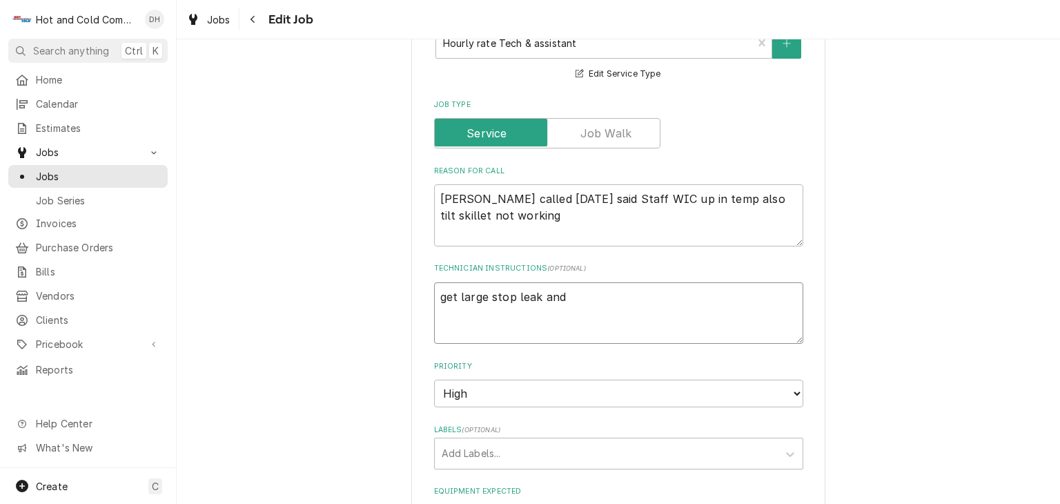
type textarea "get large stop leak and i"
type textarea "x"
type textarea "get large stop leak and in"
type textarea "x"
type textarea "get large stop leak and ins"
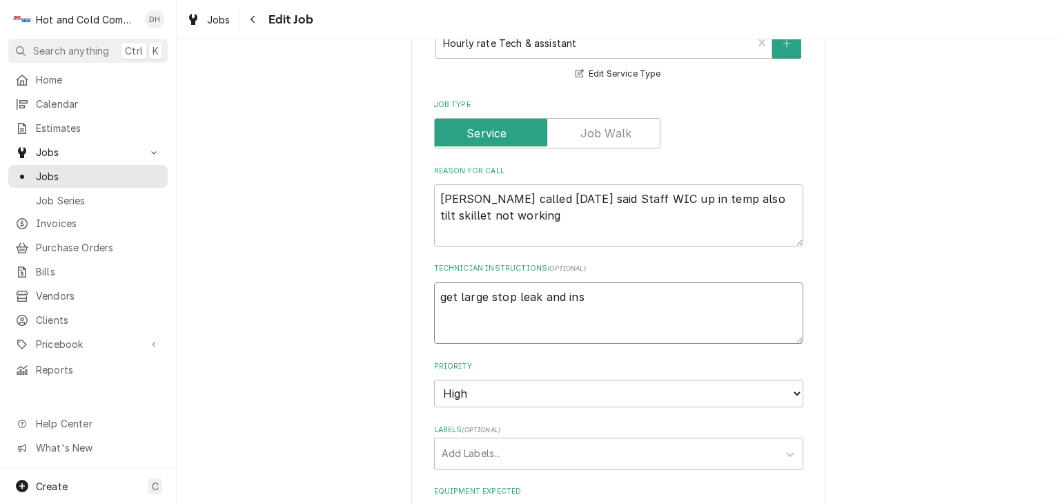
type textarea "x"
type textarea "get large stop leak and inst"
type textarea "x"
type textarea "get large stop leak and insta"
type textarea "x"
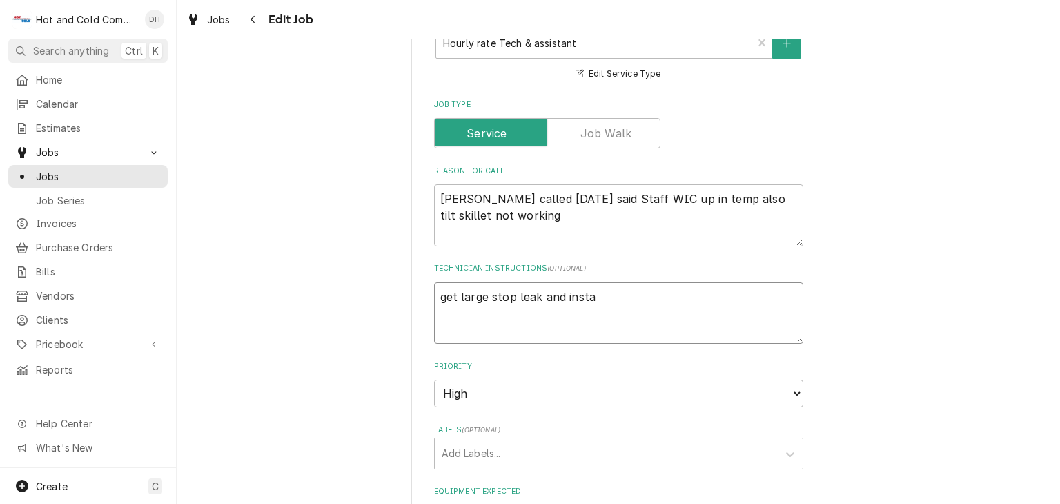
type textarea "get large stop leak and instal"
type textarea "x"
type textarea "get large stop leak and install"
type textarea "x"
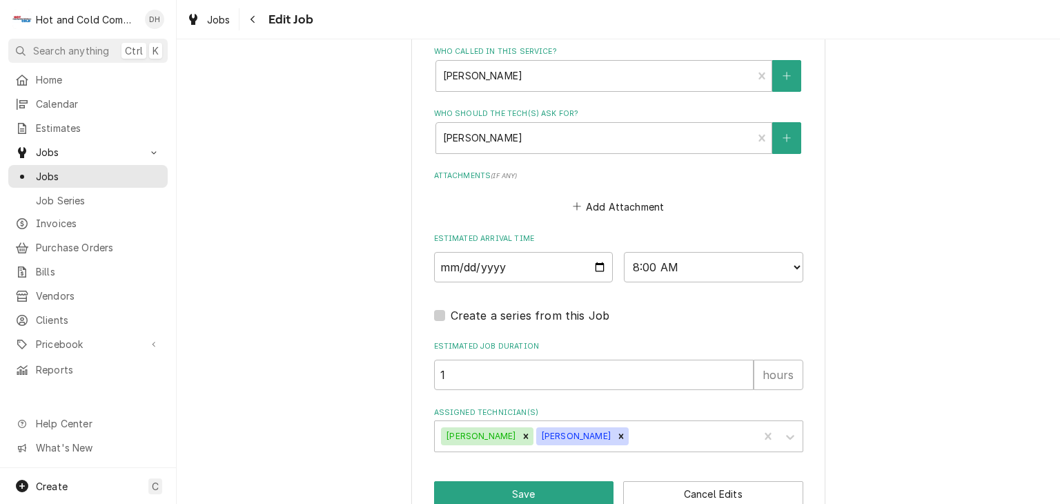
scroll to position [980, 0]
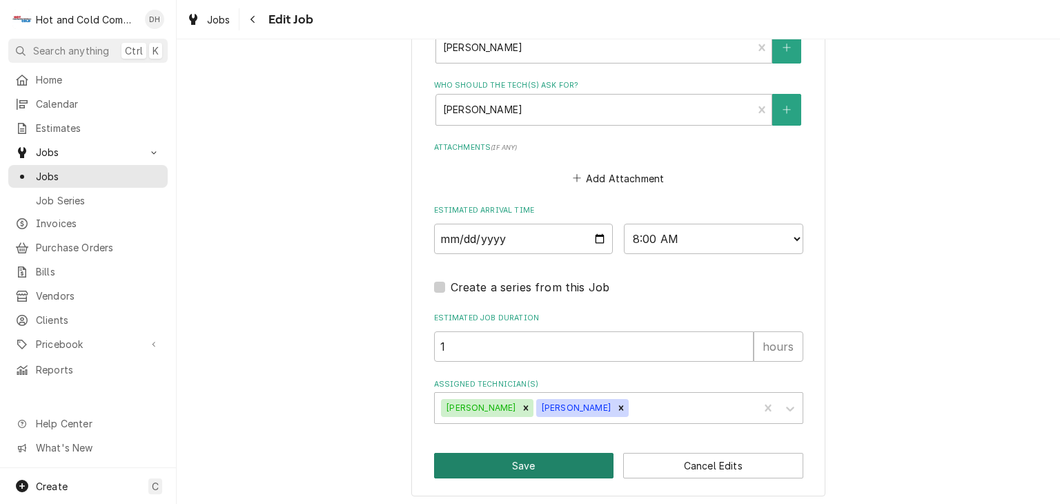
type textarea "get large stop leak and install"
click at [565, 459] on button "Save" at bounding box center [524, 466] width 180 height 26
type textarea "x"
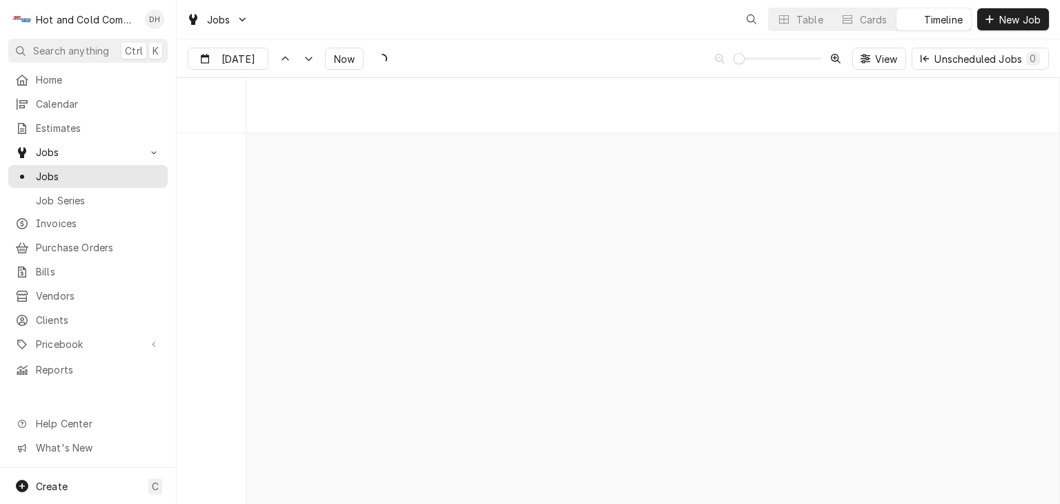
scroll to position [7862, 0]
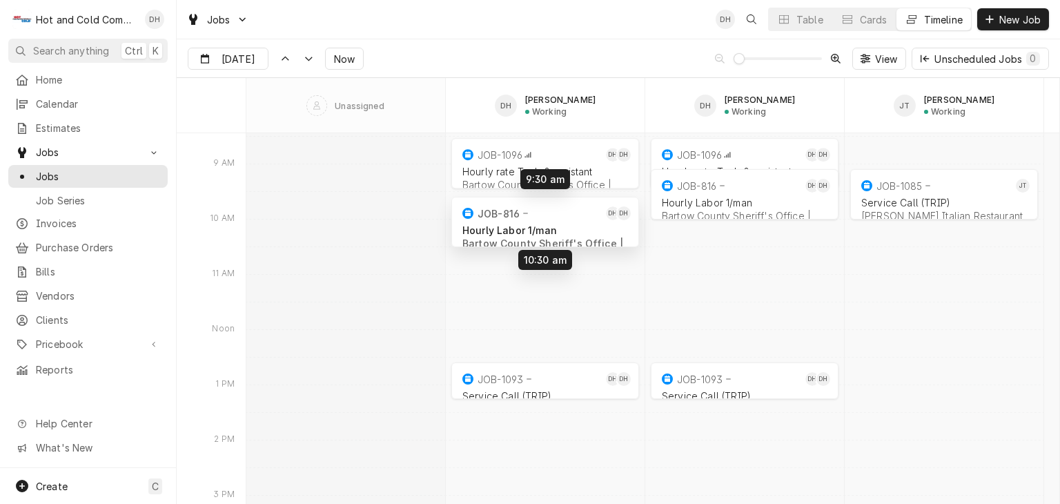
drag, startPoint x: 557, startPoint y: 188, endPoint x: 557, endPoint y: 217, distance: 28.3
click at [557, 217] on div "8:00 AM 9:00 AM JOB-1096 DH DH [DEMOGRAPHIC_DATA] rate Tech & assistant Bartow …" at bounding box center [652, 419] width 813 height 16297
